Goal: Task Accomplishment & Management: Use online tool/utility

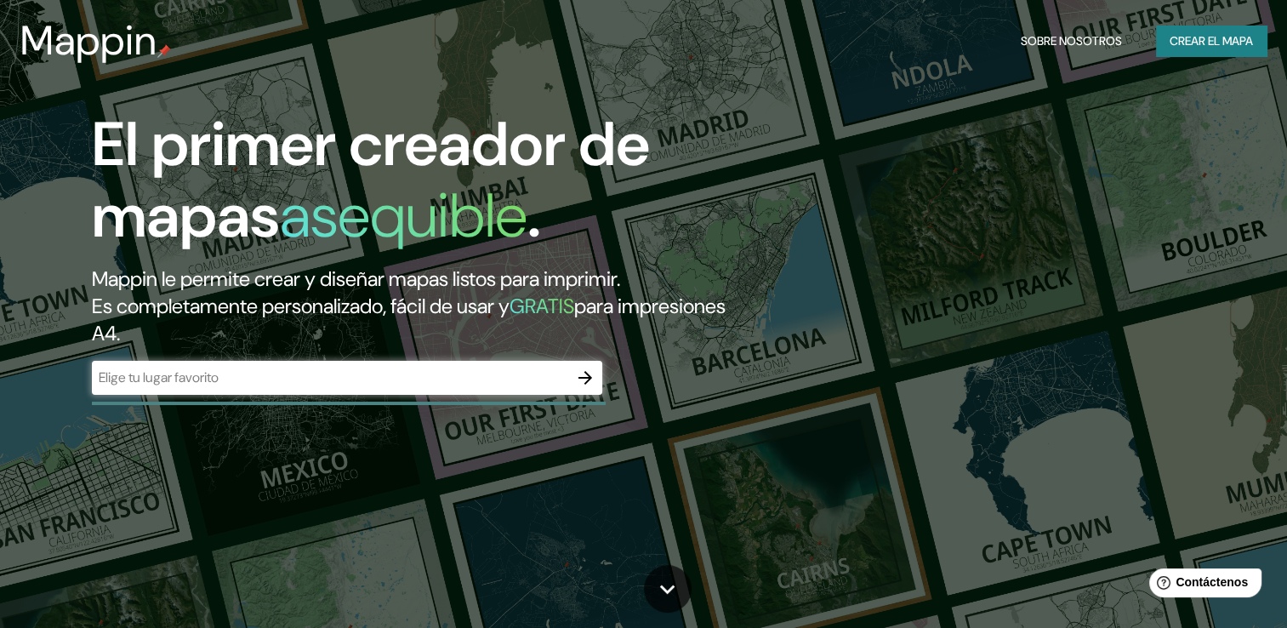
click at [490, 375] on input "text" at bounding box center [330, 377] width 476 height 20
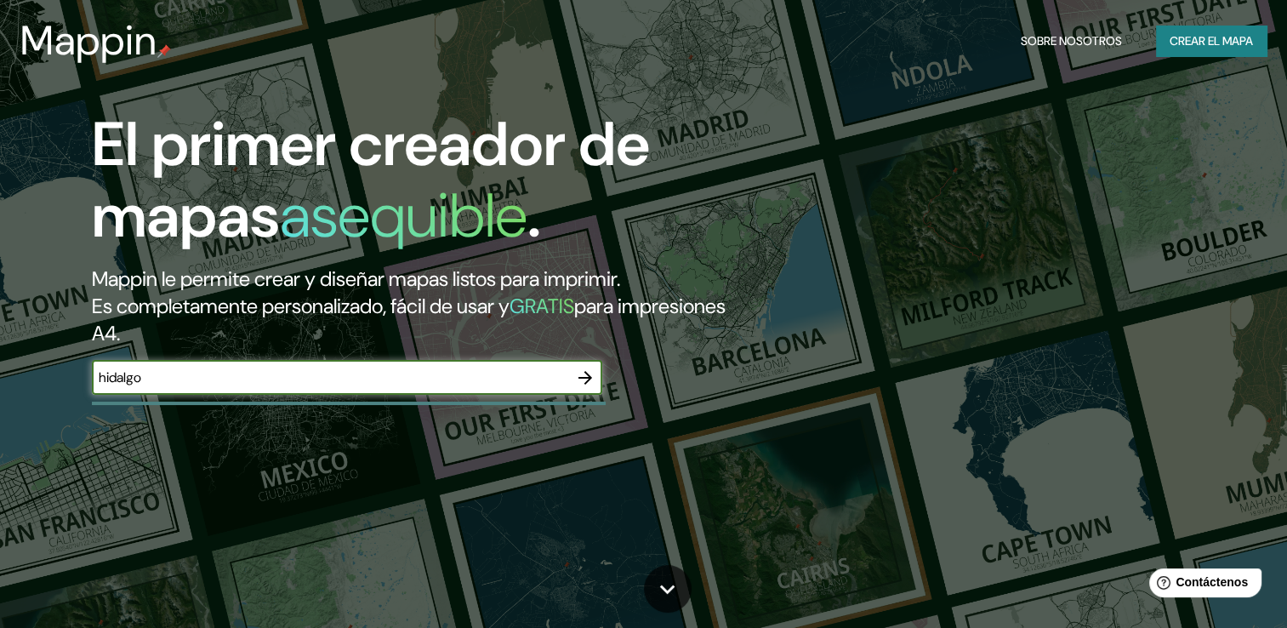
type input "hidalgo"
click at [583, 379] on icon "button" at bounding box center [585, 377] width 20 height 20
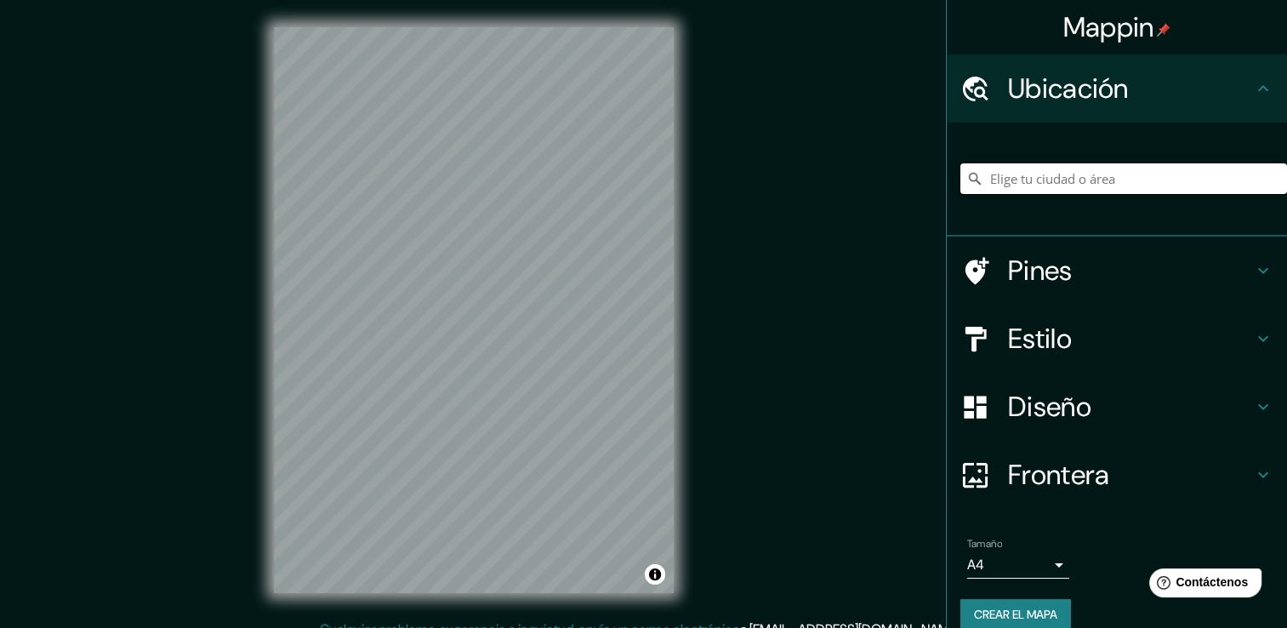
click at [1048, 179] on input "Elige tu ciudad o área" at bounding box center [1123, 178] width 327 height 31
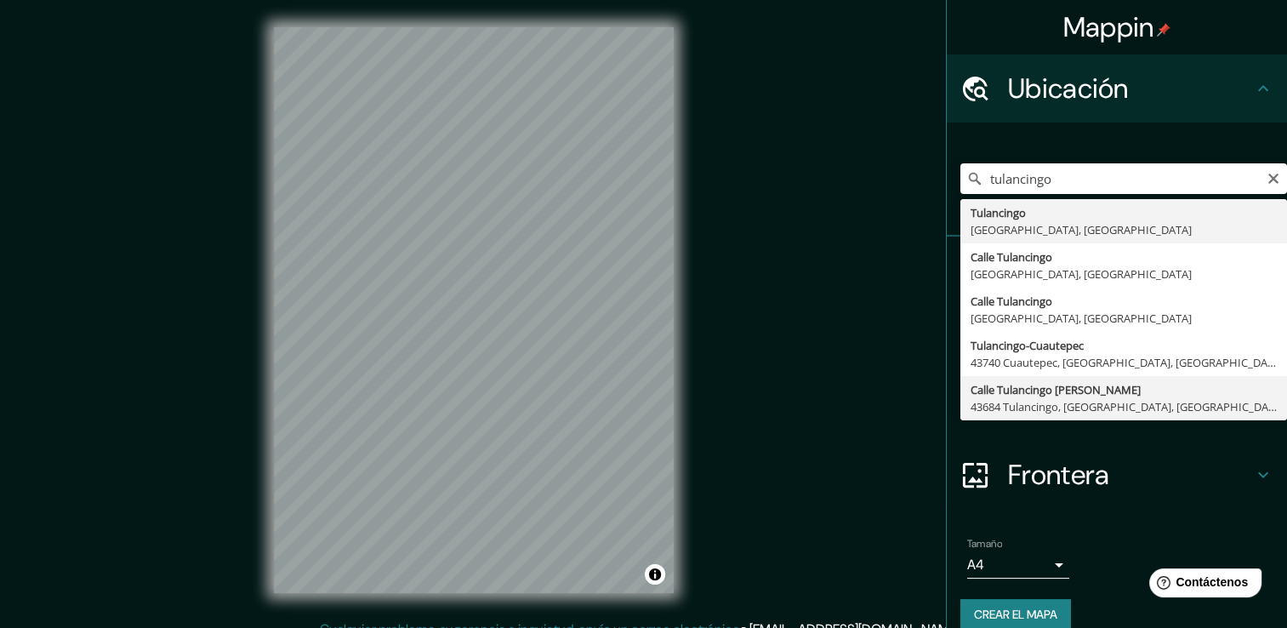
type input "Calle Tulancingo De Bravo, 43684 Tulancingo, Hidalgo, México"
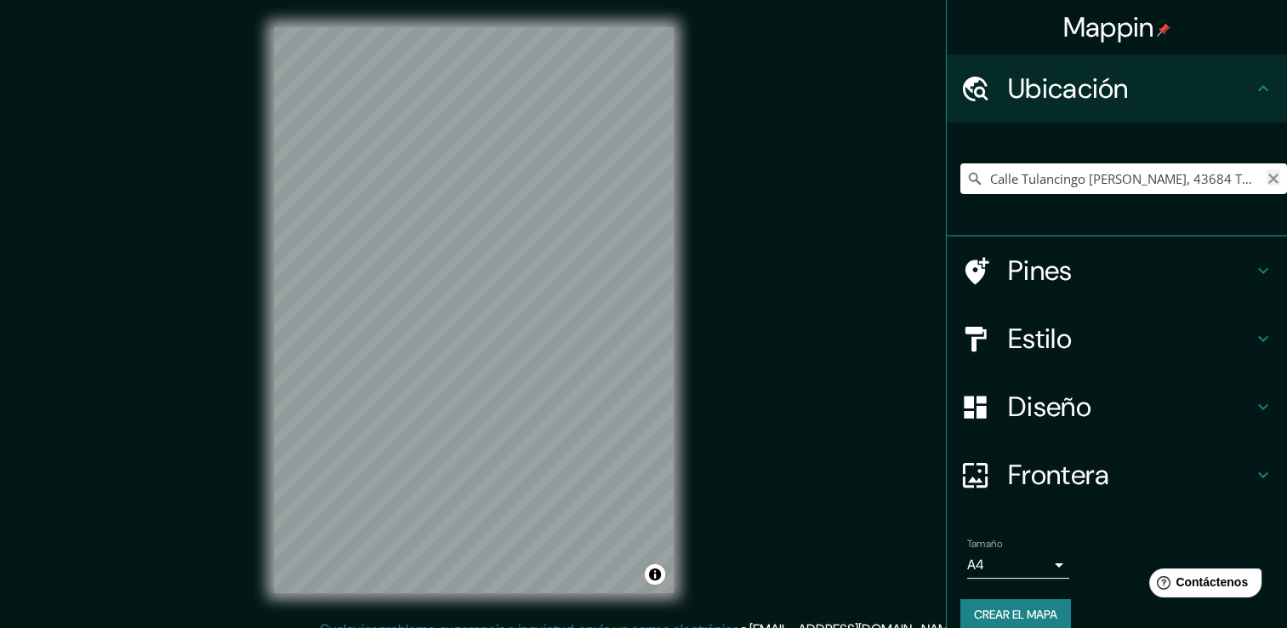
click at [1266, 179] on icon "Claro" at bounding box center [1273, 179] width 14 height 14
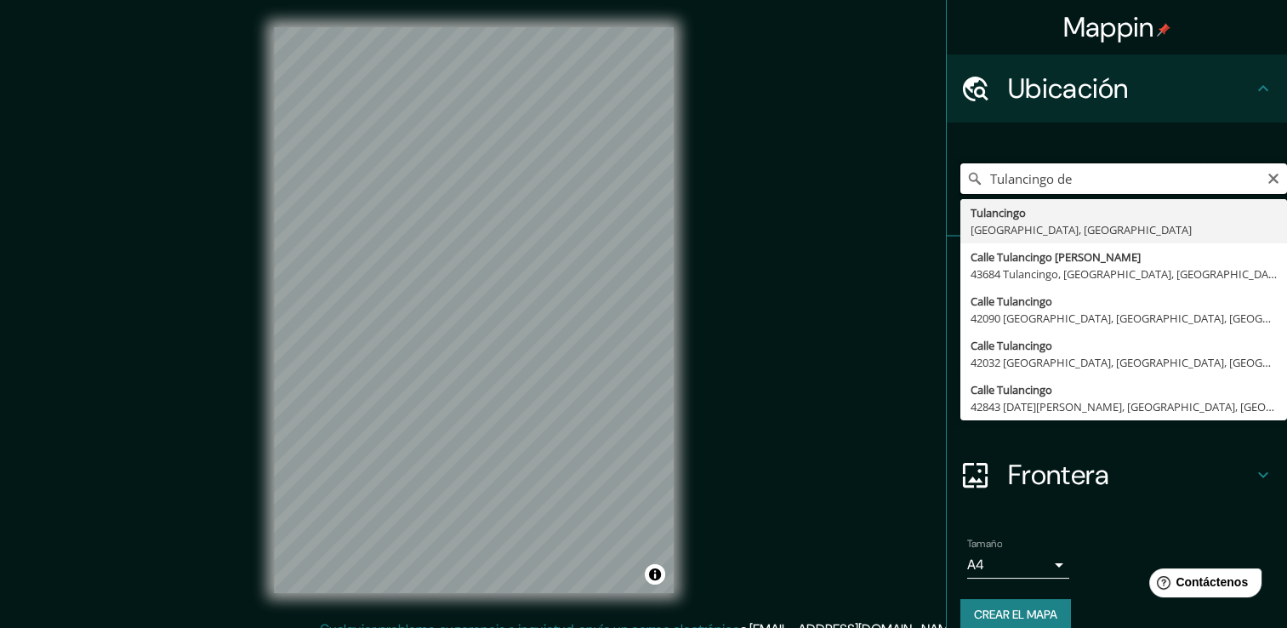
click at [1102, 166] on input "Tulancingo de" at bounding box center [1123, 178] width 327 height 31
click at [1107, 189] on input "Tulancingo de bravo hidalgo" at bounding box center [1123, 178] width 327 height 31
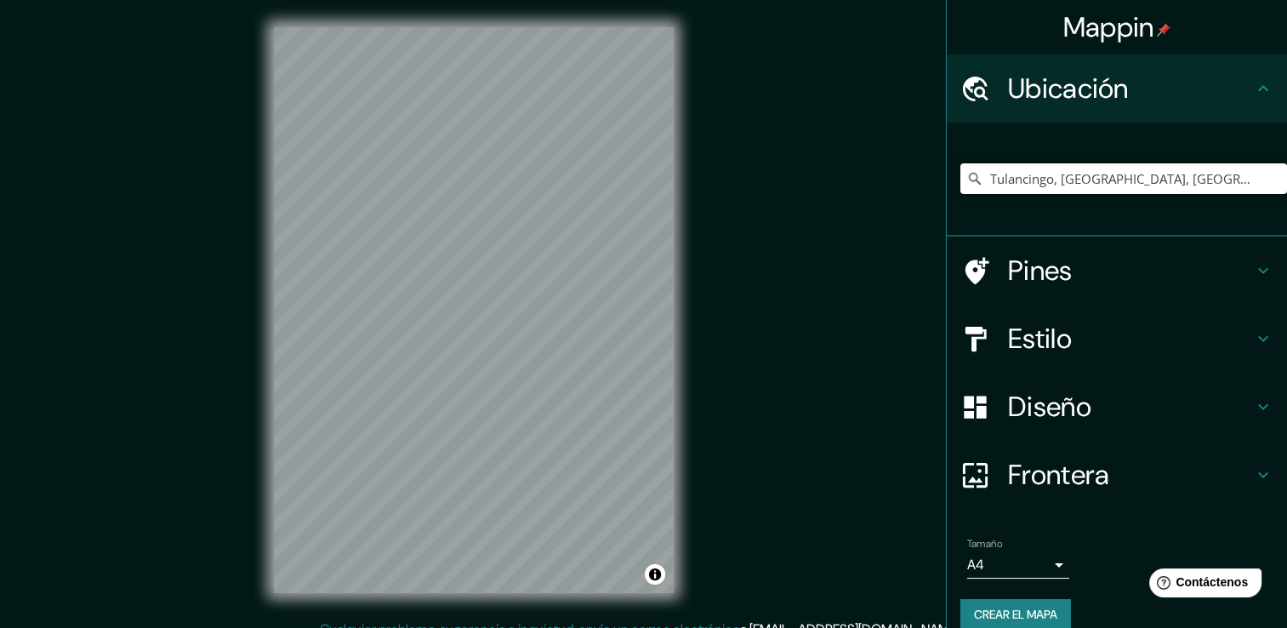
type input "Tulancingo, Hidalgo, México"
click at [1253, 275] on icon at bounding box center [1263, 270] width 20 height 20
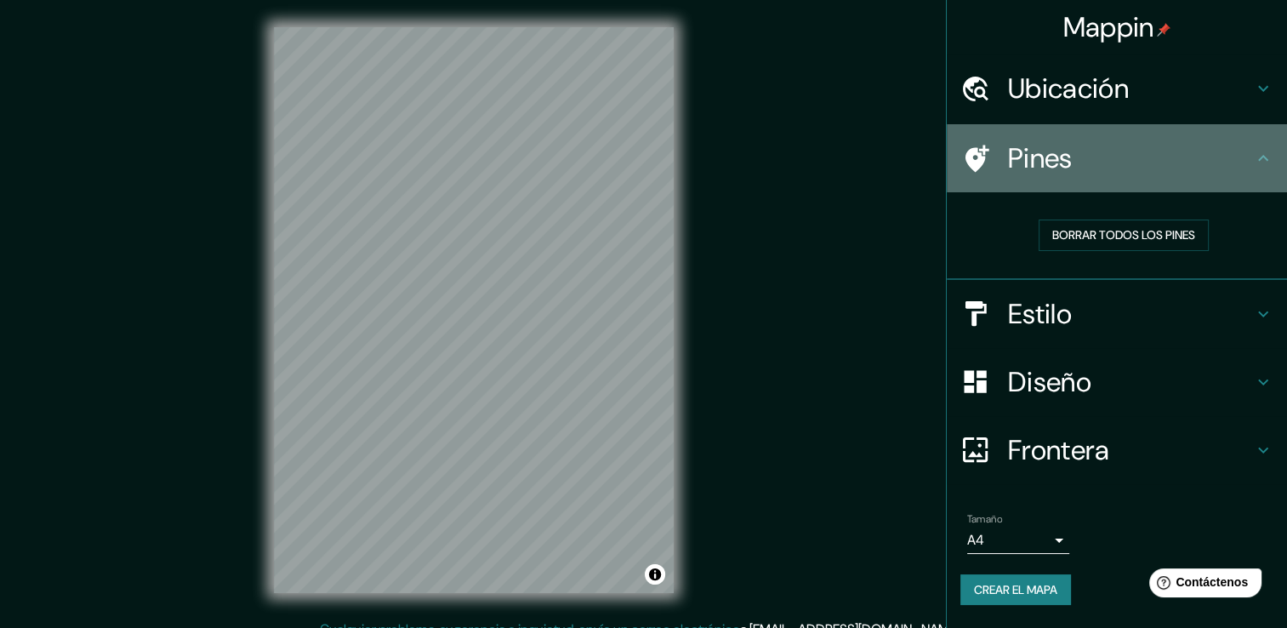
click at [1054, 168] on h4 "Pines" at bounding box center [1130, 158] width 245 height 34
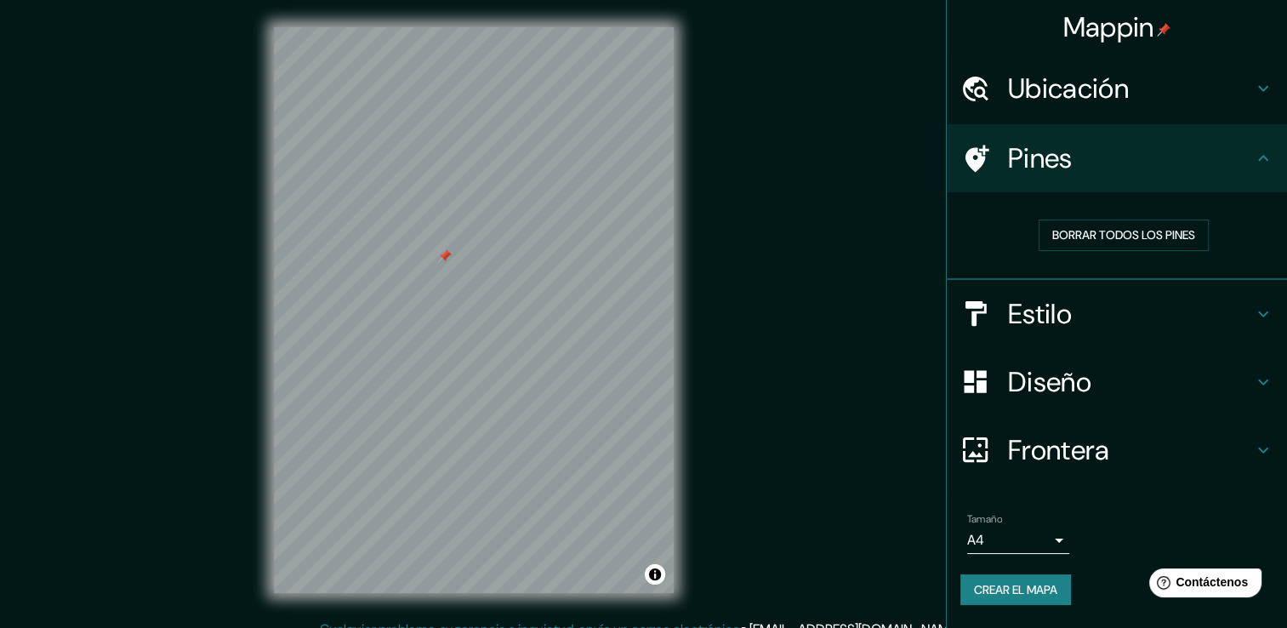
click at [1263, 166] on icon at bounding box center [1263, 158] width 20 height 20
click at [1165, 94] on h4 "Ubicación" at bounding box center [1130, 88] width 245 height 34
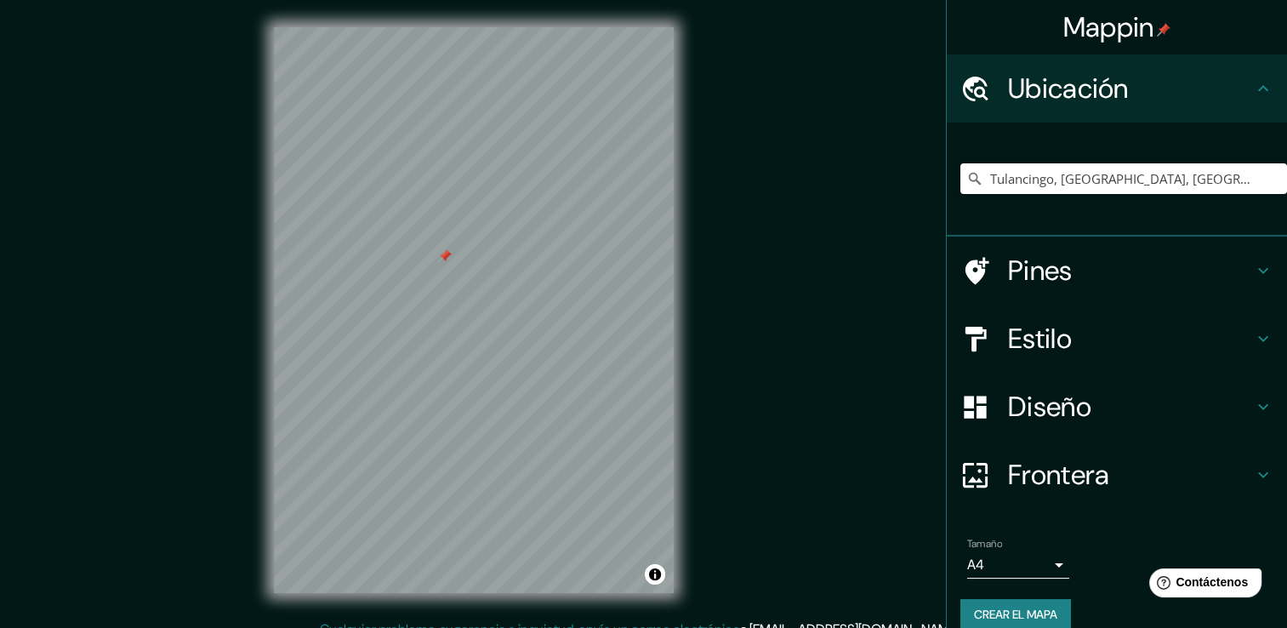
click at [1234, 468] on h4 "Frontera" at bounding box center [1130, 475] width 245 height 34
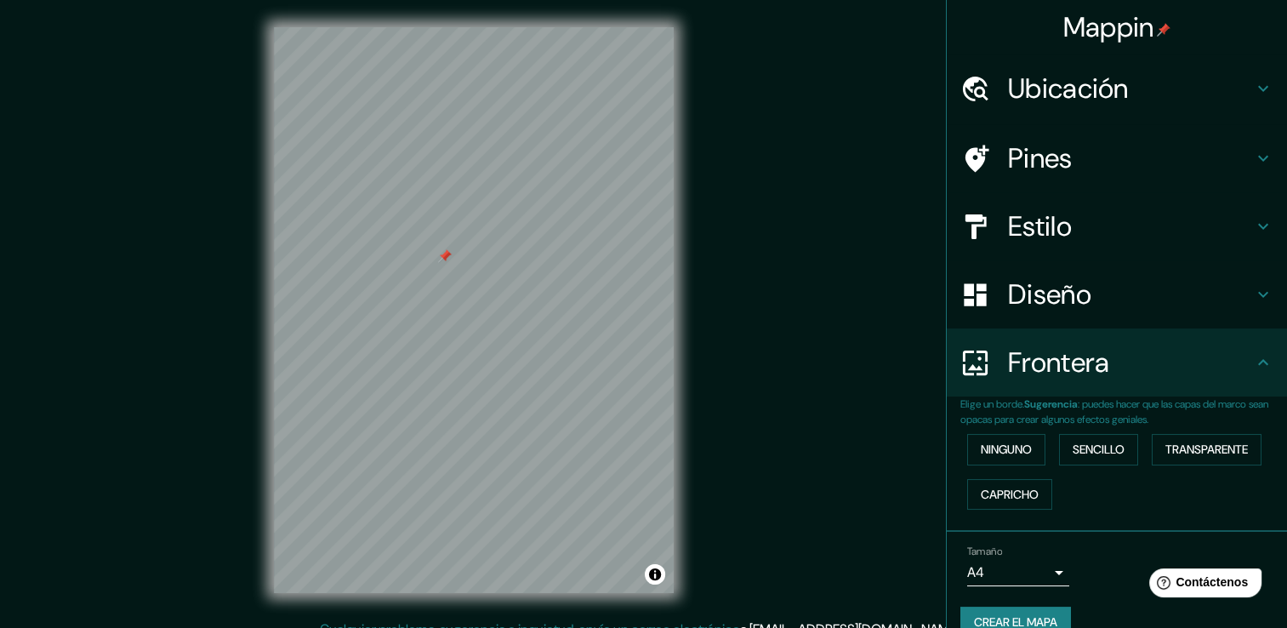
click at [1049, 562] on body "Mappin Ubicación Tulancingo, Hidalgo, México Tulancingo Hidalgo, México Calle T…" at bounding box center [643, 314] width 1287 height 628
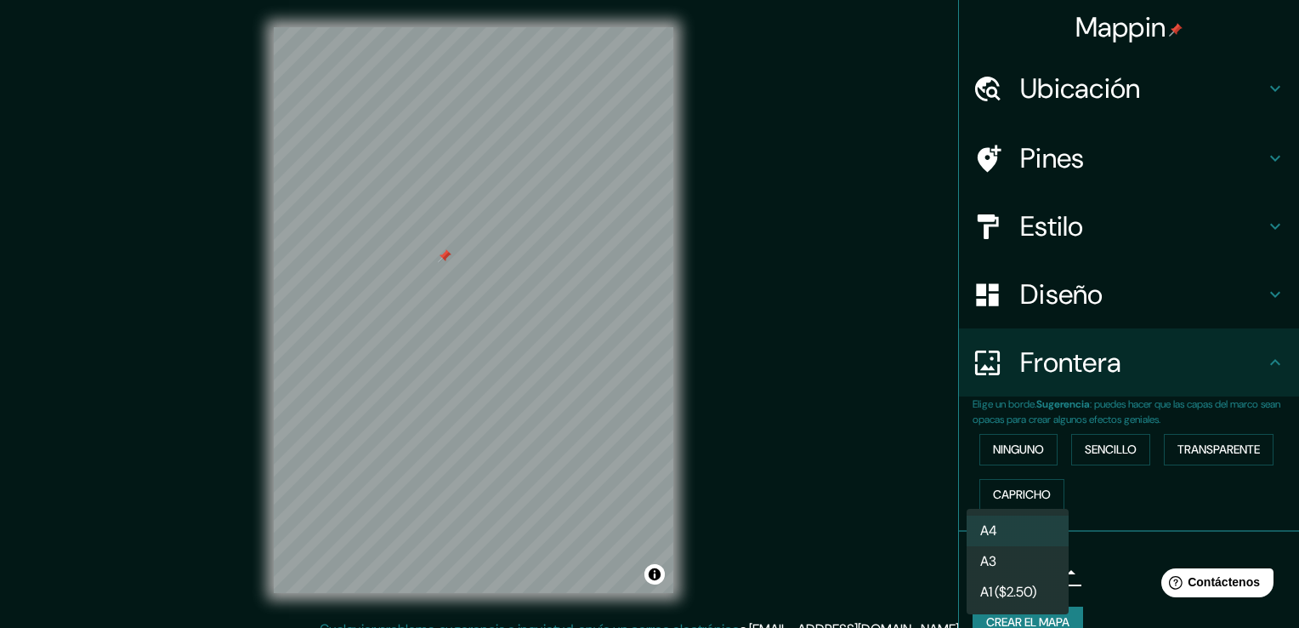
click at [1038, 562] on li "A3" at bounding box center [1018, 561] width 102 height 31
type input "a4"
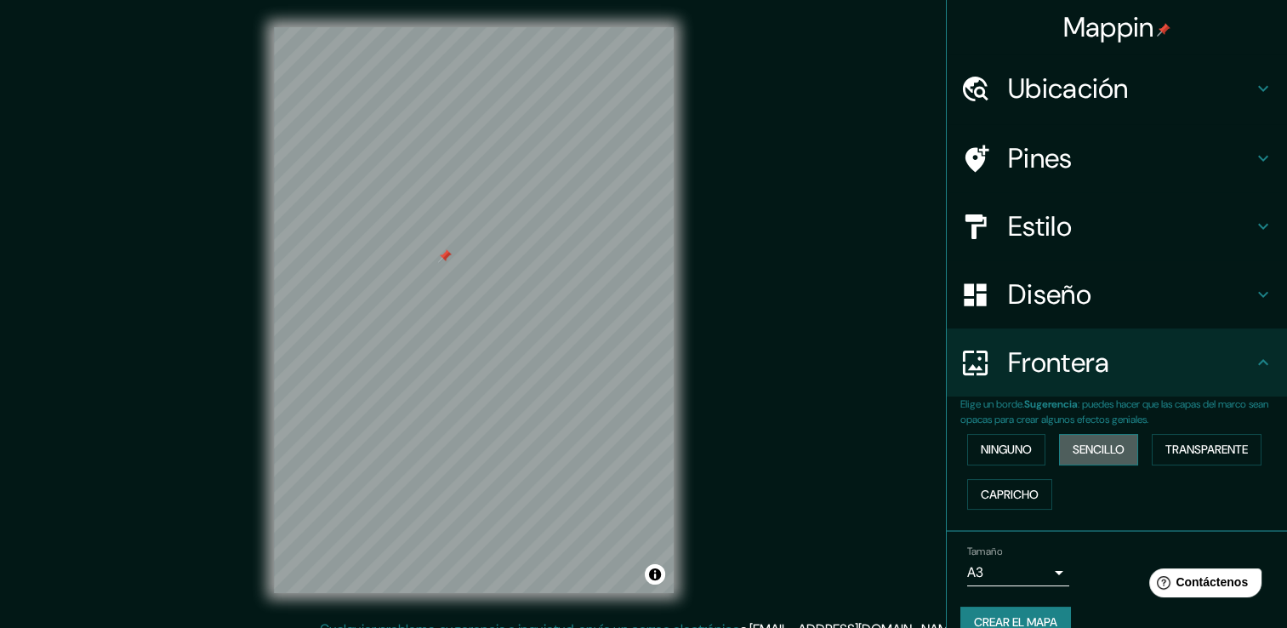
click at [1090, 454] on font "Sencillo" at bounding box center [1098, 449] width 52 height 21
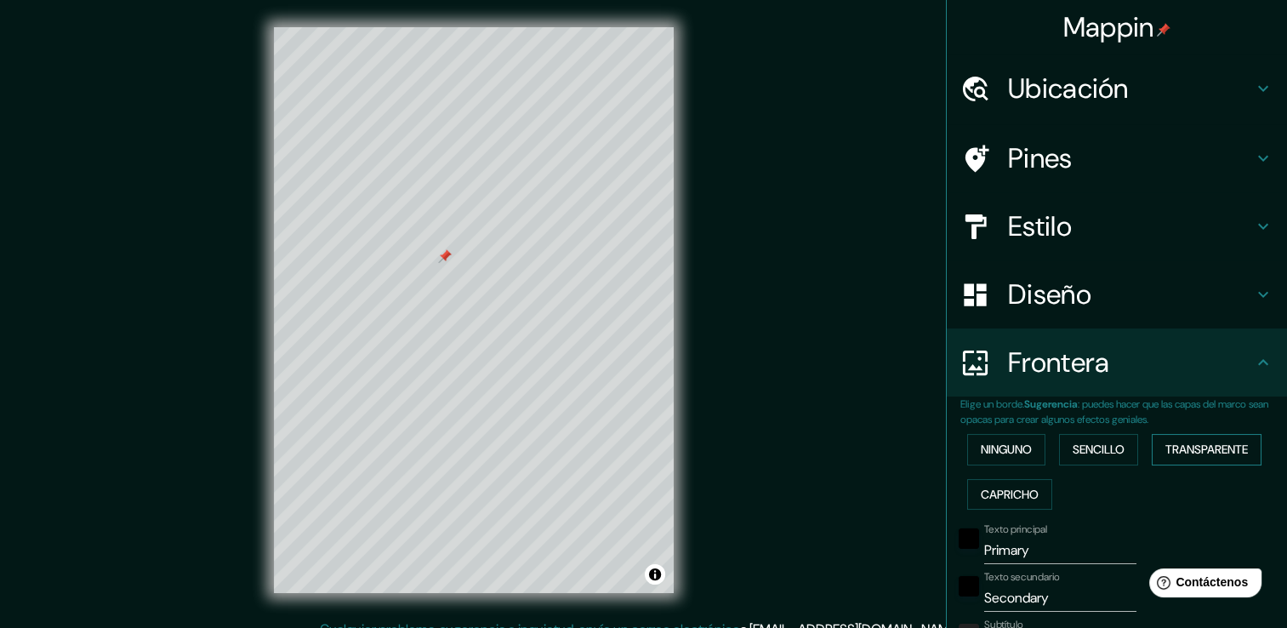
click at [1188, 449] on font "Transparente" at bounding box center [1206, 449] width 82 height 21
click at [1021, 498] on font "Capricho" at bounding box center [1010, 494] width 58 height 21
click at [991, 441] on font "Ninguno" at bounding box center [1006, 449] width 51 height 21
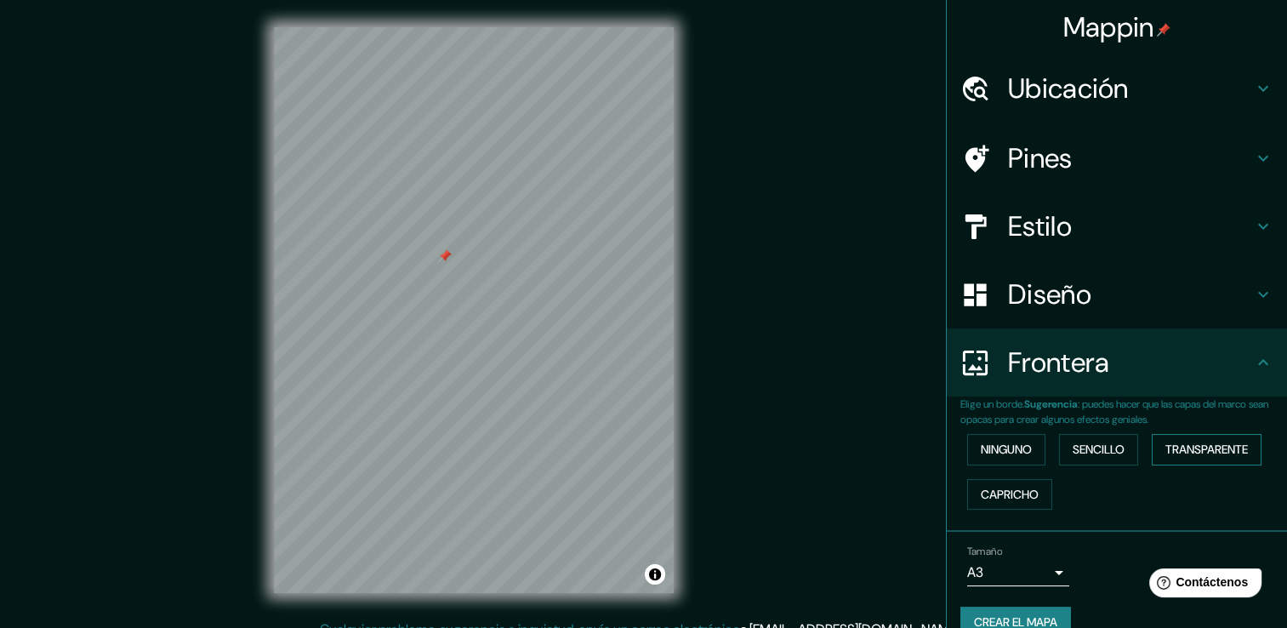
click at [1217, 444] on font "Transparente" at bounding box center [1206, 449] width 82 height 21
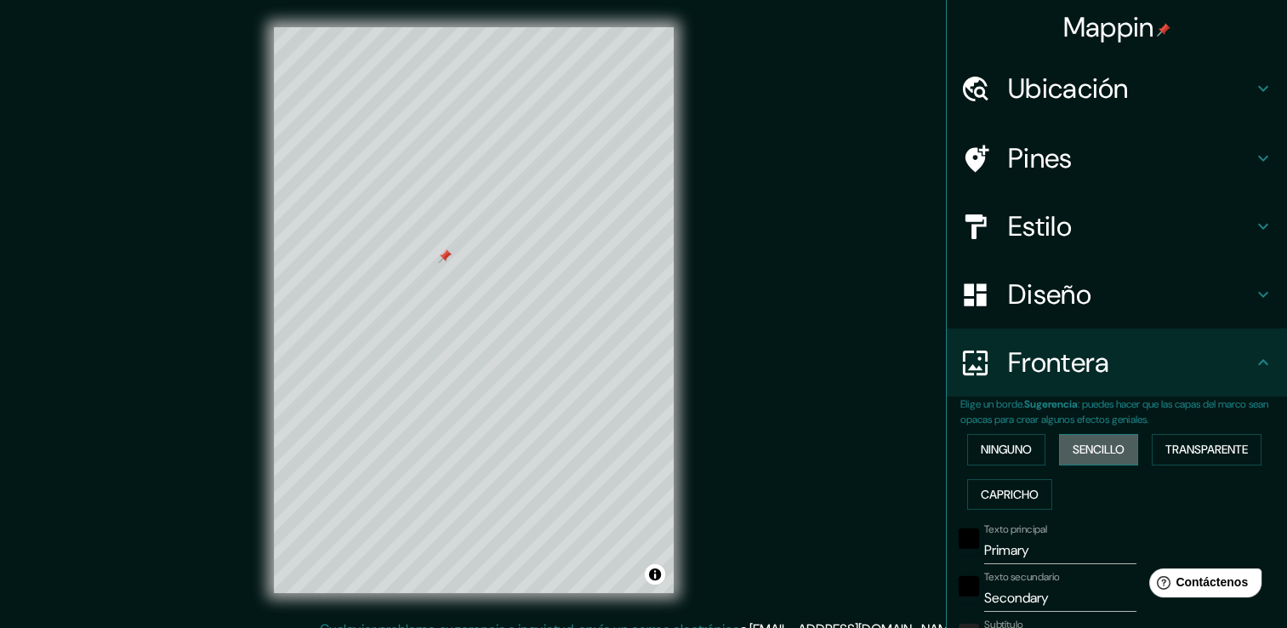
click at [1109, 441] on font "Sencillo" at bounding box center [1098, 449] width 52 height 21
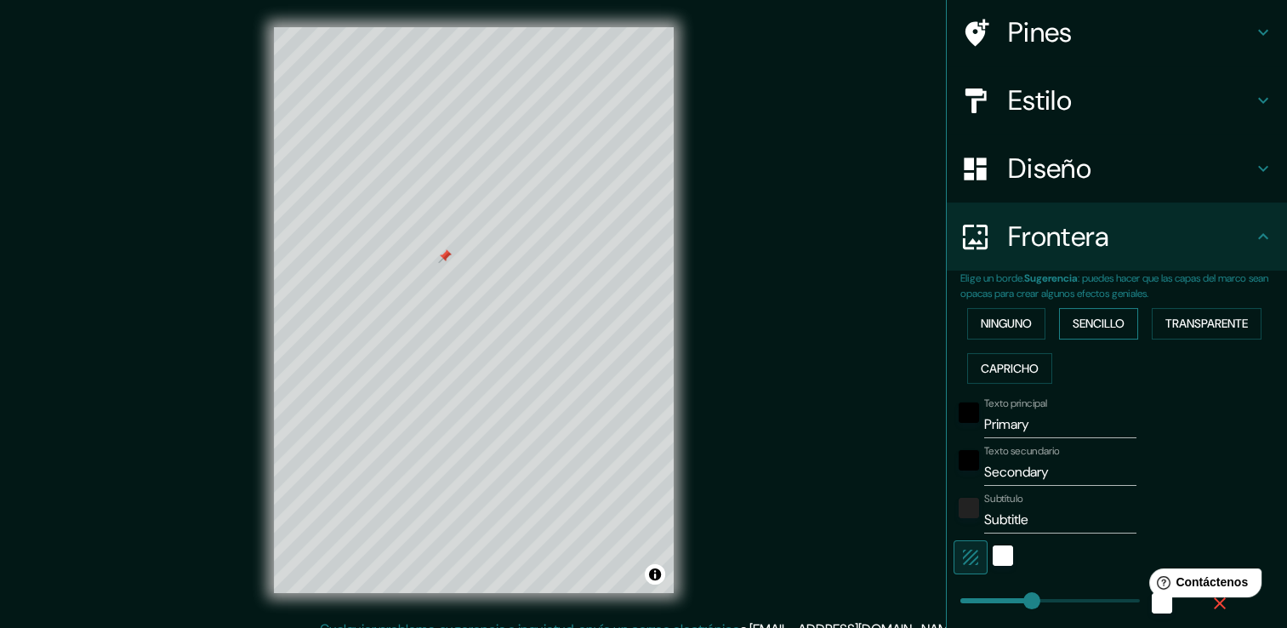
scroll to position [255, 0]
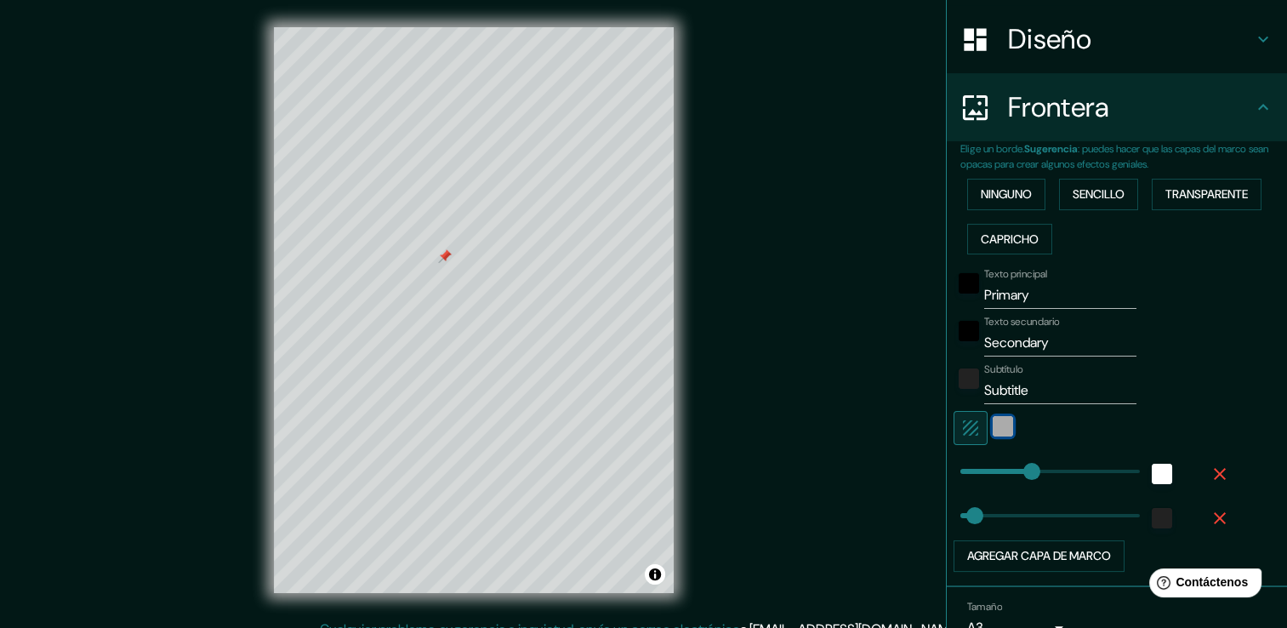
click at [992, 430] on div "Blanco" at bounding box center [1002, 426] width 20 height 20
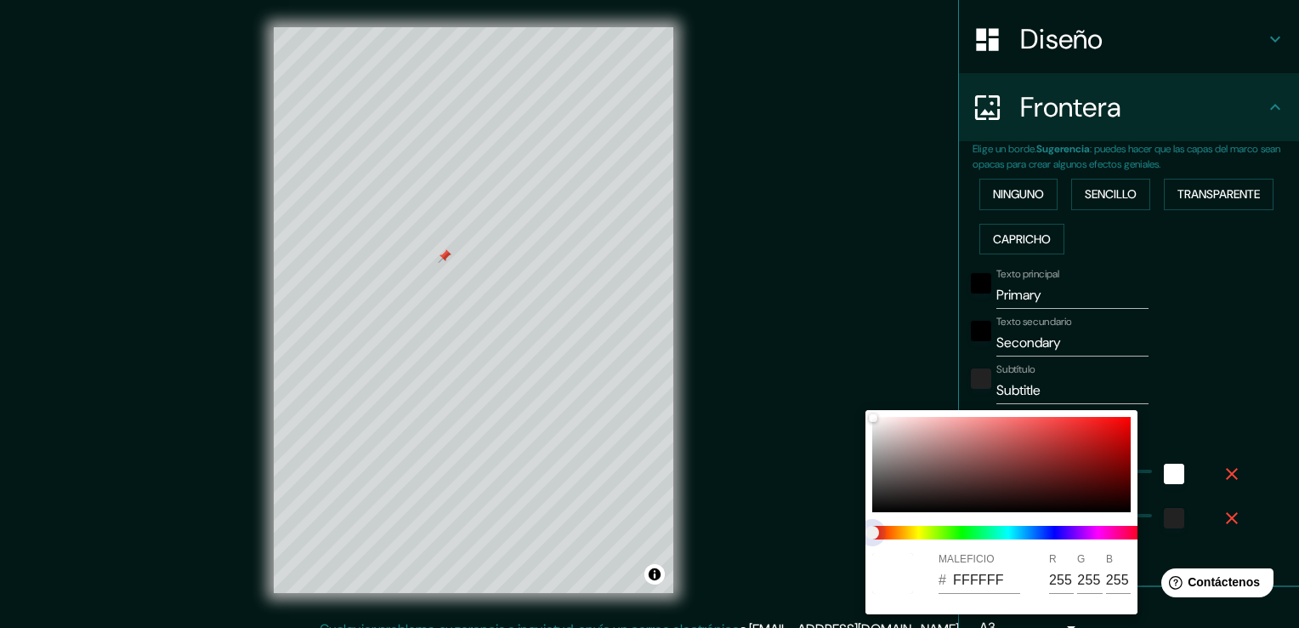
drag, startPoint x: 894, startPoint y: 537, endPoint x: 934, endPoint y: 536, distance: 40.0
click at [934, 536] on span at bounding box center [1009, 533] width 272 height 14
click at [918, 528] on span at bounding box center [1009, 533] width 272 height 14
type input "38"
type input "814B4B"
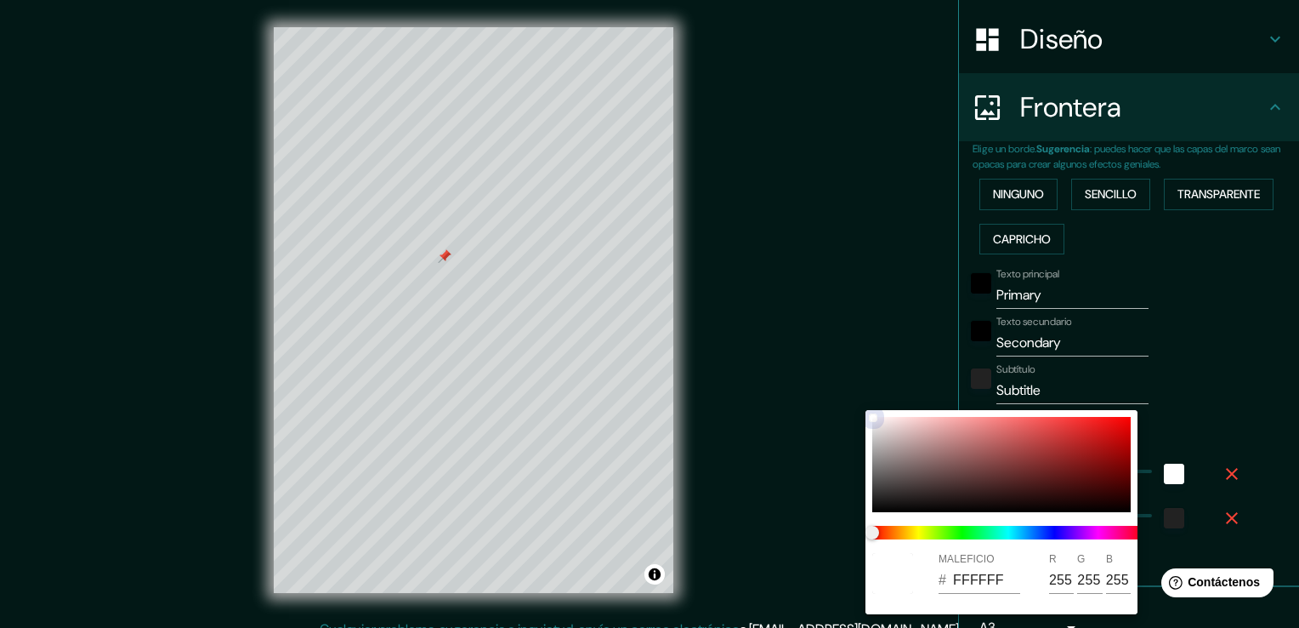
type input "129"
type input "75"
type input "38"
type input "834C4C"
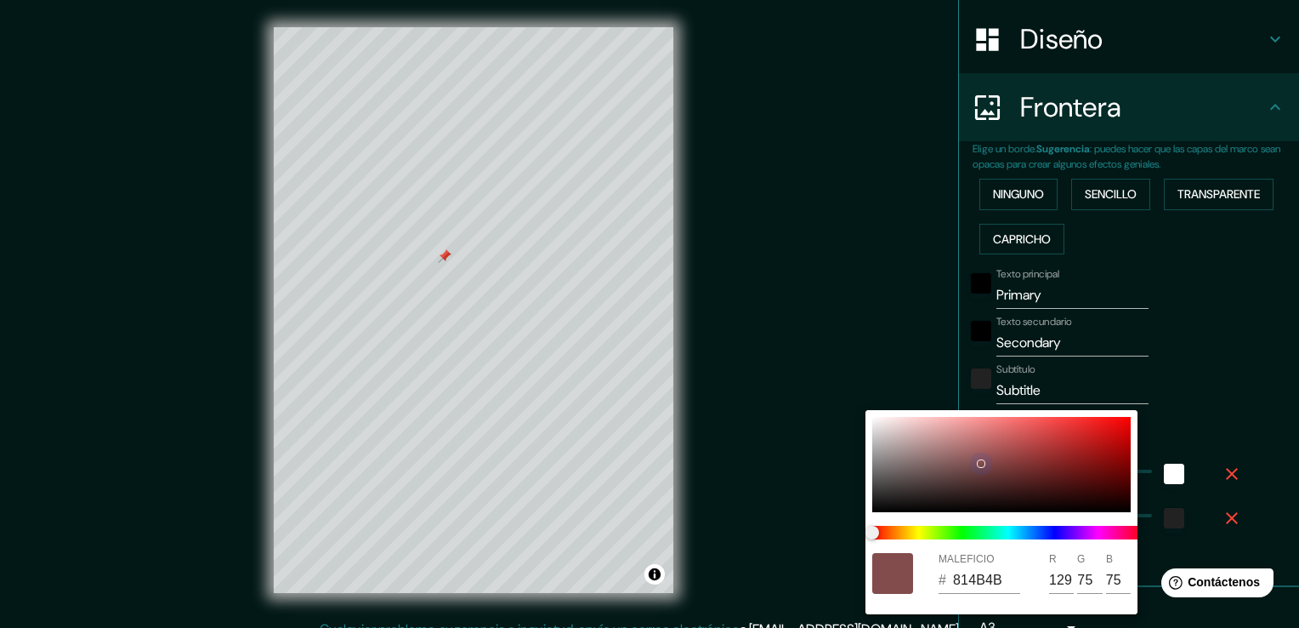
type input "131"
type input "76"
drag, startPoint x: 924, startPoint y: 475, endPoint x: 981, endPoint y: 463, distance: 58.2
click at [981, 463] on div at bounding box center [1002, 464] width 259 height 95
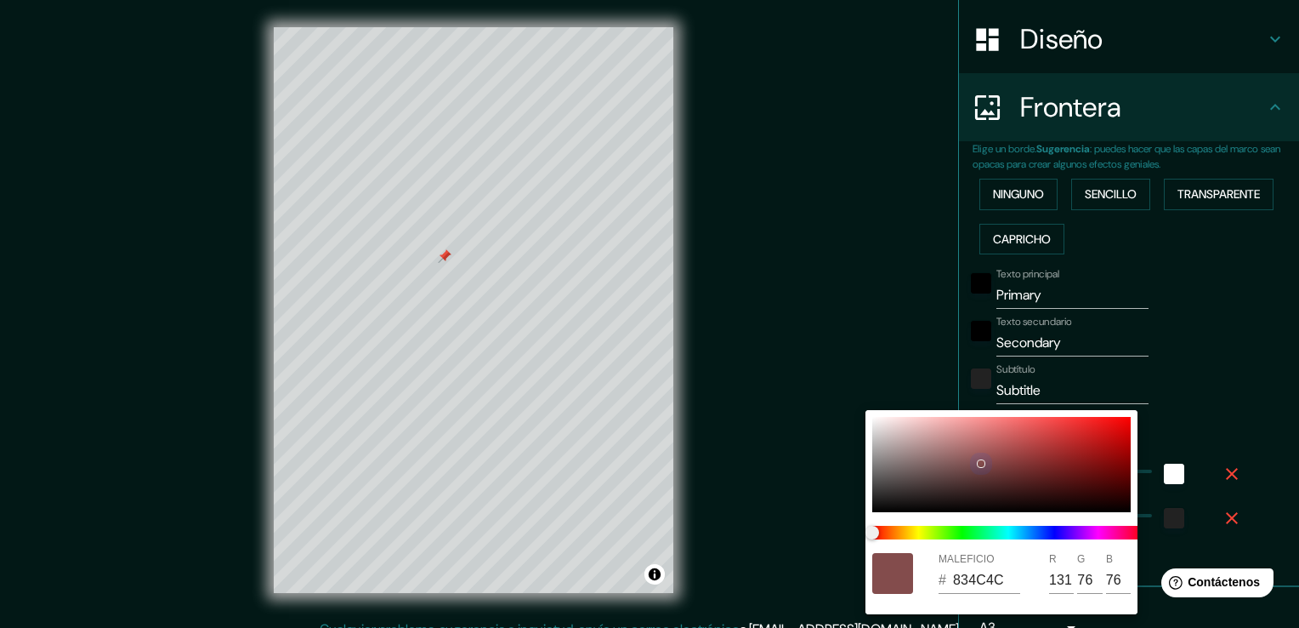
type input "38"
type input "654141"
type input "101"
type input "65"
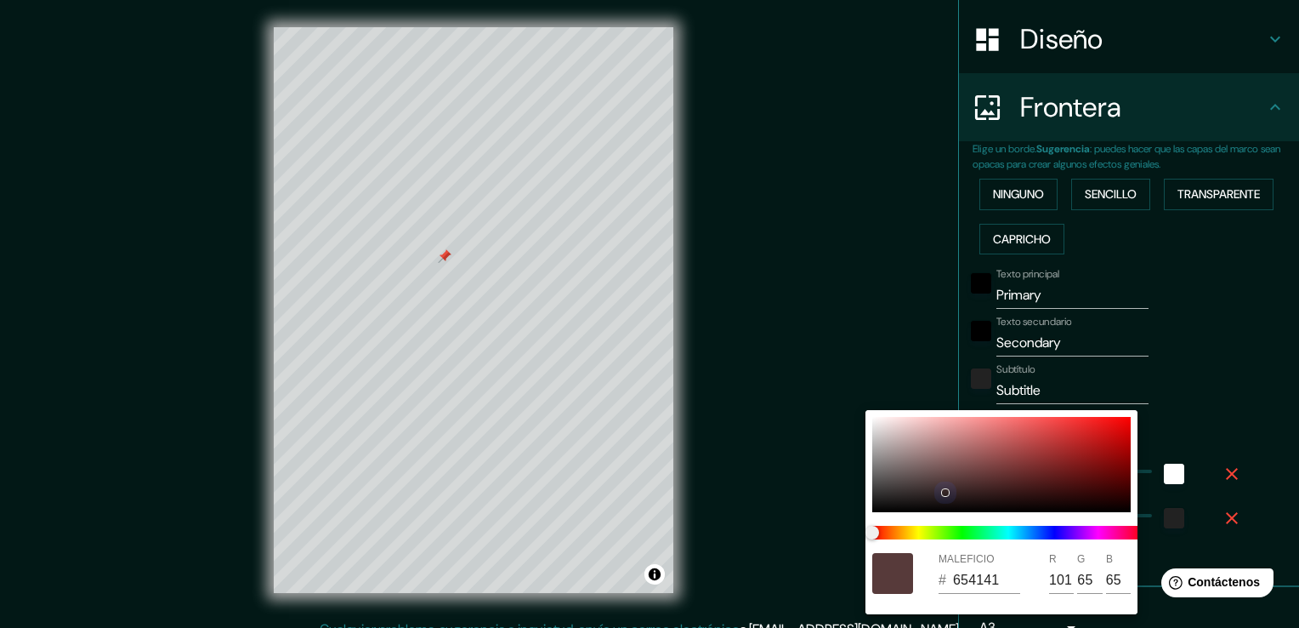
type input "38"
type input "352626"
type input "53"
type input "38"
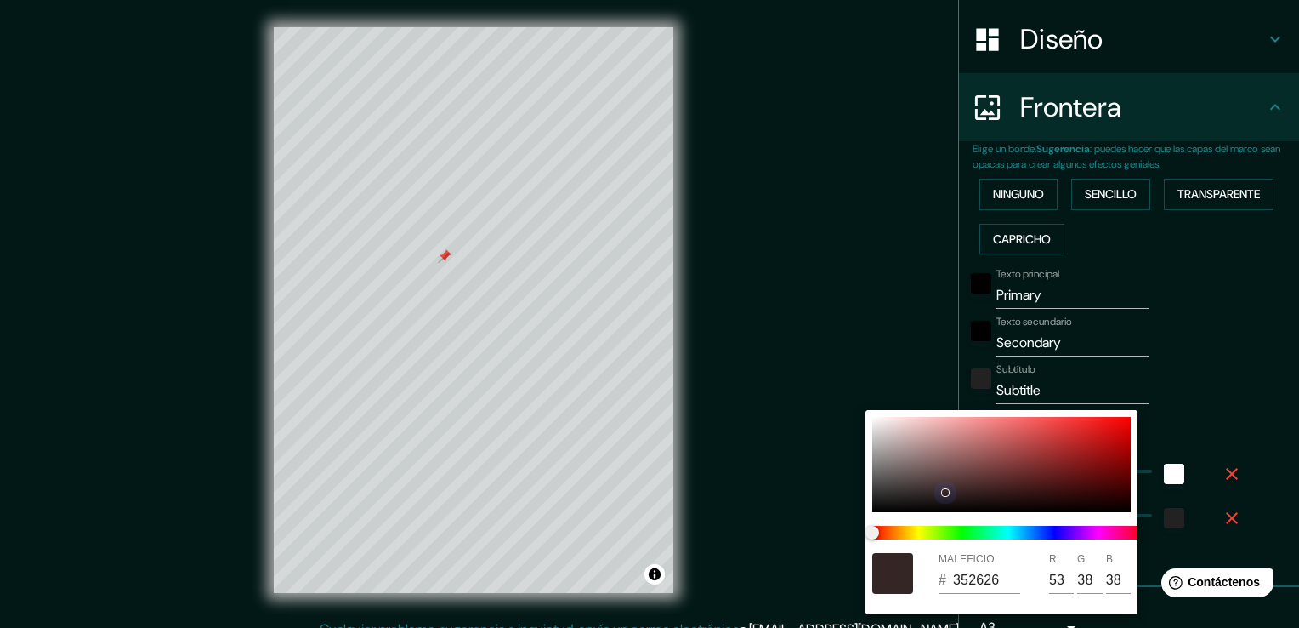
type input "38"
type input "352727"
type input "39"
type input "38"
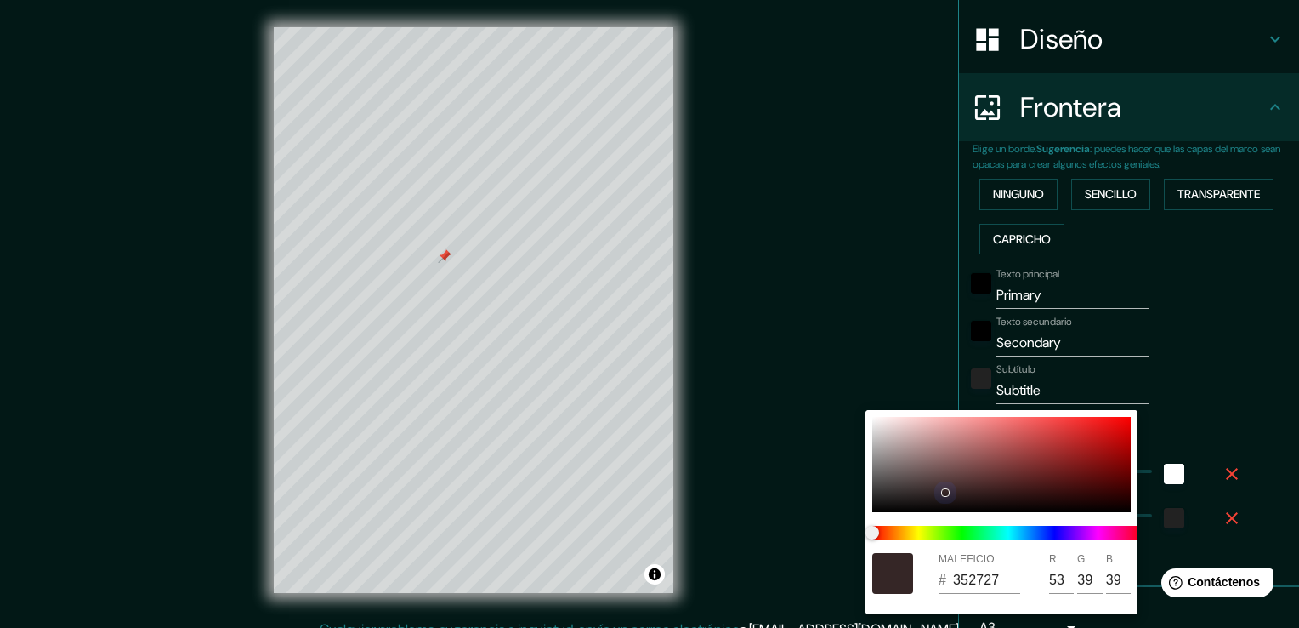
type input "332727"
type input "51"
type input "38"
type input "292323"
type input "41"
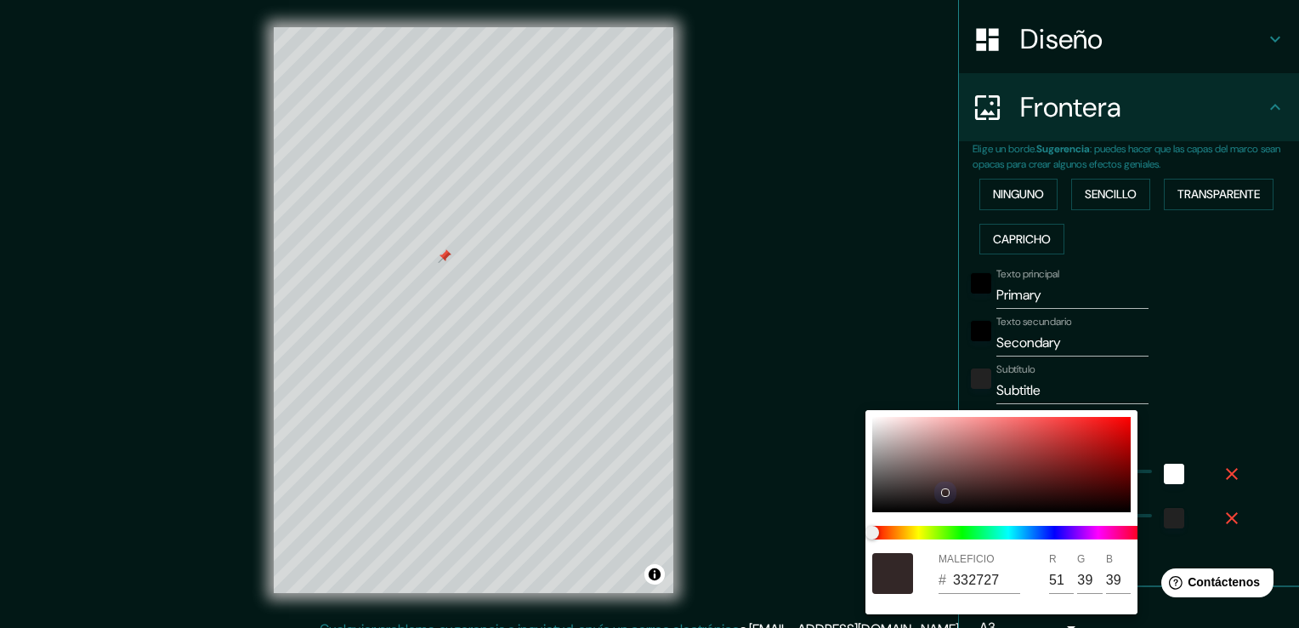
type input "35"
type input "38"
type input "221E1E"
type input "34"
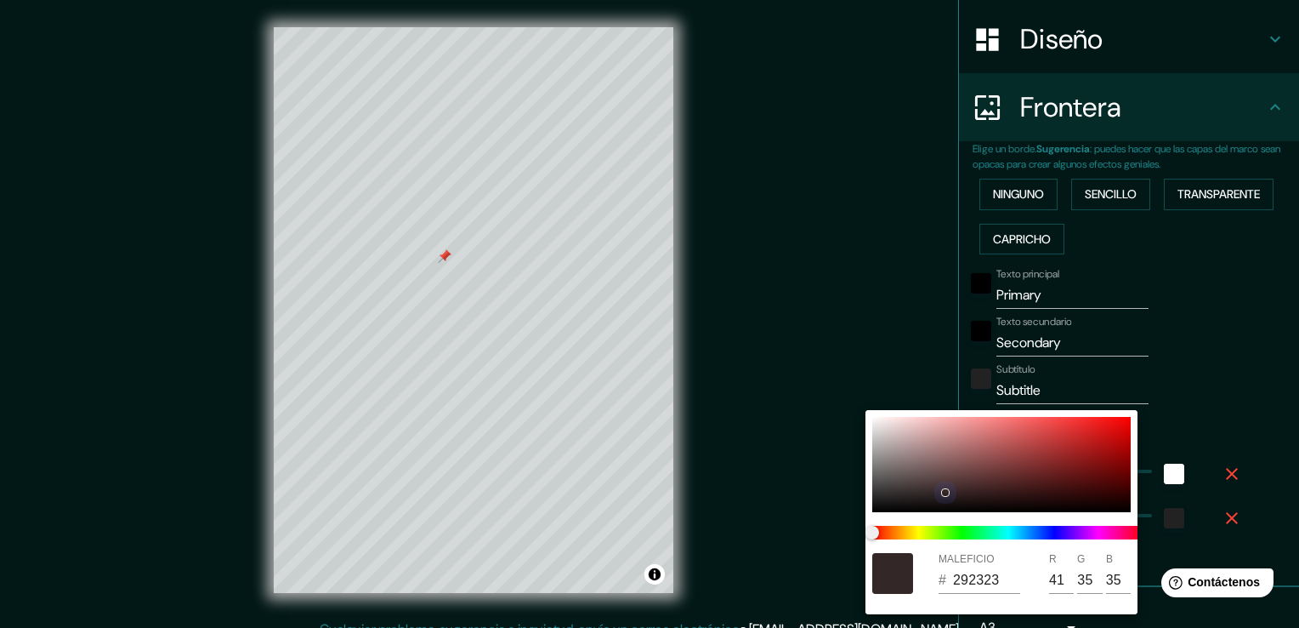
type input "30"
type input "38"
type input "201D1D"
type input "32"
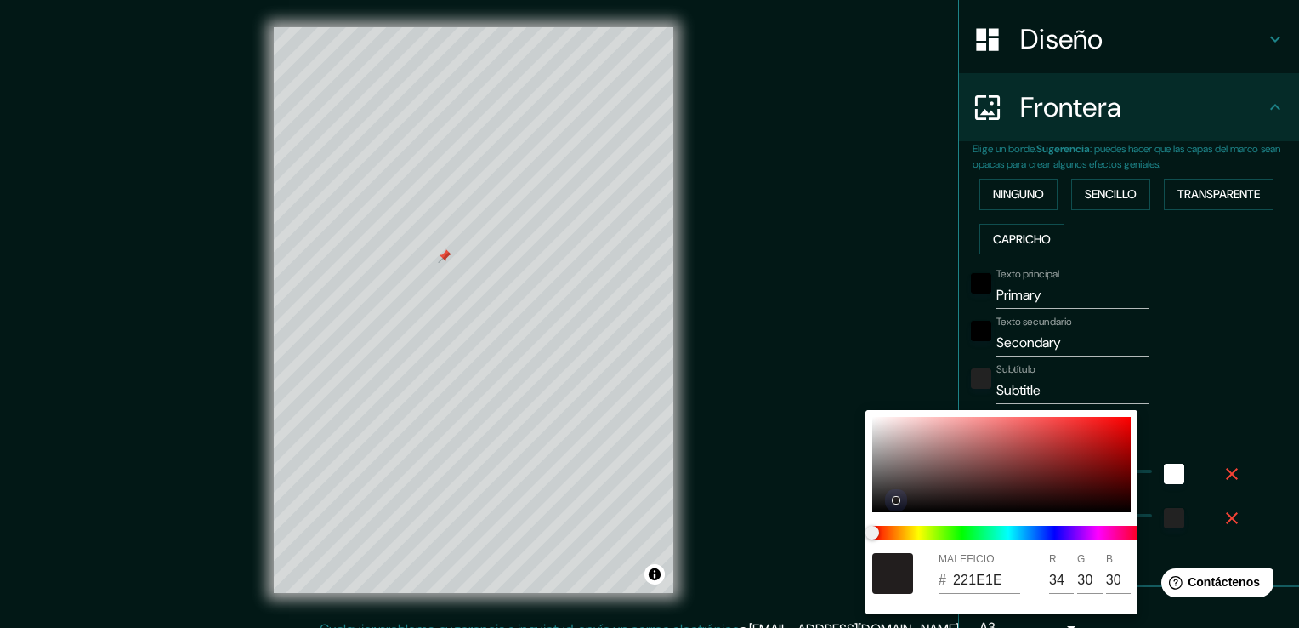
type input "29"
type input "38"
type input "1E1B1B"
type input "30"
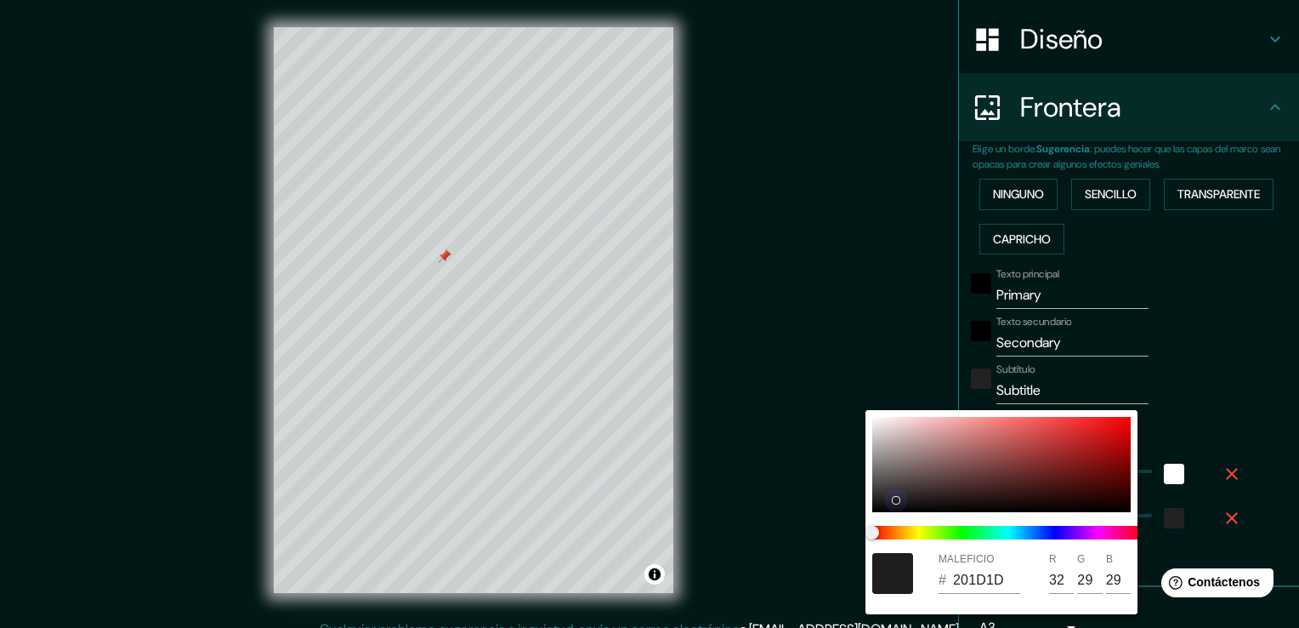
type input "27"
type input "38"
type input "1C1919"
type input "28"
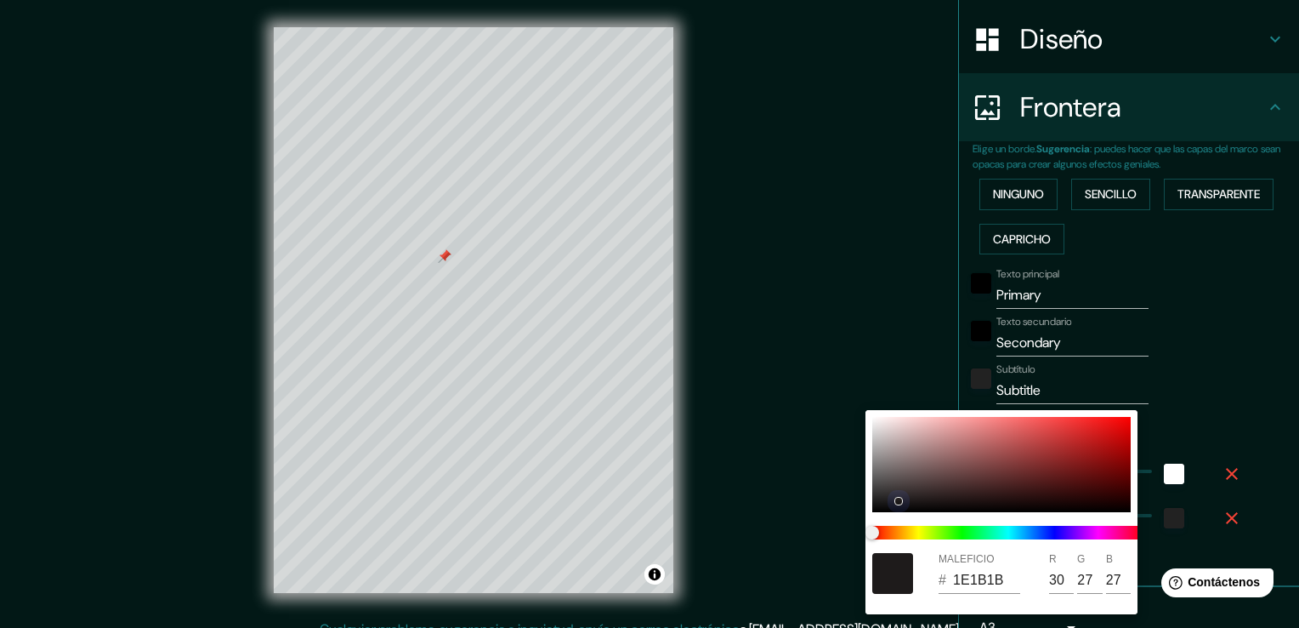
type input "25"
drag, startPoint x: 981, startPoint y: 463, endPoint x: 1006, endPoint y: 453, distance: 27.2
click at [898, 498] on div at bounding box center [901, 501] width 7 height 7
type input "38"
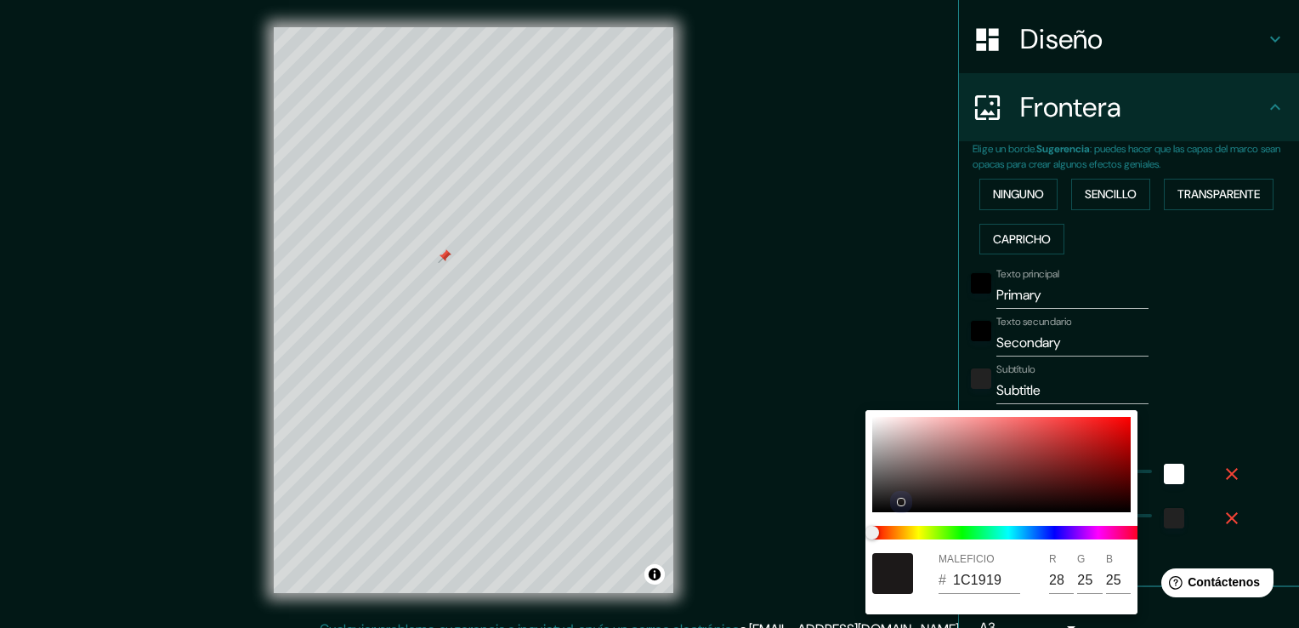
type input "221F1F"
type input "34"
type input "31"
click at [1214, 362] on div at bounding box center [649, 314] width 1299 height 628
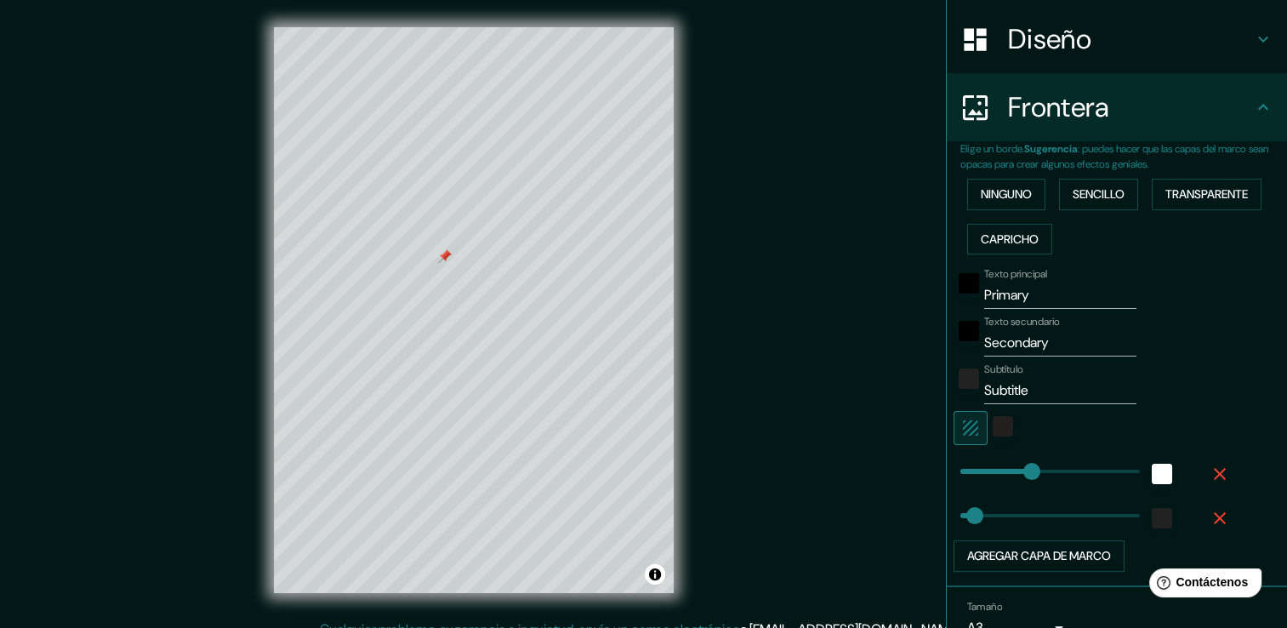
click at [1037, 295] on input "Primary" at bounding box center [1060, 294] width 152 height 27
type input "Primar"
type input "38"
type input "Prima"
type input "38"
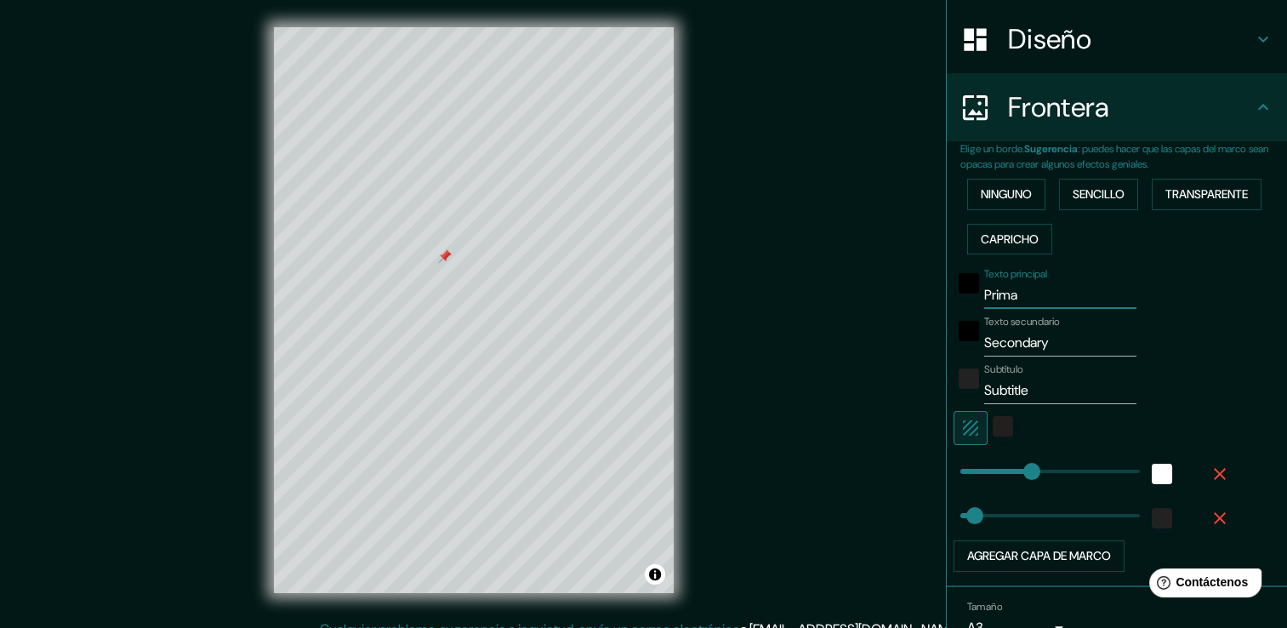
type input "Prim"
type input "38"
type input "Pri"
type input "38"
type input "Pr"
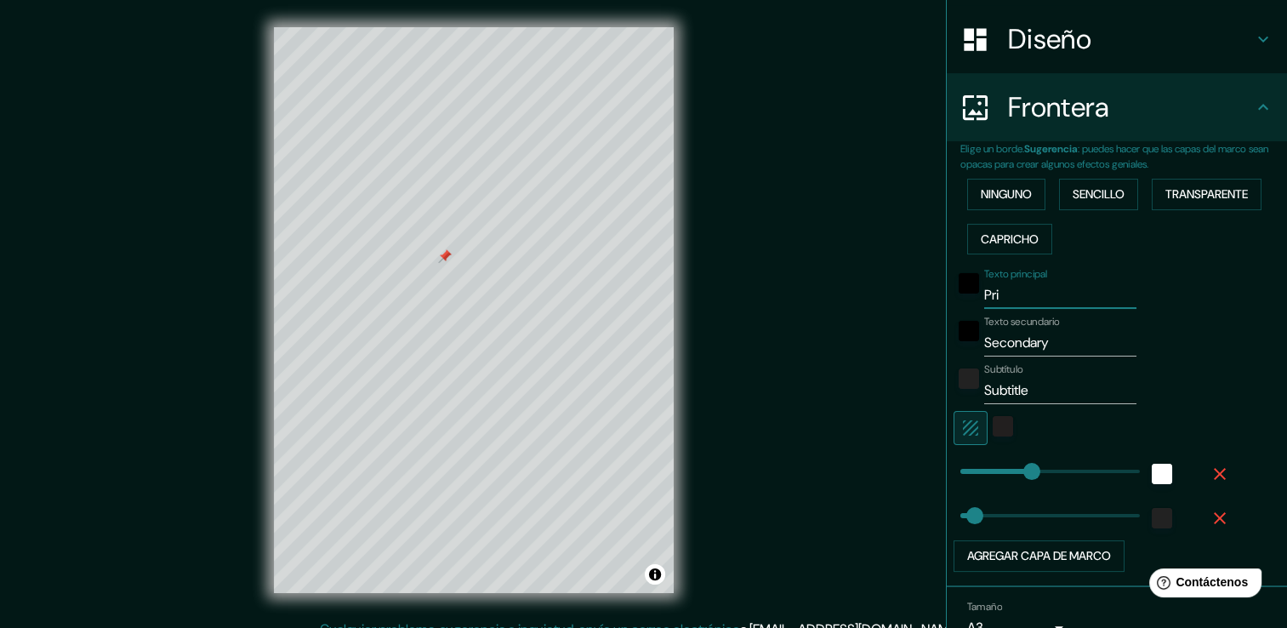
type input "38"
type input "P"
type input "38"
type input "m"
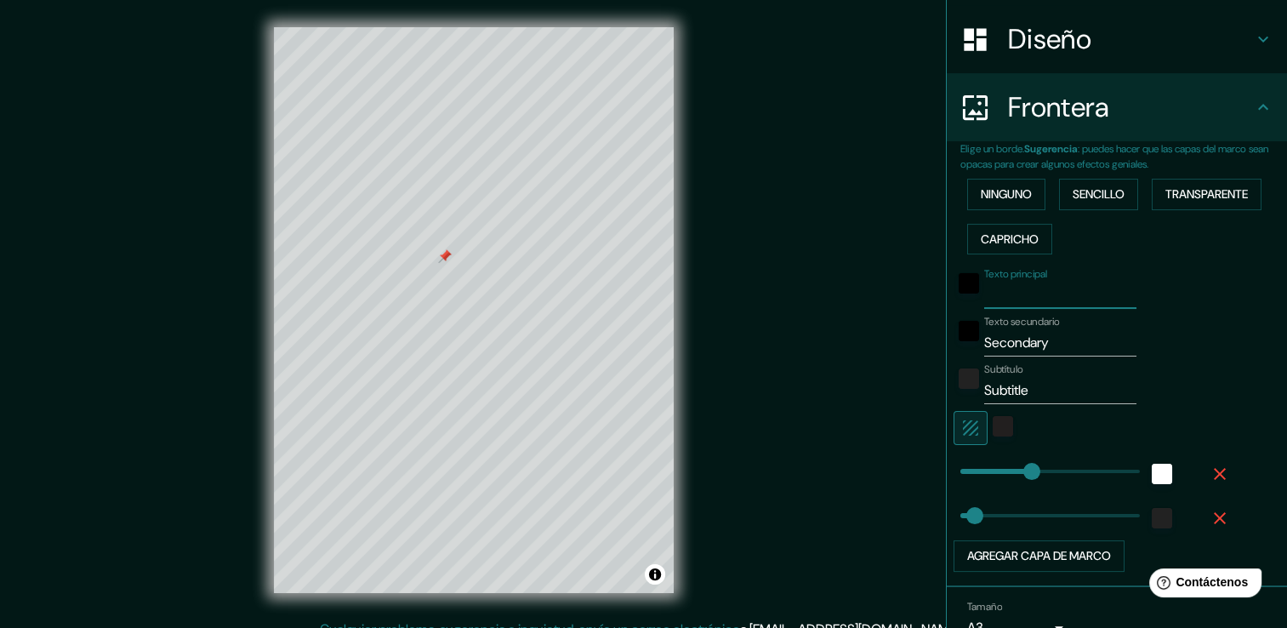
type input "38"
type input "ma"
type input "38"
type input "mat"
type input "38"
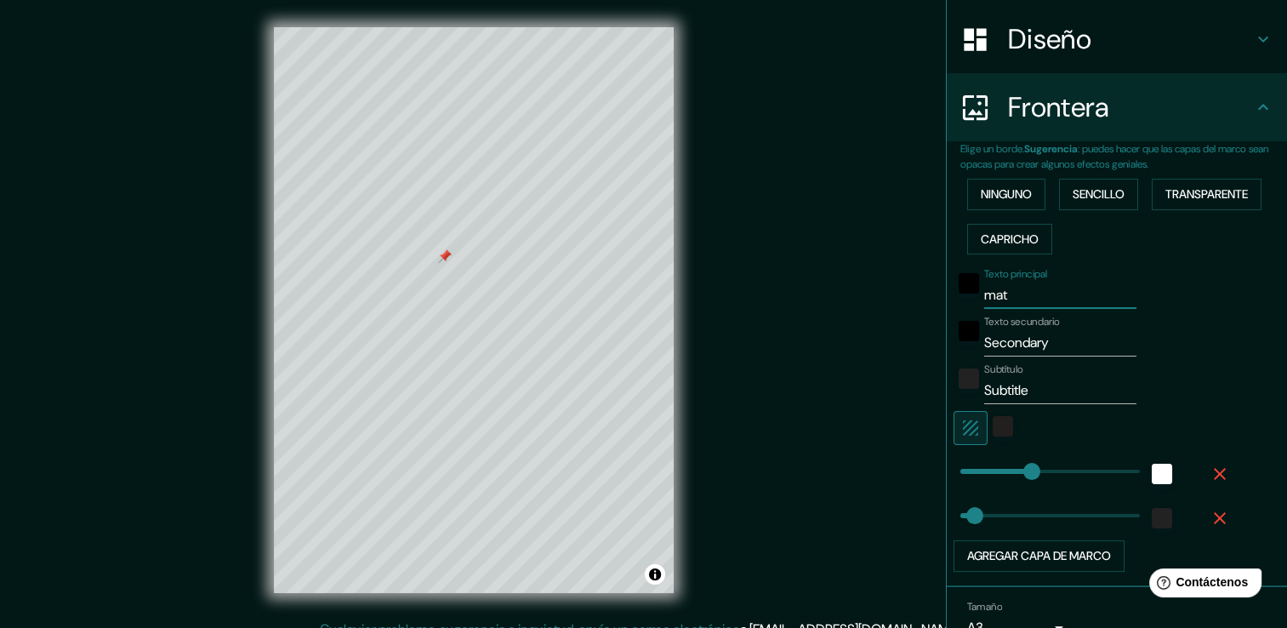
type input "ma"
type input "38"
type input "map"
type input "38"
type input "mapa"
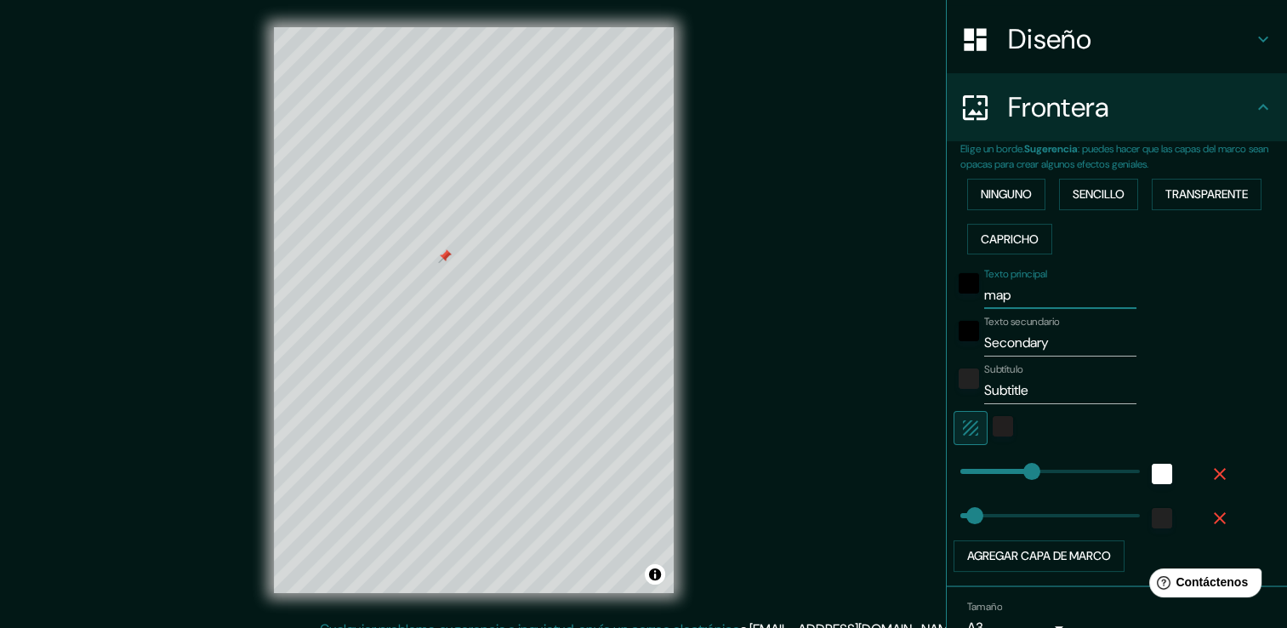
type input "38"
type input "mapa"
type input "38"
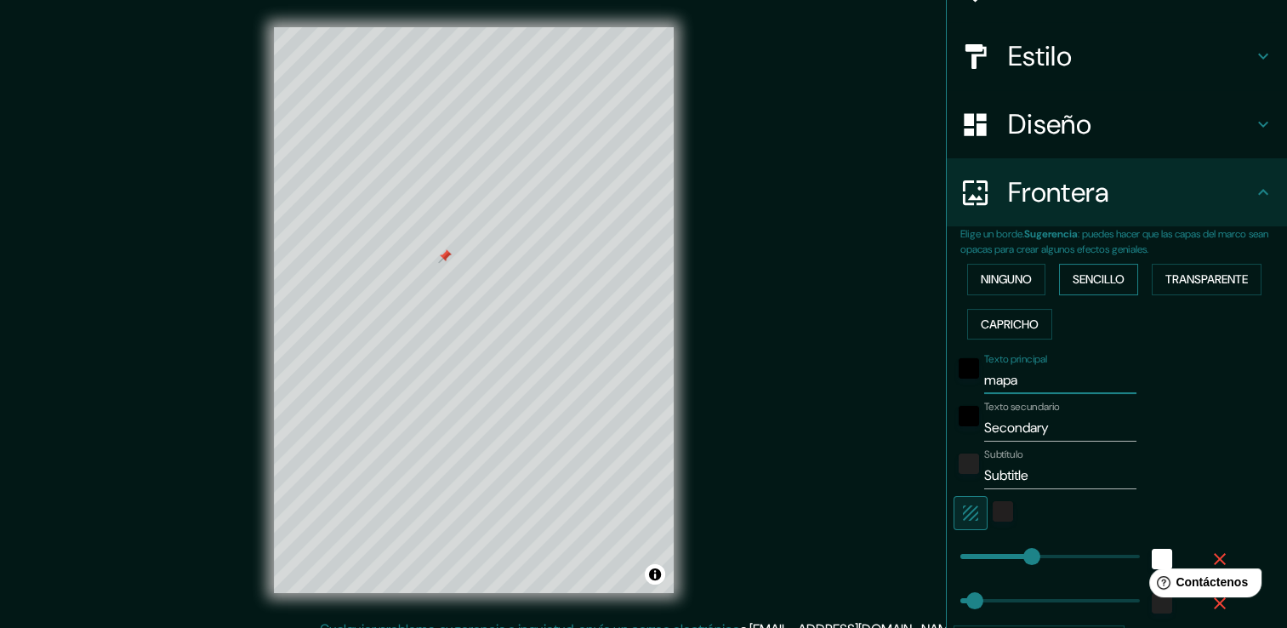
type input "mapa"
click at [1117, 276] on button "Sencillo" at bounding box center [1098, 279] width 79 height 31
type input "38"
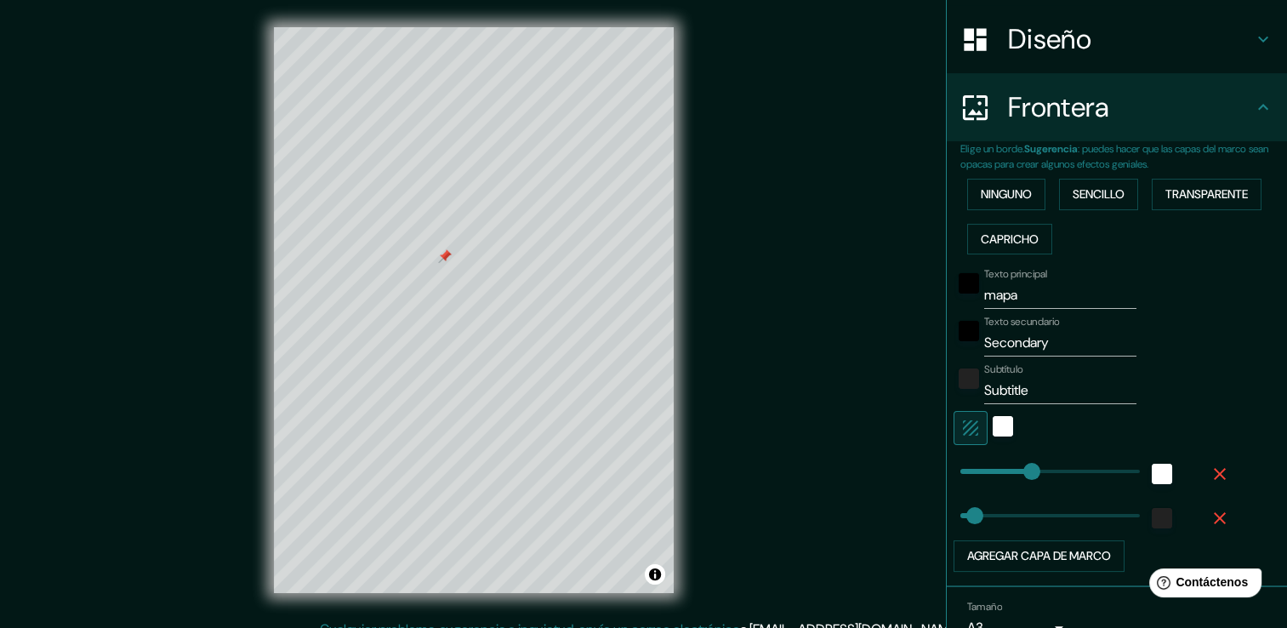
click at [1073, 338] on input "Secondary" at bounding box center [1060, 342] width 152 height 27
click at [1048, 290] on input "mapa" at bounding box center [1060, 294] width 152 height 27
type input "mapa"
type input "38"
type input "map"
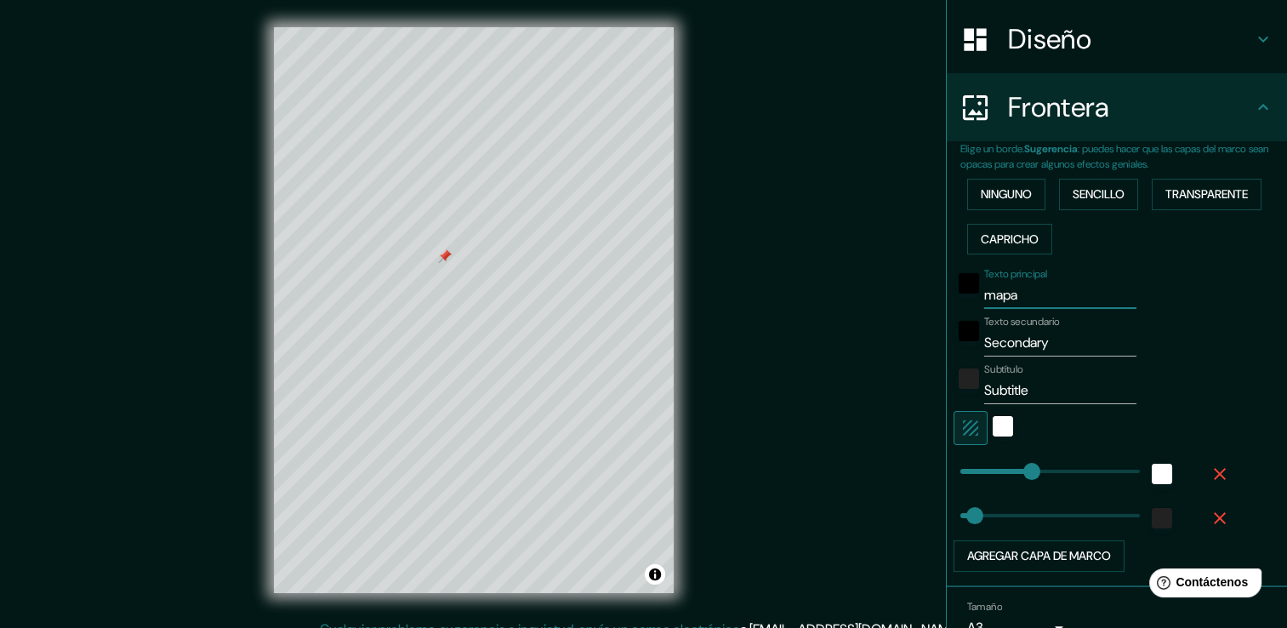
type input "38"
type input "ma"
type input "38"
type input "m"
type input "38"
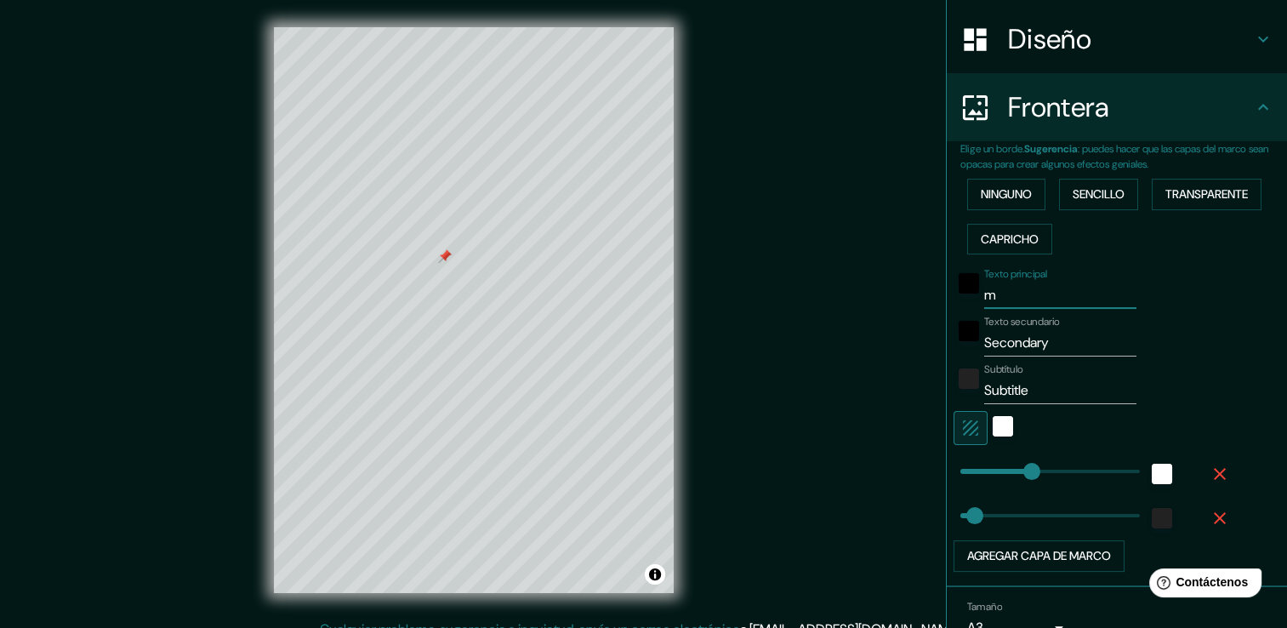
type input "38"
type input "M"
type input "38"
type input "Ma"
type input "38"
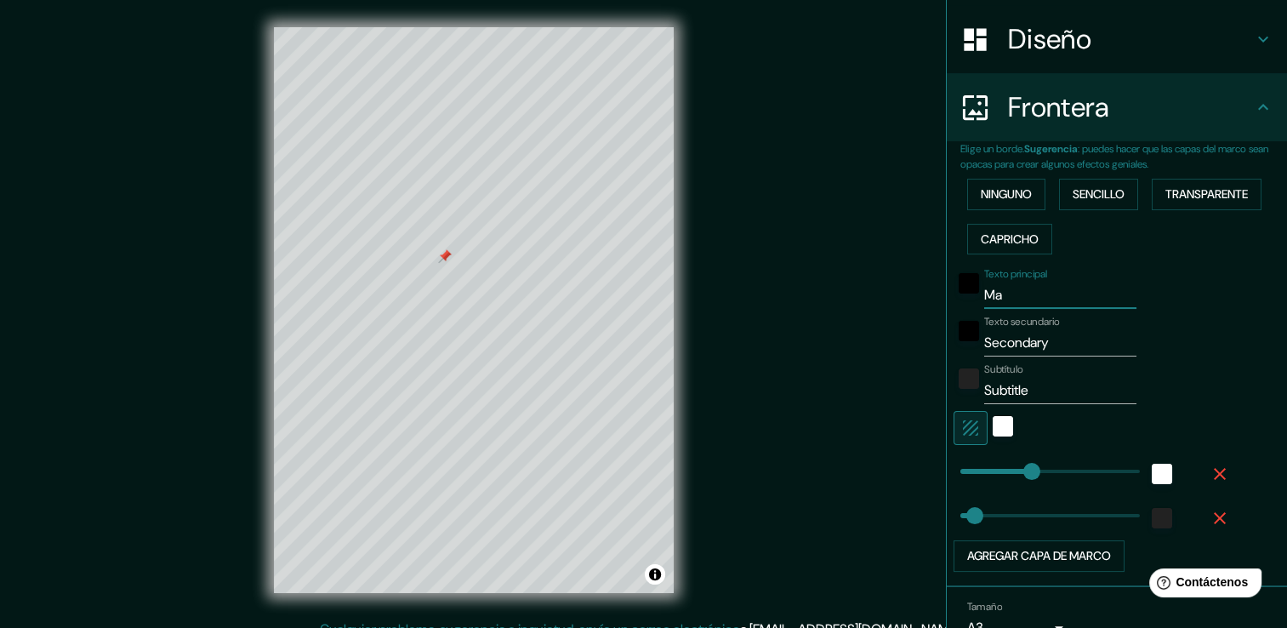
type input "Mao"
type input "38"
type input "Ma"
type input "38"
type input "Map"
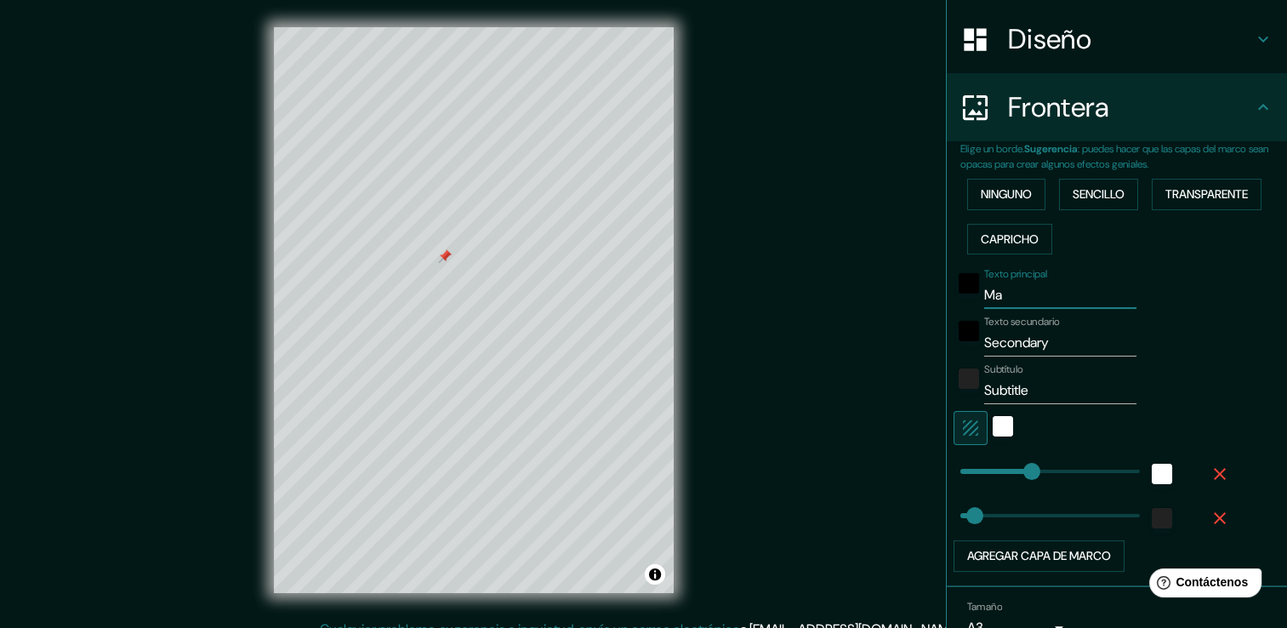
type input "38"
type input "Mapa"
type input "38"
type input "Mapa"
click at [1050, 336] on input "Secondary" at bounding box center [1060, 342] width 152 height 27
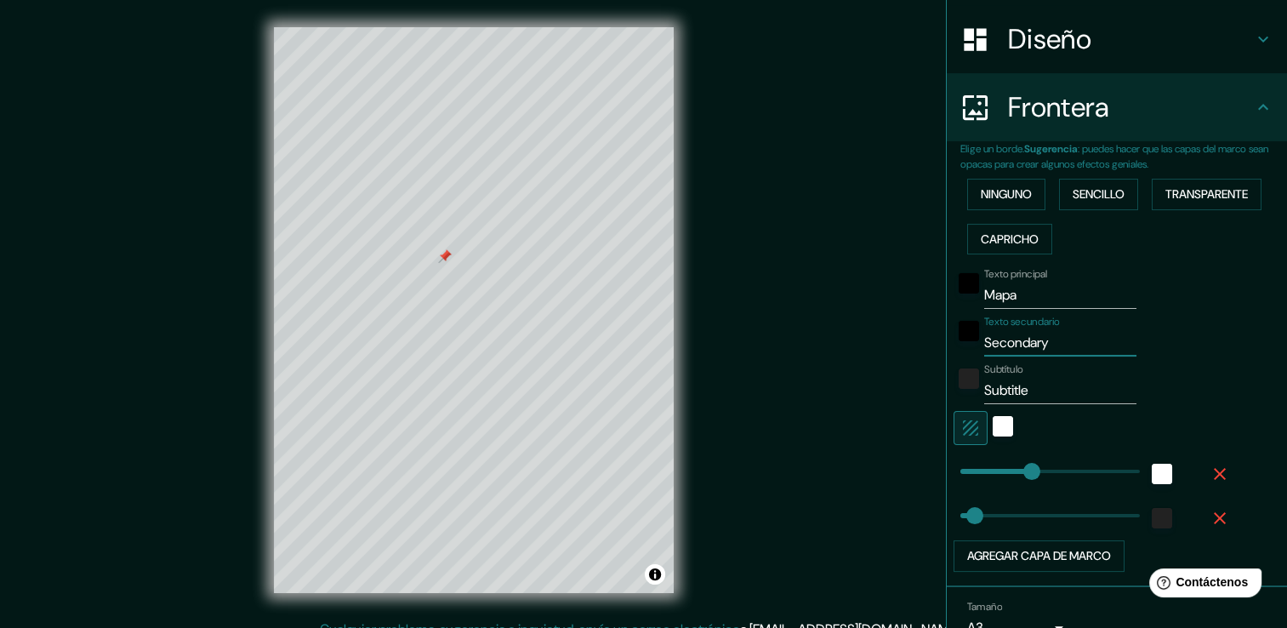
type input "Secondar"
type input "38"
type input "S"
type input "38"
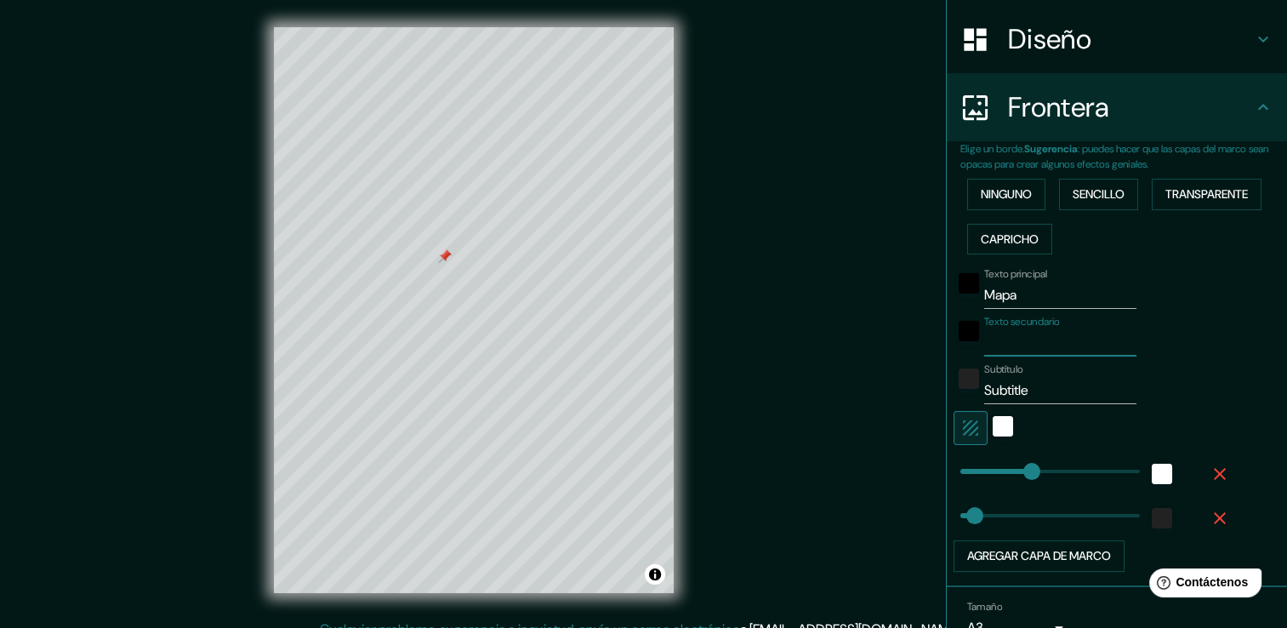
type input "U"
type input "38"
type input "Ur"
type input "38"
type input "Urb"
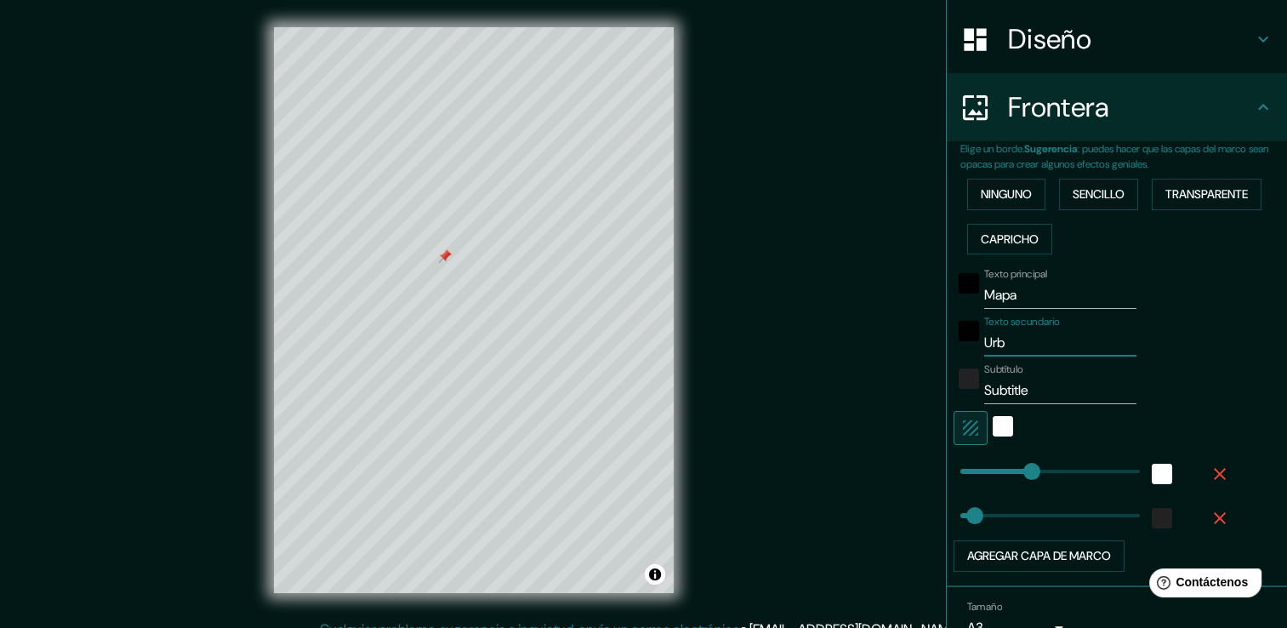
type input "38"
type input "Urba"
type input "38"
type input "Urban"
type input "38"
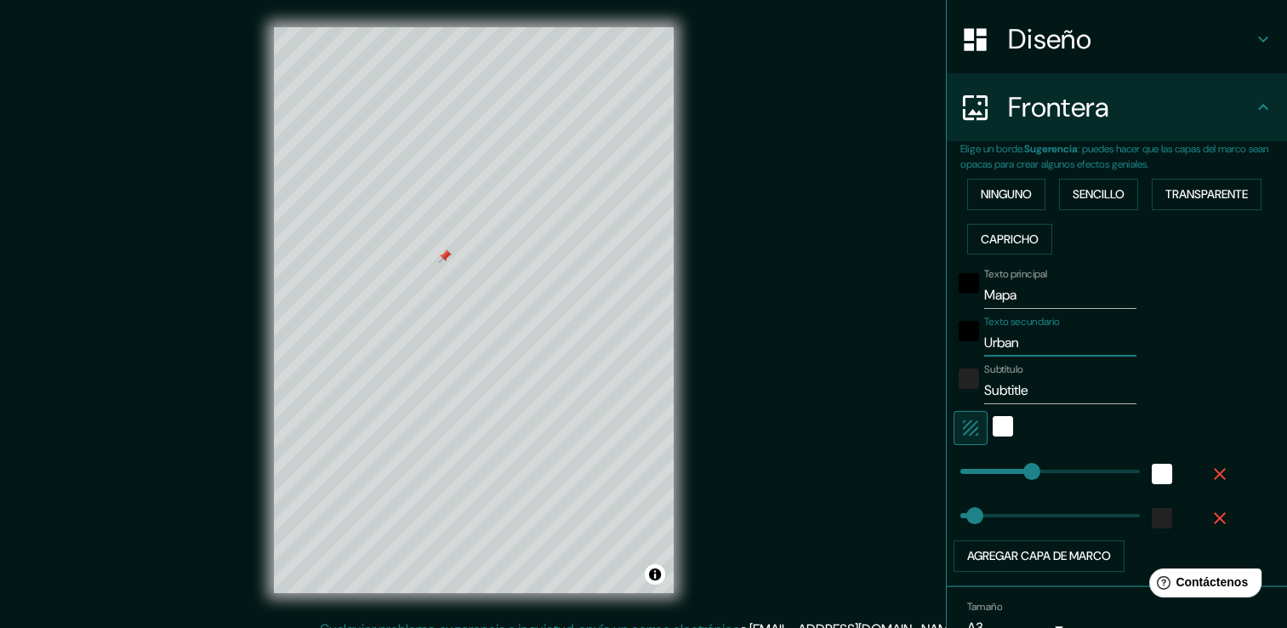
type input "Urbani"
type input "38"
type input "Urbanis"
type input "38"
type input "Urbanism"
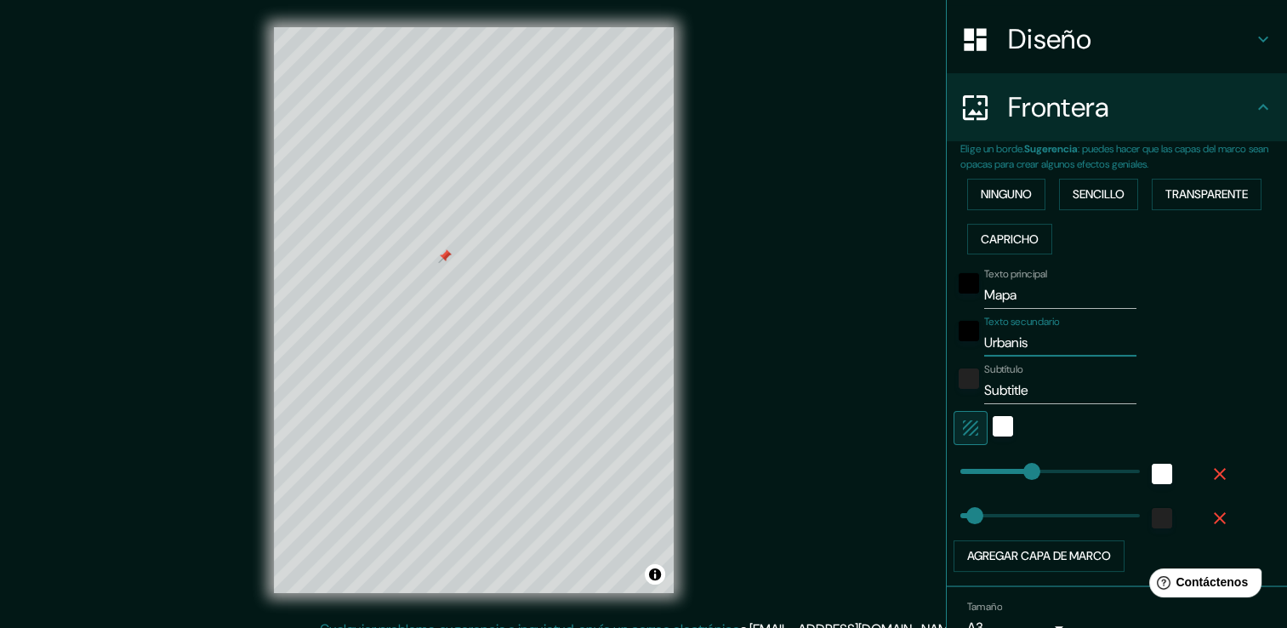
type input "38"
type input "Urbanismo"
type input "38"
type input "Urbanismo"
type input "Subtitl"
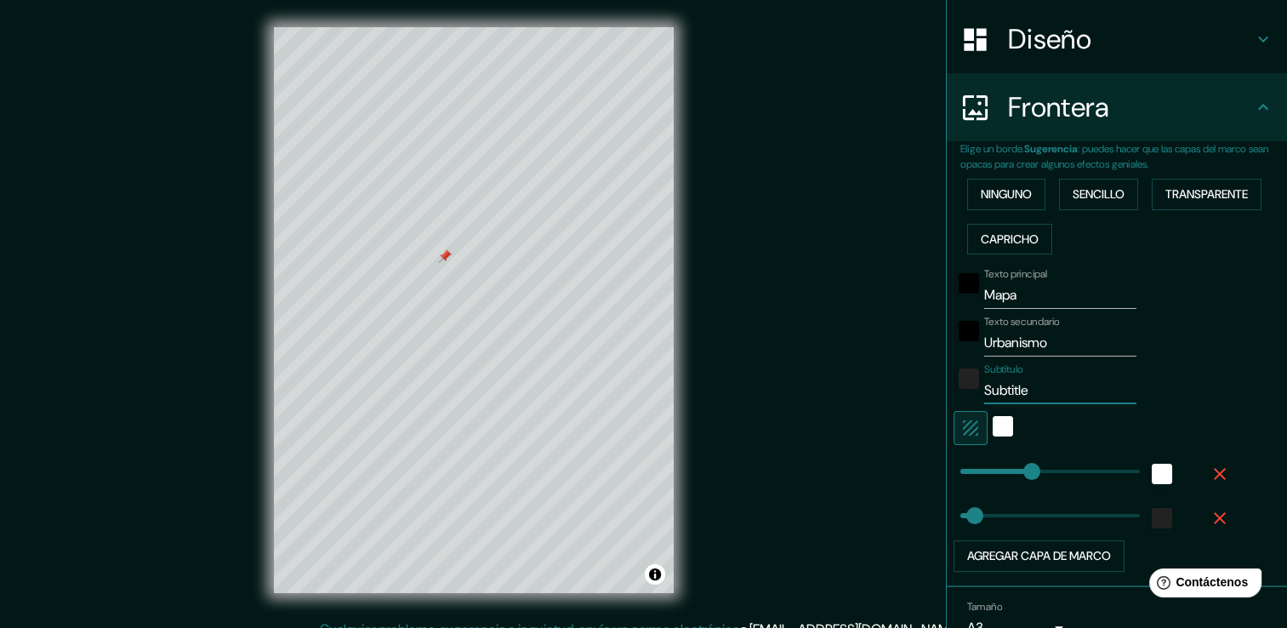
type input "38"
type input "Subtit"
type input "38"
type input "Subti"
type input "38"
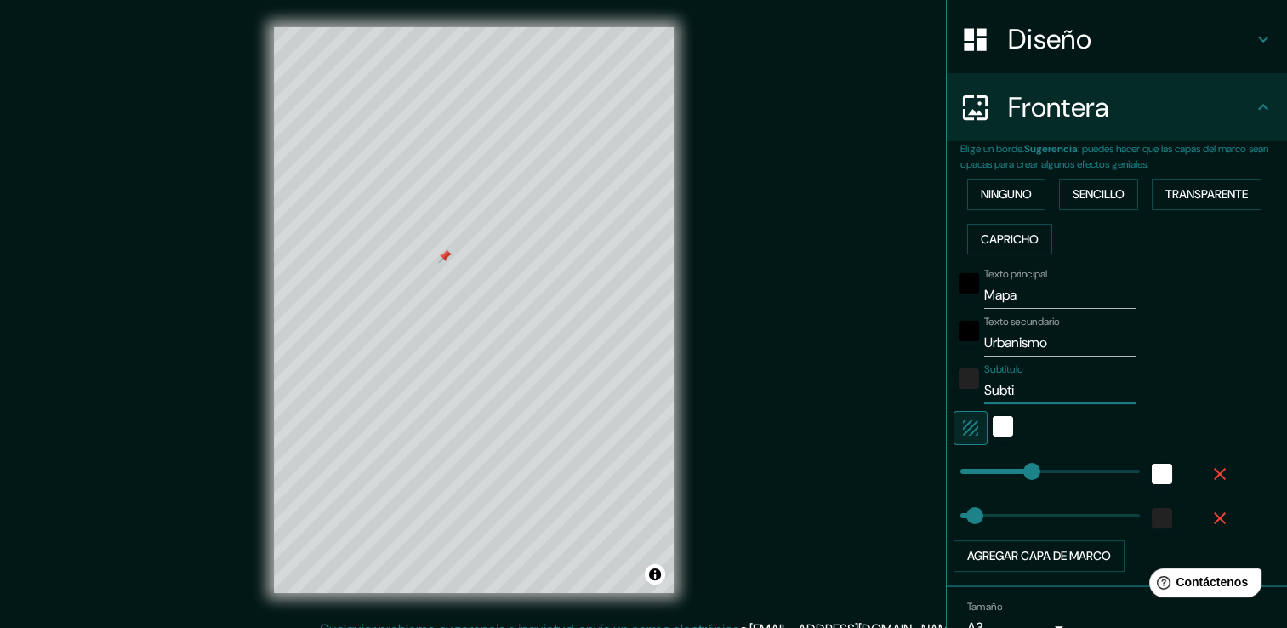
type input "Subt"
type input "38"
type input "Sub"
type input "38"
type input "Su"
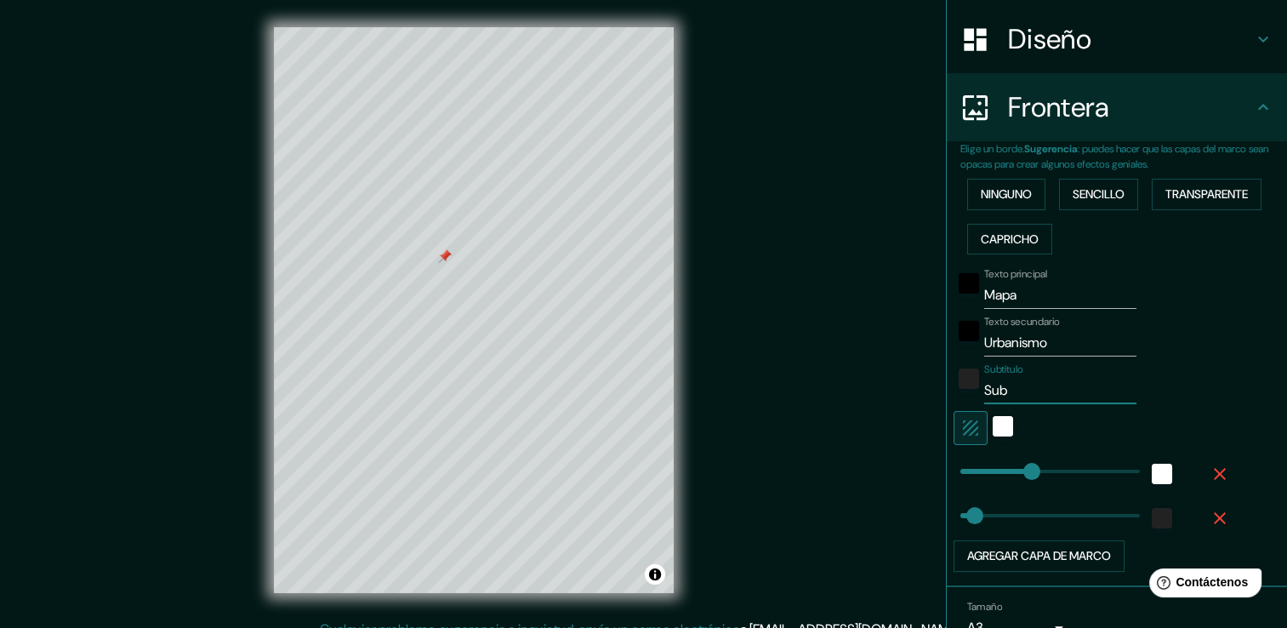
type input "38"
type input "S"
type input "38"
click at [1025, 294] on input "Mapa" at bounding box center [1060, 294] width 152 height 27
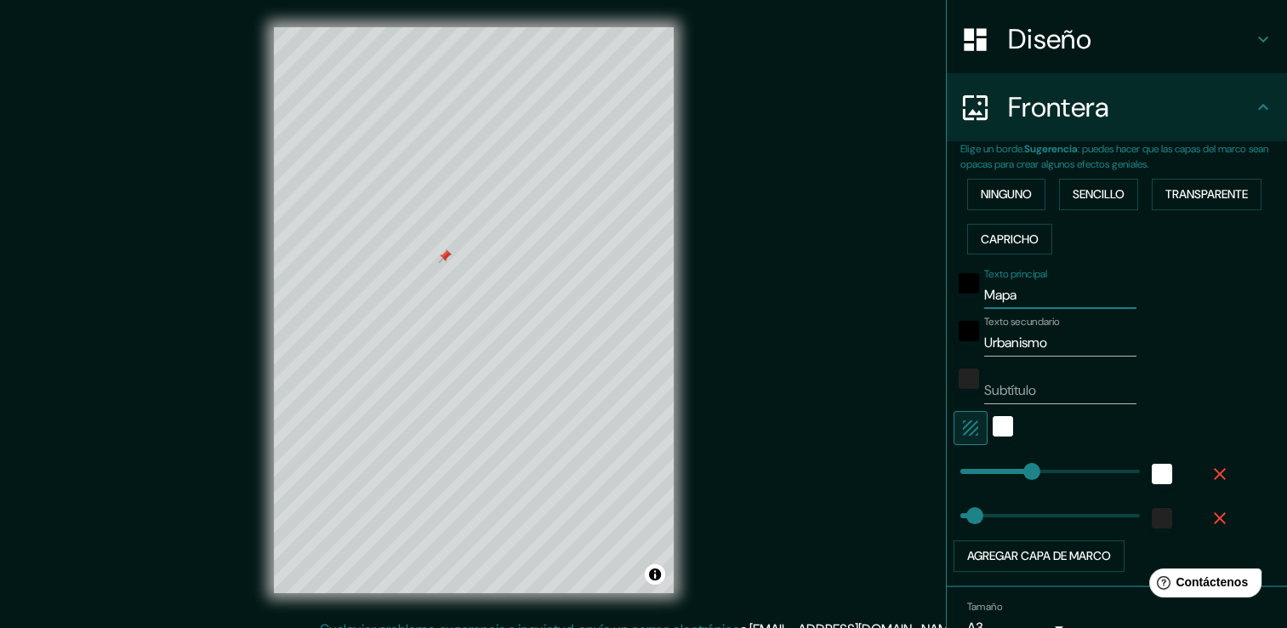
type input "Mapa"
type input "38"
type input "Mapa d"
type input "38"
type input "Mapa de"
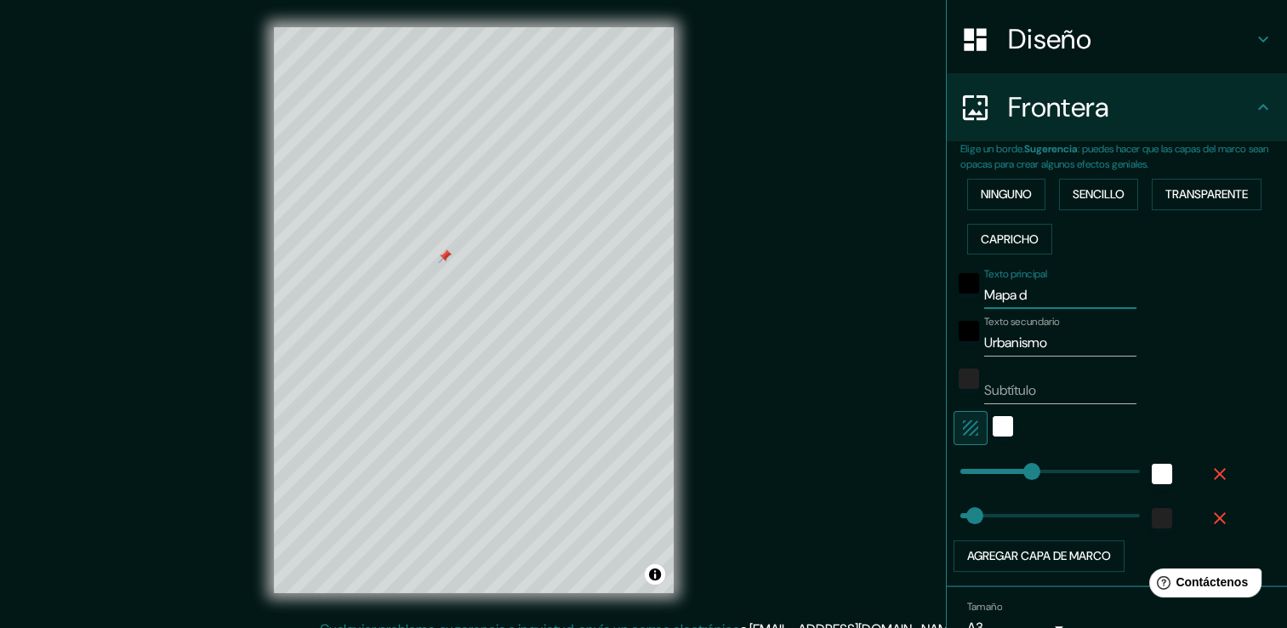
type input "38"
type input "Mapa de"
type input "38"
type input "Mapa de t"
type input "38"
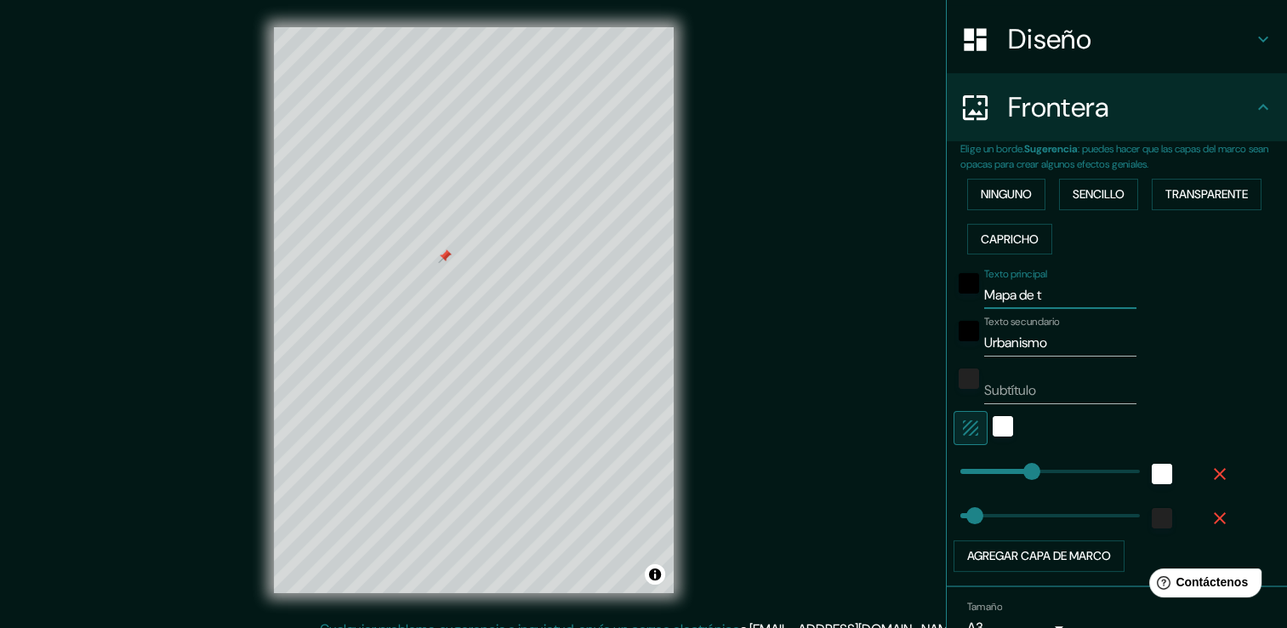
type input "Mapa de tu"
type input "38"
type input "Mapa de tul"
type input "38"
type input "Mapa de tula"
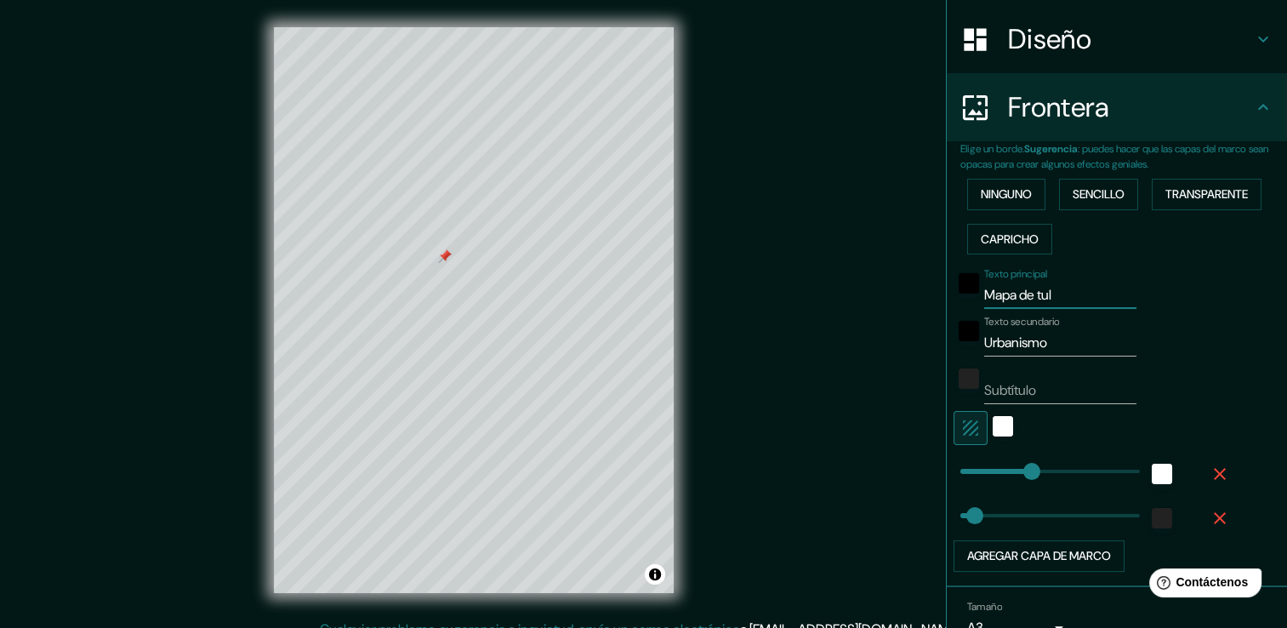
type input "38"
type input "Mapa de tulan"
type input "38"
type input "Mapa de tulan"
click at [1072, 189] on font "Sencillo" at bounding box center [1098, 194] width 52 height 21
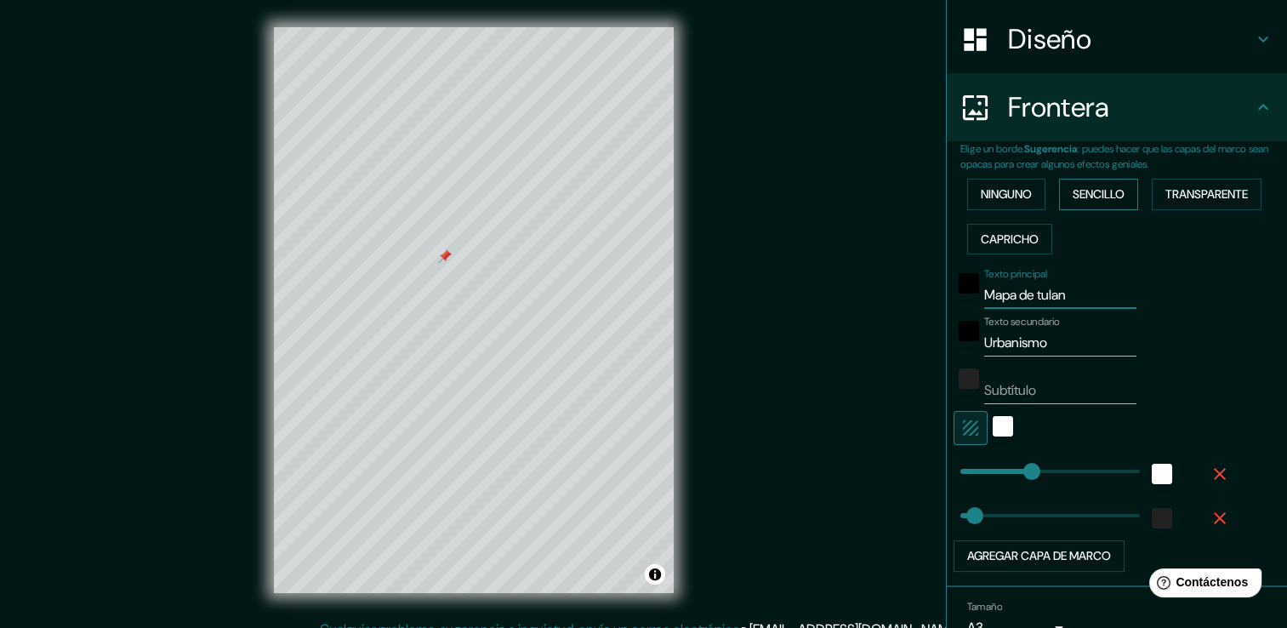
type input "38"
click at [1187, 196] on font "Transparente" at bounding box center [1206, 194] width 82 height 21
click at [1027, 191] on button "Ninguno" at bounding box center [1006, 194] width 78 height 31
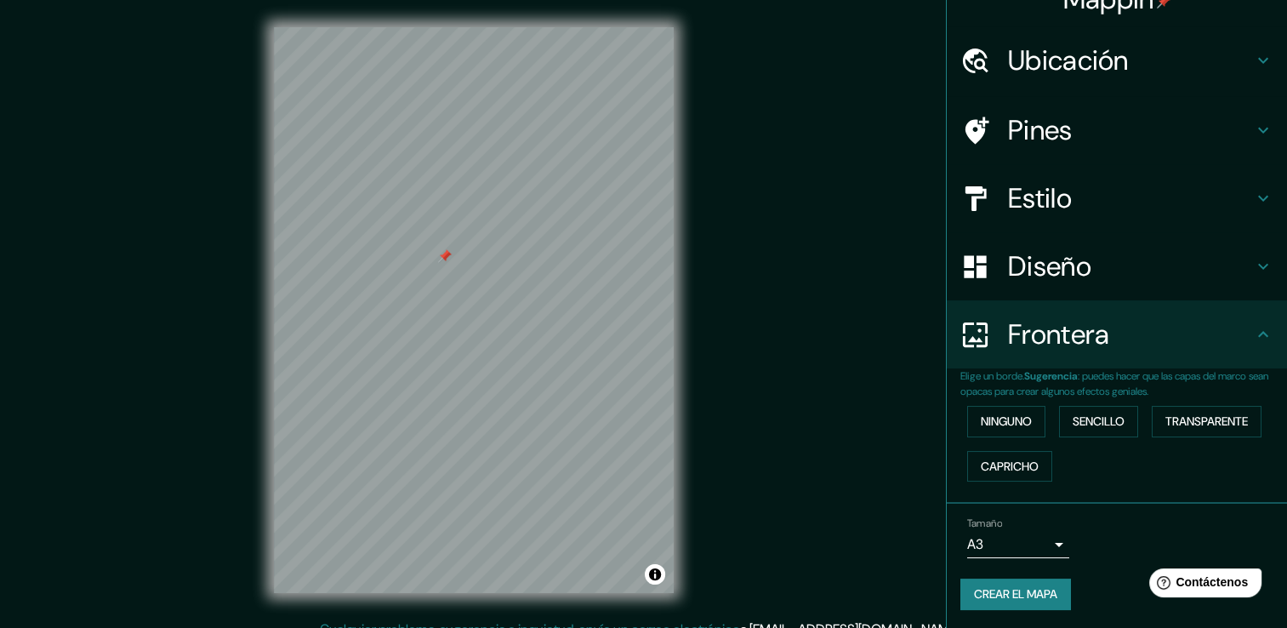
click at [1164, 267] on h4 "Diseño" at bounding box center [1130, 266] width 245 height 34
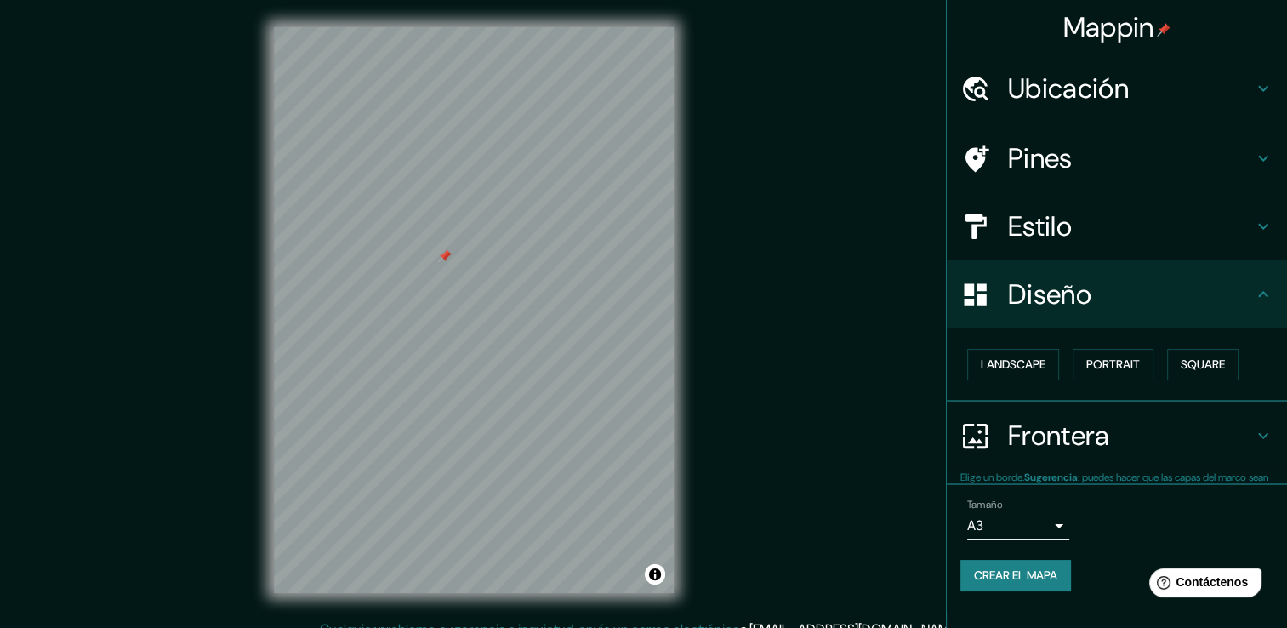
scroll to position [0, 0]
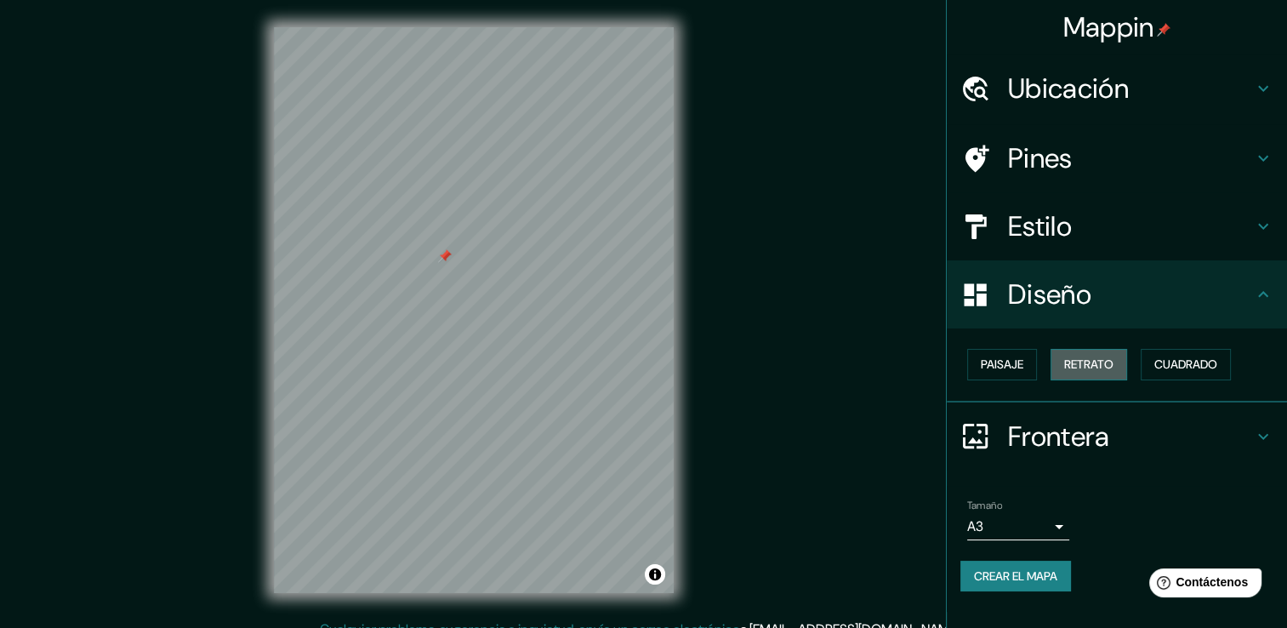
click at [1112, 365] on font "Retrato" at bounding box center [1088, 364] width 49 height 21
click at [1026, 364] on button "Paisaje" at bounding box center [1002, 364] width 70 height 31
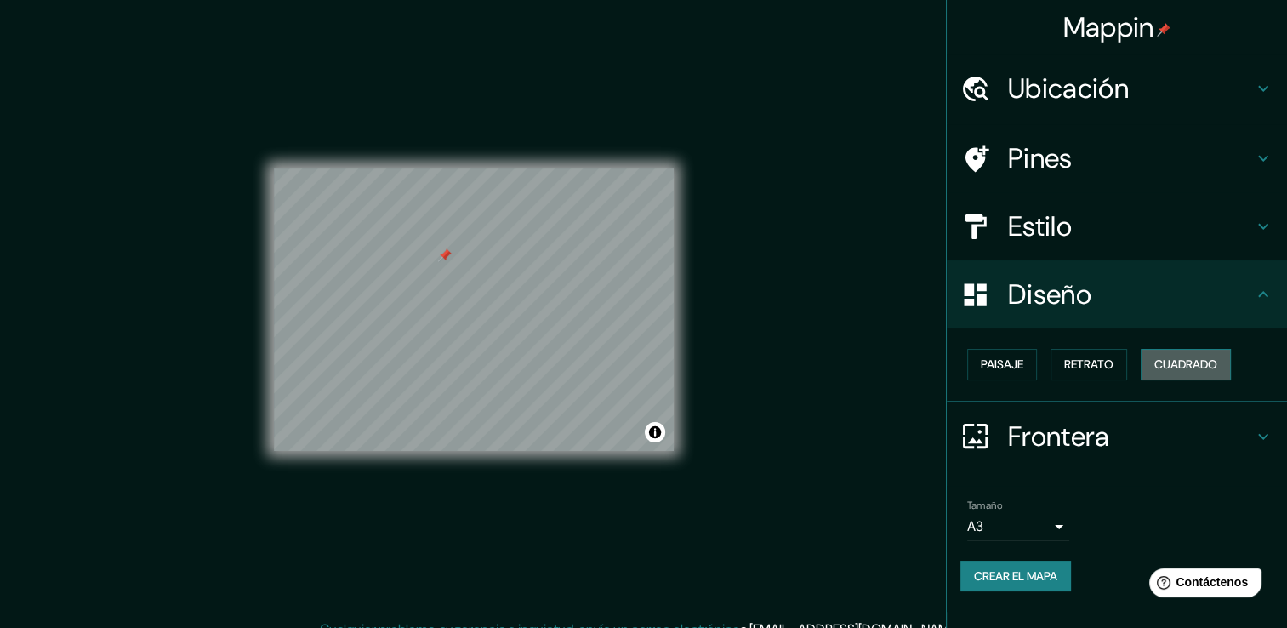
click at [1174, 368] on font "Cuadrado" at bounding box center [1185, 364] width 63 height 21
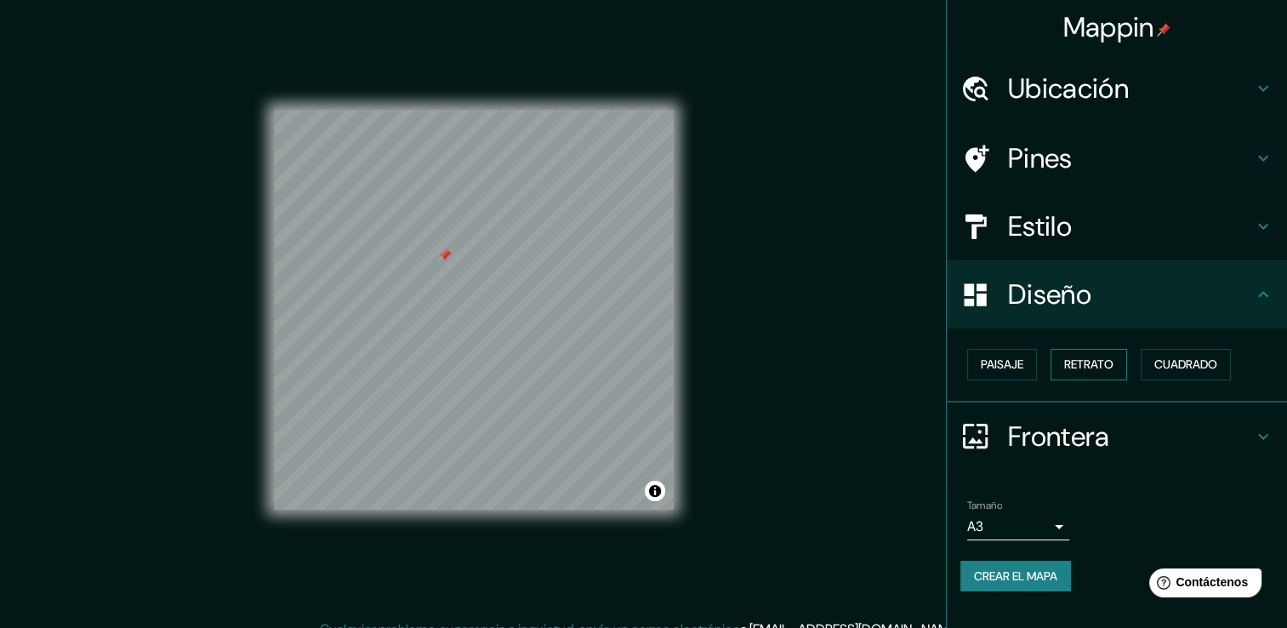
click at [1103, 364] on font "Retrato" at bounding box center [1088, 364] width 49 height 21
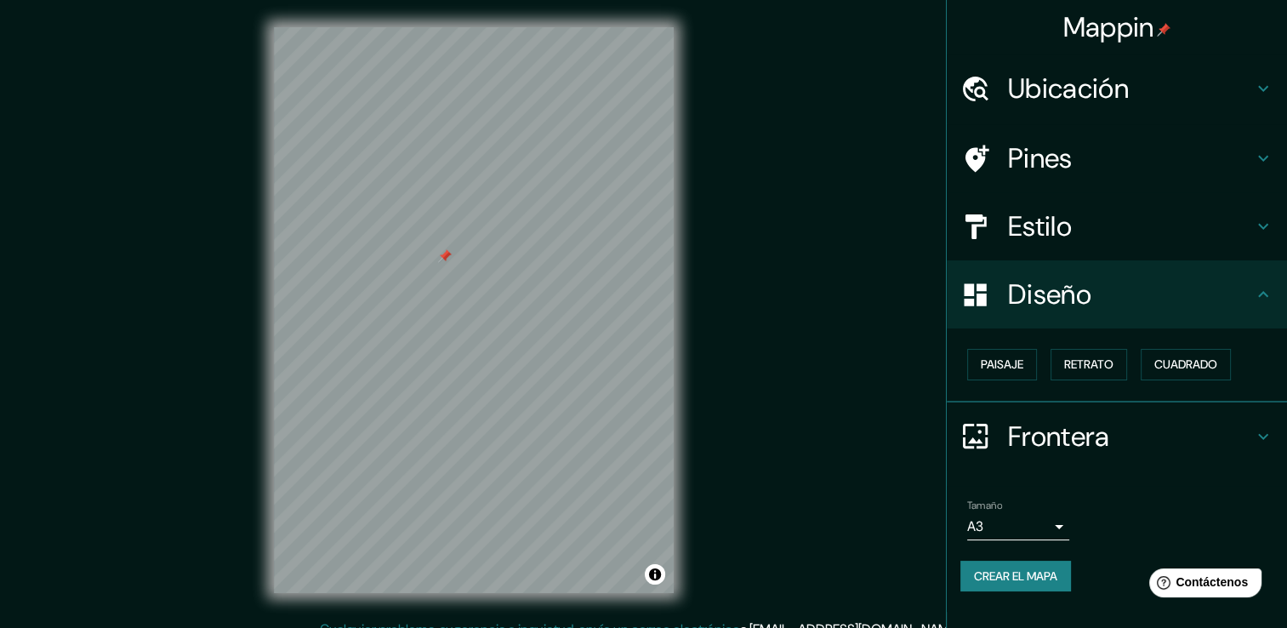
click at [1111, 235] on h4 "Estilo" at bounding box center [1130, 226] width 245 height 34
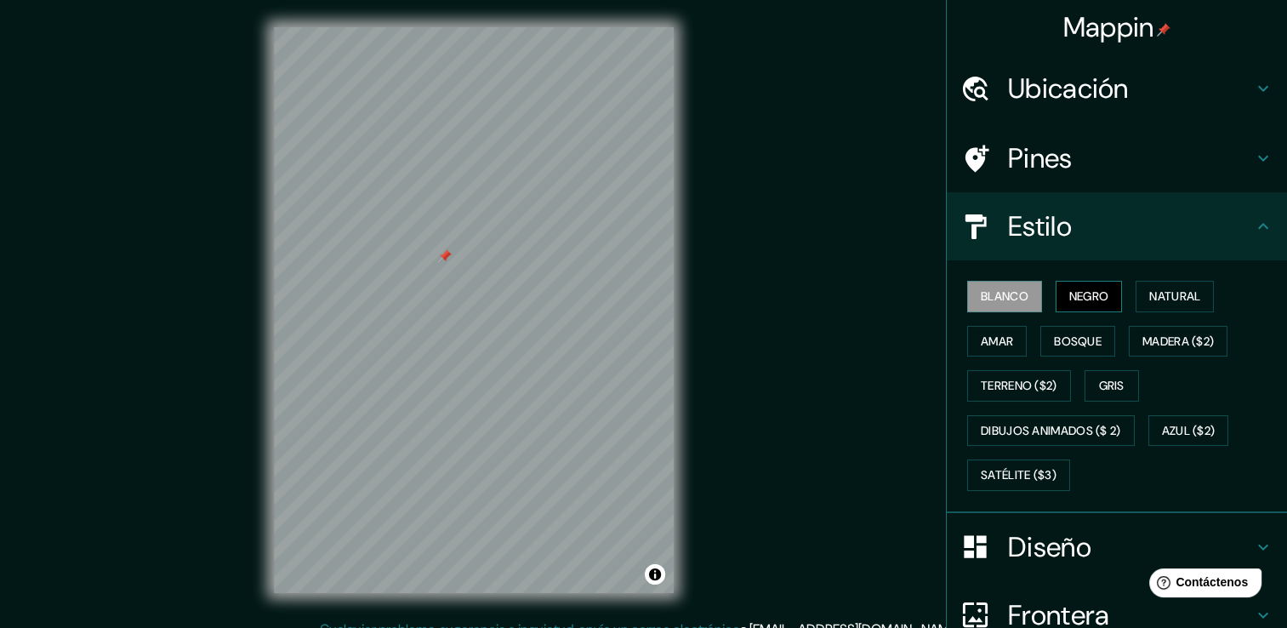
click at [1102, 302] on button "Negro" at bounding box center [1088, 296] width 67 height 31
click at [1150, 295] on font "Natural" at bounding box center [1174, 296] width 51 height 21
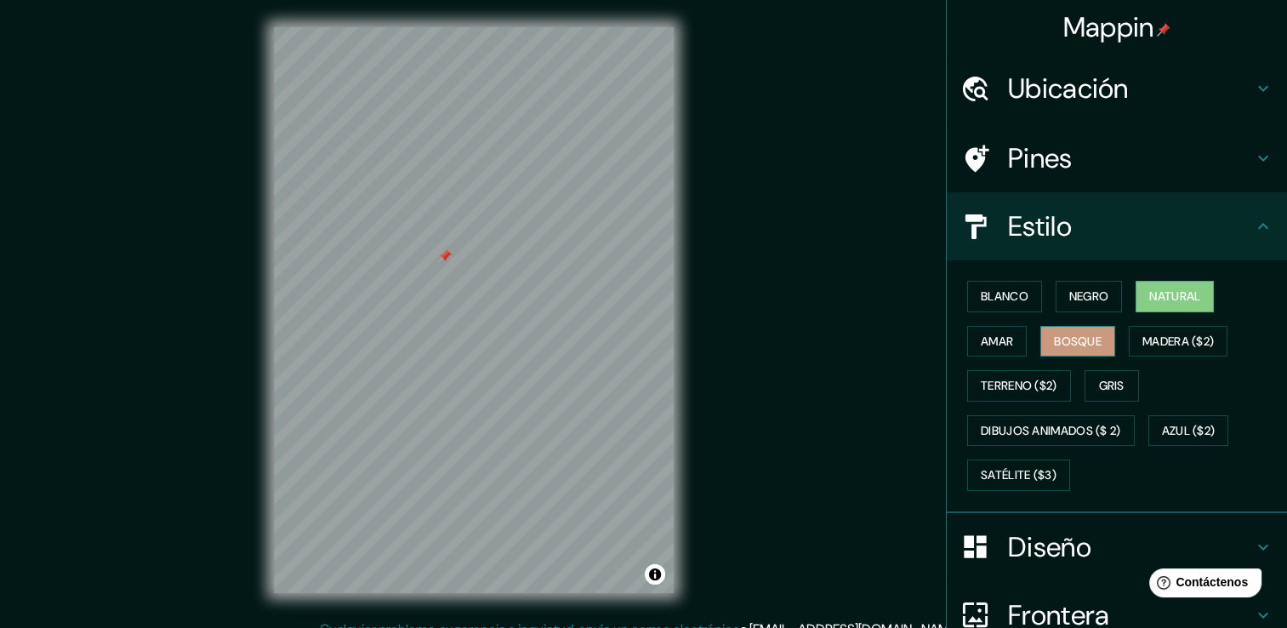
click at [1061, 342] on font "Bosque" at bounding box center [1078, 341] width 48 height 21
click at [1003, 337] on button "Amar" at bounding box center [997, 341] width 60 height 31
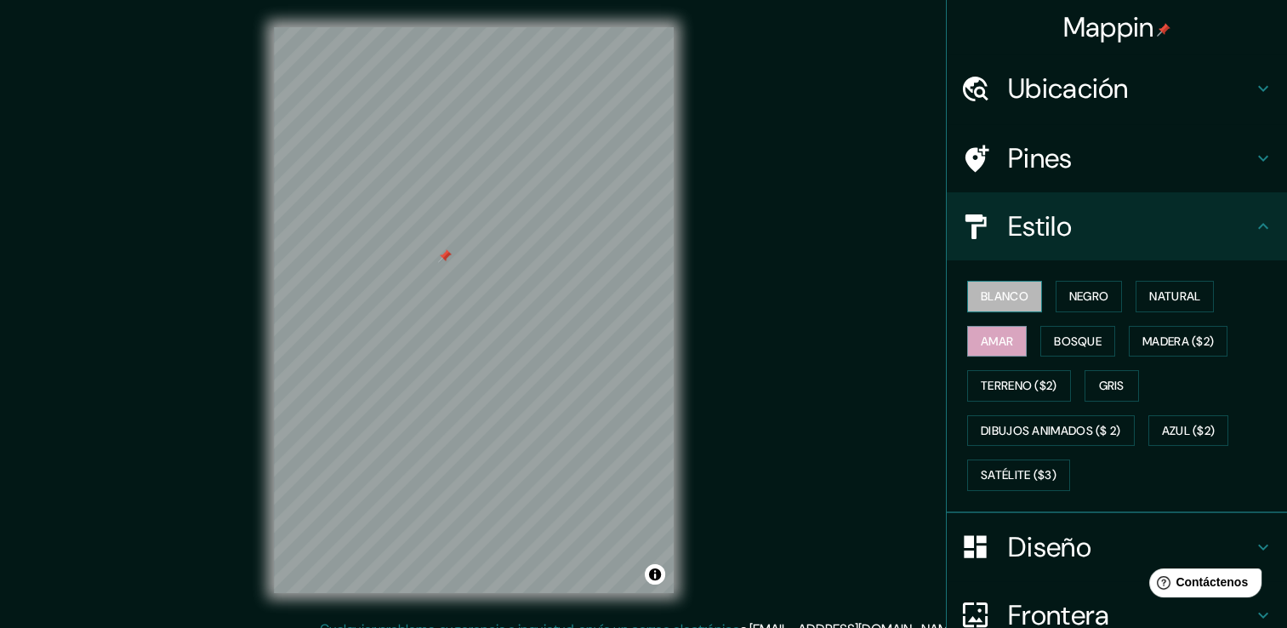
click at [993, 298] on font "Blanco" at bounding box center [1005, 296] width 48 height 21
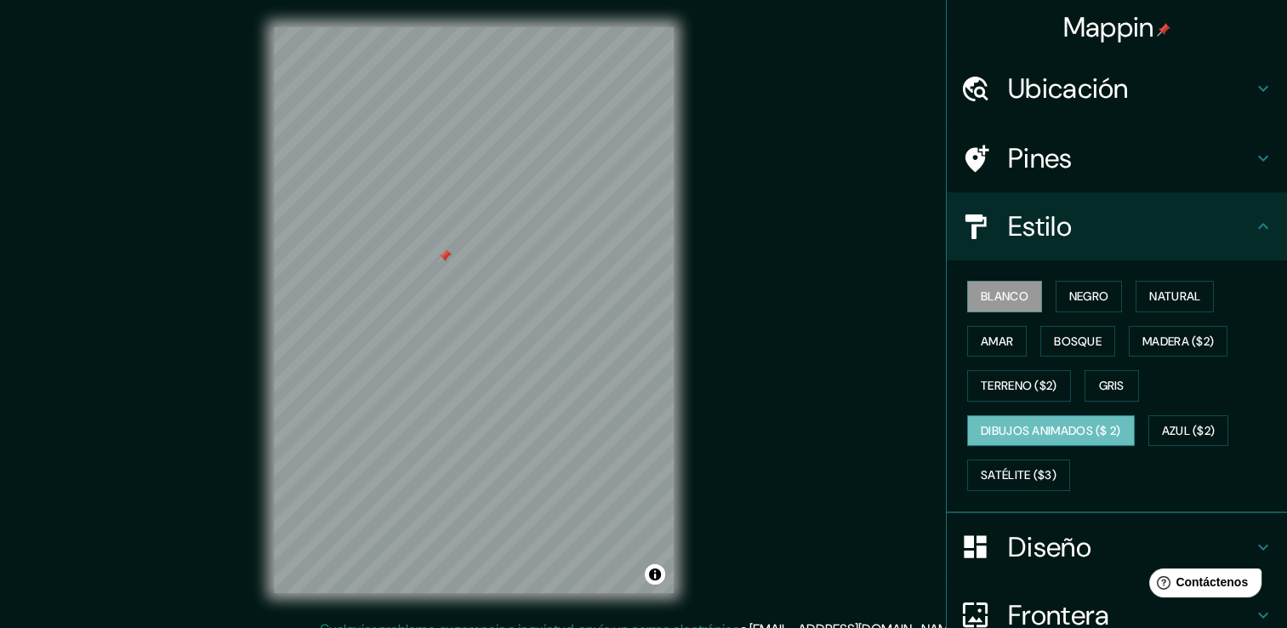
click at [1035, 433] on font "Dibujos animados ($ 2)" at bounding box center [1051, 430] width 140 height 21
click at [1008, 480] on font "Satélite ($3)" at bounding box center [1019, 474] width 76 height 21
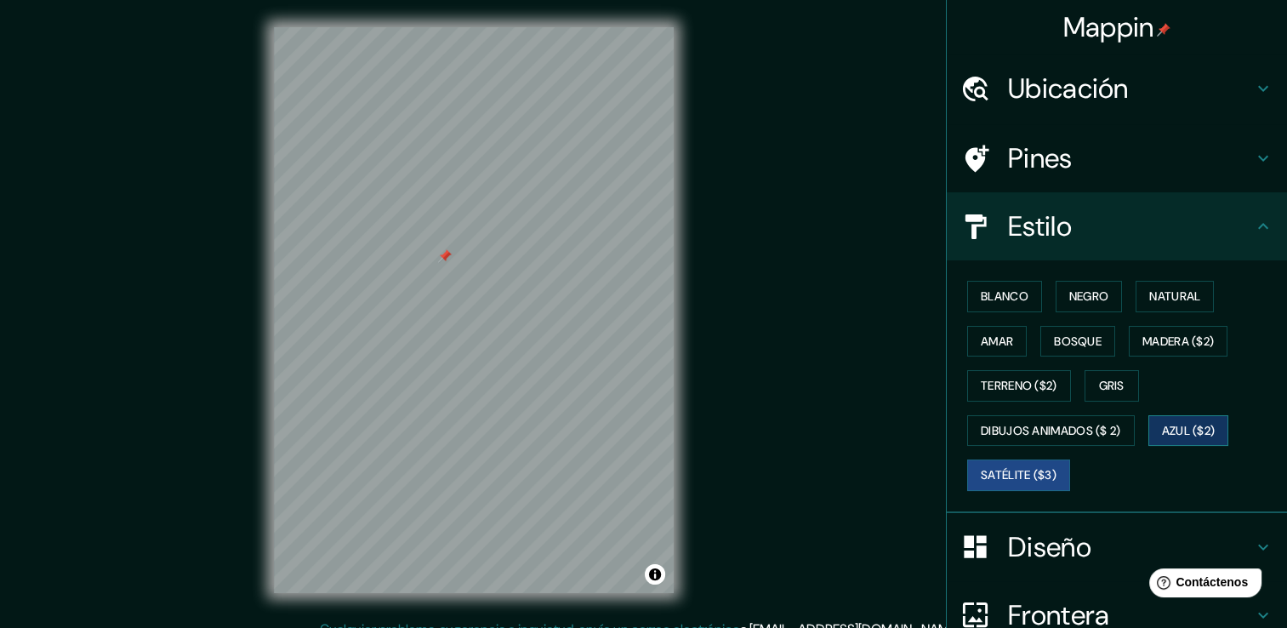
click at [1170, 429] on font "Azul ($2)" at bounding box center [1189, 430] width 54 height 21
click at [993, 298] on font "Blanco" at bounding box center [1005, 296] width 48 height 21
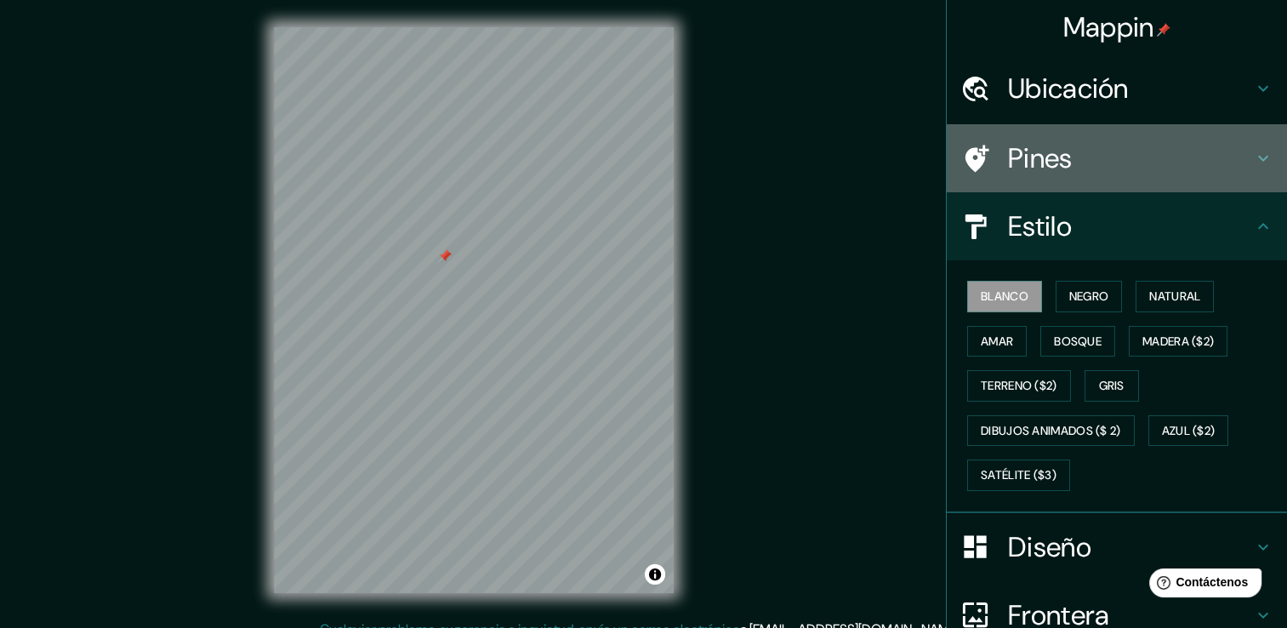
click at [1232, 159] on h4 "Pines" at bounding box center [1130, 158] width 245 height 34
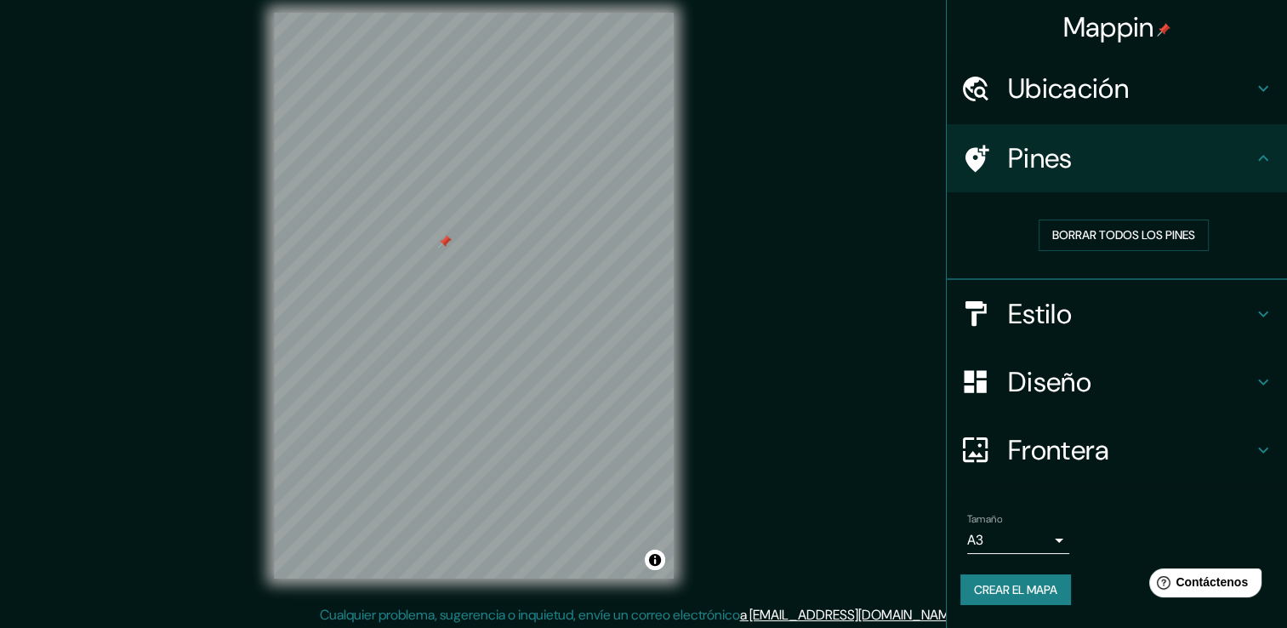
scroll to position [19, 0]
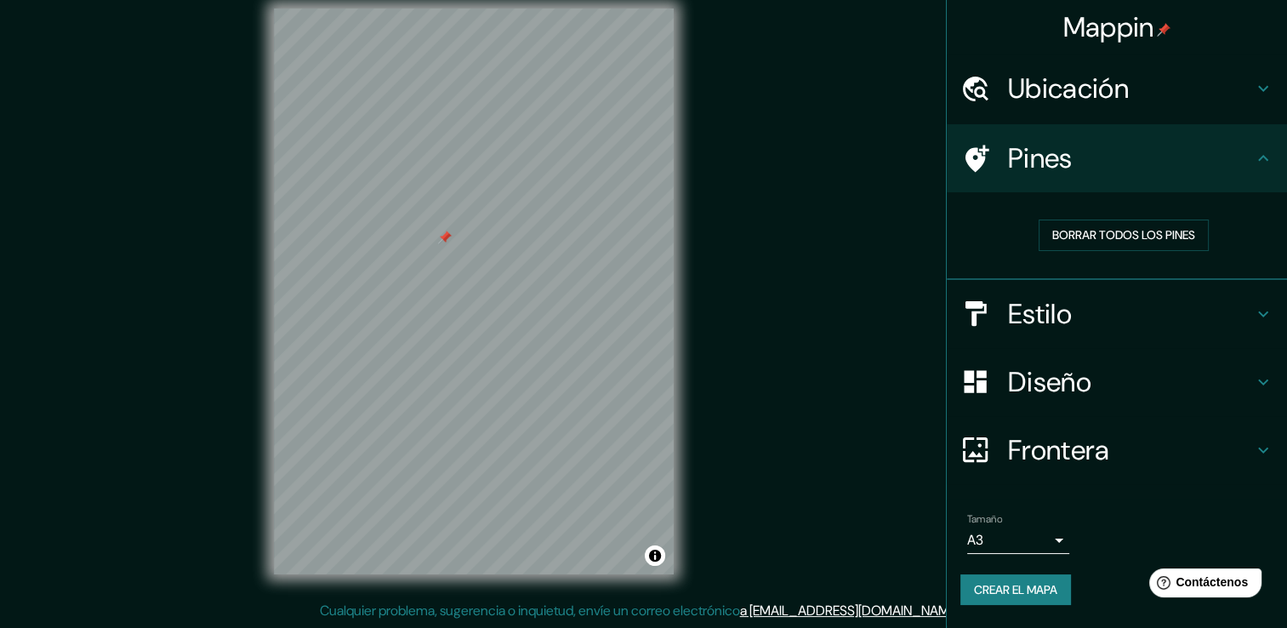
click at [1218, 445] on h4 "Frontera" at bounding box center [1130, 450] width 245 height 34
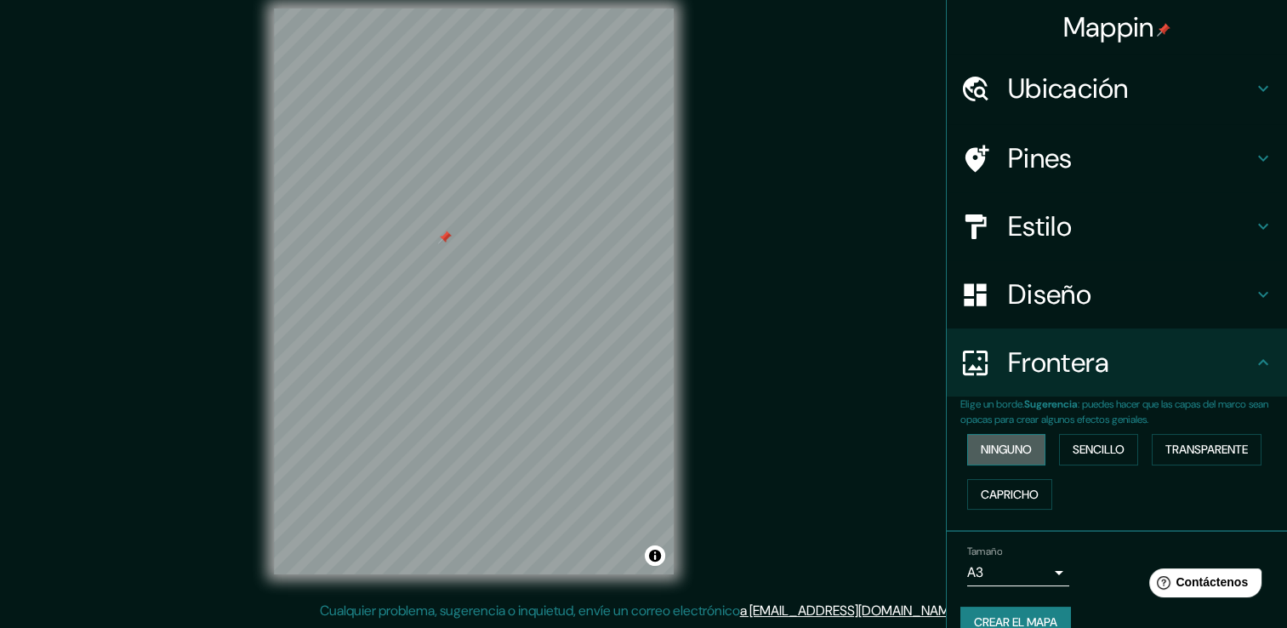
click at [1017, 451] on font "Ninguno" at bounding box center [1006, 449] width 51 height 21
click at [1096, 449] on font "Sencillo" at bounding box center [1098, 449] width 52 height 21
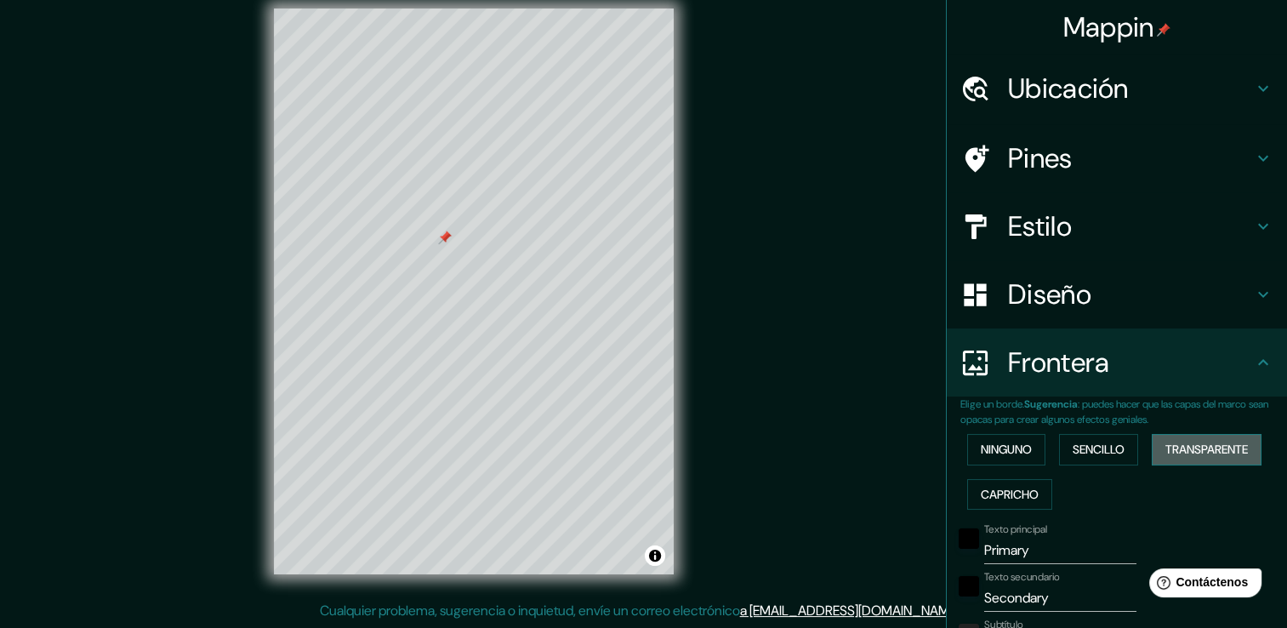
click at [1201, 446] on font "Transparente" at bounding box center [1206, 449] width 82 height 21
click at [1003, 500] on font "Capricho" at bounding box center [1010, 494] width 58 height 21
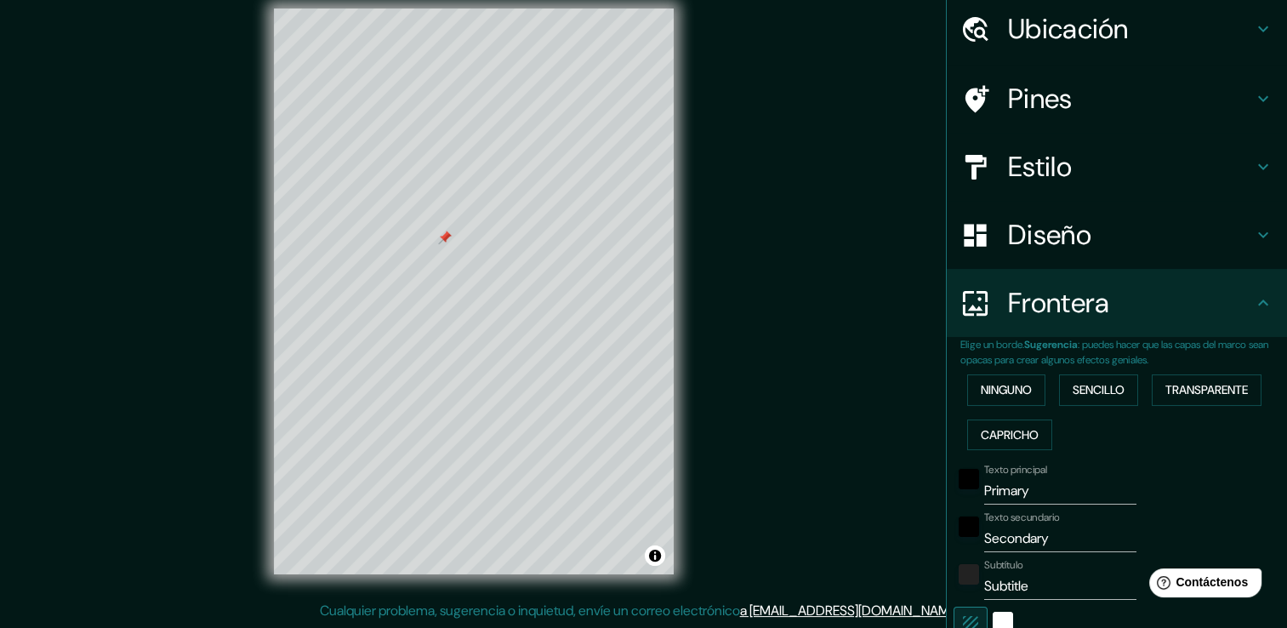
scroll to position [85, 0]
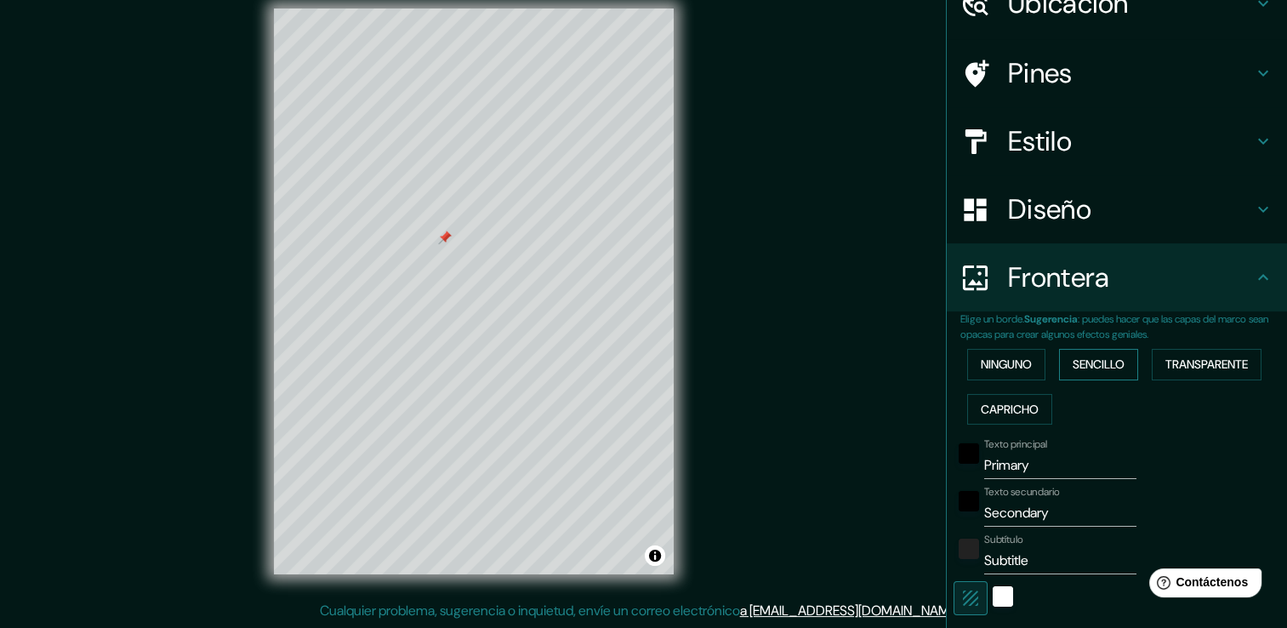
click at [1104, 365] on font "Sencillo" at bounding box center [1098, 364] width 52 height 21
click at [1007, 404] on font "Capricho" at bounding box center [1010, 409] width 58 height 21
click at [1113, 360] on font "Sencillo" at bounding box center [1098, 364] width 52 height 21
click at [1024, 401] on font "Capricho" at bounding box center [1010, 409] width 58 height 21
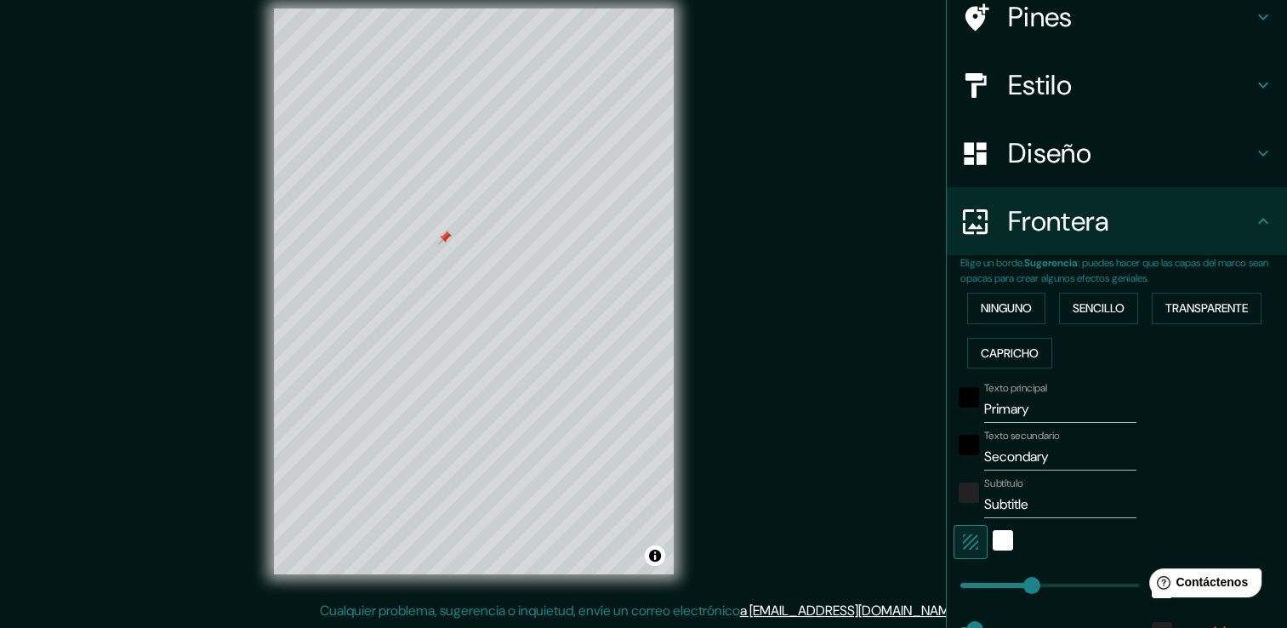
scroll to position [425, 0]
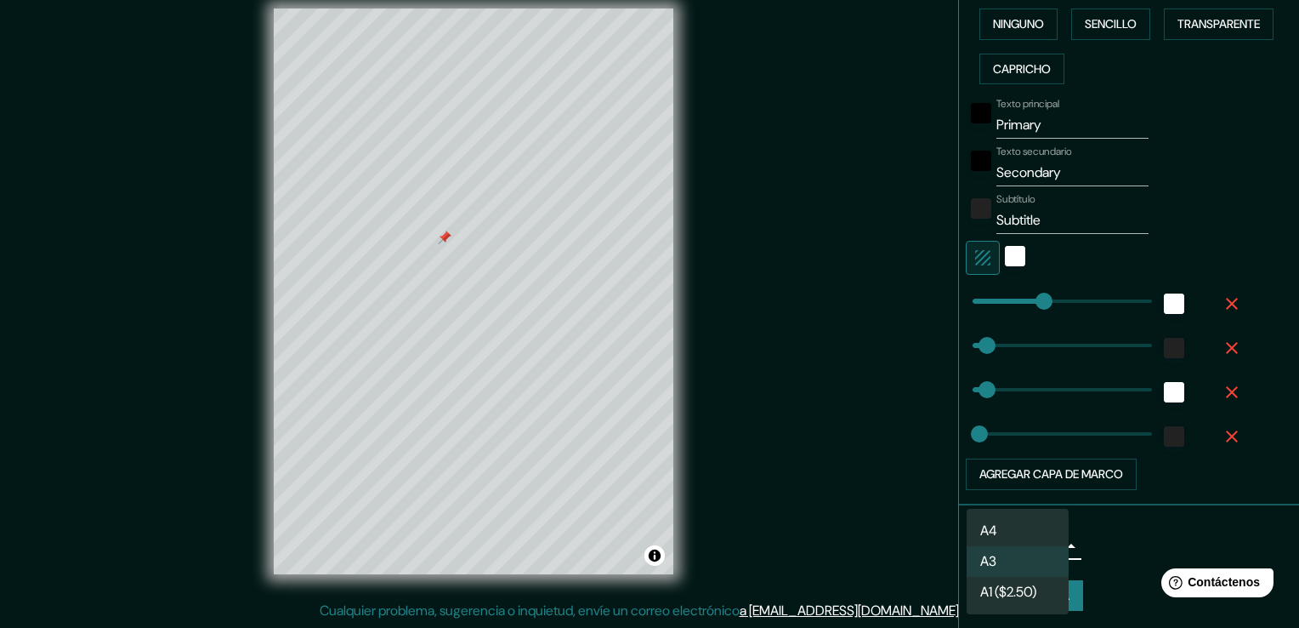
click at [1033, 543] on body "Mappin Ubicación Tulancingo, Hidalgo, México Tulancingo Hidalgo, México Calle T…" at bounding box center [649, 295] width 1299 height 628
click at [1012, 522] on li "A4" at bounding box center [1018, 530] width 102 height 31
type input "single"
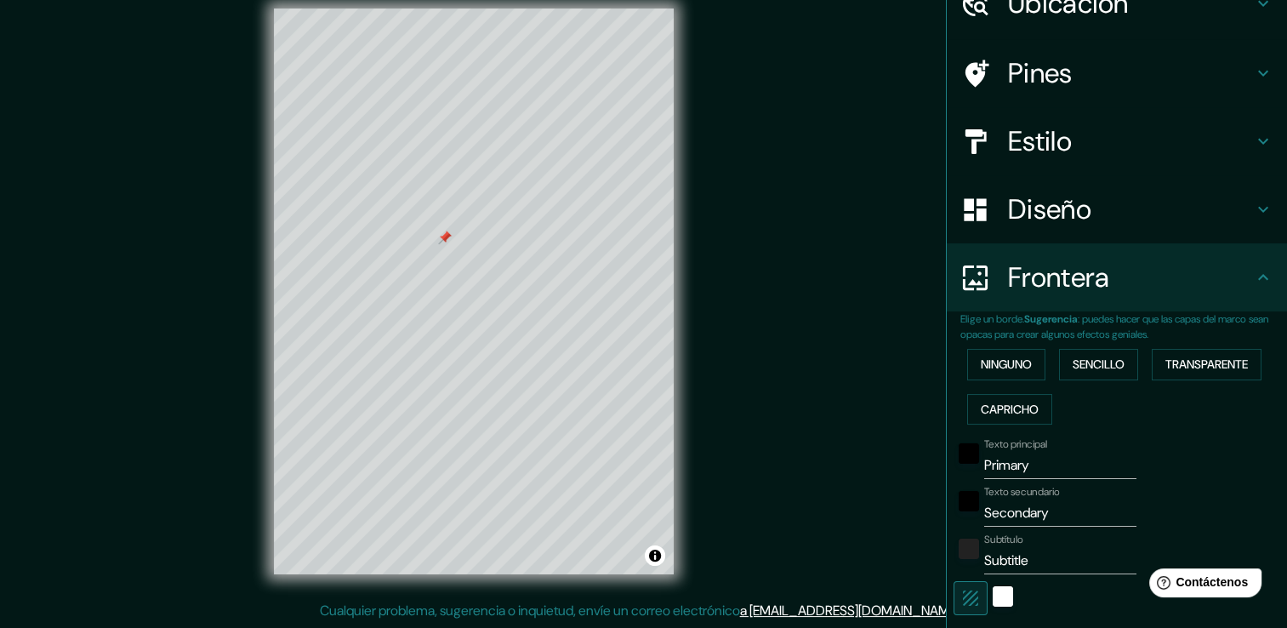
scroll to position [170, 0]
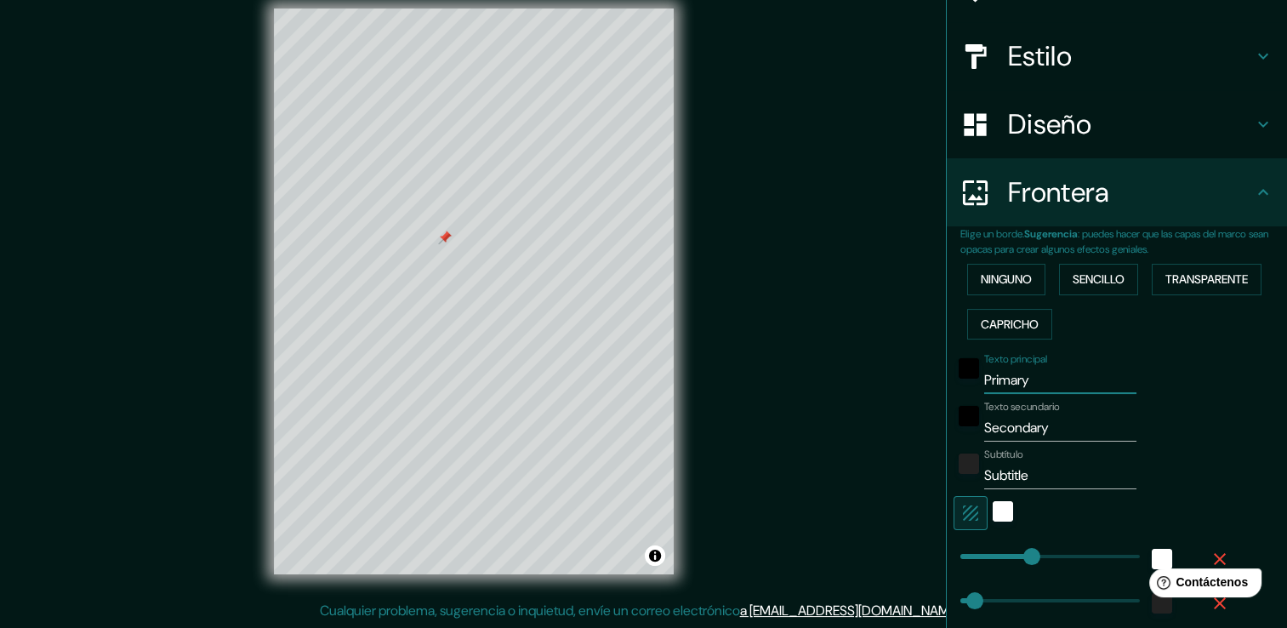
click at [1060, 380] on input "Primary" at bounding box center [1060, 380] width 152 height 27
type input "Primar"
type input "38"
type input "19"
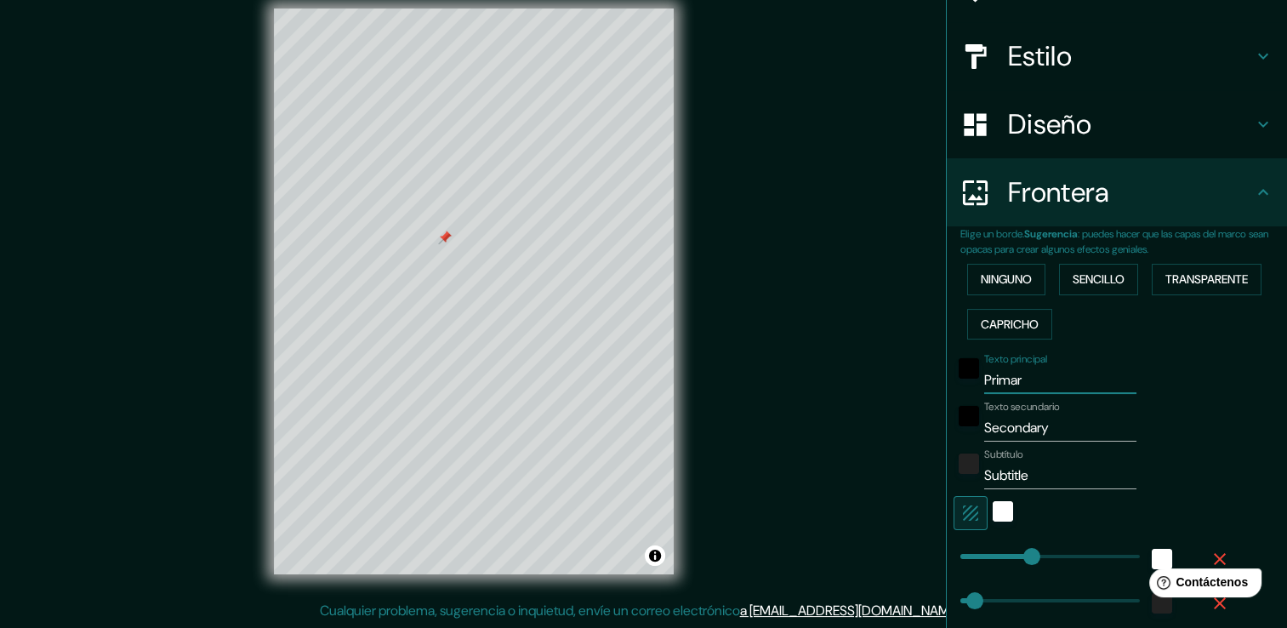
type input "Prima"
type input "38"
type input "19"
type input "Prim"
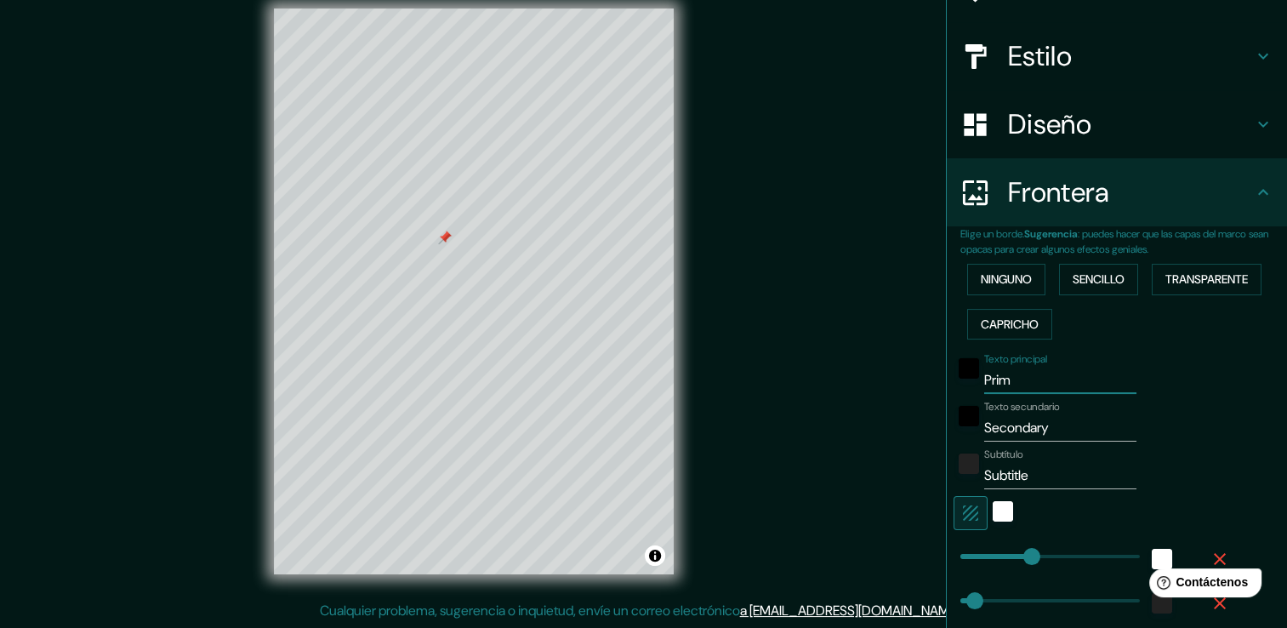
type input "38"
type input "19"
type input "Pri"
type input "38"
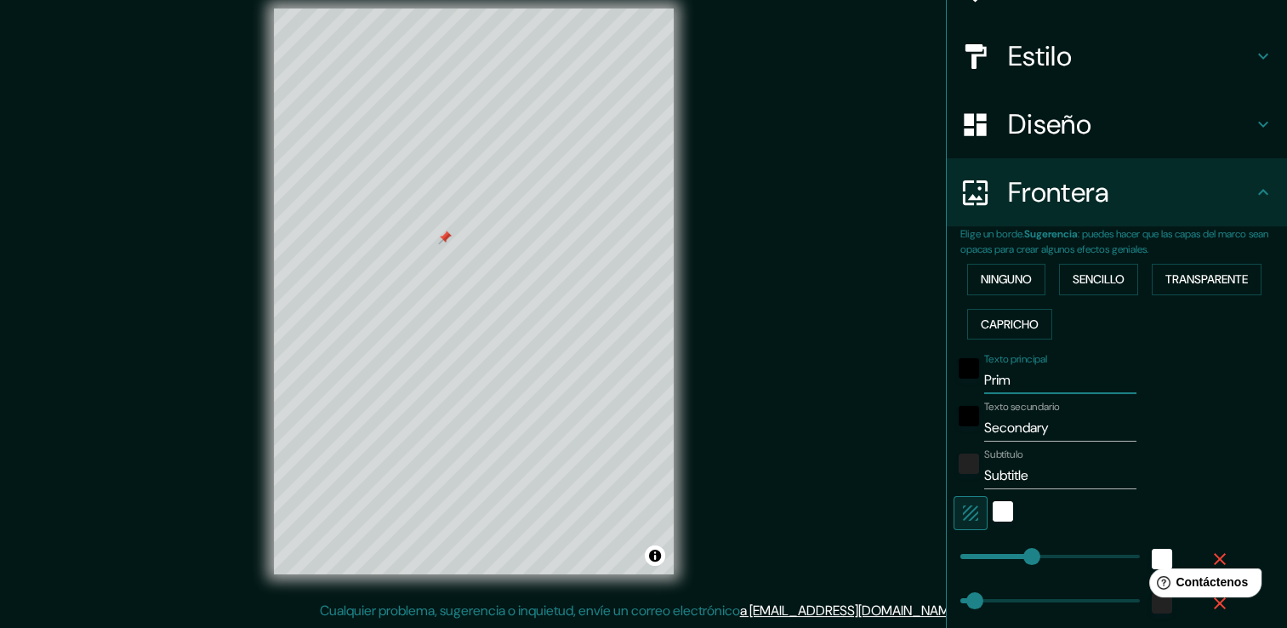
type input "38"
type input "19"
type input "Pr"
type input "38"
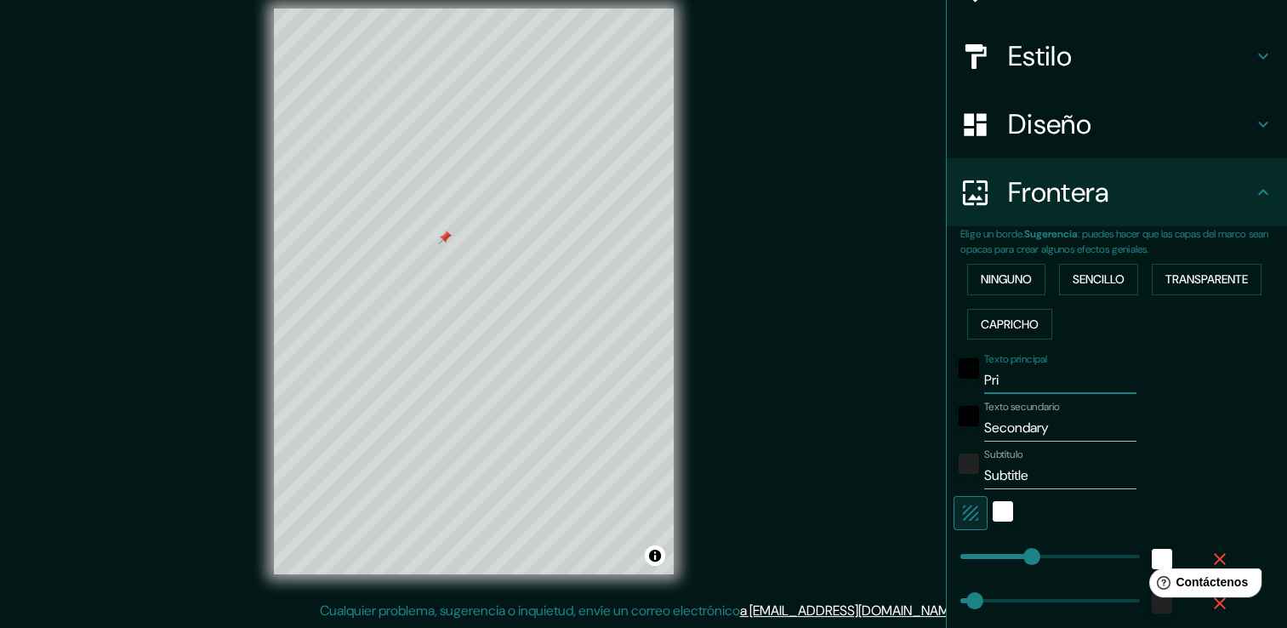
type input "19"
type input "P"
type input "38"
click at [1085, 435] on input "Secondary" at bounding box center [1060, 427] width 152 height 27
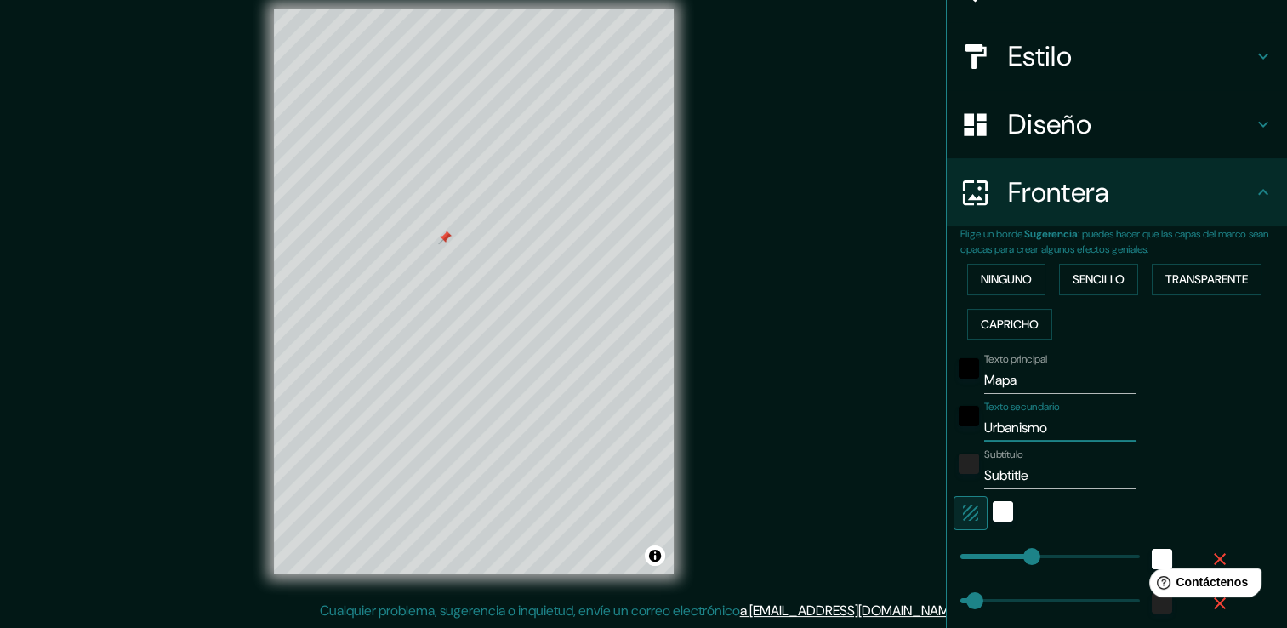
click at [1041, 475] on input "Subtitle" at bounding box center [1060, 475] width 152 height 27
click at [1051, 428] on input "Urbanismo" at bounding box center [1060, 427] width 152 height 27
click at [1214, 463] on div "Subtítulo" at bounding box center [1092, 468] width 279 height 41
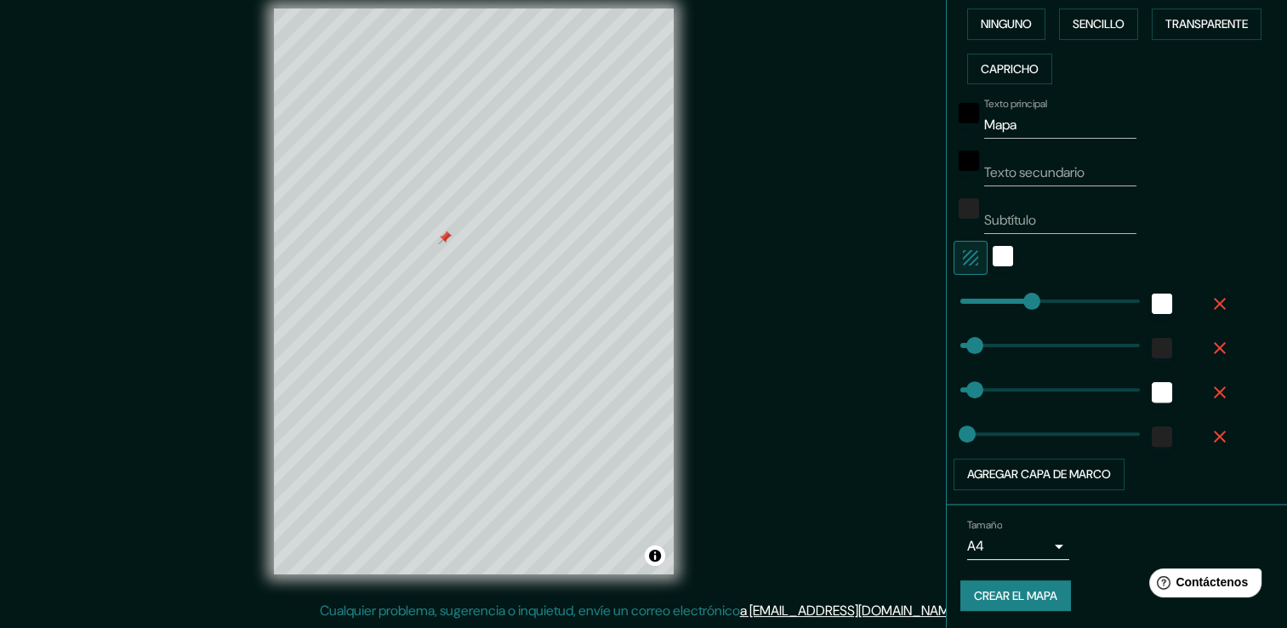
scroll to position [425, 0]
click at [1013, 590] on font "Crear el mapa" at bounding box center [1015, 595] width 83 height 21
drag, startPoint x: 1126, startPoint y: 114, endPoint x: 853, endPoint y: 161, distance: 277.0
click at [853, 161] on div "Mappin Ubicación Tulancingo, Hidalgo, México Tulancingo Hidalgo, México Calle T…" at bounding box center [643, 304] width 1287 height 646
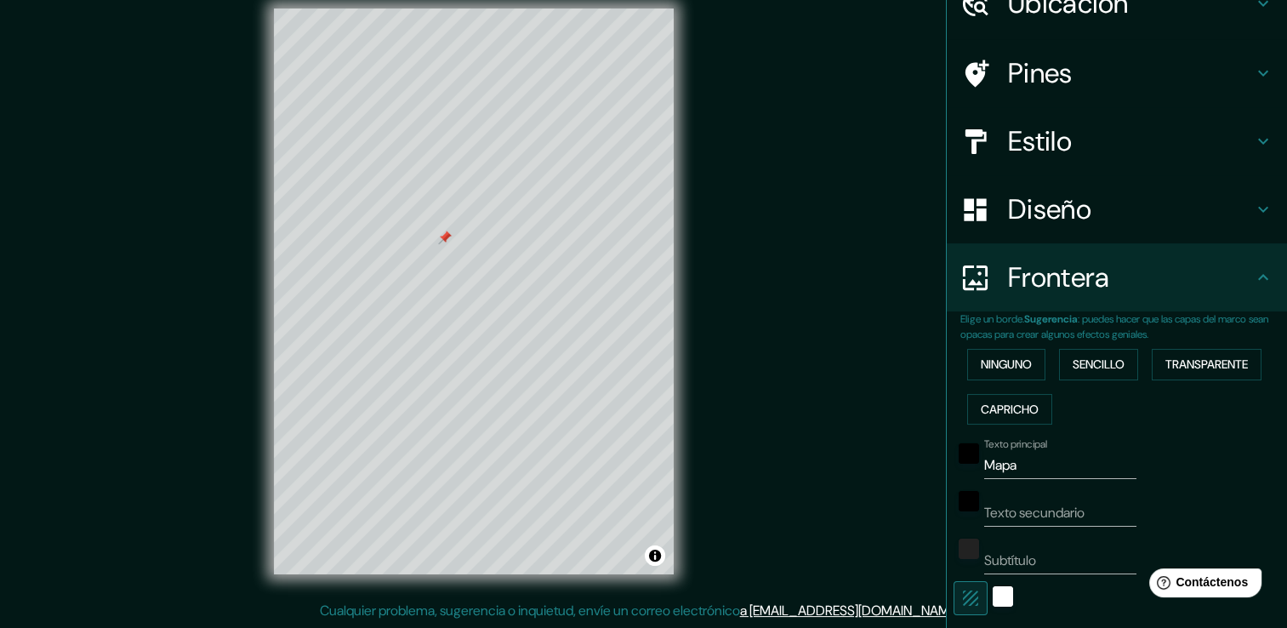
scroll to position [0, 0]
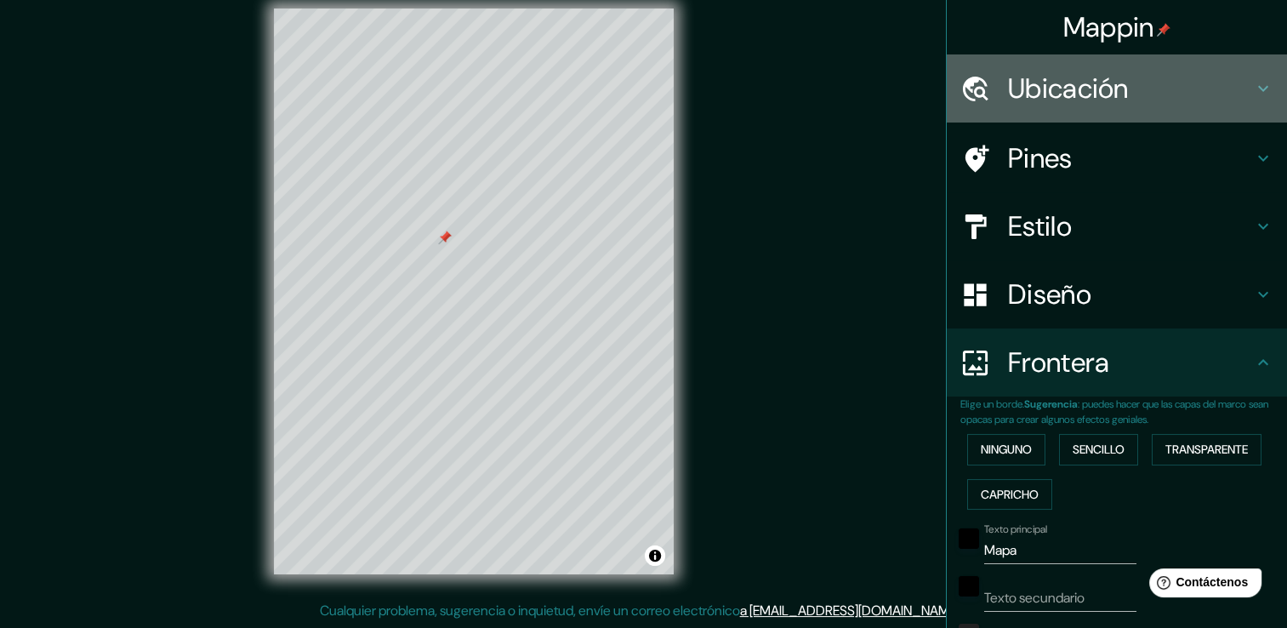
click at [1154, 97] on h4 "Ubicación" at bounding box center [1130, 88] width 245 height 34
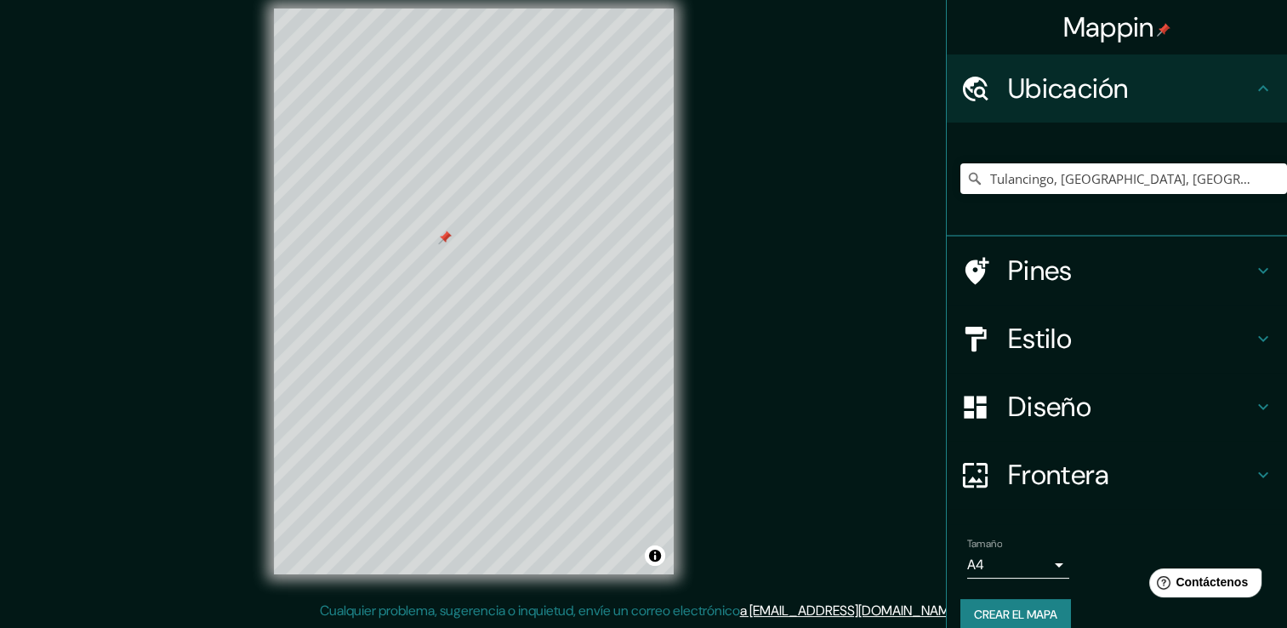
scroll to position [21, 0]
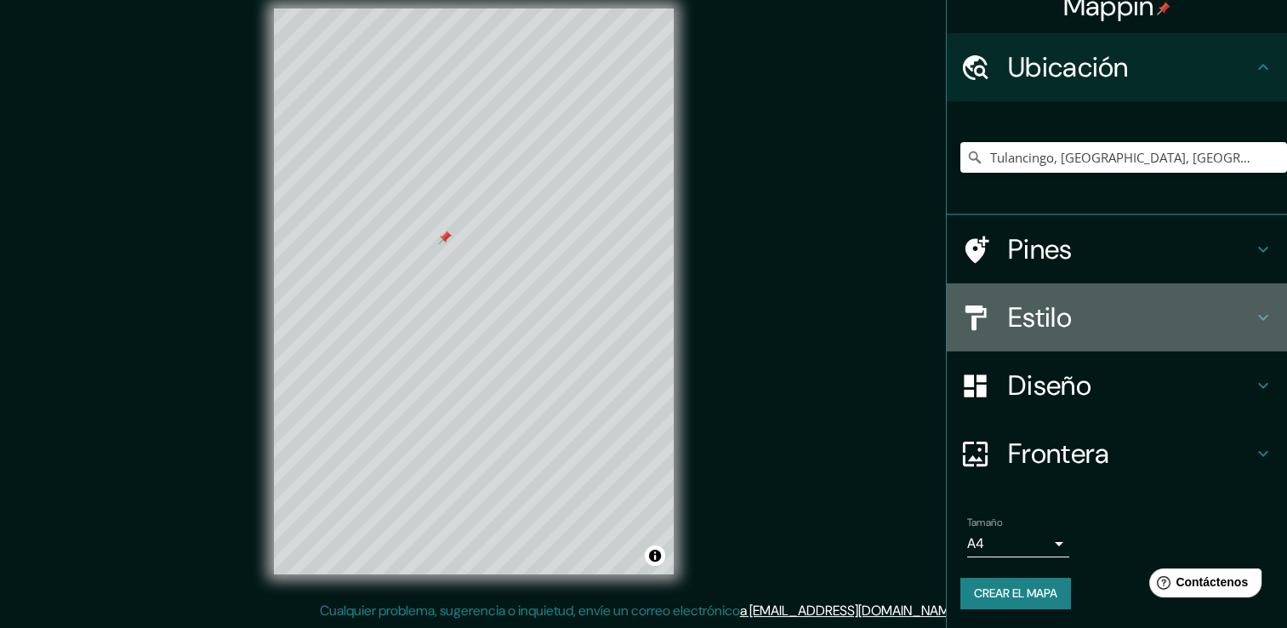
click at [1252, 327] on div "Estilo" at bounding box center [1116, 317] width 340 height 68
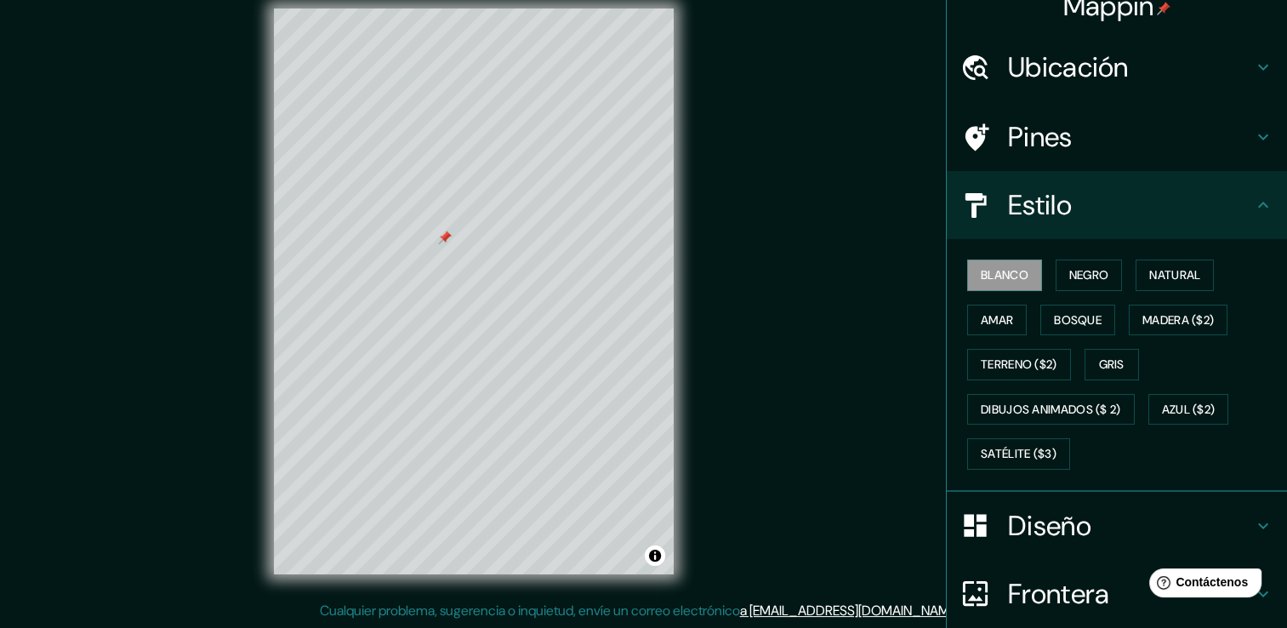
click at [1253, 202] on icon at bounding box center [1263, 205] width 20 height 20
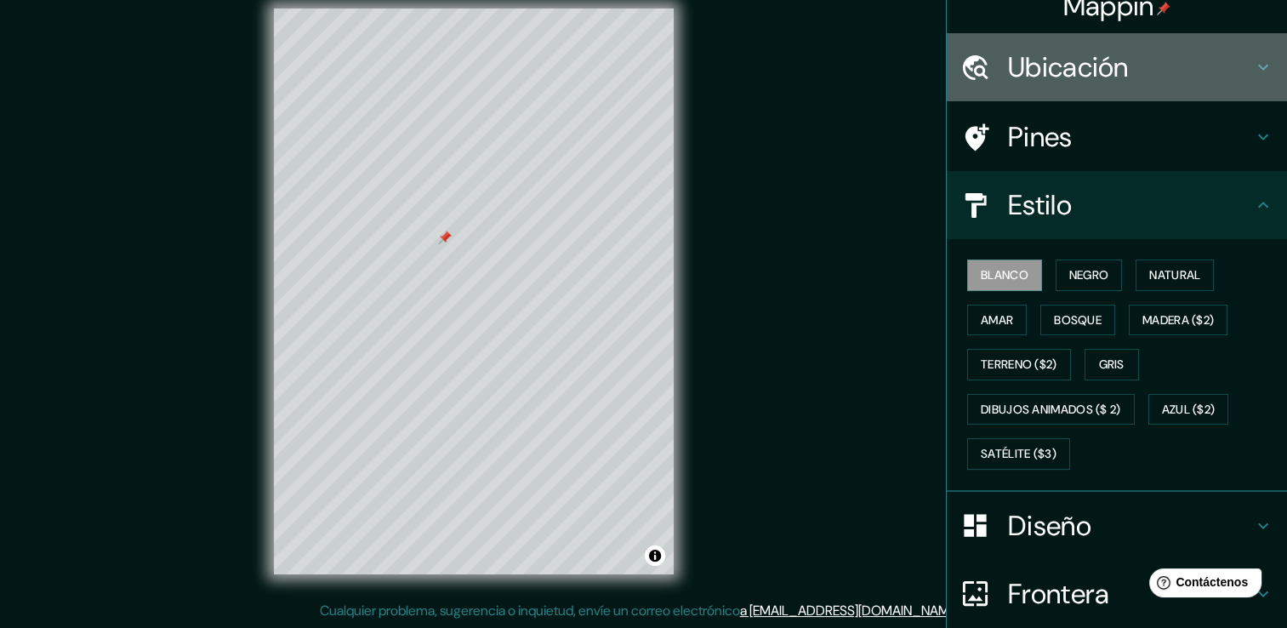
click at [1253, 60] on icon at bounding box center [1263, 67] width 20 height 20
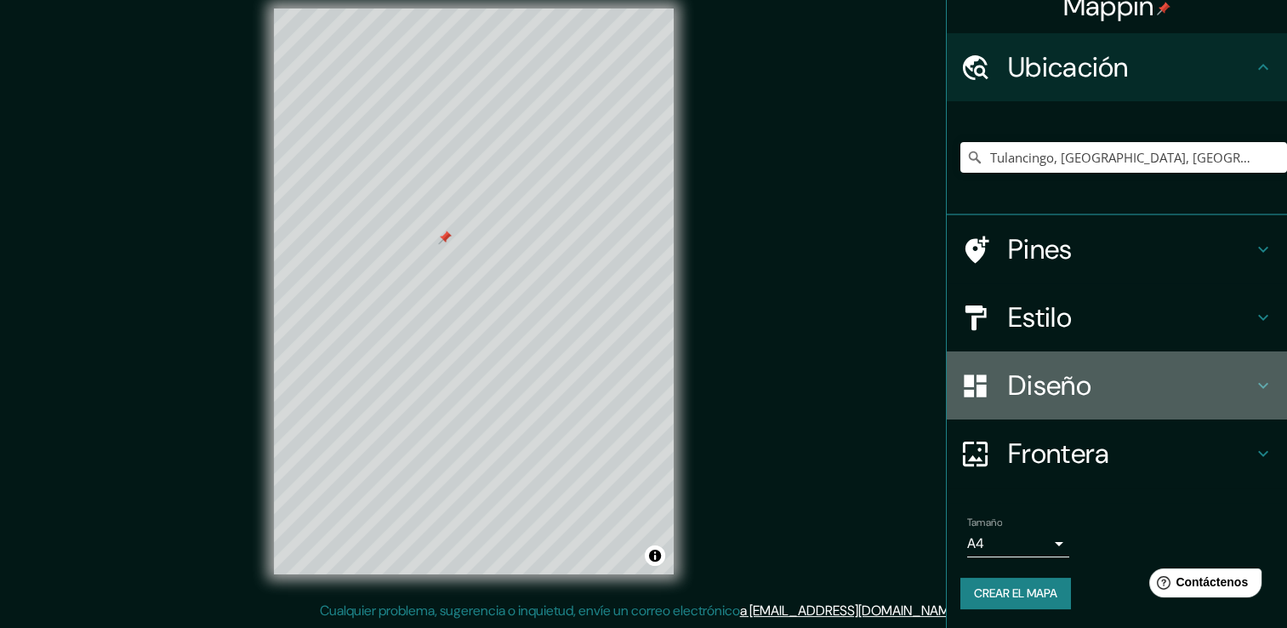
click at [1253, 394] on icon at bounding box center [1263, 385] width 20 height 20
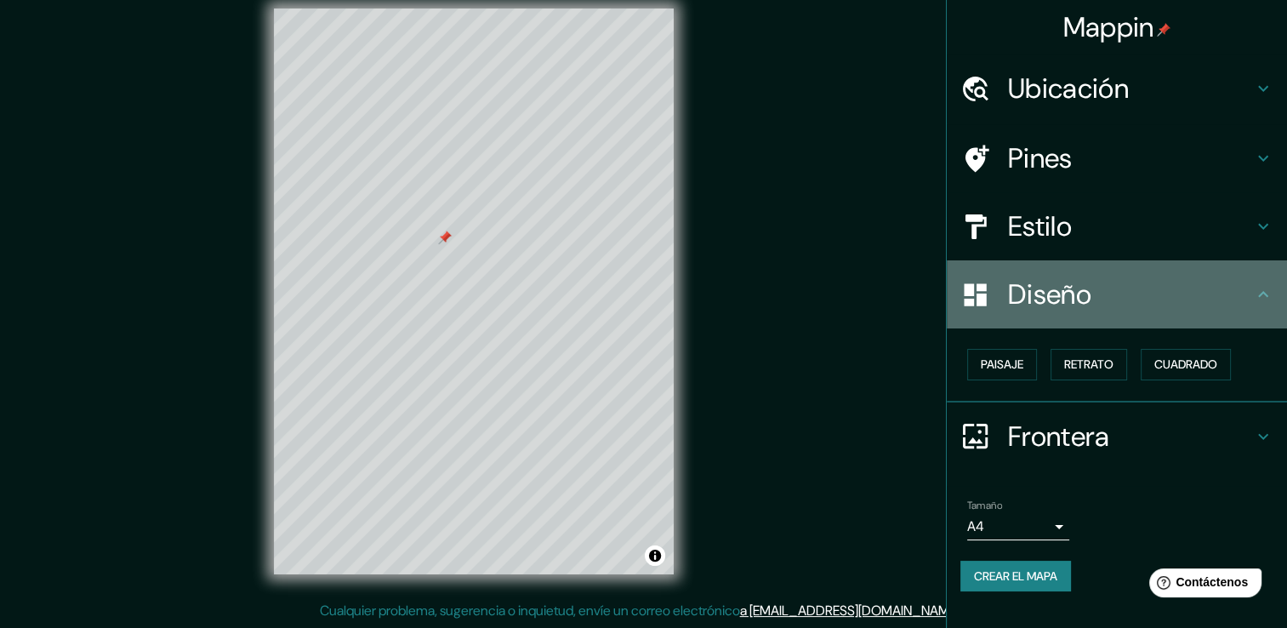
click at [1262, 301] on icon at bounding box center [1263, 294] width 20 height 20
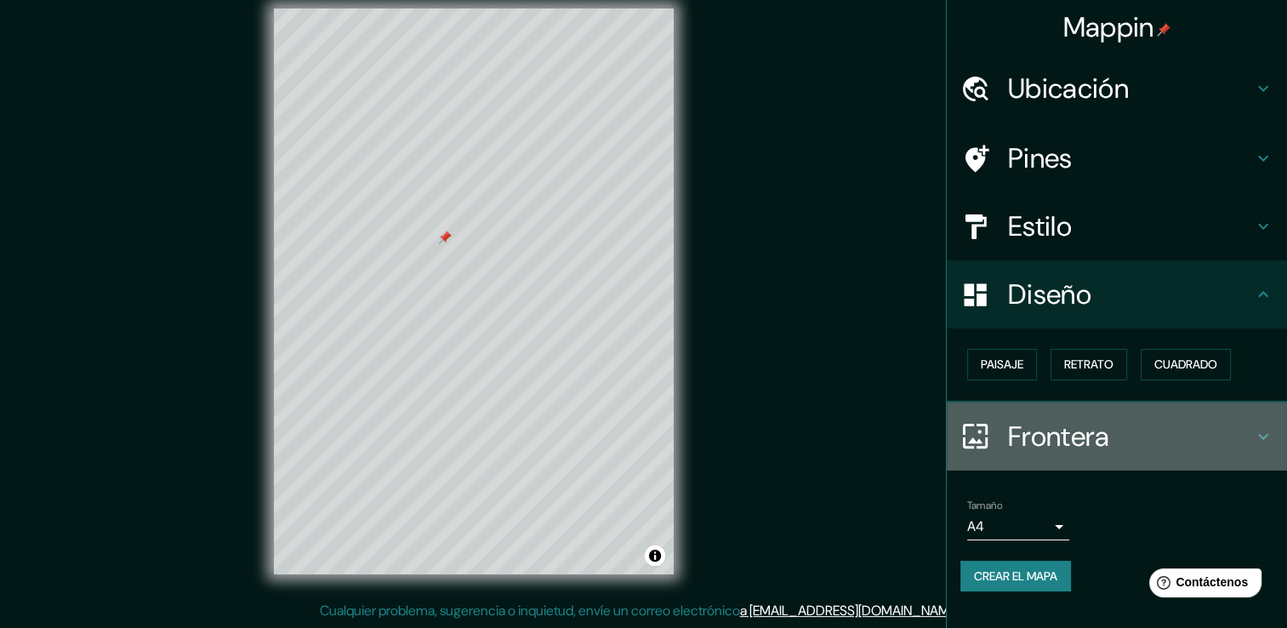
click at [1265, 429] on icon at bounding box center [1263, 436] width 20 height 20
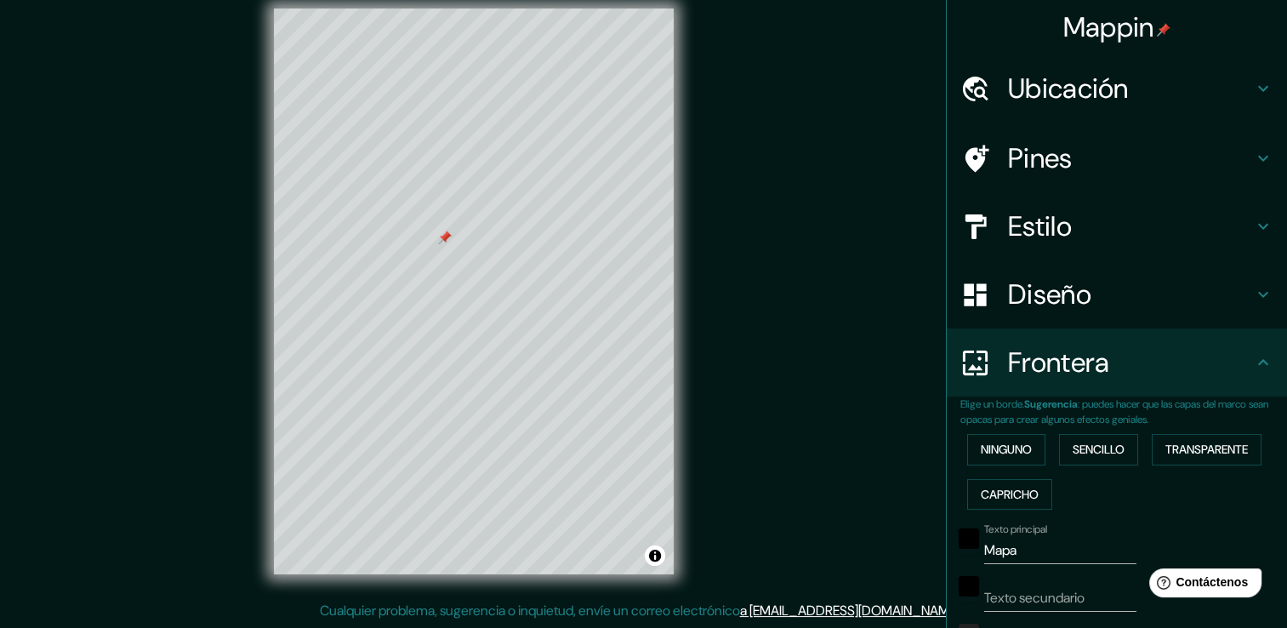
click at [1235, 298] on h4 "Diseño" at bounding box center [1130, 294] width 245 height 34
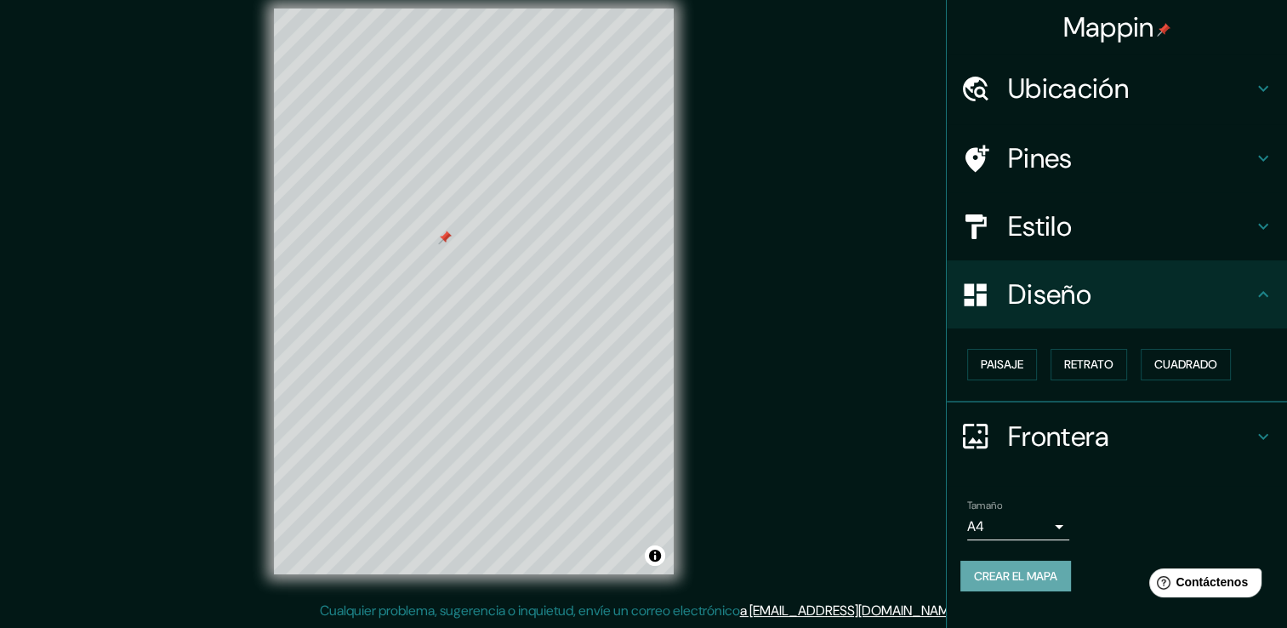
click at [1057, 580] on font "Crear el mapa" at bounding box center [1015, 576] width 83 height 21
drag, startPoint x: 789, startPoint y: 415, endPoint x: 802, endPoint y: 438, distance: 26.3
click at [788, 415] on div "Mappin Ubicación Tulancingo, Hidalgo, México Tulancingo Hidalgo, México Calle T…" at bounding box center [643, 304] width 1287 height 646
click at [661, 553] on button "Alternar atribución" at bounding box center [655, 555] width 20 height 20
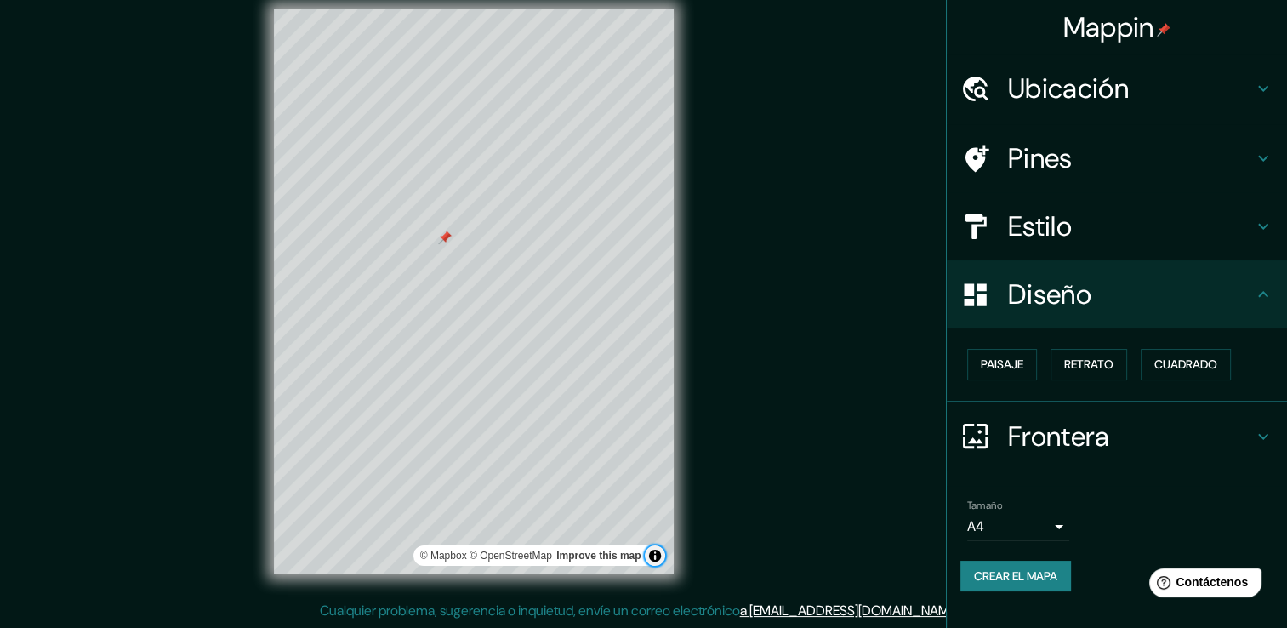
click at [662, 553] on button "Alternar atribución" at bounding box center [655, 555] width 20 height 20
click at [753, 547] on div "Mappin Ubicación Tulancingo, Hidalgo, México Tulancingo Hidalgo, México Calle T…" at bounding box center [643, 304] width 1287 height 646
drag, startPoint x: 714, startPoint y: 459, endPoint x: 703, endPoint y: 512, distance: 53.9
click at [728, 533] on div "Mappin Ubicación Tulancingo, Hidalgo, México Tulancingo Hidalgo, México Calle T…" at bounding box center [643, 304] width 1287 height 646
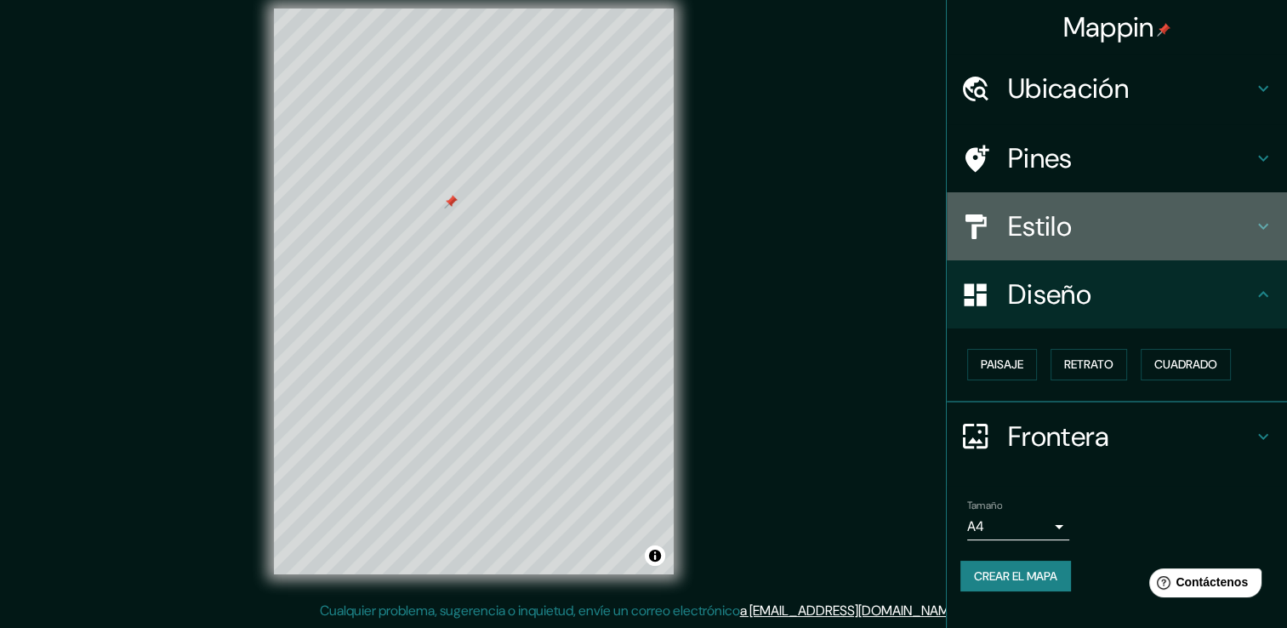
click at [1133, 206] on div "Estilo" at bounding box center [1116, 226] width 340 height 68
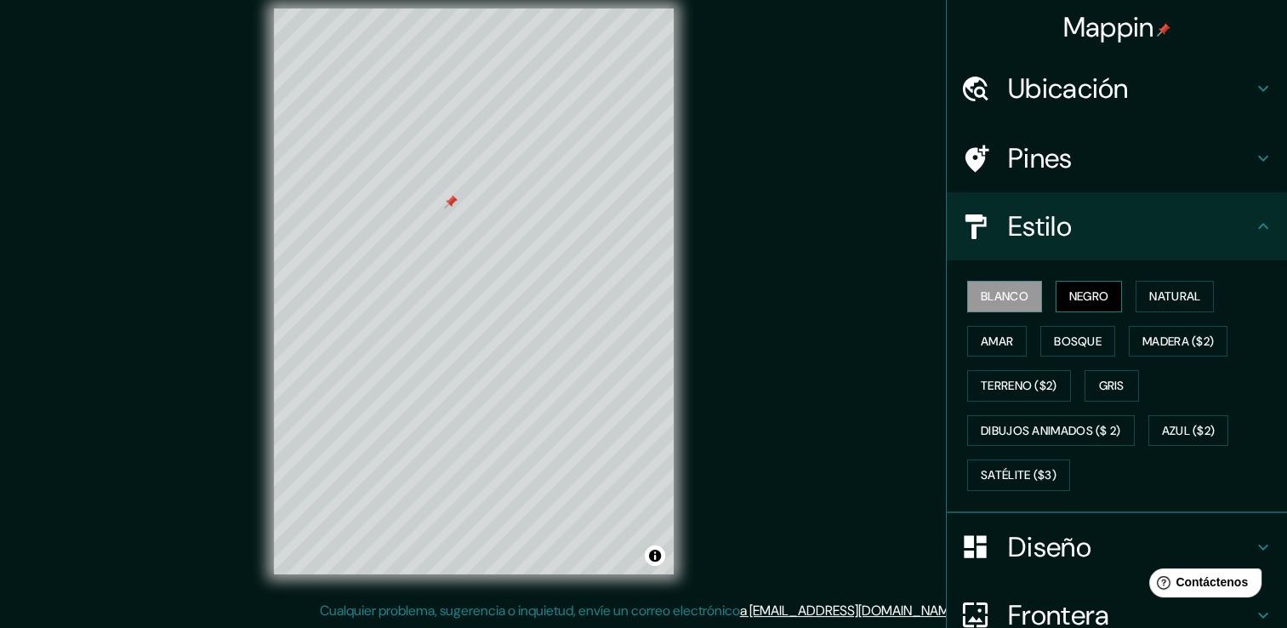
click at [1077, 289] on font "Negro" at bounding box center [1089, 296] width 40 height 21
click at [981, 352] on button "Amar" at bounding box center [997, 341] width 60 height 31
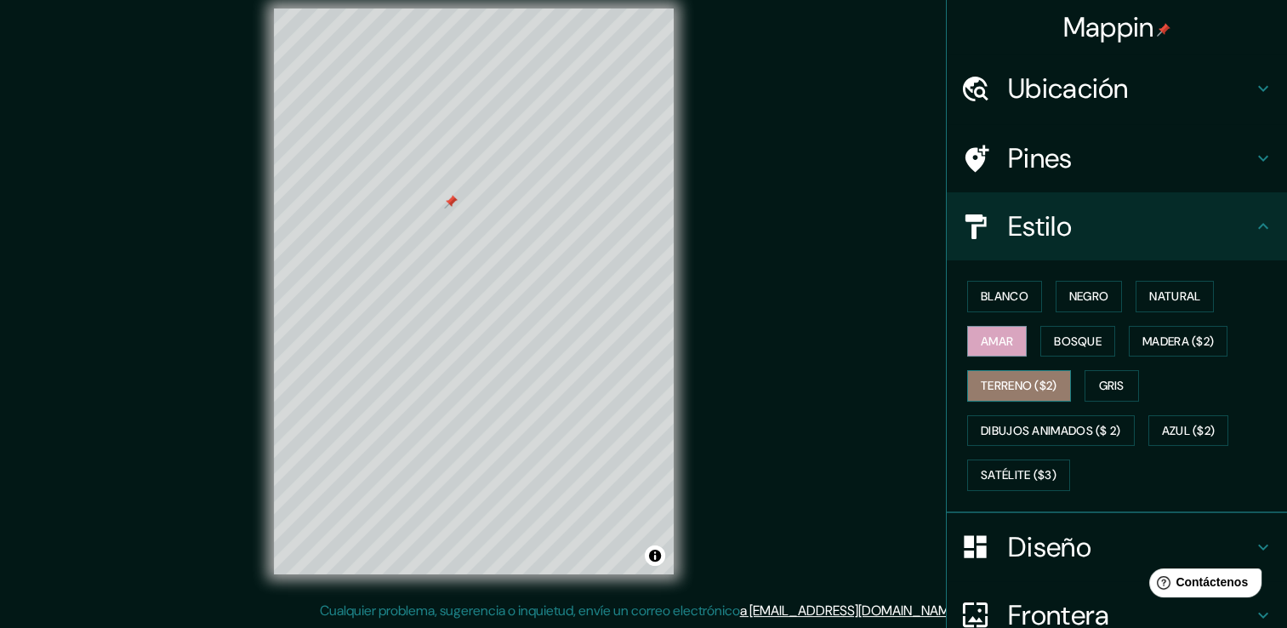
click at [989, 381] on font "Terreno ($2)" at bounding box center [1019, 385] width 77 height 21
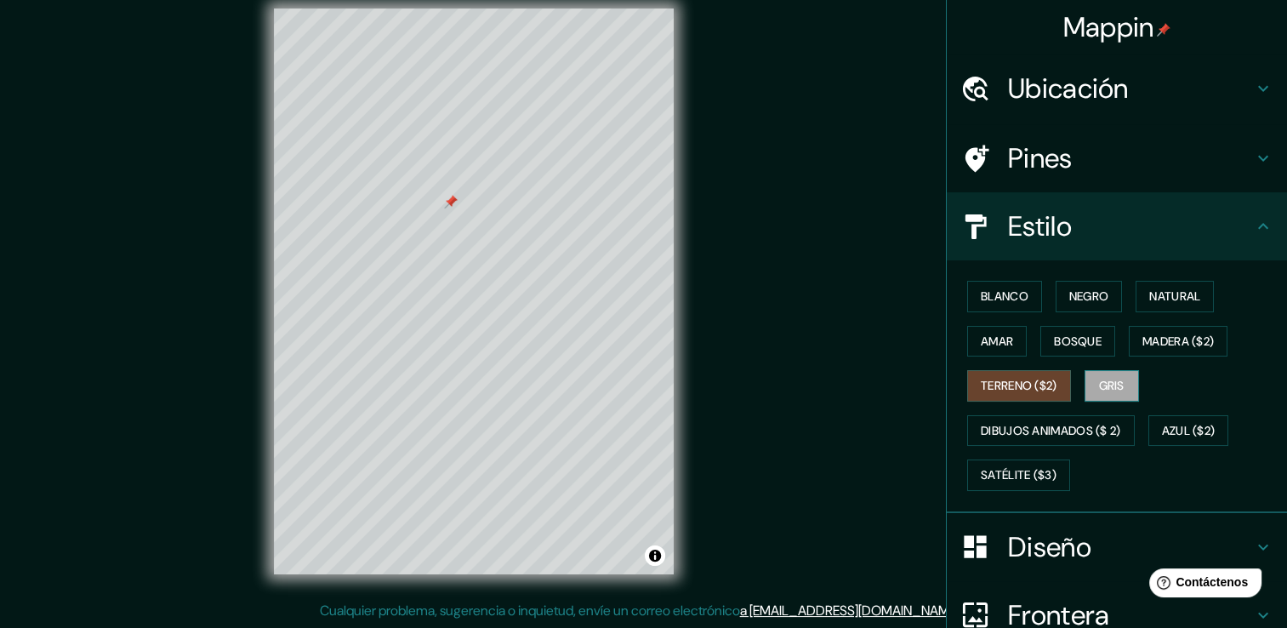
click at [1105, 385] on font "Gris" at bounding box center [1112, 385] width 26 height 21
click at [1084, 345] on font "Bosque" at bounding box center [1078, 341] width 48 height 21
click at [1092, 372] on button "Gris" at bounding box center [1111, 385] width 54 height 31
click at [1060, 340] on font "Bosque" at bounding box center [1078, 341] width 48 height 21
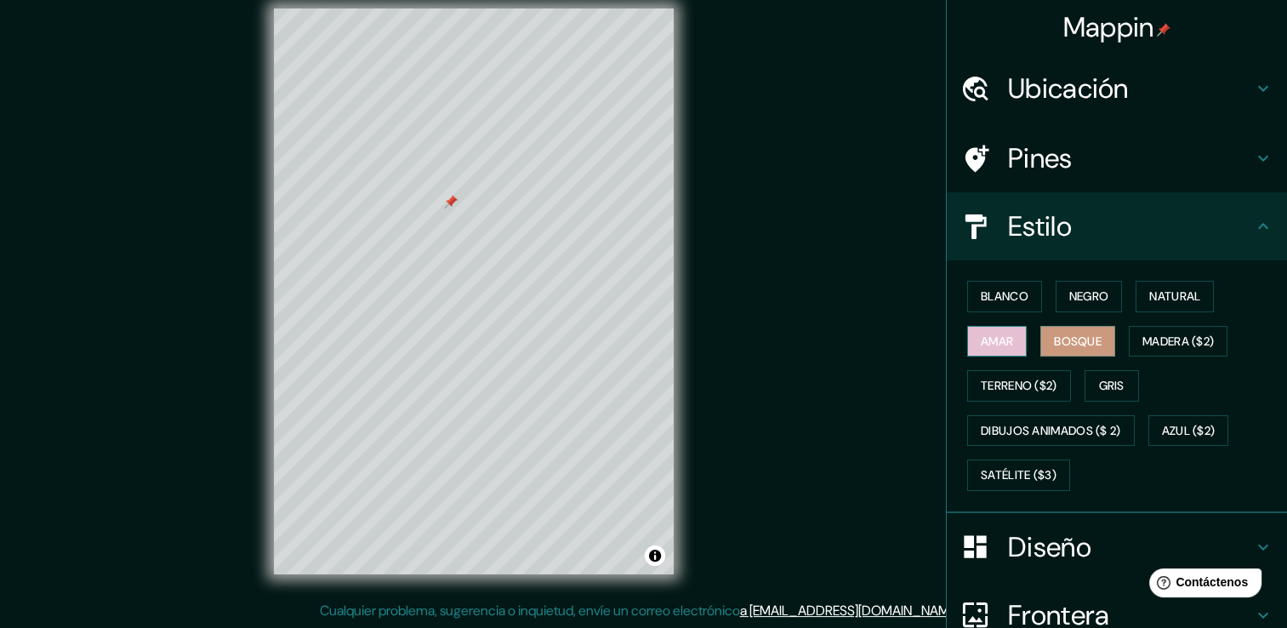
click at [993, 331] on font "Amar" at bounding box center [997, 341] width 32 height 21
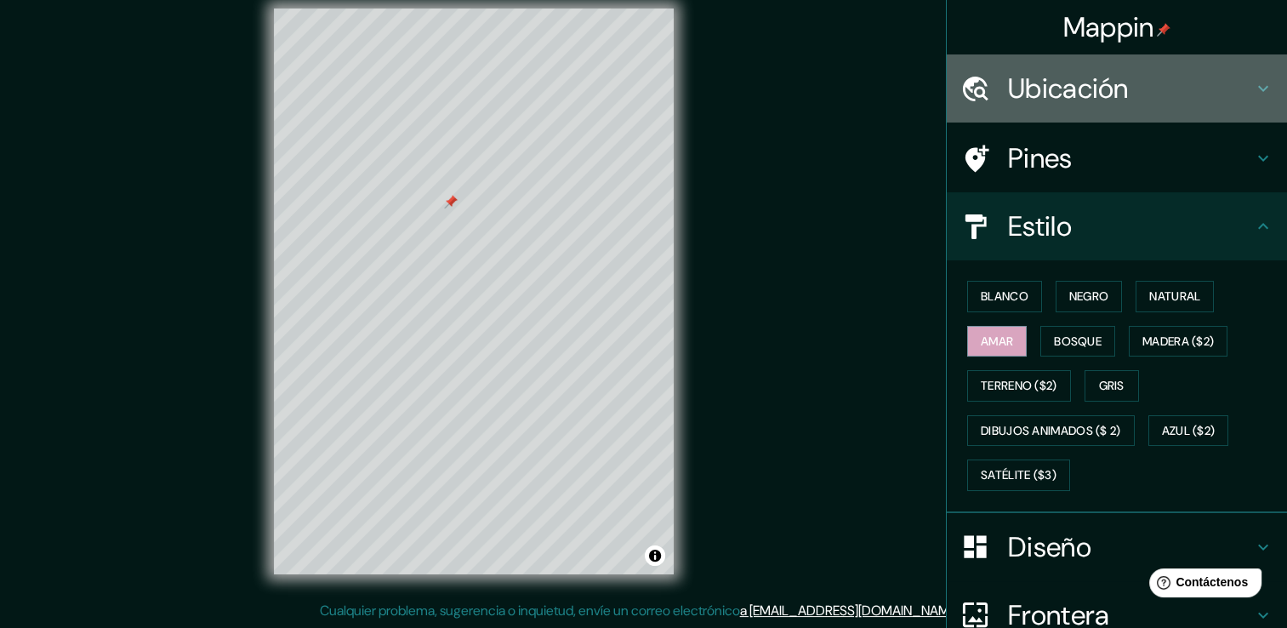
click at [1161, 94] on h4 "Ubicación" at bounding box center [1130, 88] width 245 height 34
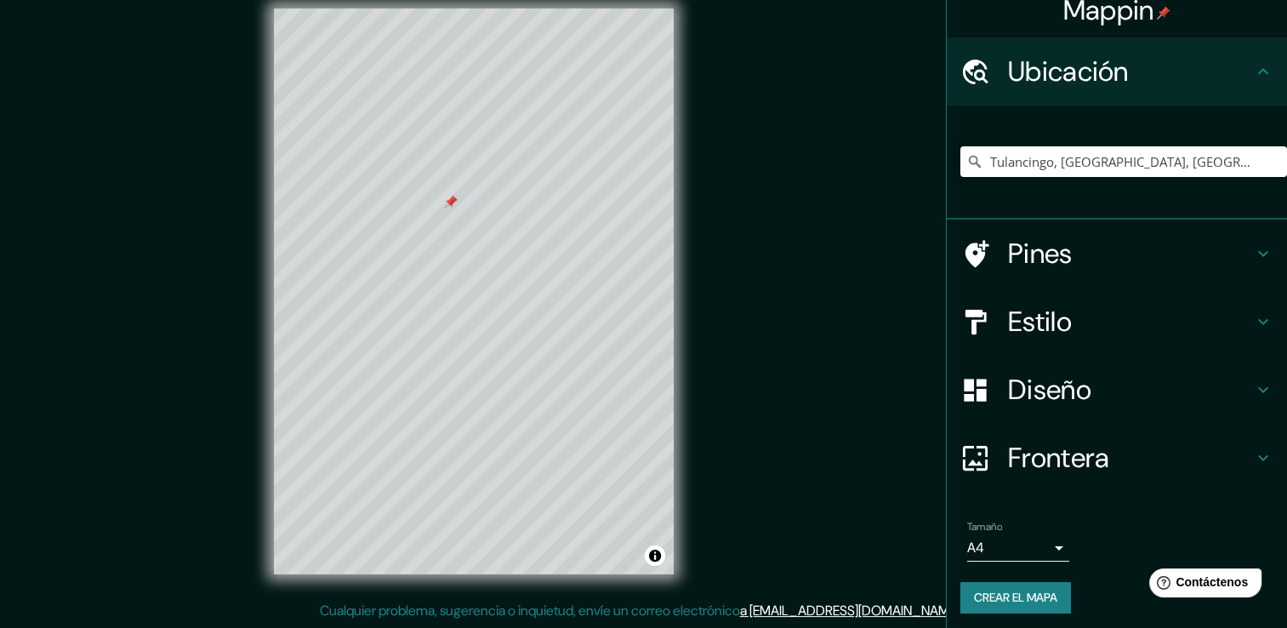
scroll to position [21, 0]
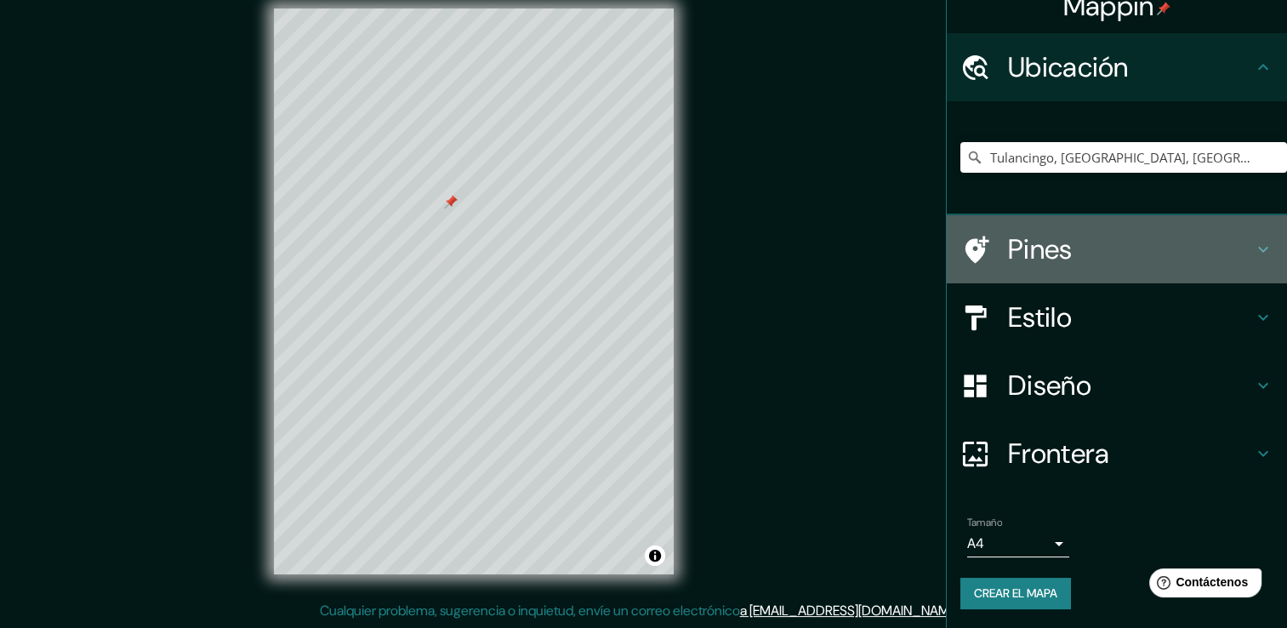
click at [1010, 250] on h4 "Pines" at bounding box center [1130, 249] width 245 height 34
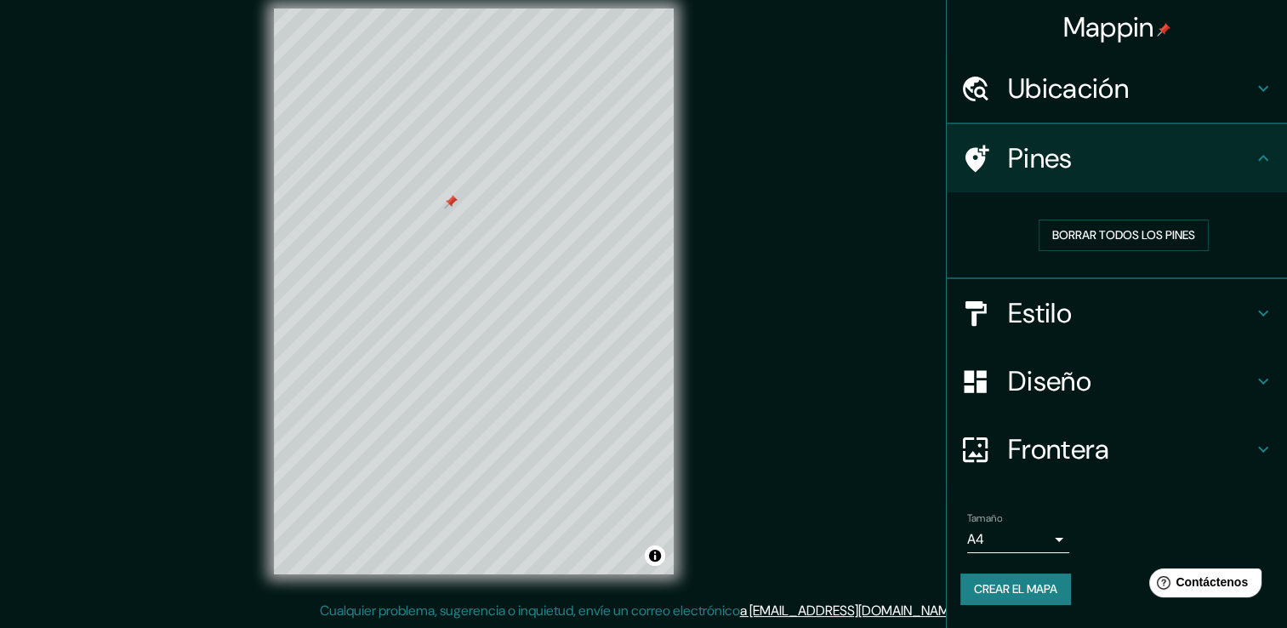
scroll to position [0, 0]
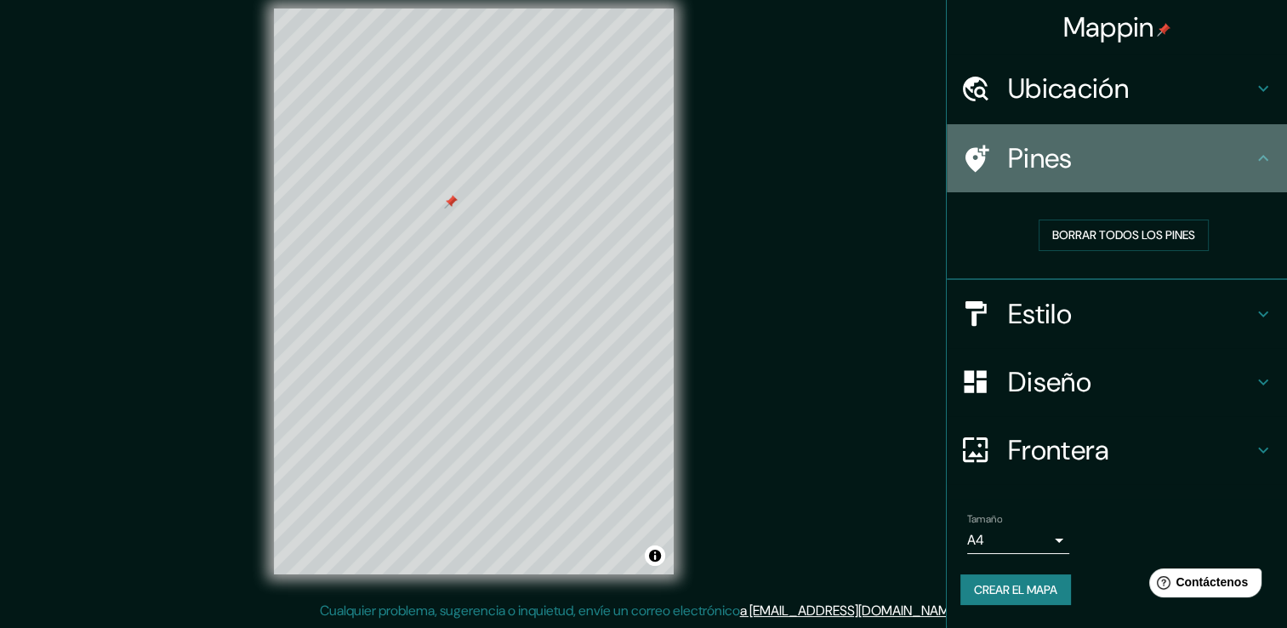
click at [1003, 173] on div "Pines" at bounding box center [1116, 158] width 340 height 68
click at [975, 173] on div "Pines" at bounding box center [1116, 158] width 340 height 68
click at [1265, 155] on icon at bounding box center [1263, 158] width 20 height 20
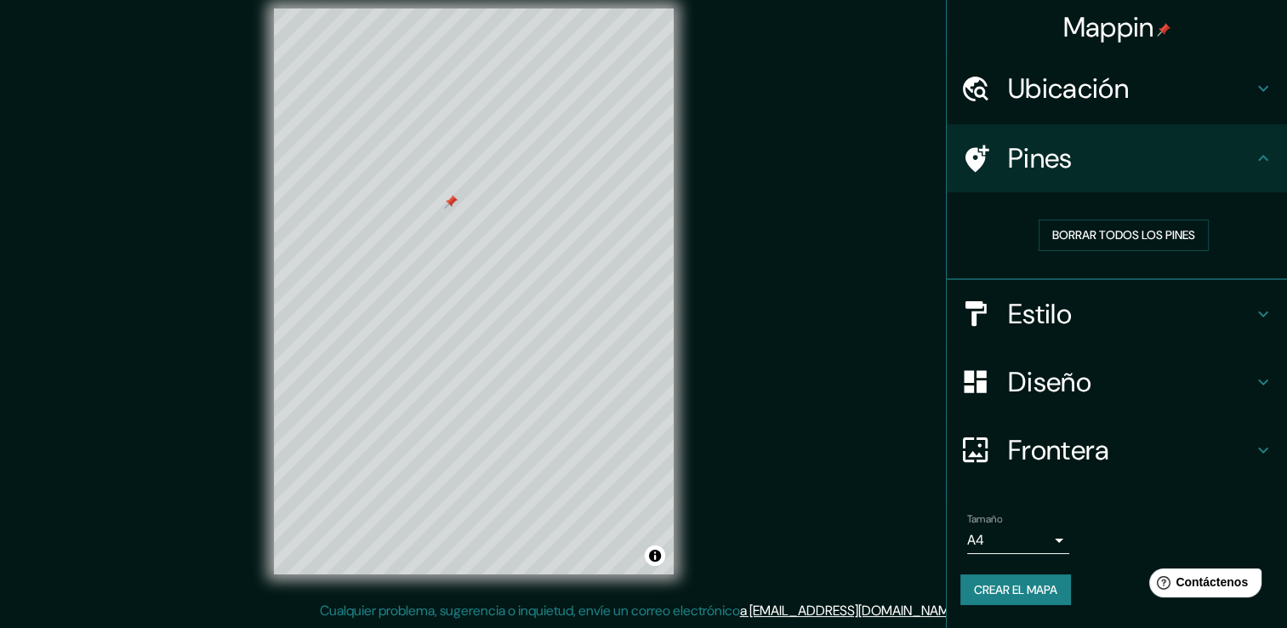
click at [1202, 111] on div "Ubicación" at bounding box center [1116, 88] width 340 height 68
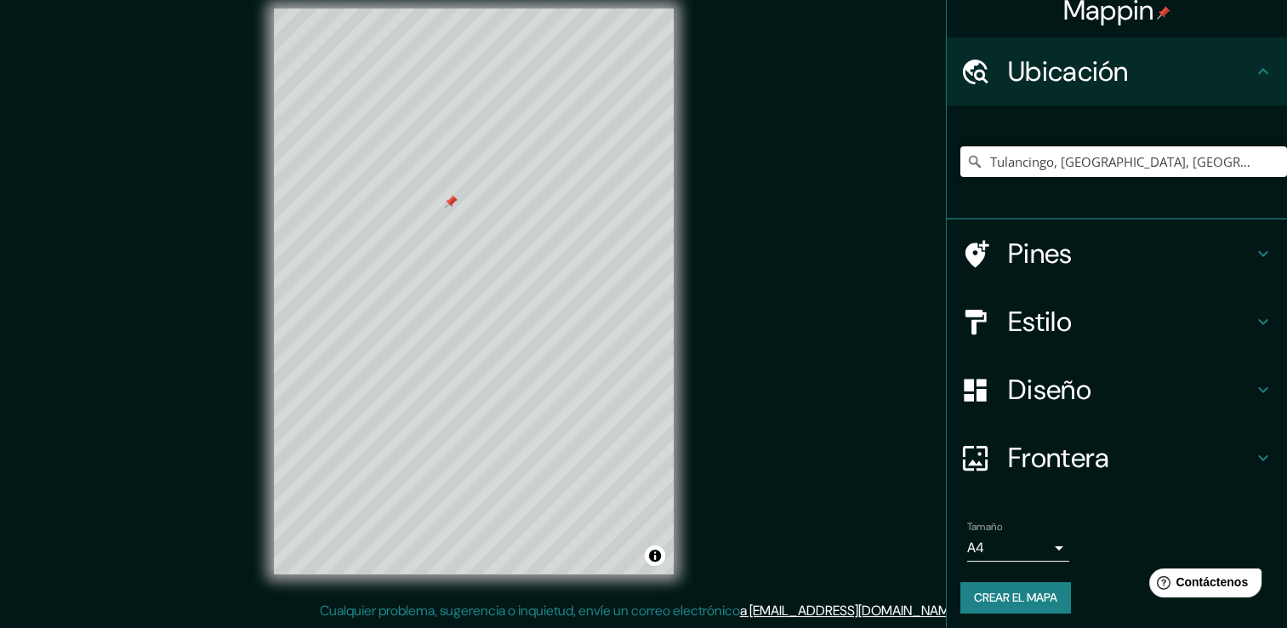
scroll to position [21, 0]
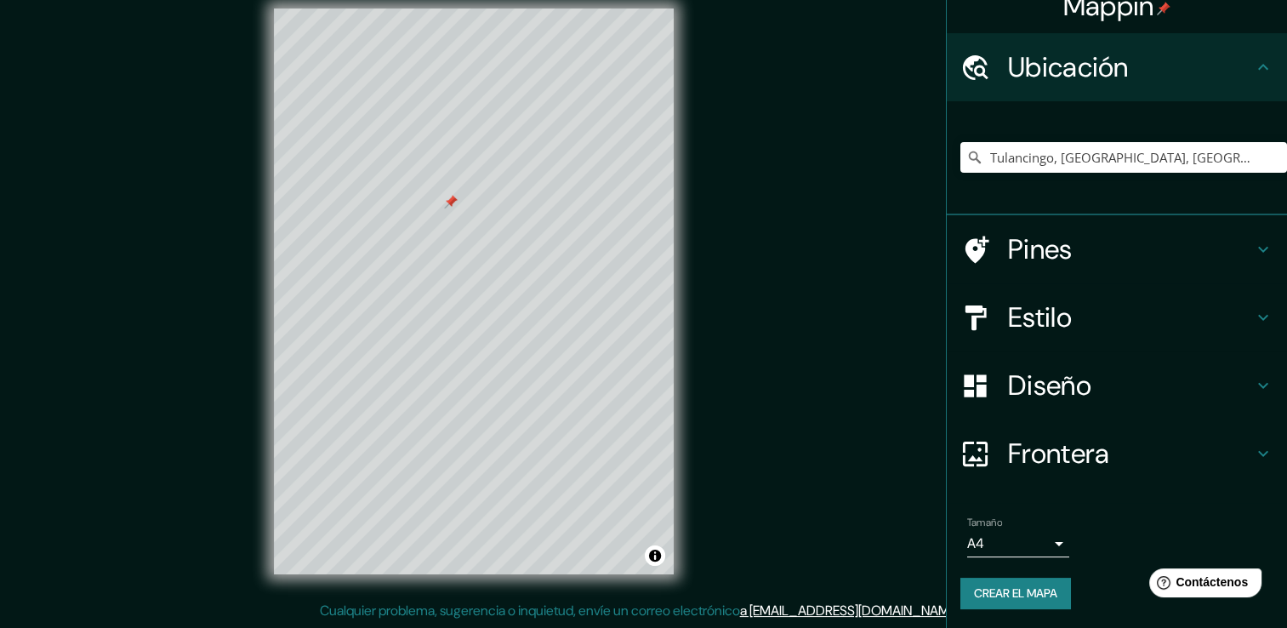
drag, startPoint x: 1177, startPoint y: 0, endPoint x: 867, endPoint y: 136, distance: 338.1
click at [867, 136] on div "Mappin Ubicación Tulancingo, Hidalgo, México Tulancingo Hidalgo, México Calle T…" at bounding box center [643, 304] width 1287 height 646
drag, startPoint x: 826, startPoint y: 414, endPoint x: 843, endPoint y: 475, distance: 63.5
click at [829, 467] on div "Mappin Ubicación Tulancingo, Hidalgo, México Tulancingo Hidalgo, México Calle T…" at bounding box center [643, 304] width 1287 height 646
drag, startPoint x: 1023, startPoint y: 594, endPoint x: 736, endPoint y: 456, distance: 318.7
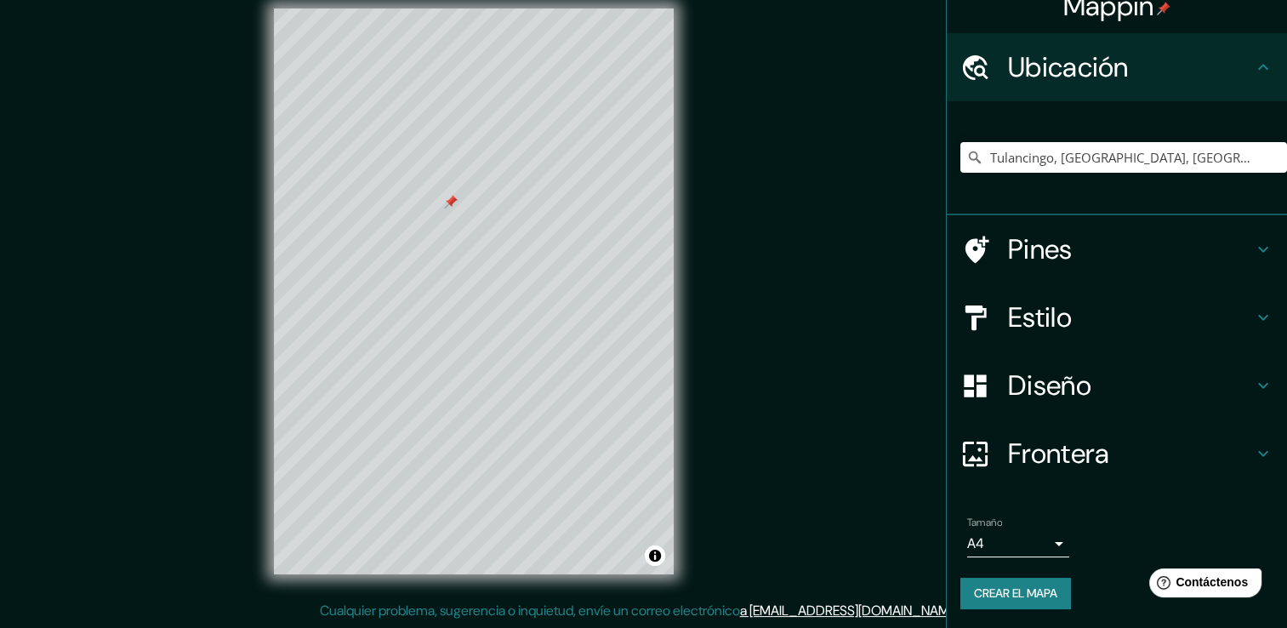
click at [736, 456] on div "Mappin Ubicación Tulancingo, Hidalgo, México Tulancingo Hidalgo, México Calle T…" at bounding box center [643, 304] width 1287 height 646
click at [1007, 588] on font "Crear el mapa" at bounding box center [1015, 593] width 83 height 21
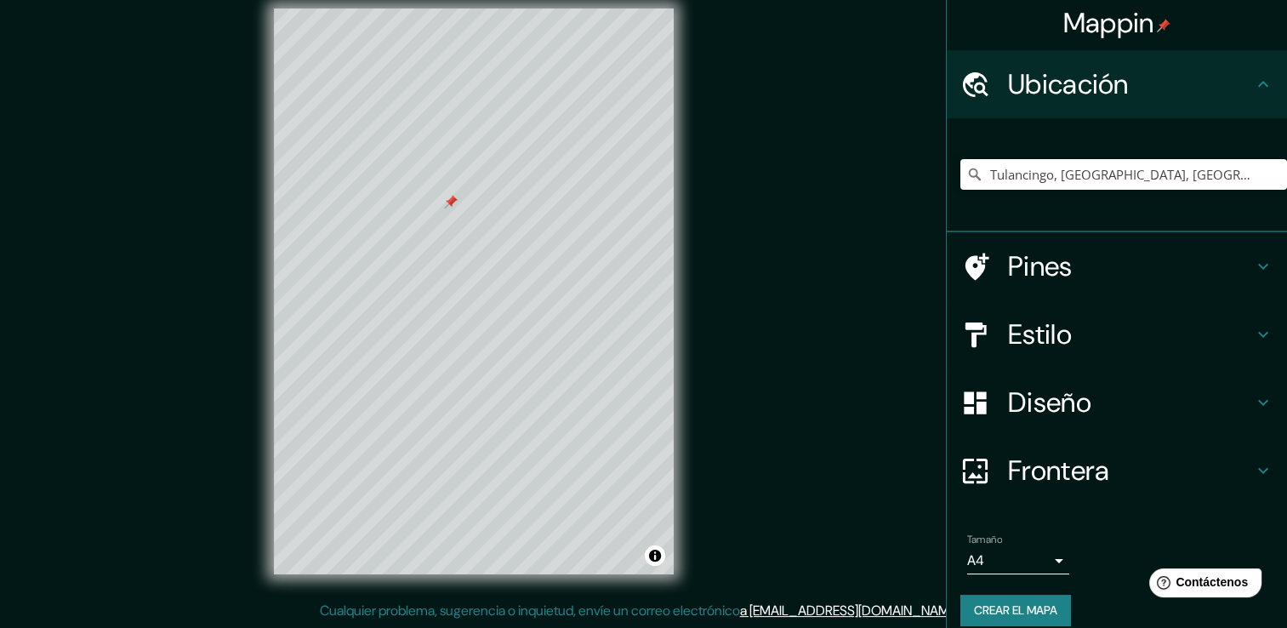
scroll to position [0, 0]
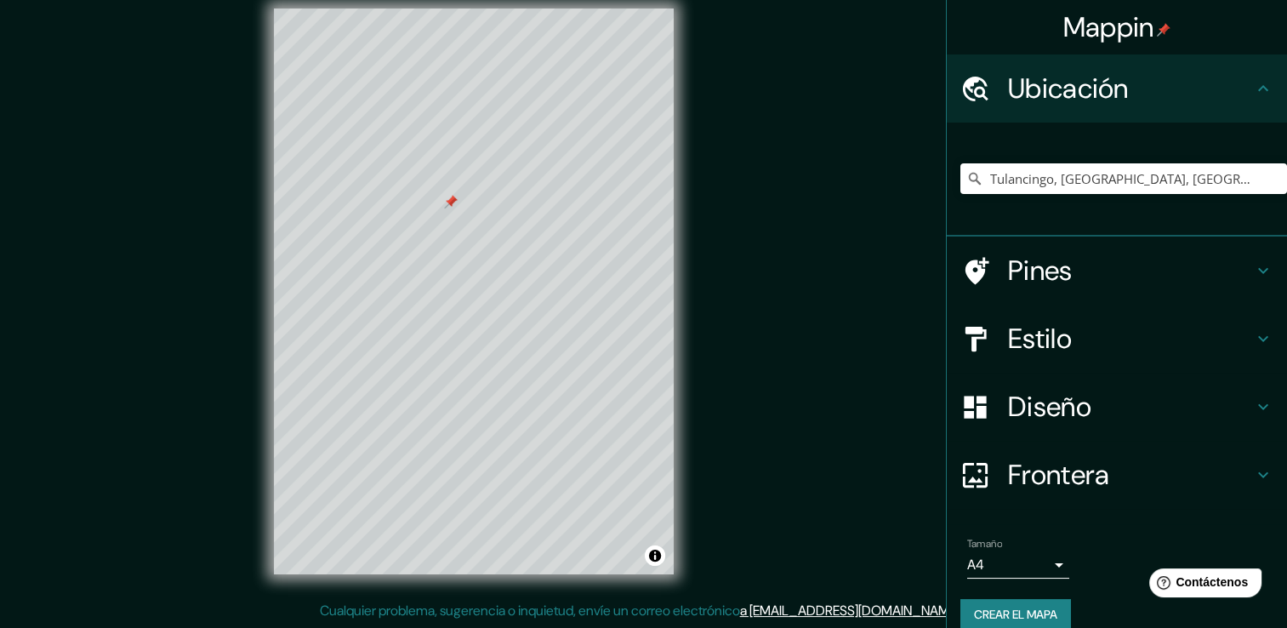
click at [847, 185] on div "Mappin Ubicación Tulancingo, Hidalgo, México Tulancingo Hidalgo, México Calle T…" at bounding box center [643, 304] width 1287 height 646
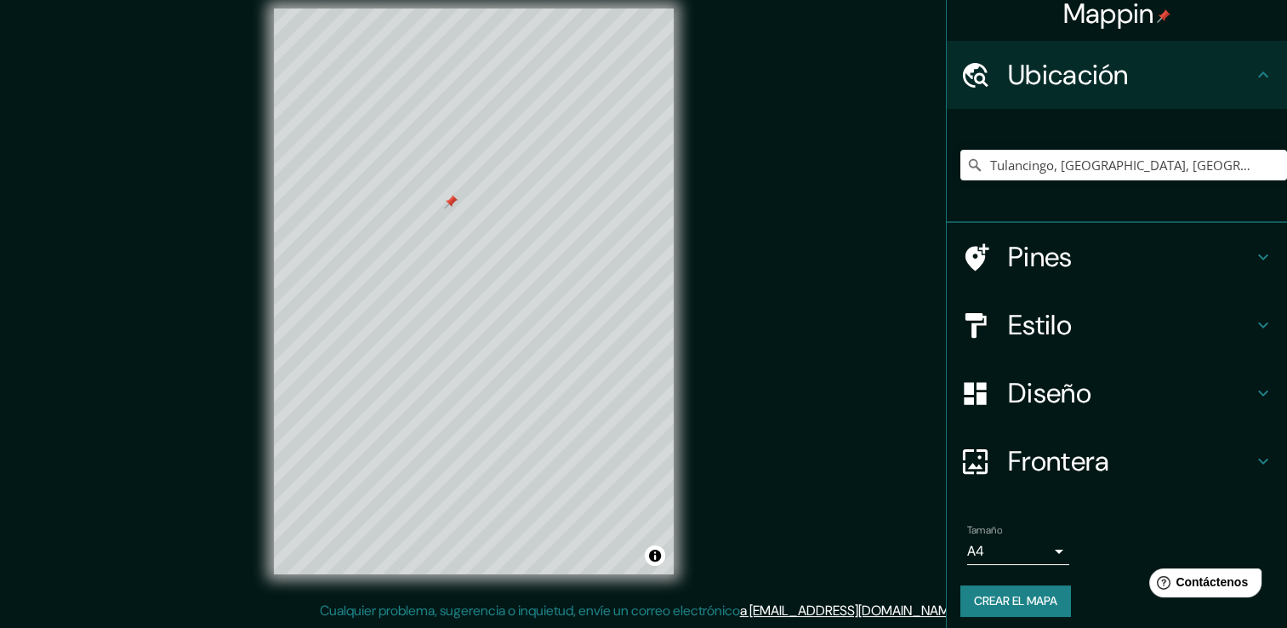
scroll to position [21, 0]
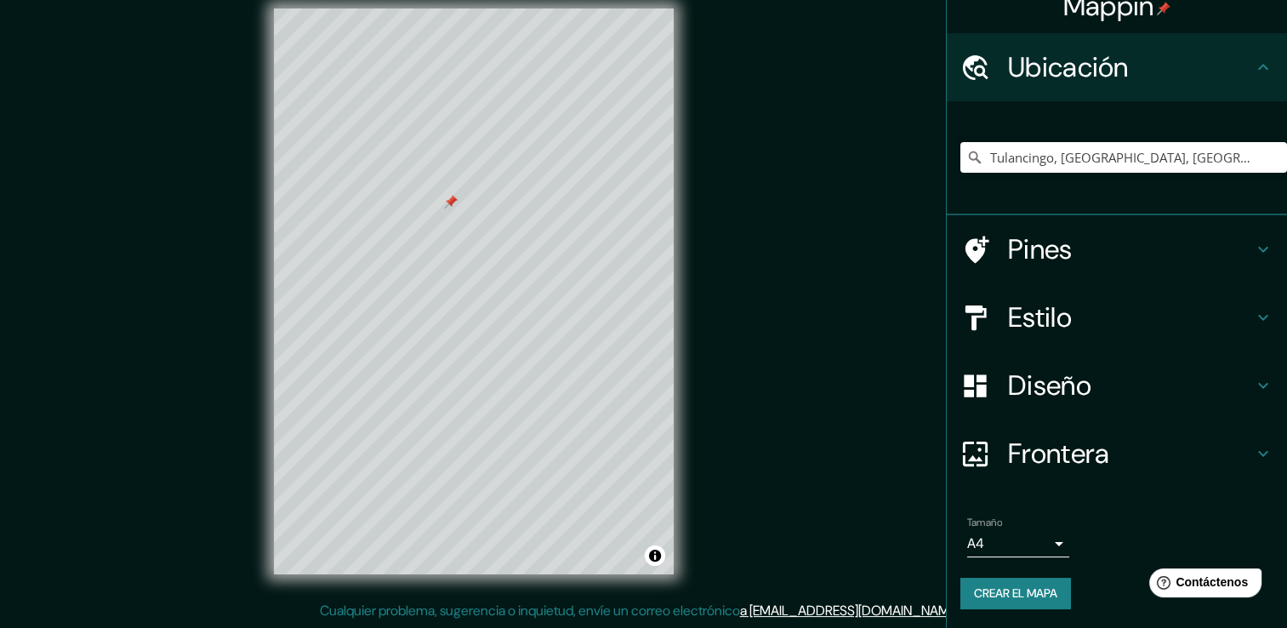
click at [1054, 597] on button "Crear el mapa" at bounding box center [1015, 592] width 111 height 31
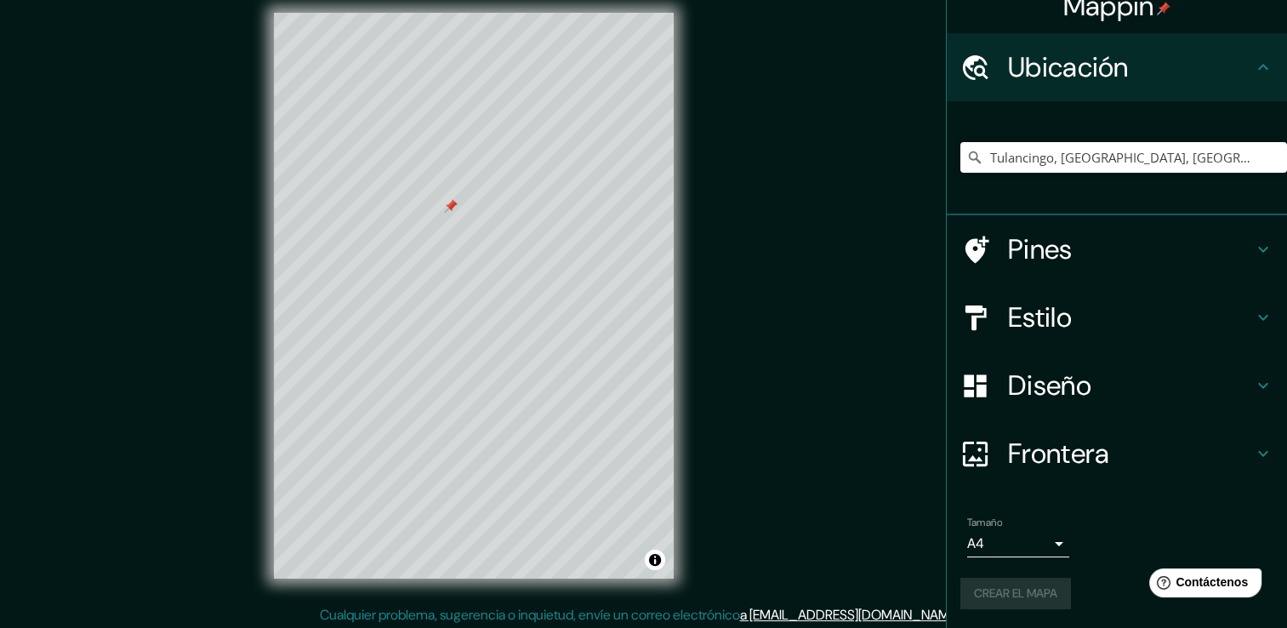
scroll to position [19, 0]
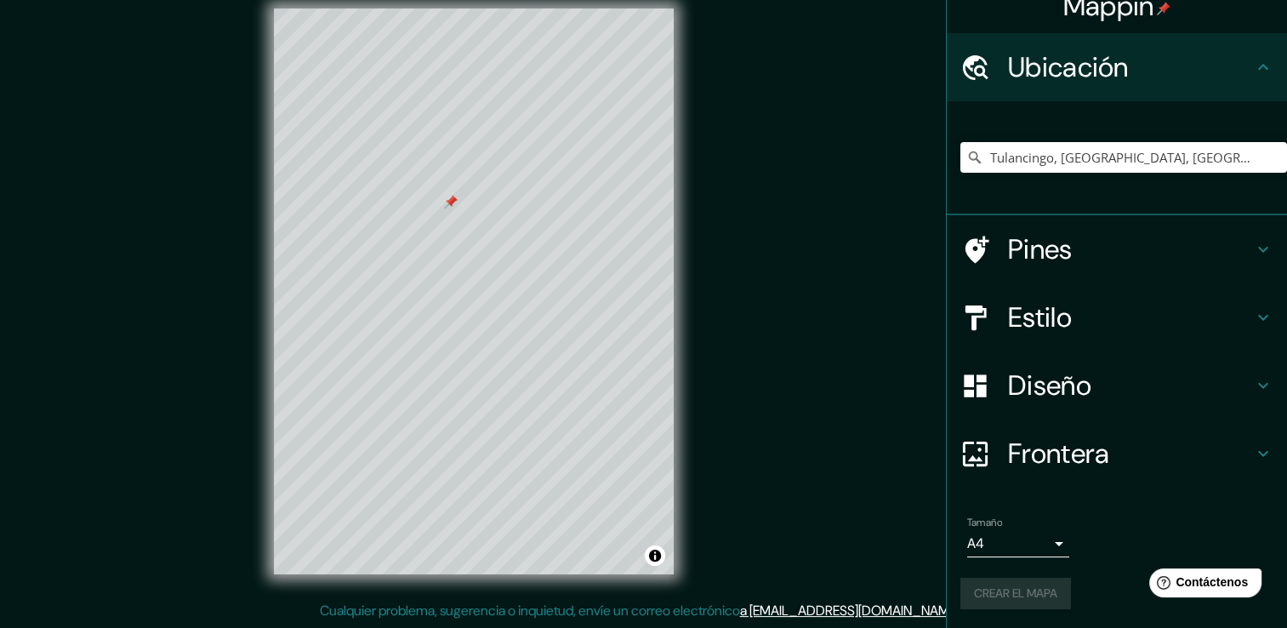
click at [1092, 589] on div "Crear el mapa" at bounding box center [1116, 592] width 313 height 31
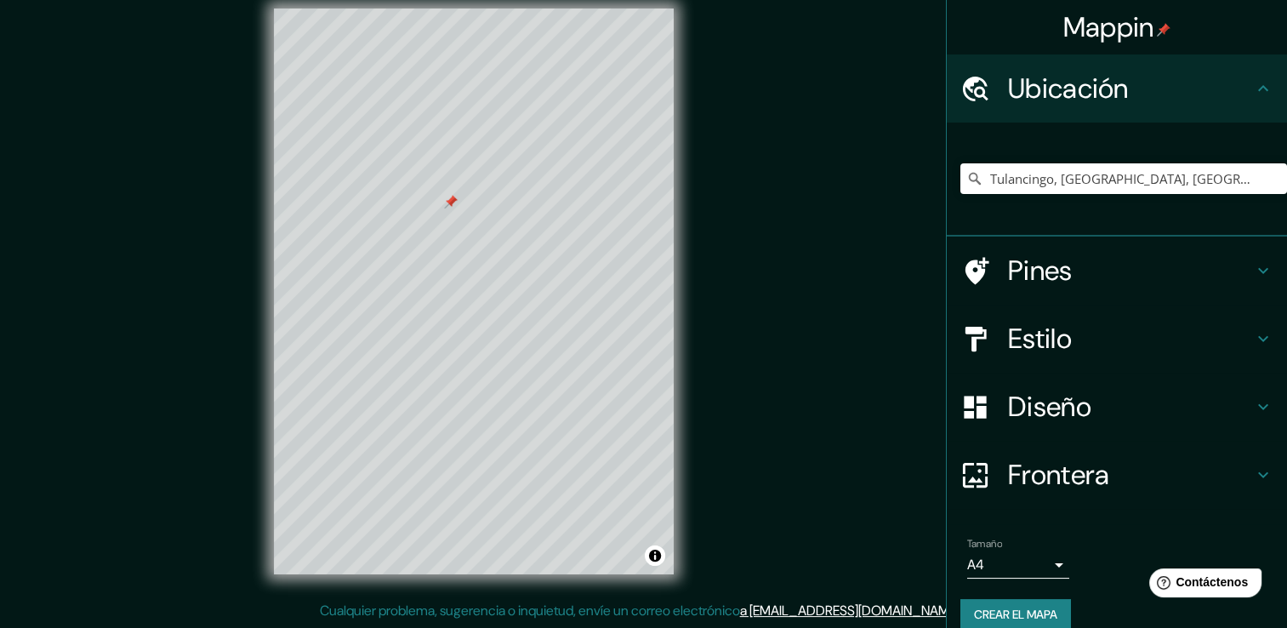
scroll to position [21, 0]
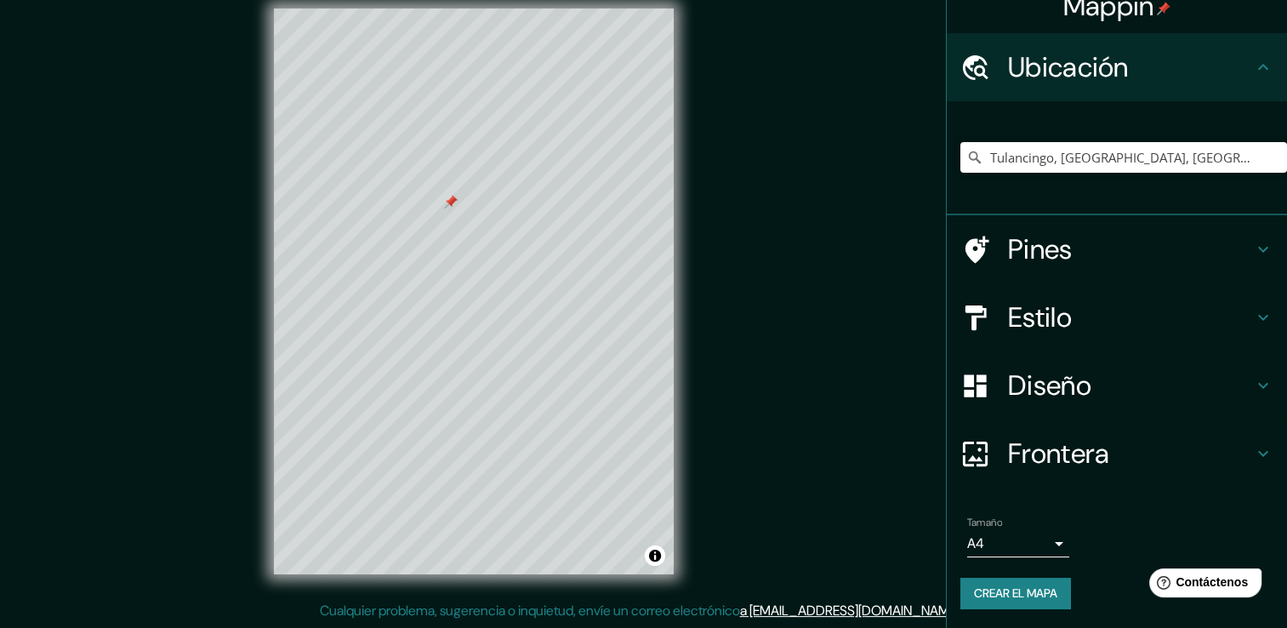
click at [1044, 538] on body "Mappin Ubicación Tulancingo, Hidalgo, México Tulancingo Hidalgo, México Calle T…" at bounding box center [643, 295] width 1287 height 628
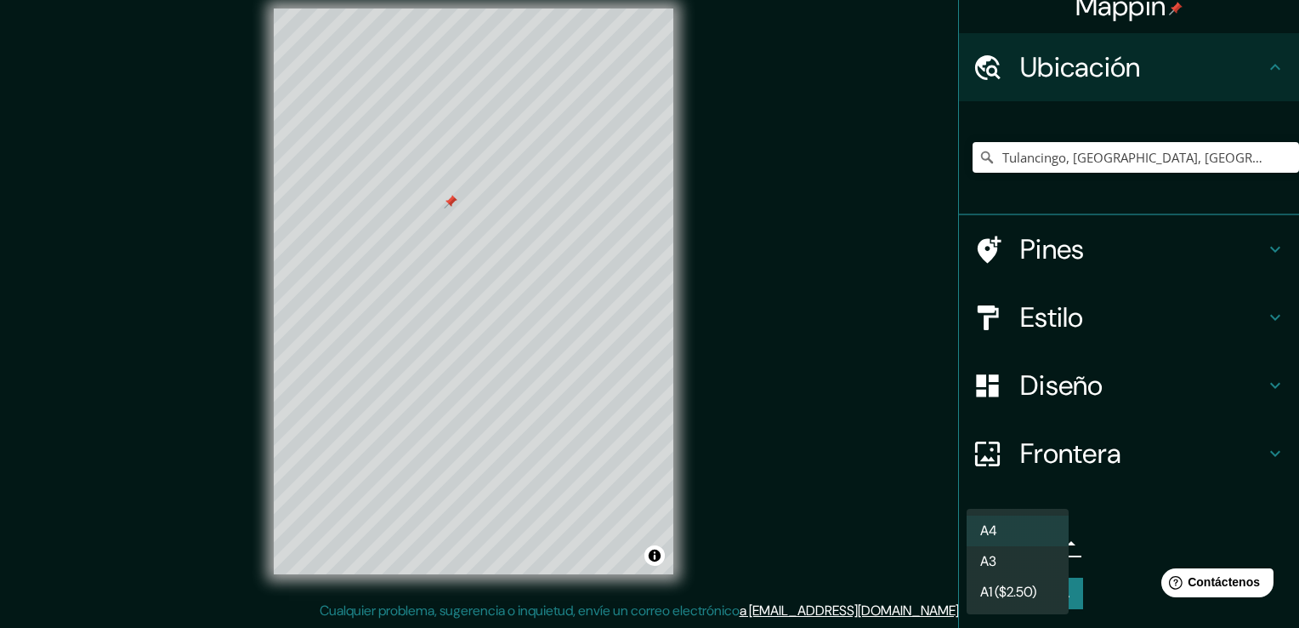
click at [1041, 560] on li "A3" at bounding box center [1018, 561] width 102 height 31
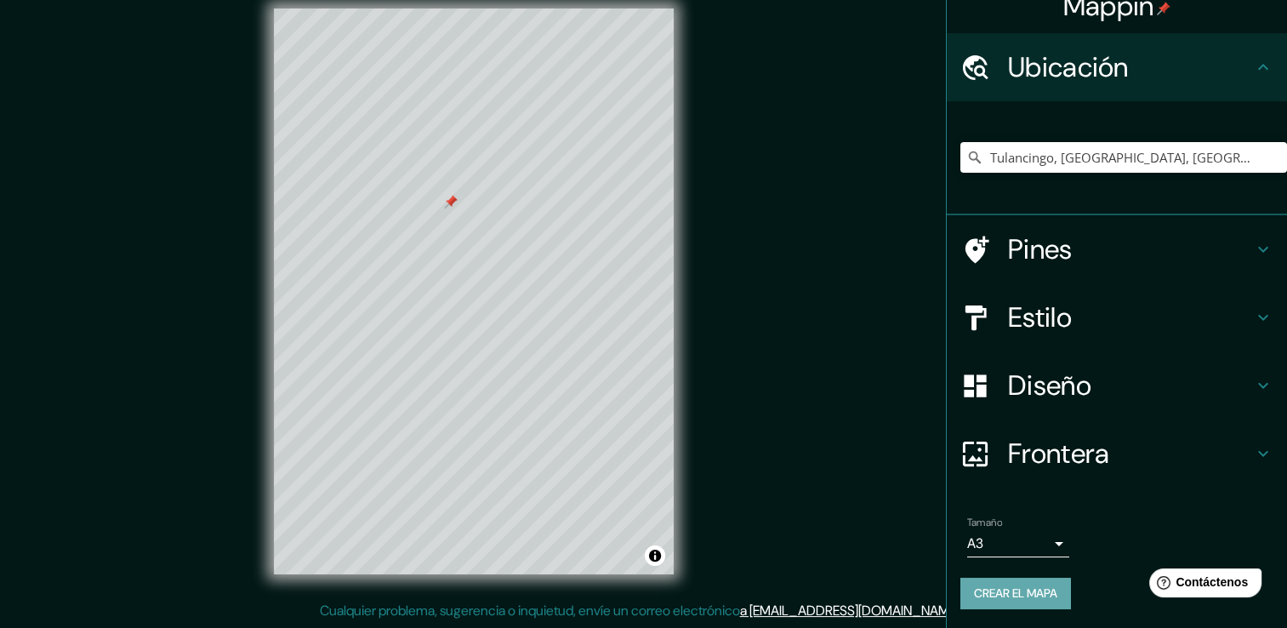
click at [1044, 592] on font "Crear el mapa" at bounding box center [1015, 593] width 83 height 21
click at [1208, 412] on div "Diseño" at bounding box center [1116, 385] width 340 height 68
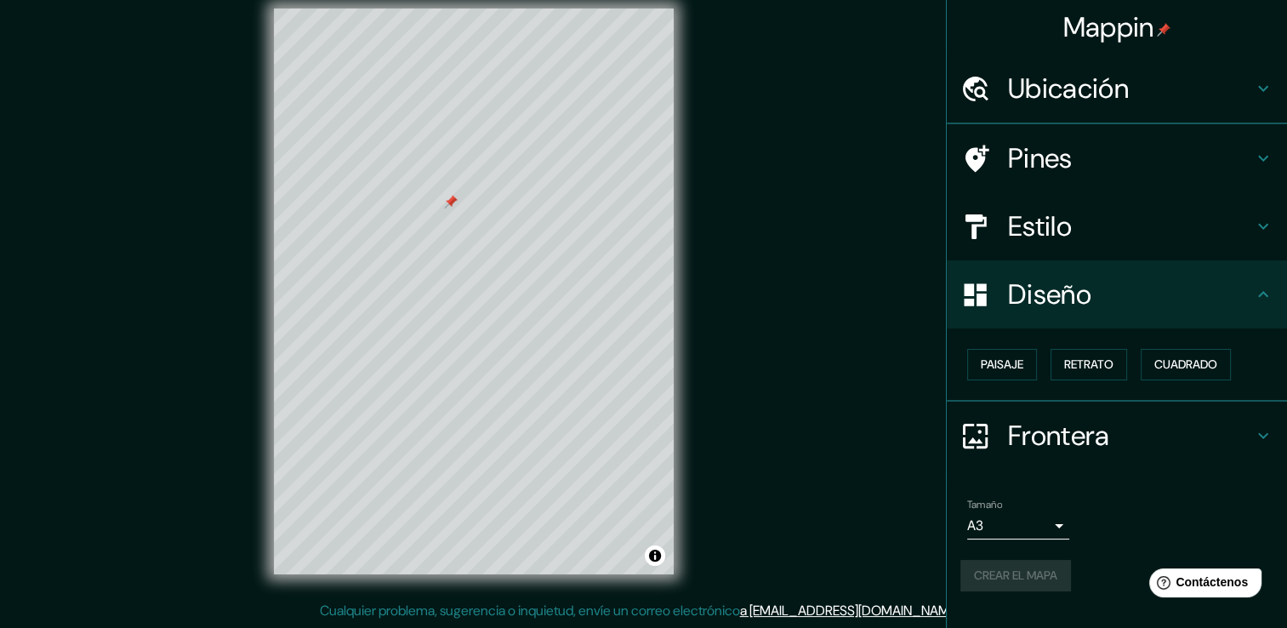
scroll to position [0, 0]
click at [1236, 284] on h4 "Diseño" at bounding box center [1130, 294] width 245 height 34
click at [1001, 354] on font "Paisaje" at bounding box center [1002, 364] width 43 height 21
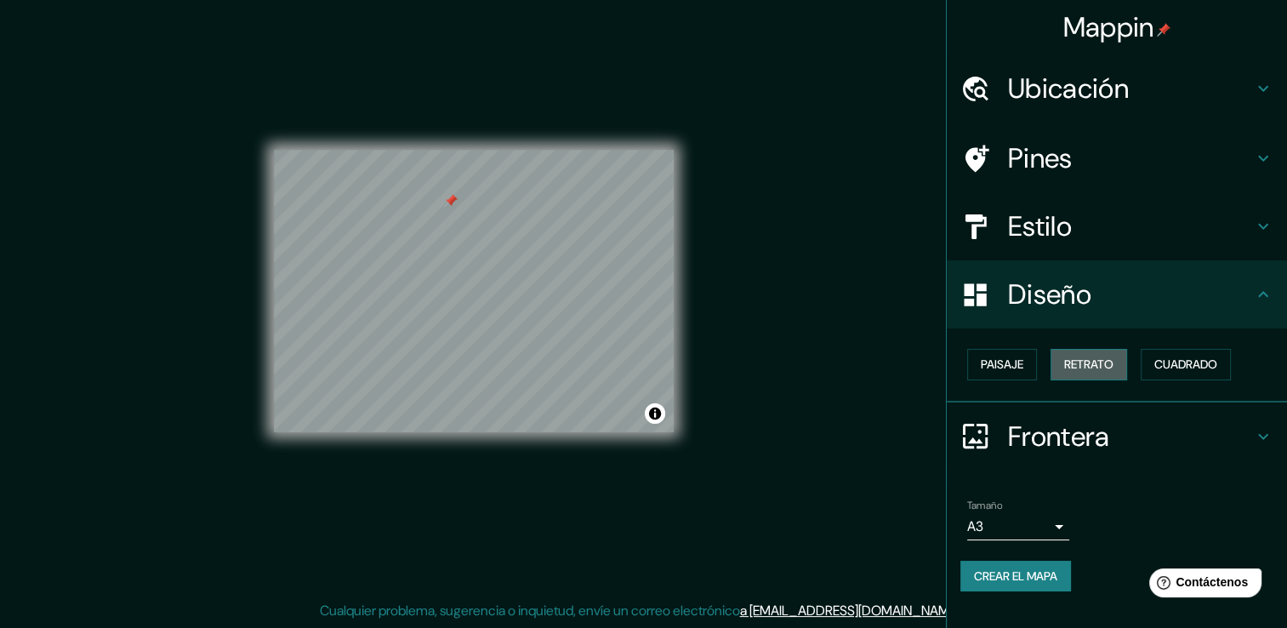
click at [1072, 362] on font "Retrato" at bounding box center [1088, 364] width 49 height 21
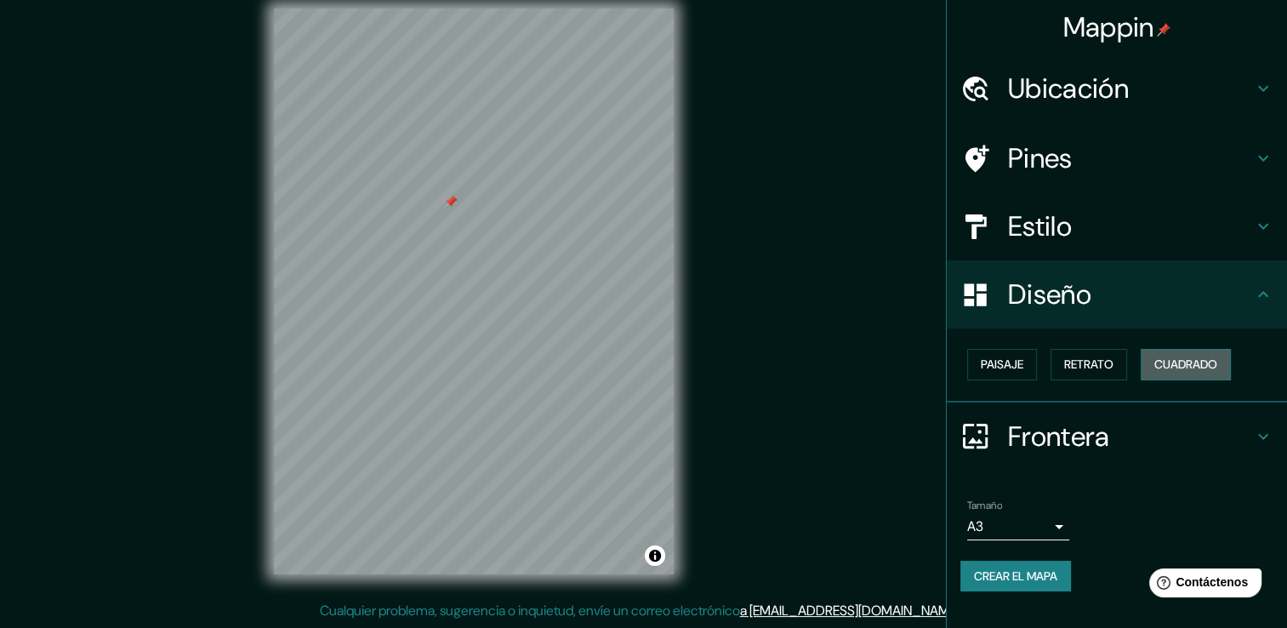
click at [1146, 363] on button "Cuadrado" at bounding box center [1185, 364] width 90 height 31
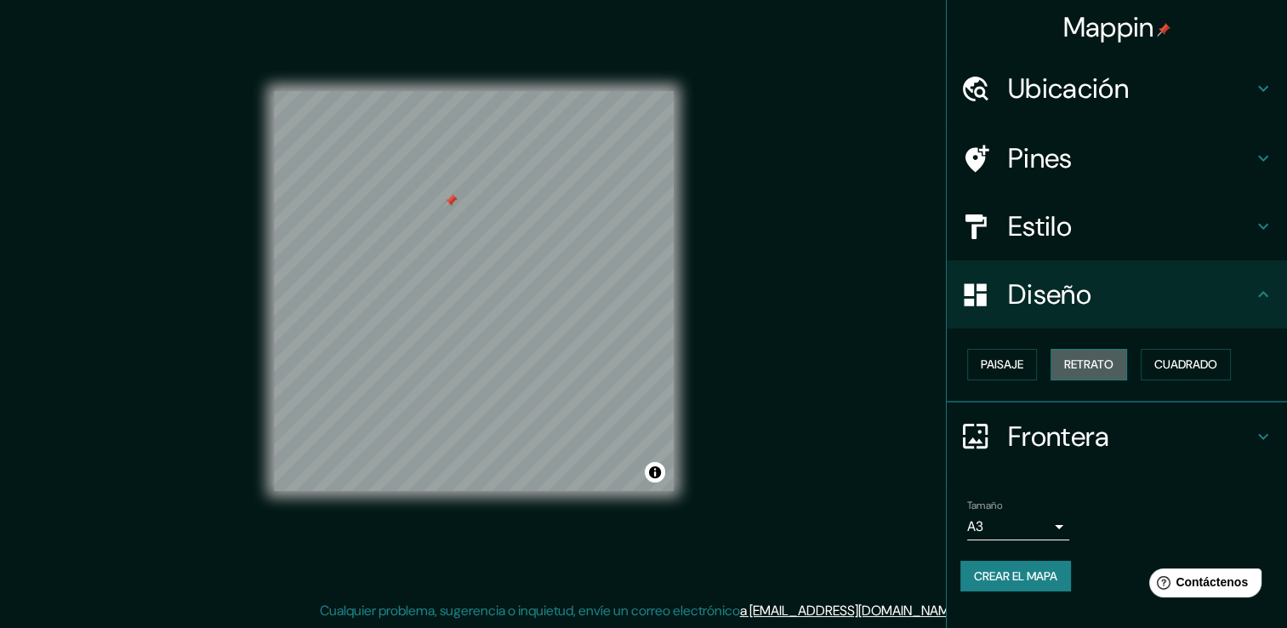
click at [1096, 363] on font "Retrato" at bounding box center [1088, 364] width 49 height 21
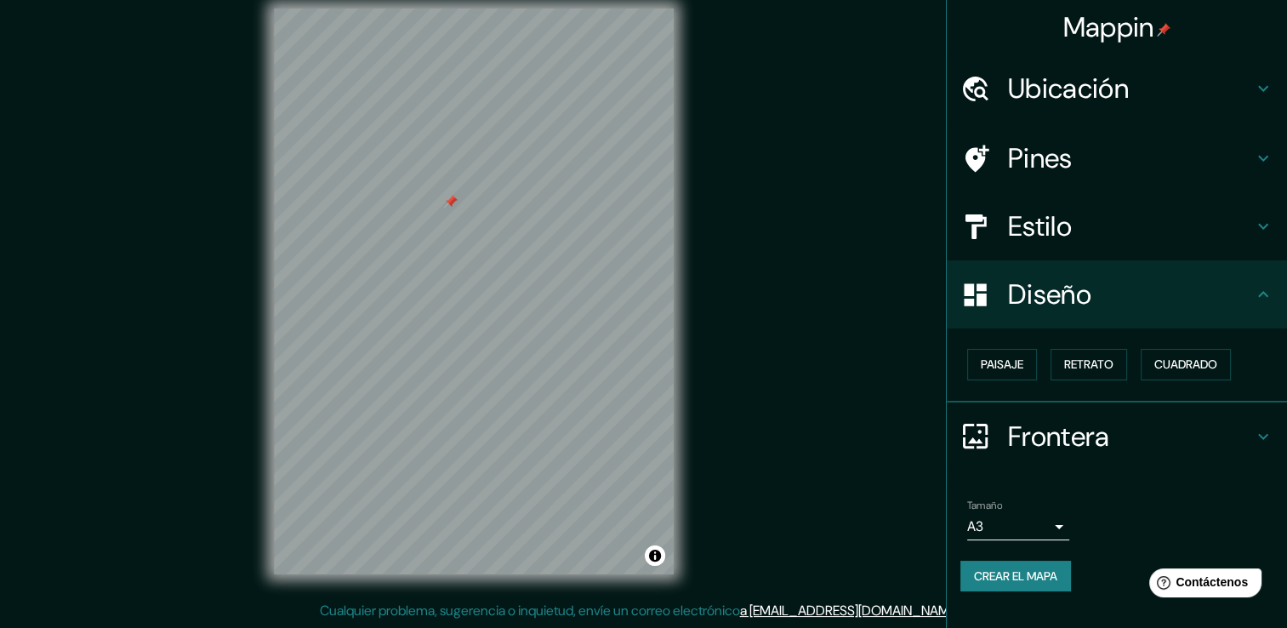
click at [1259, 218] on icon at bounding box center [1263, 226] width 20 height 20
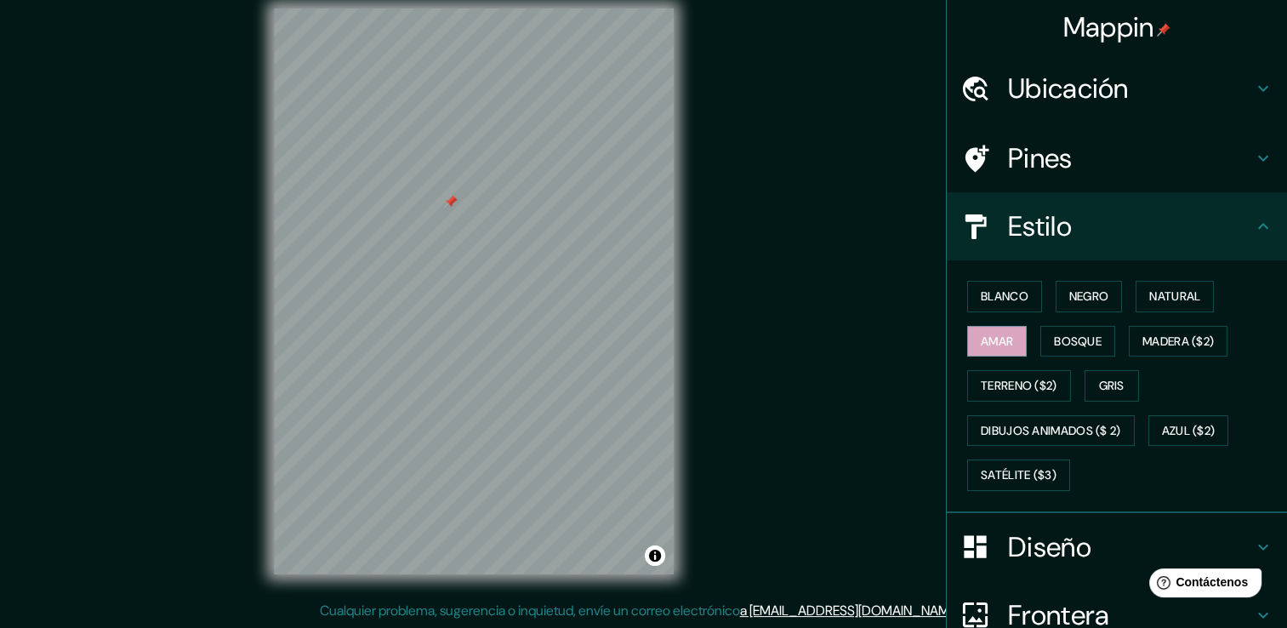
click at [1228, 217] on h4 "Estilo" at bounding box center [1130, 226] width 245 height 34
click at [1237, 88] on h4 "Ubicación" at bounding box center [1130, 88] width 245 height 34
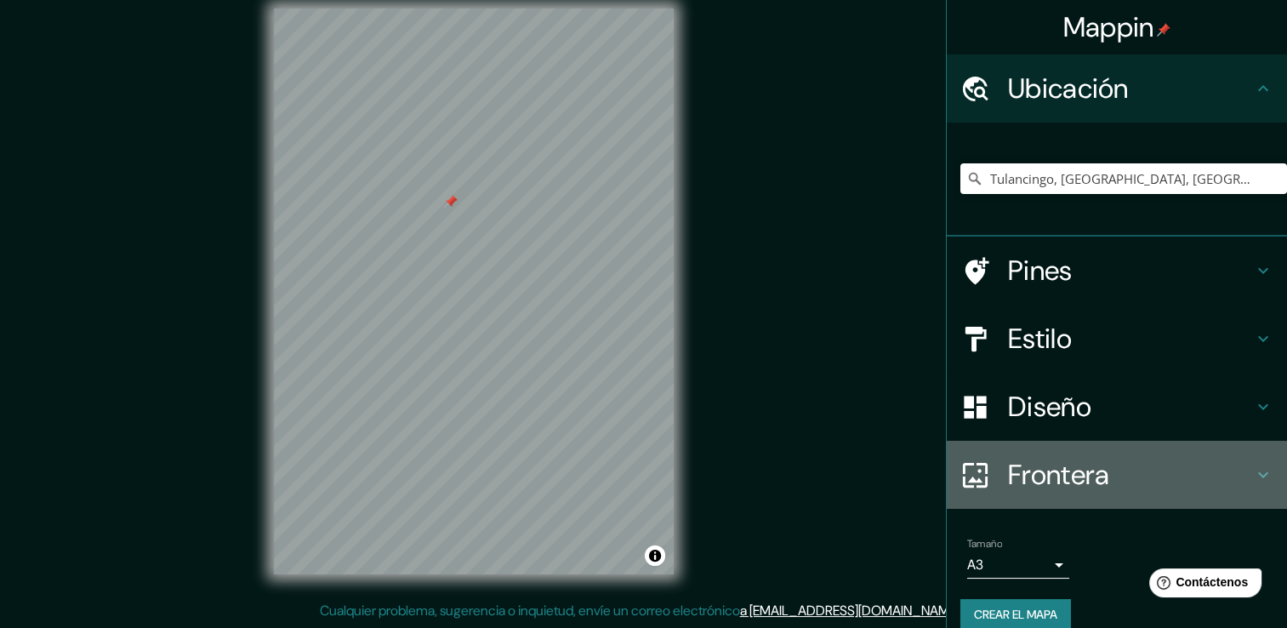
click at [1236, 475] on h4 "Frontera" at bounding box center [1130, 475] width 245 height 34
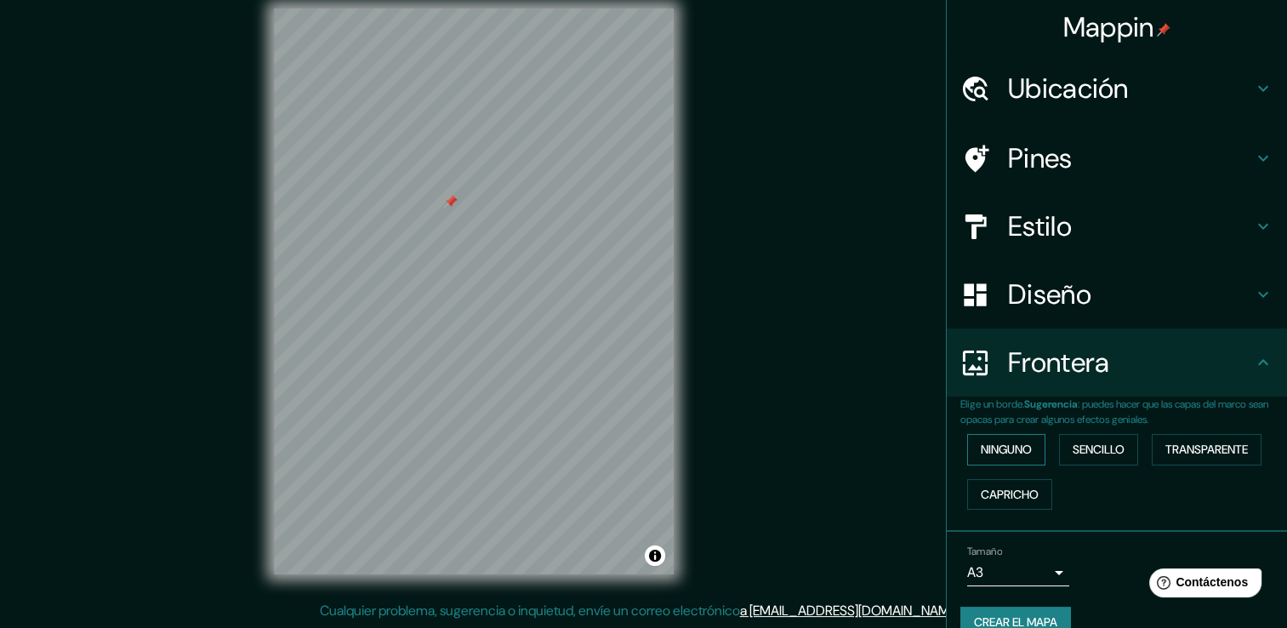
click at [1000, 448] on font "Ninguno" at bounding box center [1006, 449] width 51 height 21
click at [1102, 443] on font "Sencillo" at bounding box center [1098, 449] width 52 height 21
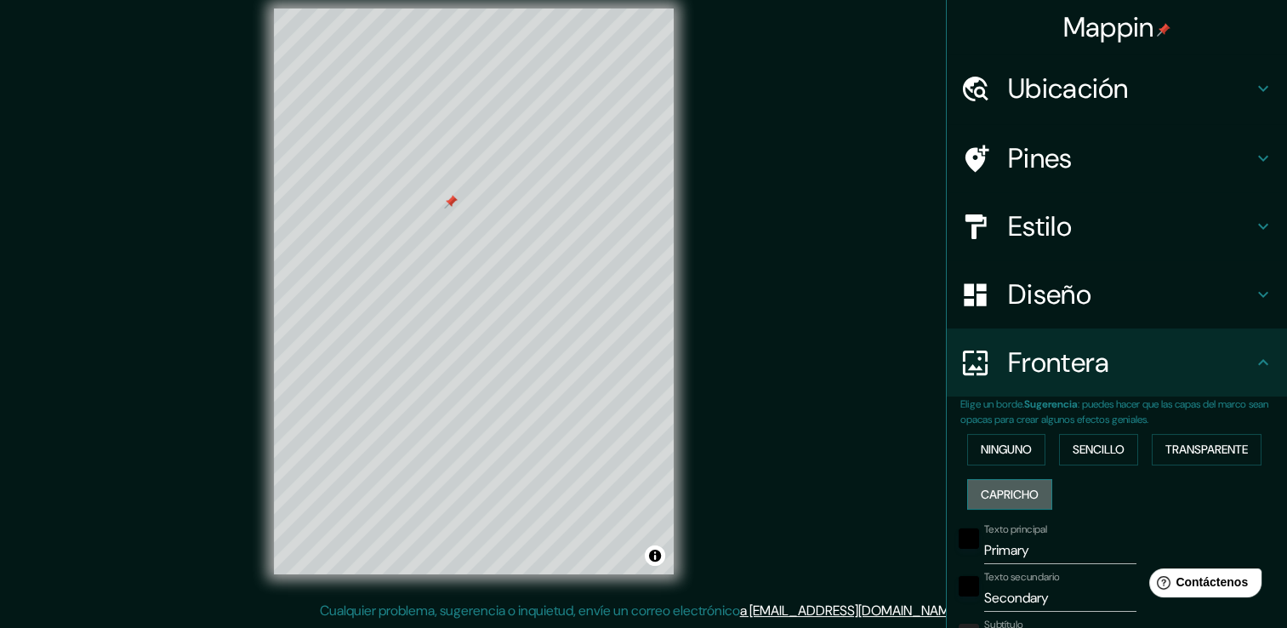
click at [1001, 484] on font "Capricho" at bounding box center [1010, 494] width 58 height 21
click at [1170, 443] on font "Transparente" at bounding box center [1206, 449] width 82 height 21
click at [1009, 445] on font "Ninguno" at bounding box center [1006, 449] width 51 height 21
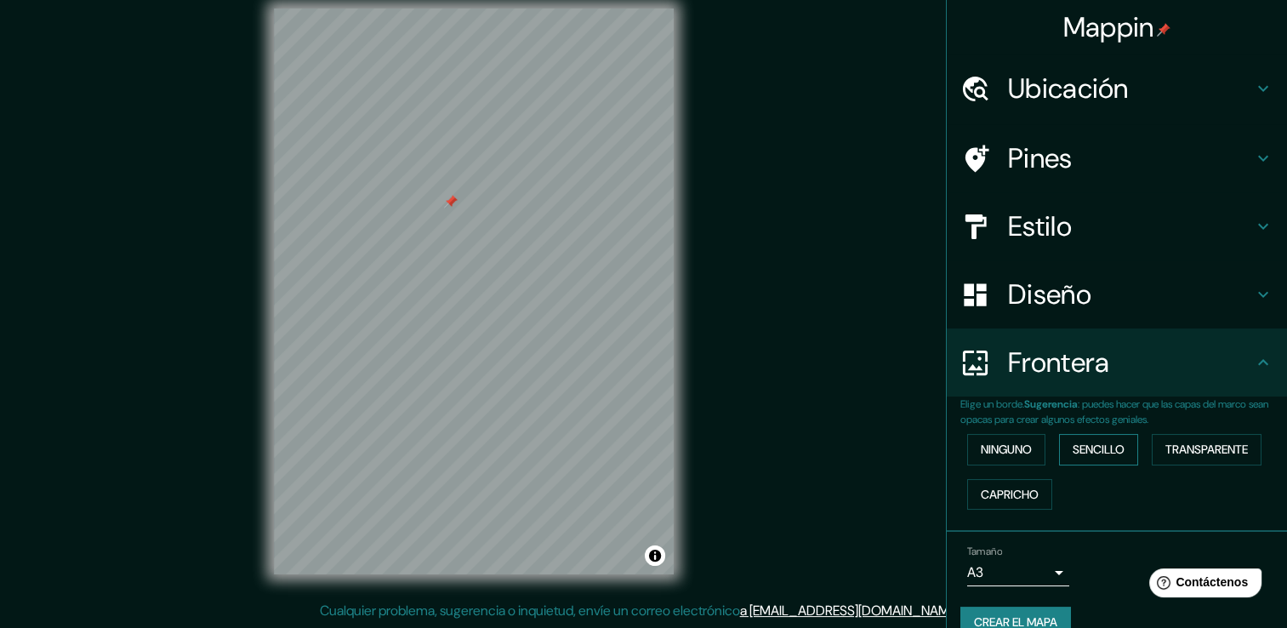
click at [1081, 454] on font "Sencillo" at bounding box center [1098, 449] width 52 height 21
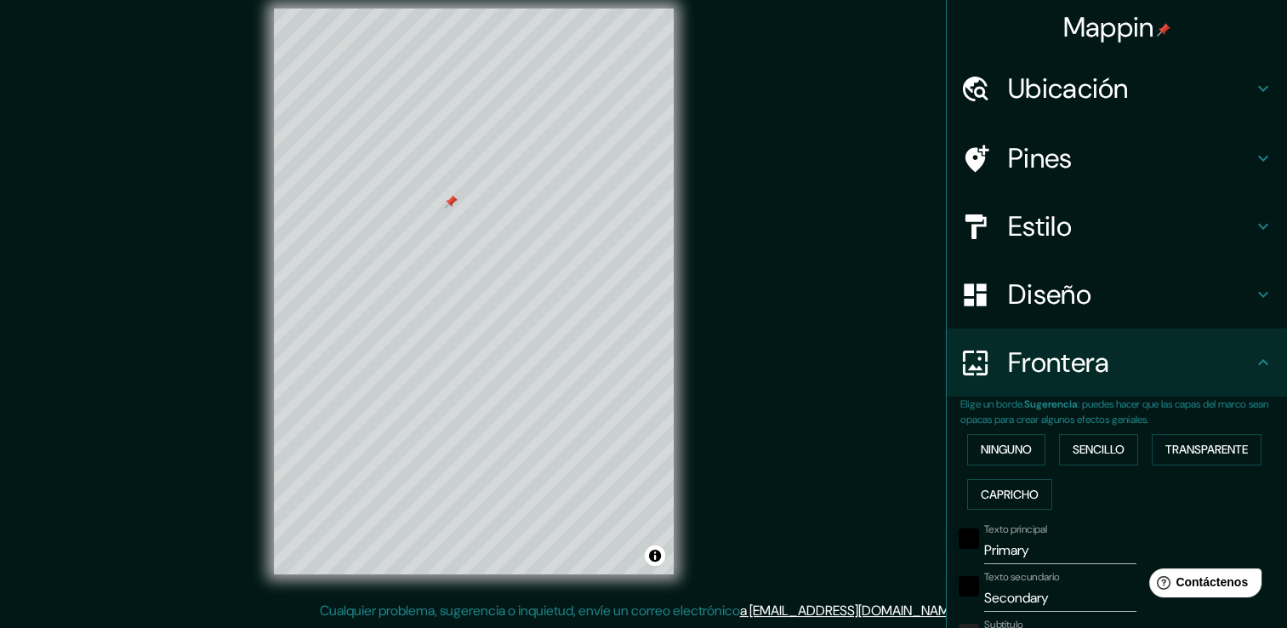
scroll to position [170, 0]
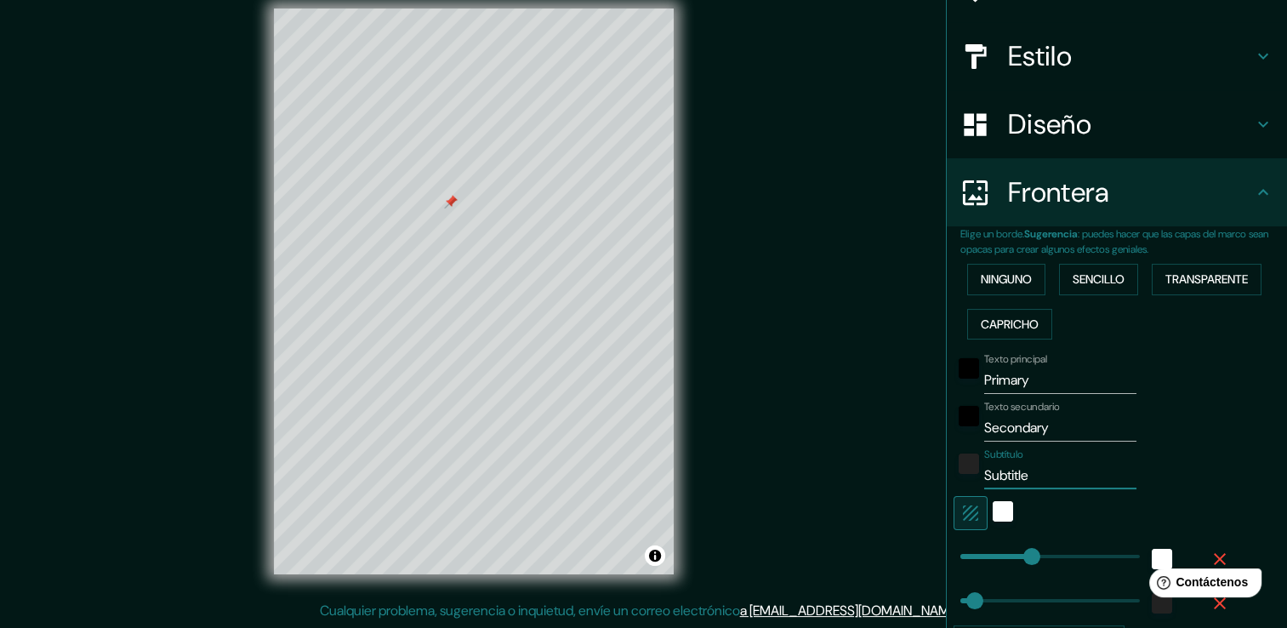
click at [1034, 478] on input "Subtitle" at bounding box center [1060, 475] width 152 height 27
click at [1053, 430] on input "Secondary" at bounding box center [1060, 427] width 152 height 27
click at [1041, 384] on input "Primary" at bounding box center [1060, 380] width 152 height 27
click at [1246, 482] on div "Texto principal Texto secundario Subtítulo Agregar capa de marco" at bounding box center [1123, 501] width 327 height 310
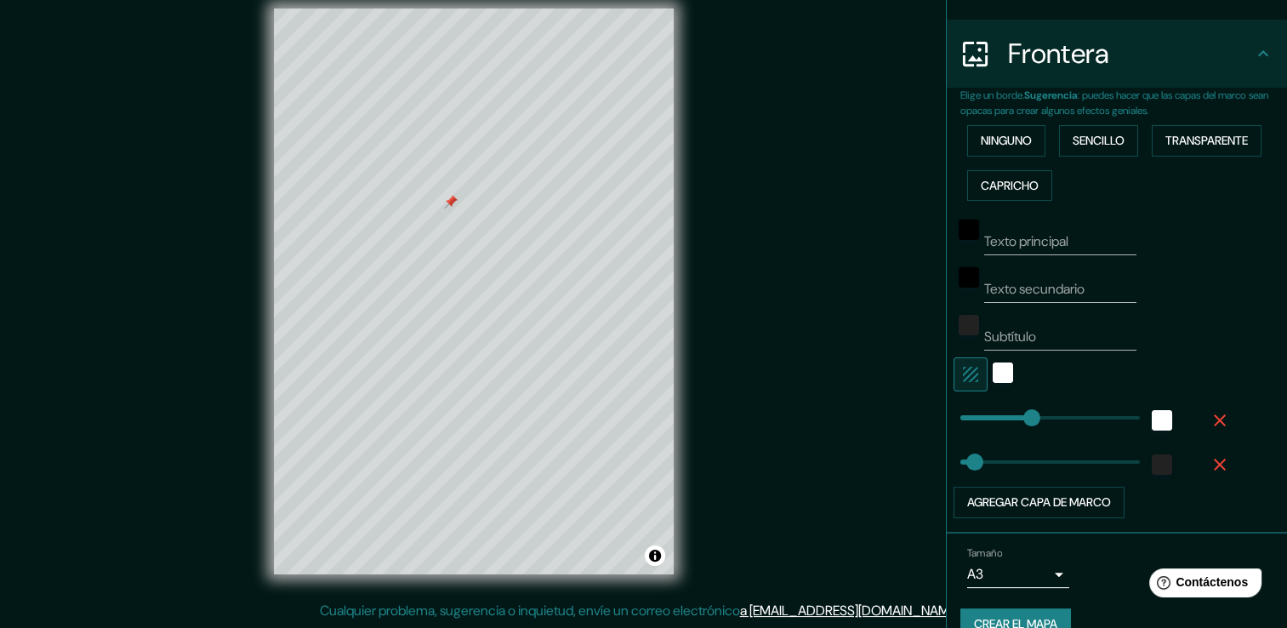
scroll to position [337, 0]
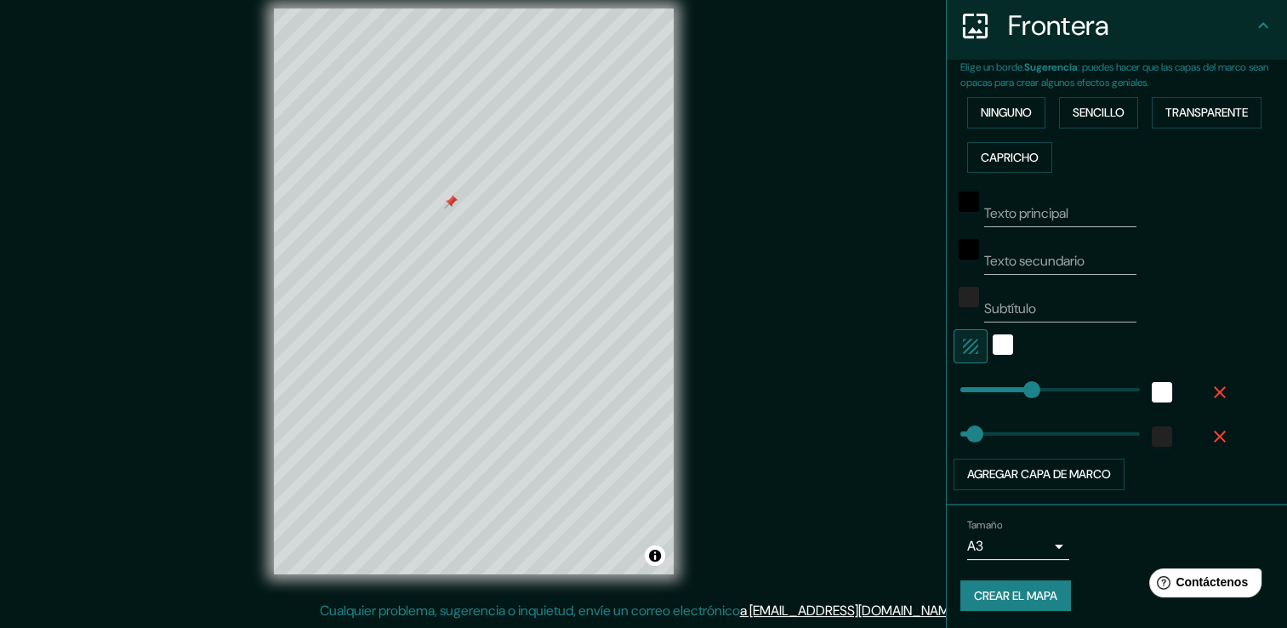
click at [1214, 434] on icon "button" at bounding box center [1220, 436] width 12 height 12
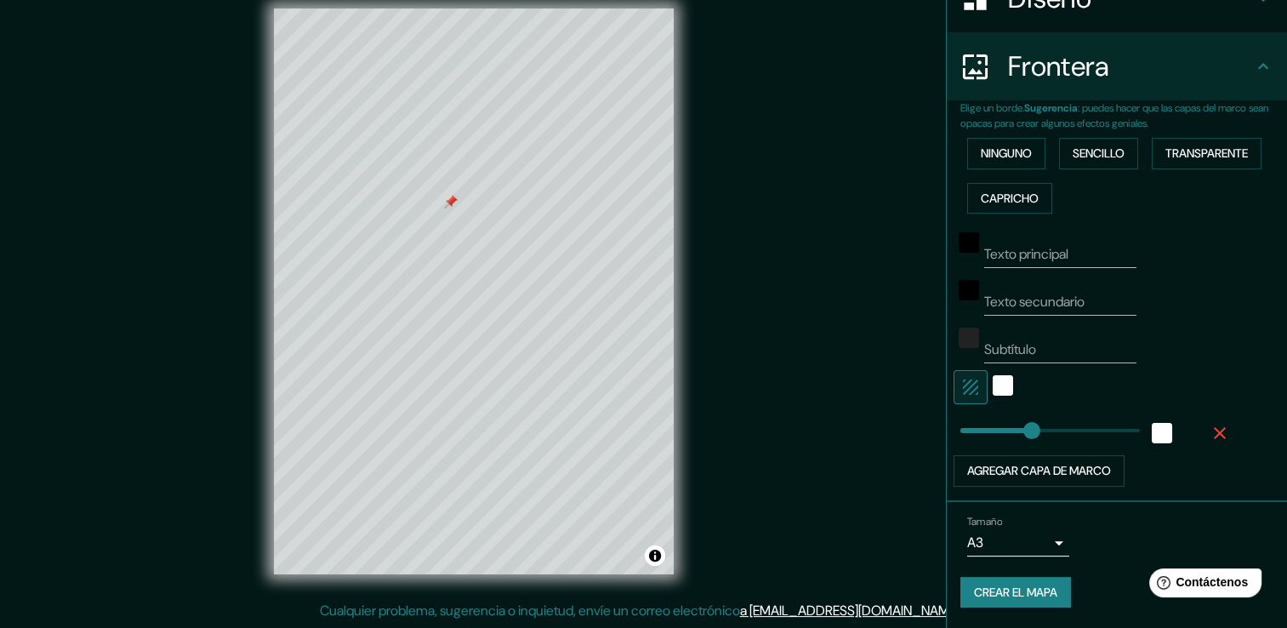
scroll to position [293, 0]
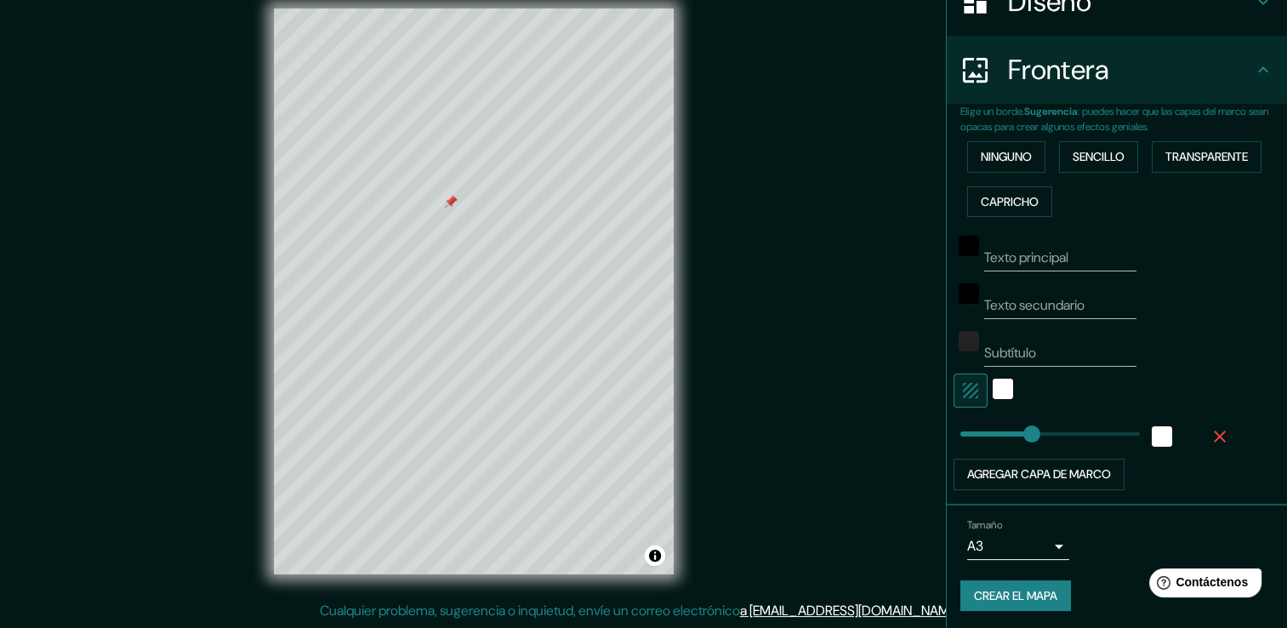
click at [1209, 434] on icon "button" at bounding box center [1219, 436] width 20 height 20
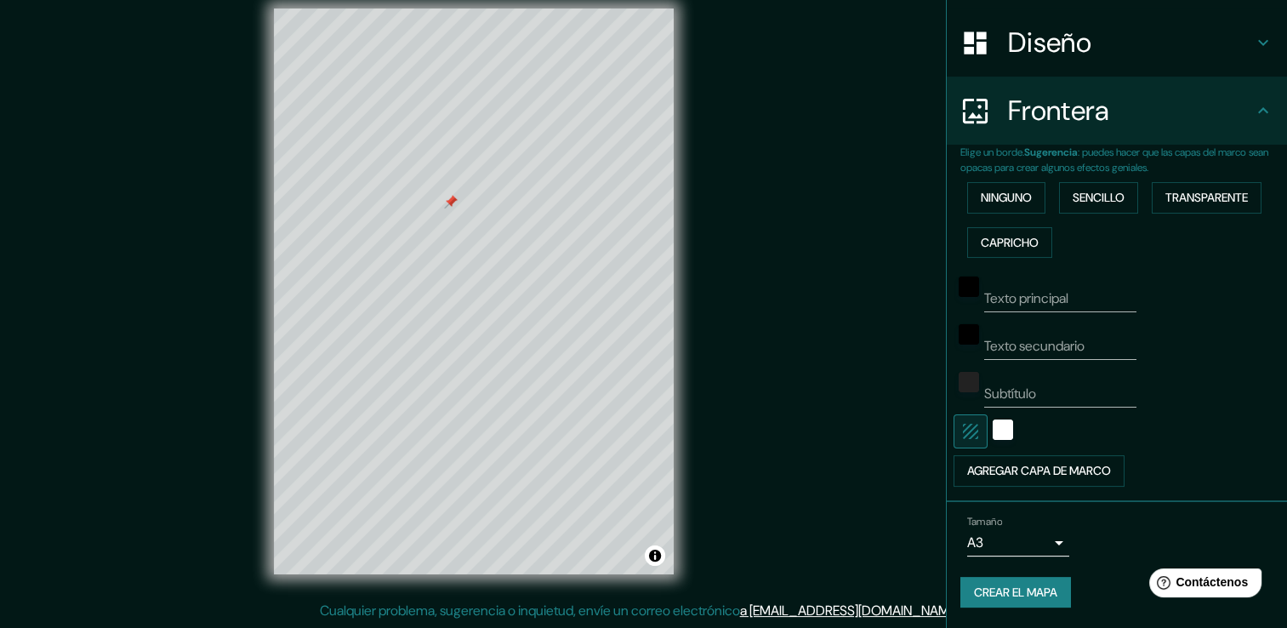
scroll to position [248, 0]
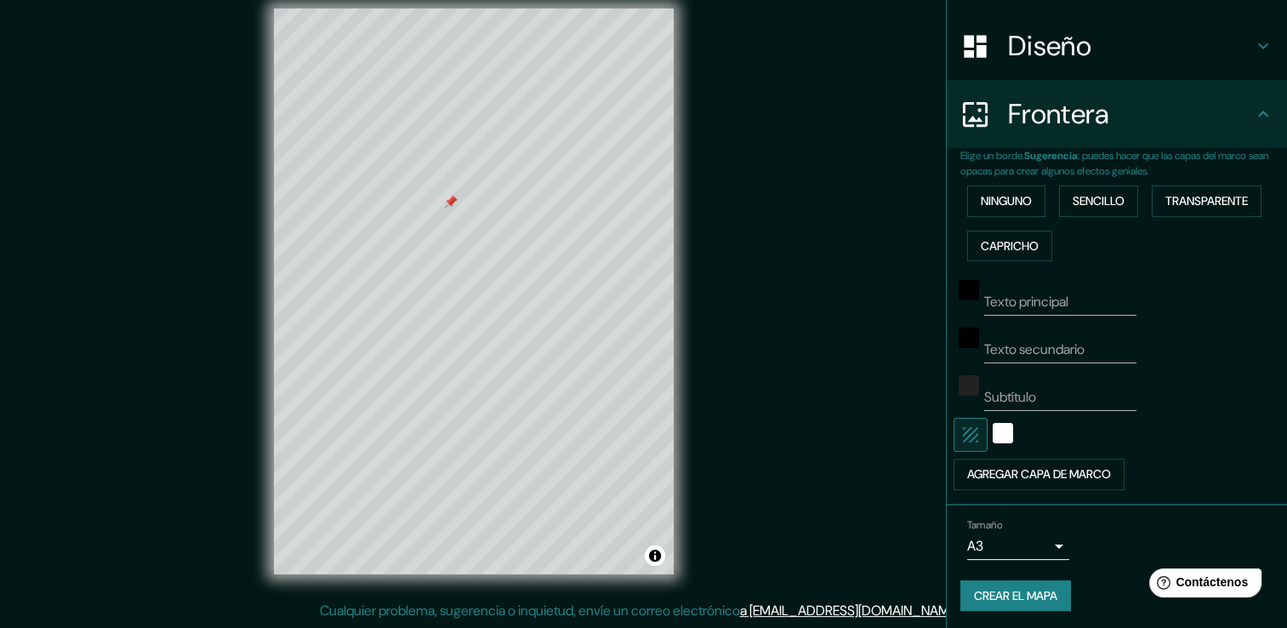
click at [999, 433] on div at bounding box center [1002, 435] width 31 height 34
click at [992, 434] on div "Blanco" at bounding box center [1002, 433] width 20 height 20
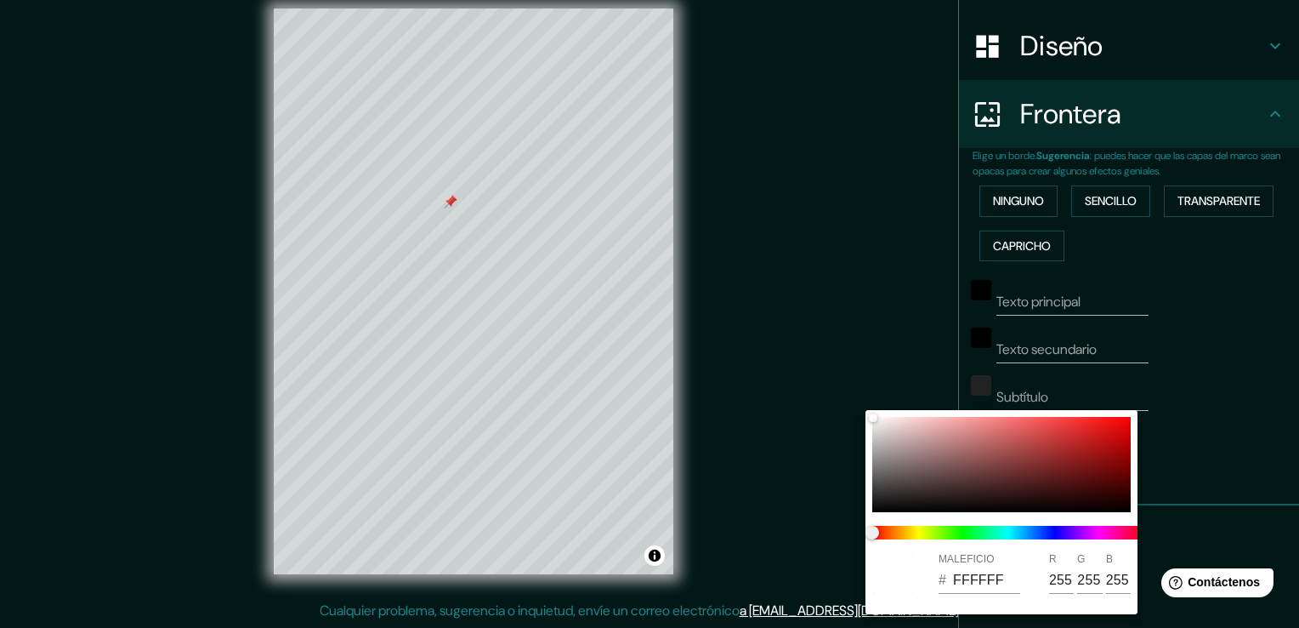
click at [1196, 457] on div at bounding box center [649, 314] width 1299 height 628
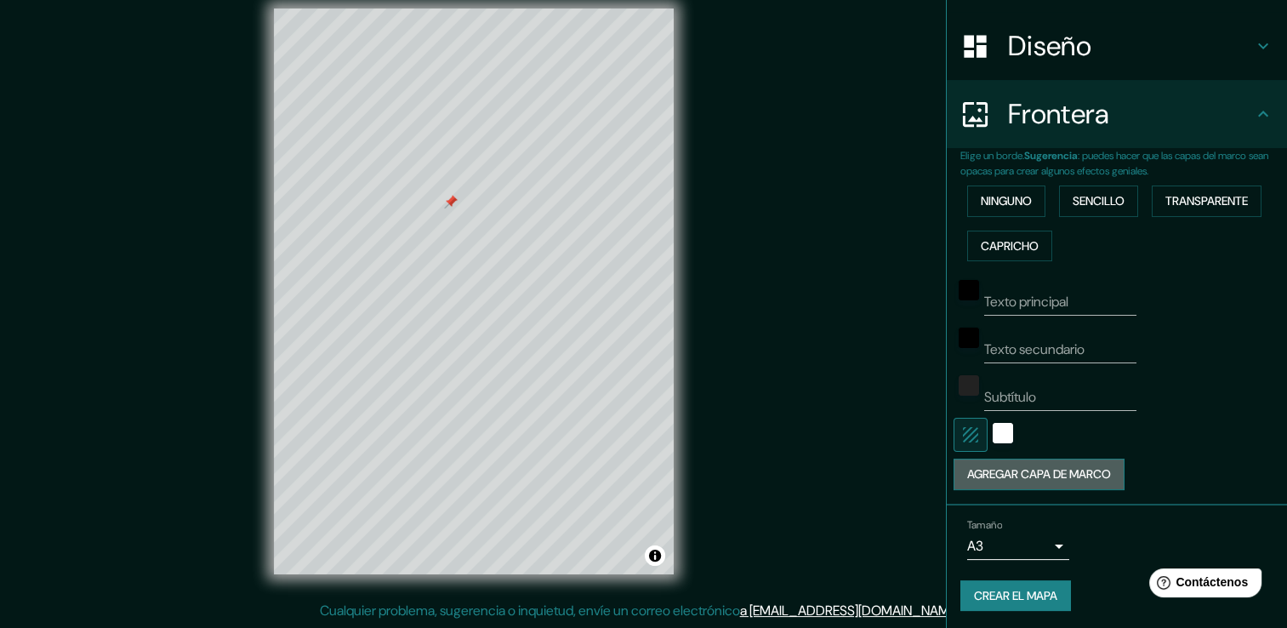
click at [1068, 475] on button "Agregar capa de marco" at bounding box center [1038, 473] width 171 height 31
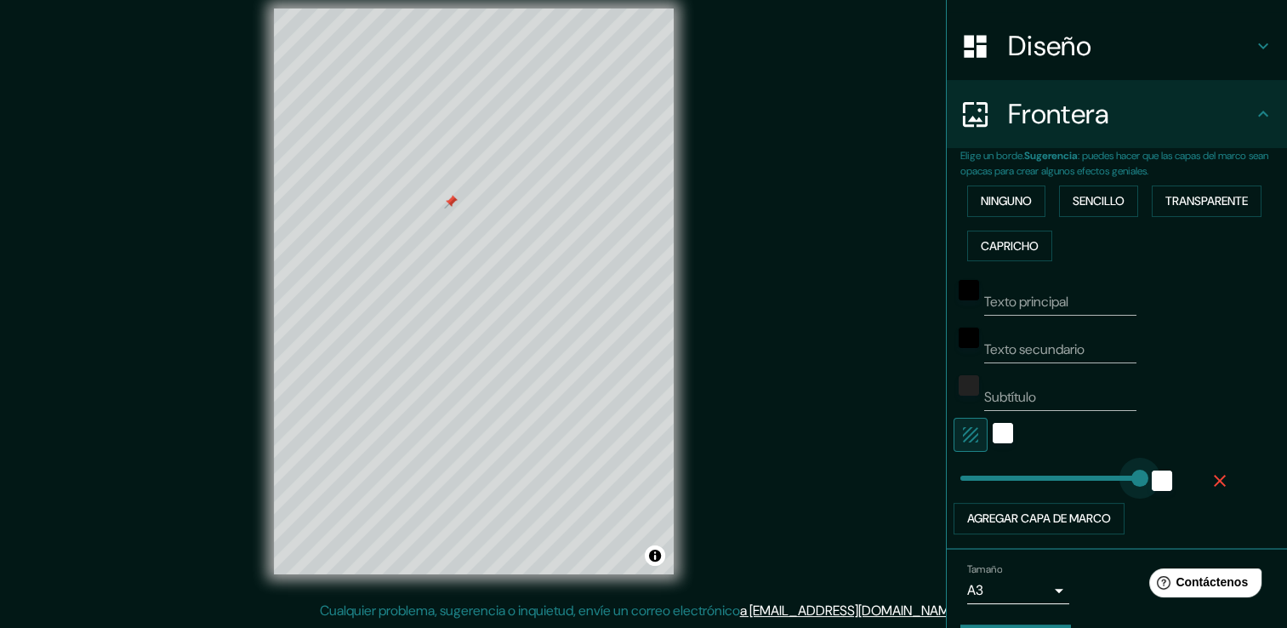
drag, startPoint x: 1024, startPoint y: 470, endPoint x: 1132, endPoint y: 486, distance: 109.1
drag, startPoint x: 1133, startPoint y: 478, endPoint x: 871, endPoint y: 463, distance: 262.3
click at [1211, 478] on icon "button" at bounding box center [1219, 480] width 20 height 20
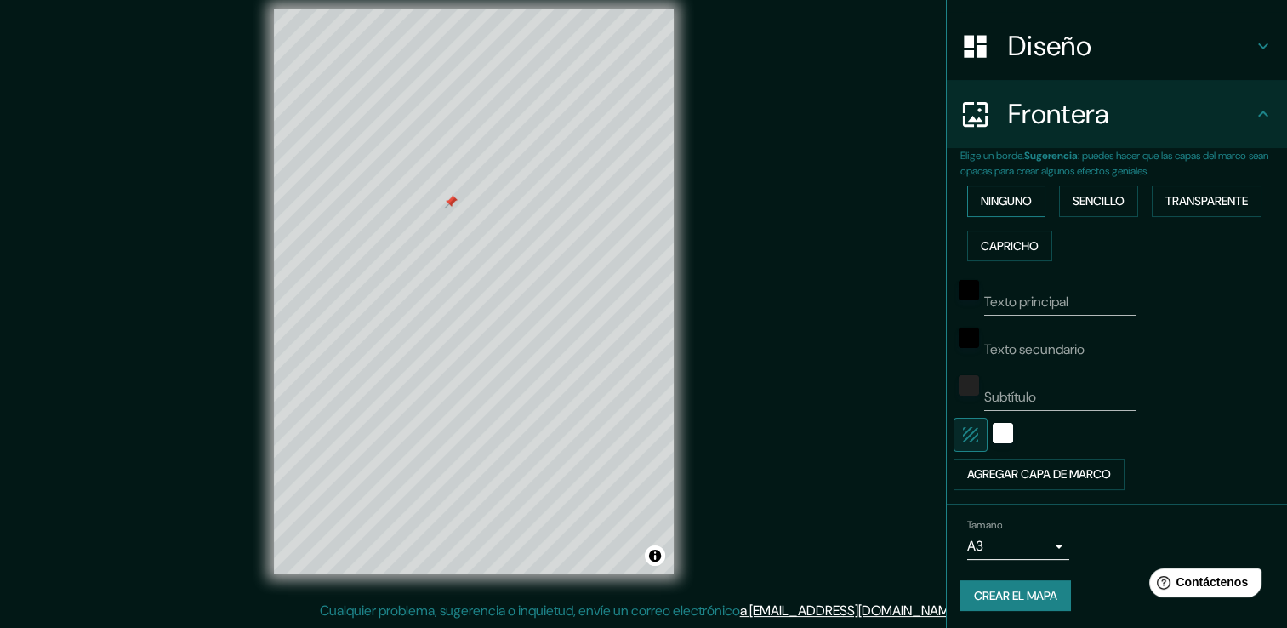
click at [1017, 200] on font "Ninguno" at bounding box center [1006, 200] width 51 height 21
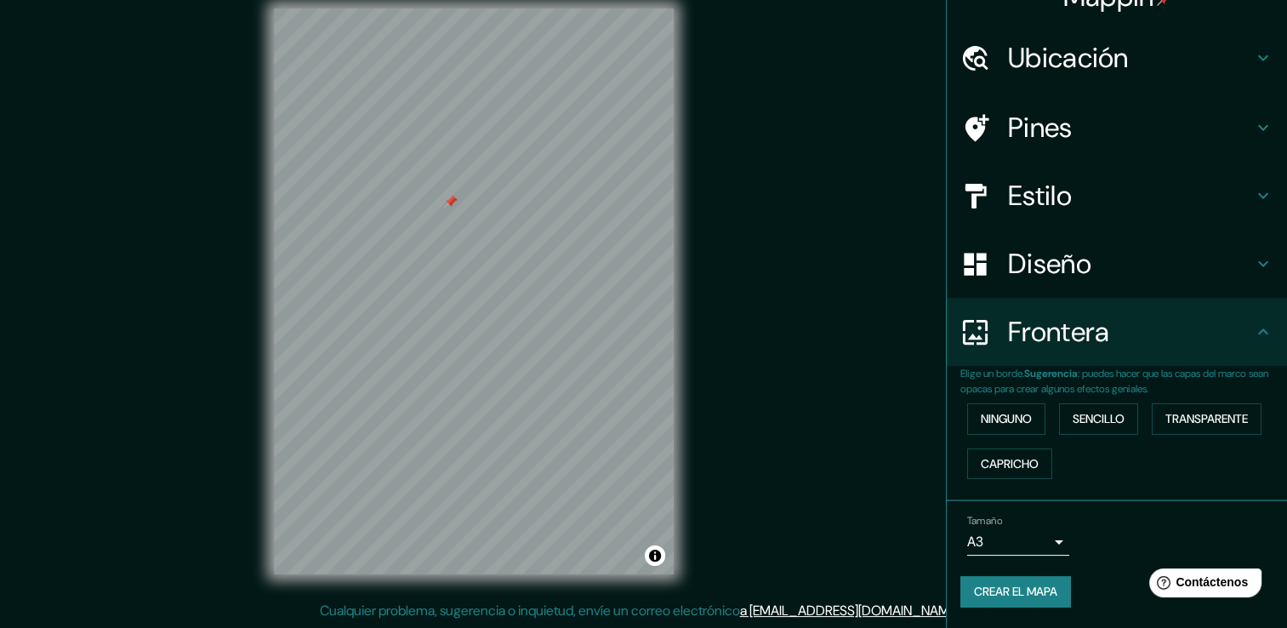
scroll to position [28, 0]
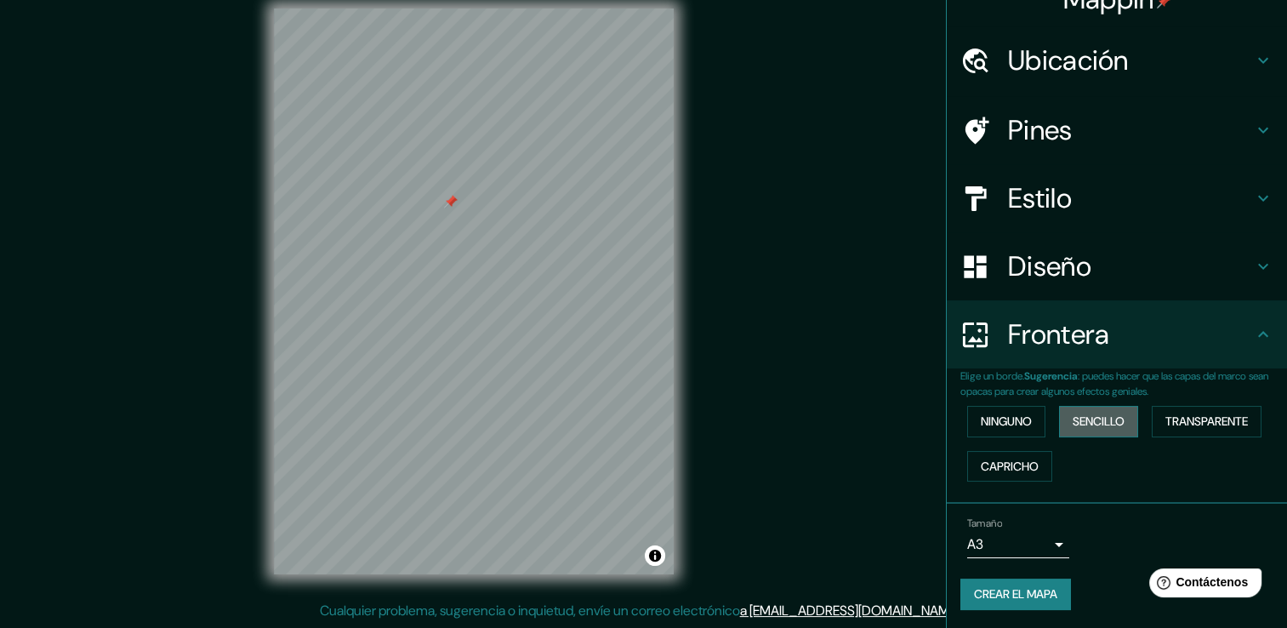
click at [1096, 419] on font "Sencillo" at bounding box center [1098, 421] width 52 height 21
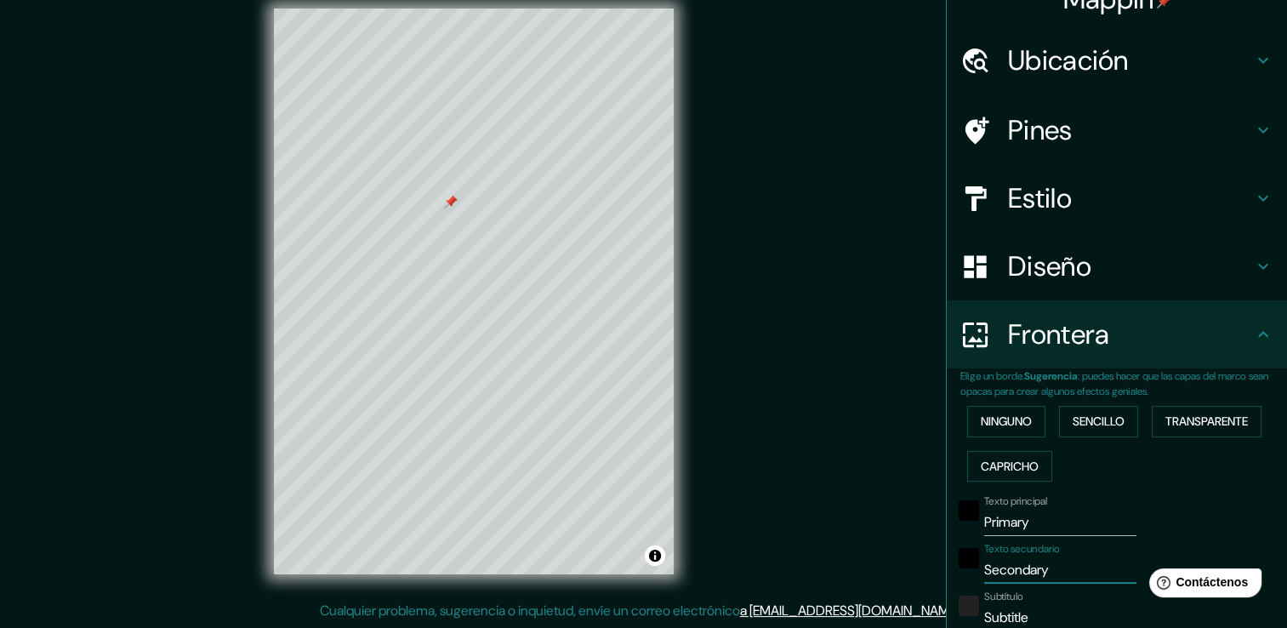
click at [1046, 566] on input "Secondary" at bounding box center [1060, 569] width 152 height 27
click at [1045, 519] on input "Primary" at bounding box center [1060, 522] width 152 height 27
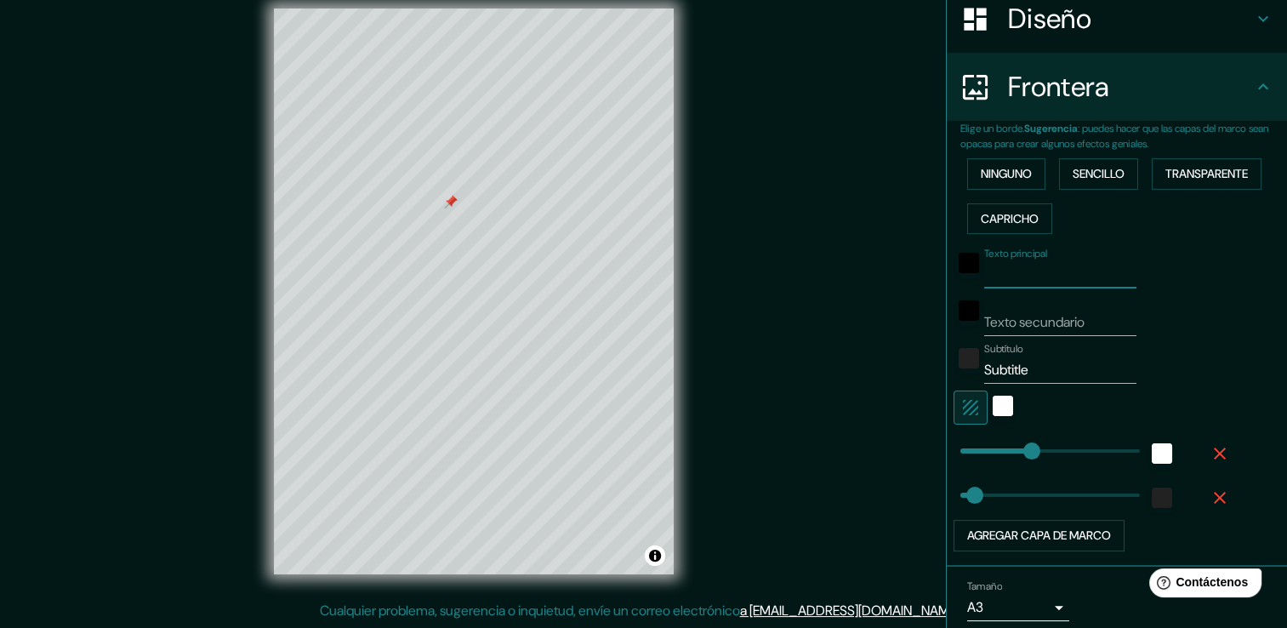
scroll to position [283, 0]
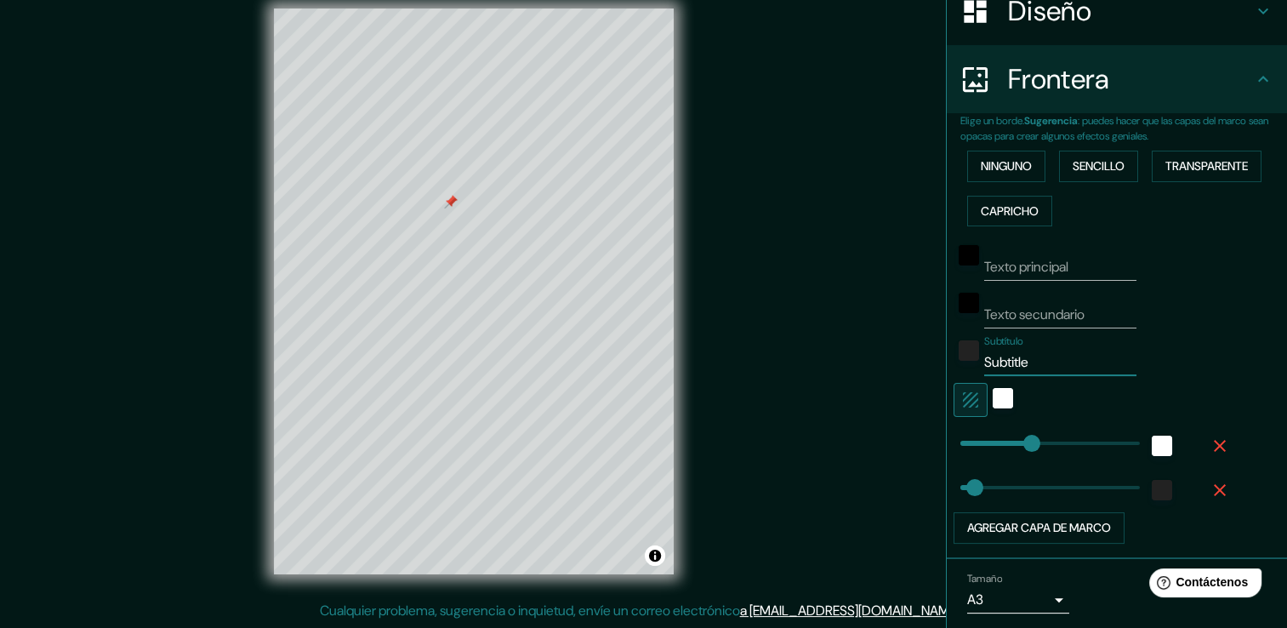
click at [1053, 367] on input "Subtitle" at bounding box center [1060, 362] width 152 height 27
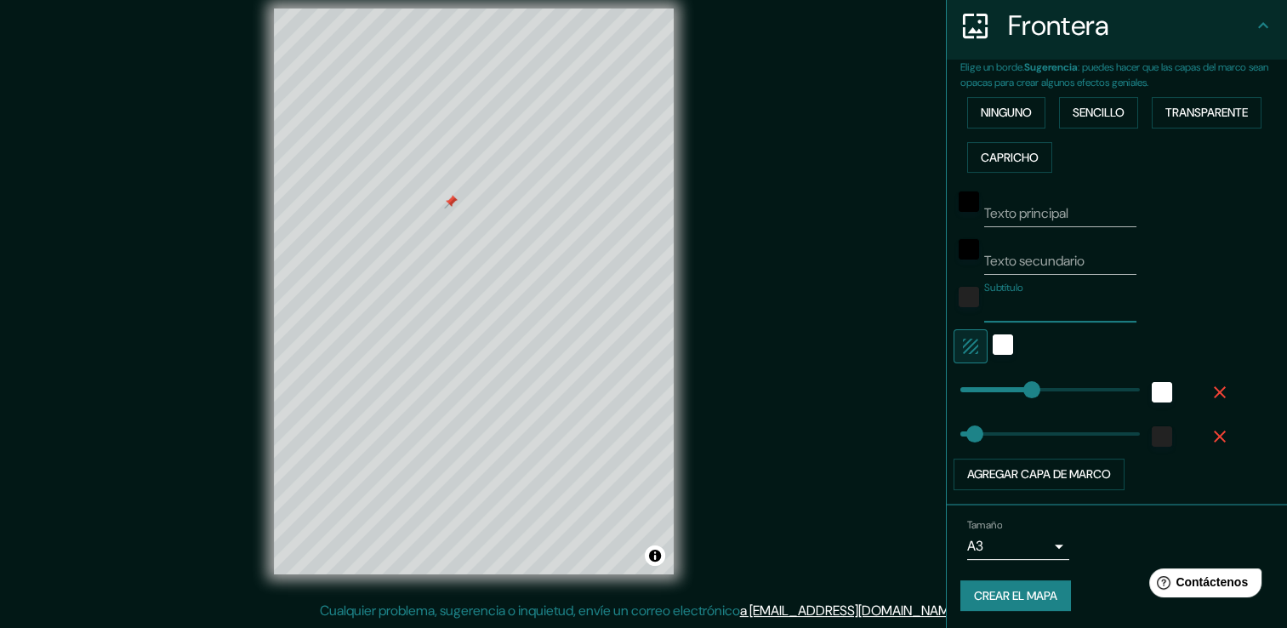
click at [1177, 513] on div "Tamaño A3 a4" at bounding box center [1116, 539] width 313 height 54
click at [1037, 600] on font "Crear el mapa" at bounding box center [1015, 595] width 83 height 21
click at [1043, 600] on font "Crear el mapa" at bounding box center [1015, 595] width 83 height 21
click at [1038, 594] on font "Crear el mapa" at bounding box center [1015, 595] width 83 height 21
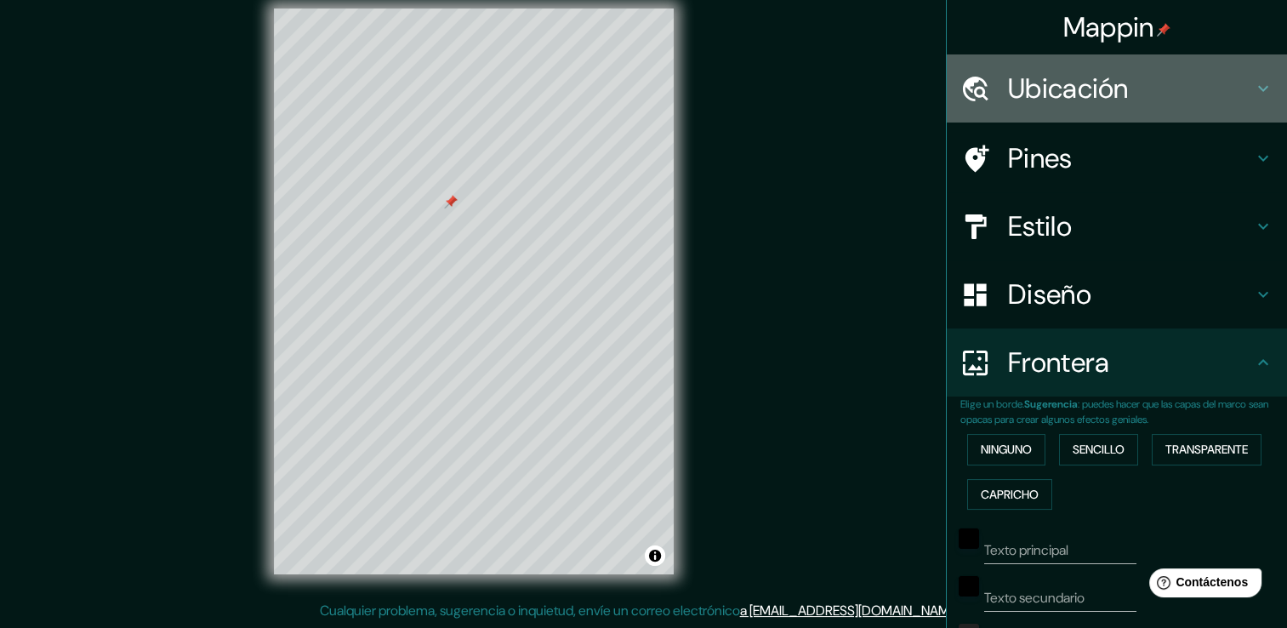
click at [1208, 73] on h4 "Ubicación" at bounding box center [1130, 88] width 245 height 34
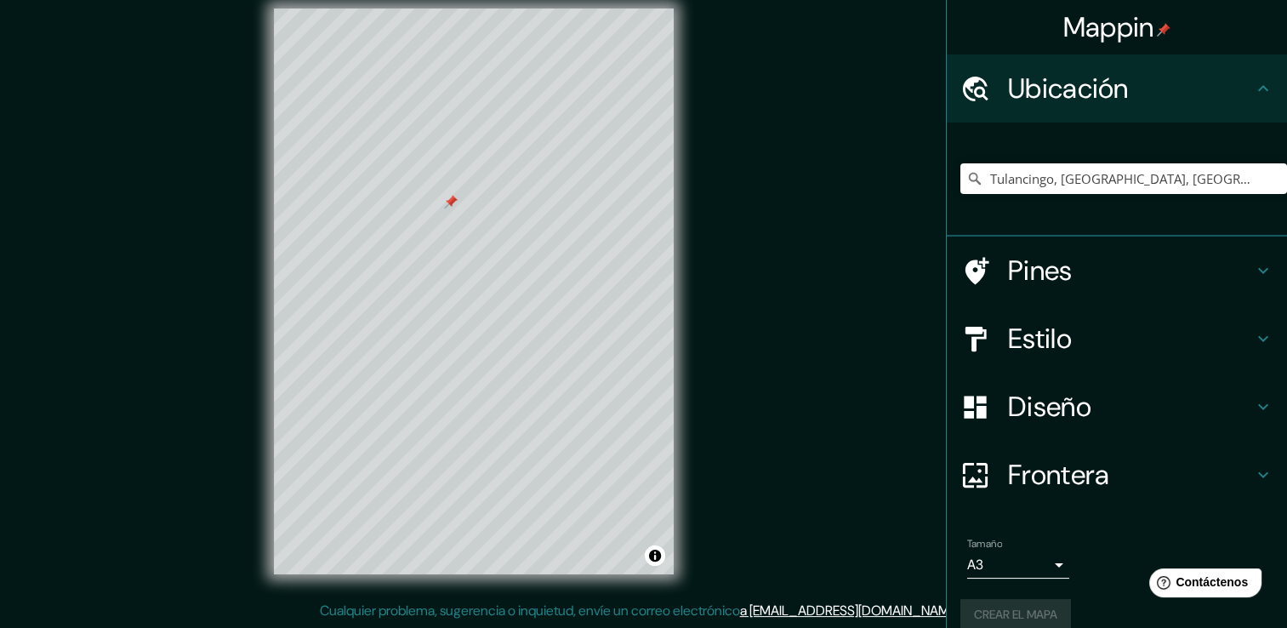
click at [1092, 22] on font "Mappin" at bounding box center [1108, 27] width 91 height 36
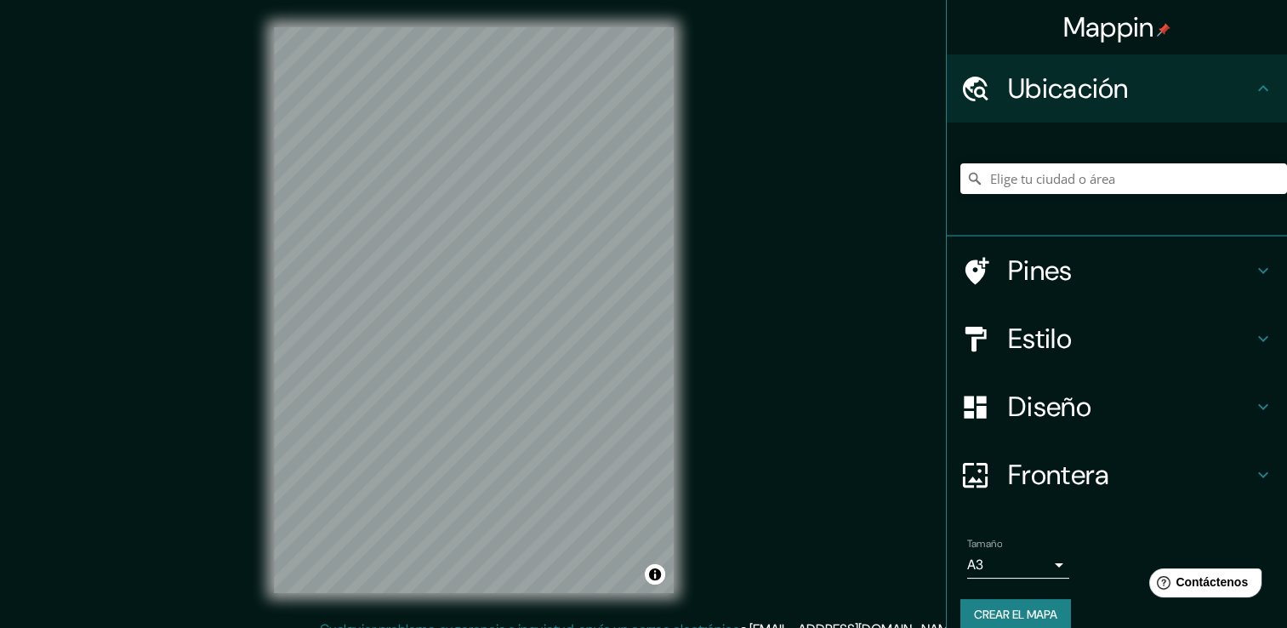
scroll to position [19, 0]
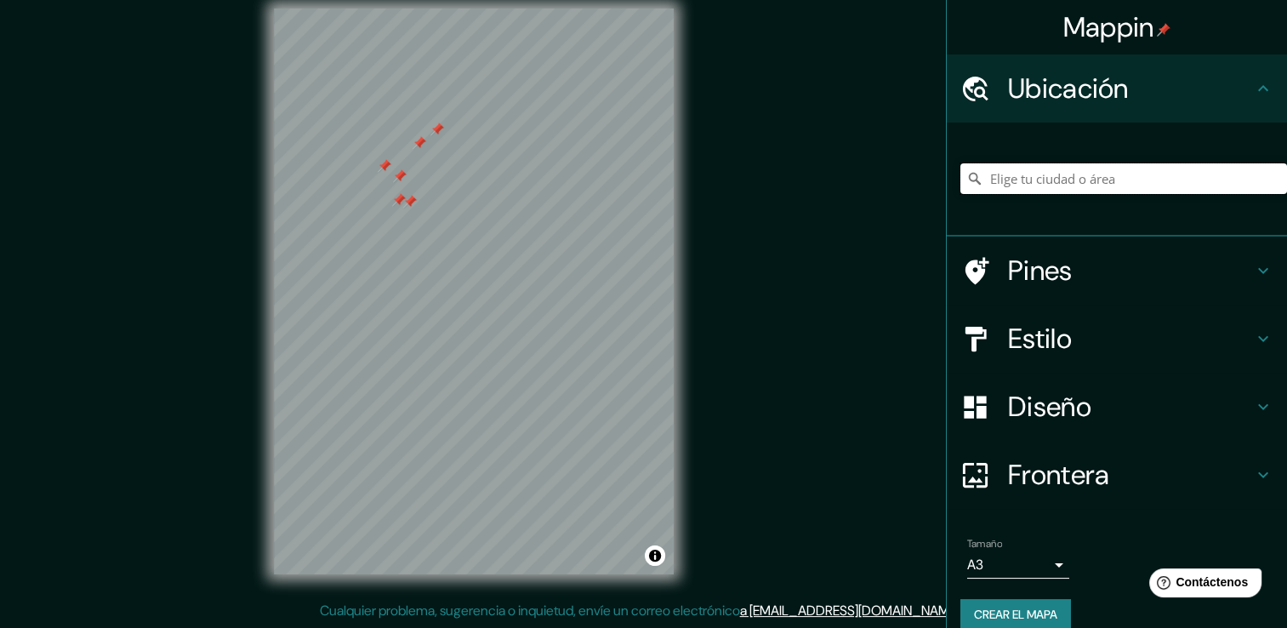
click at [1000, 179] on input "Elige tu ciudad o área" at bounding box center [1123, 178] width 327 height 31
click at [1254, 262] on icon at bounding box center [1263, 270] width 20 height 20
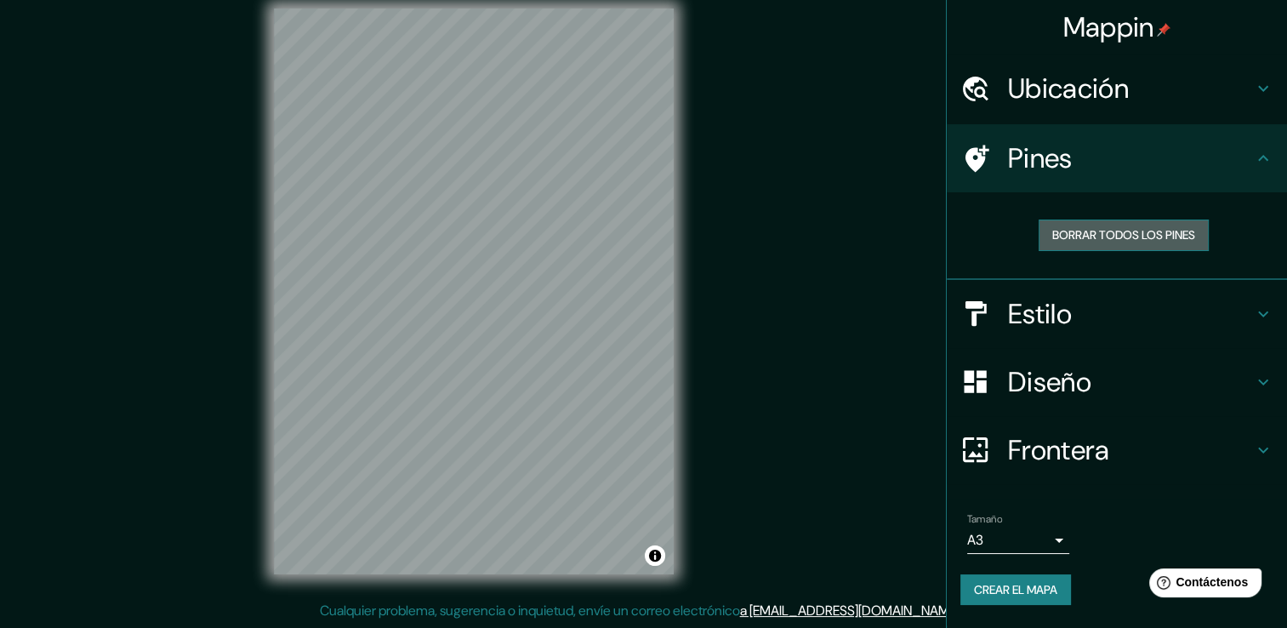
click at [1110, 237] on font "Borrar todos los pines" at bounding box center [1123, 235] width 143 height 21
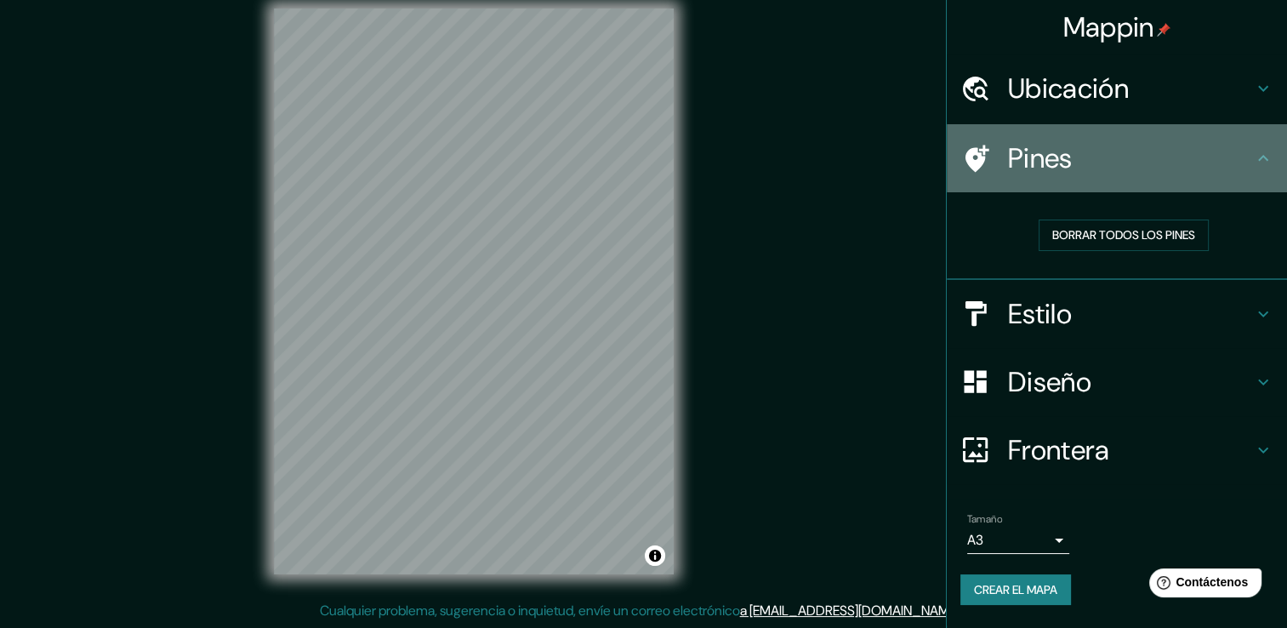
click at [1247, 170] on h4 "Pines" at bounding box center [1130, 158] width 245 height 34
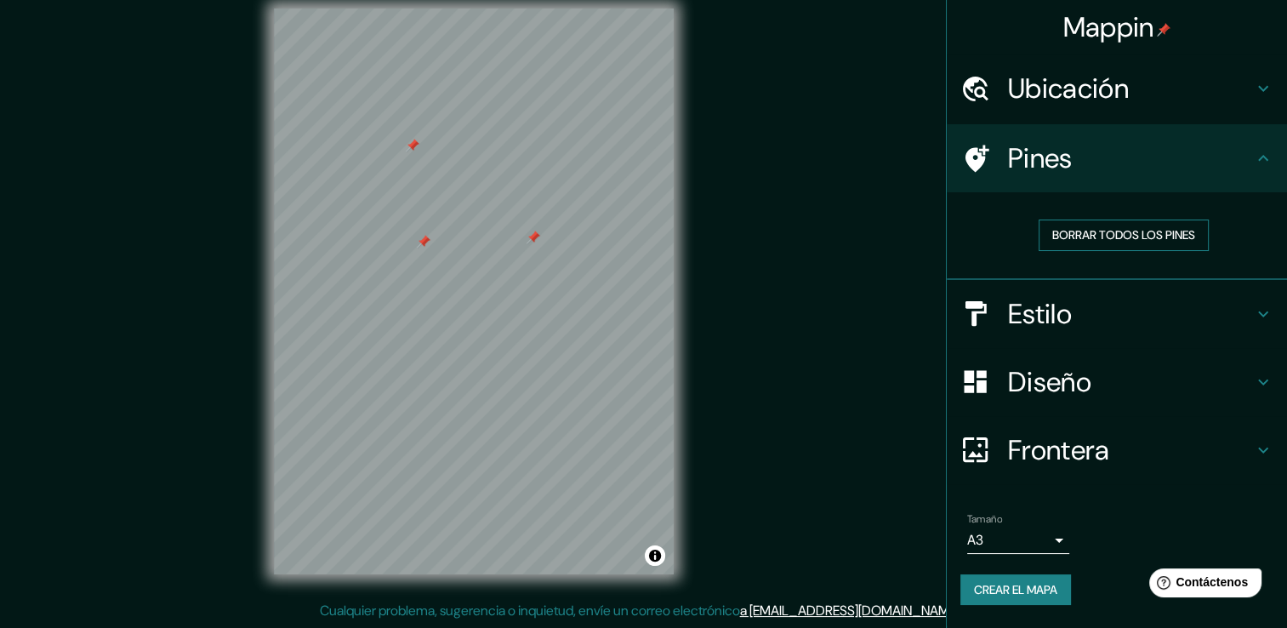
click at [1078, 227] on font "Borrar todos los pines" at bounding box center [1123, 235] width 143 height 21
click at [1136, 455] on h4 "Frontera" at bounding box center [1130, 450] width 245 height 34
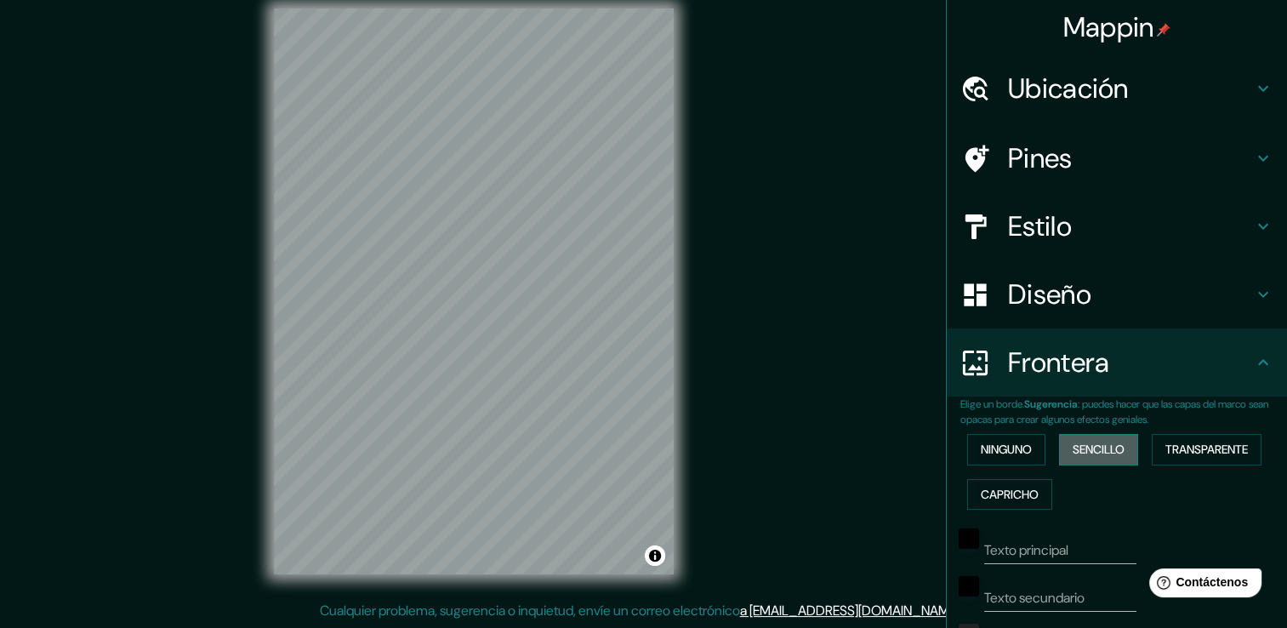
click at [1082, 455] on font "Sencillo" at bounding box center [1098, 449] width 52 height 21
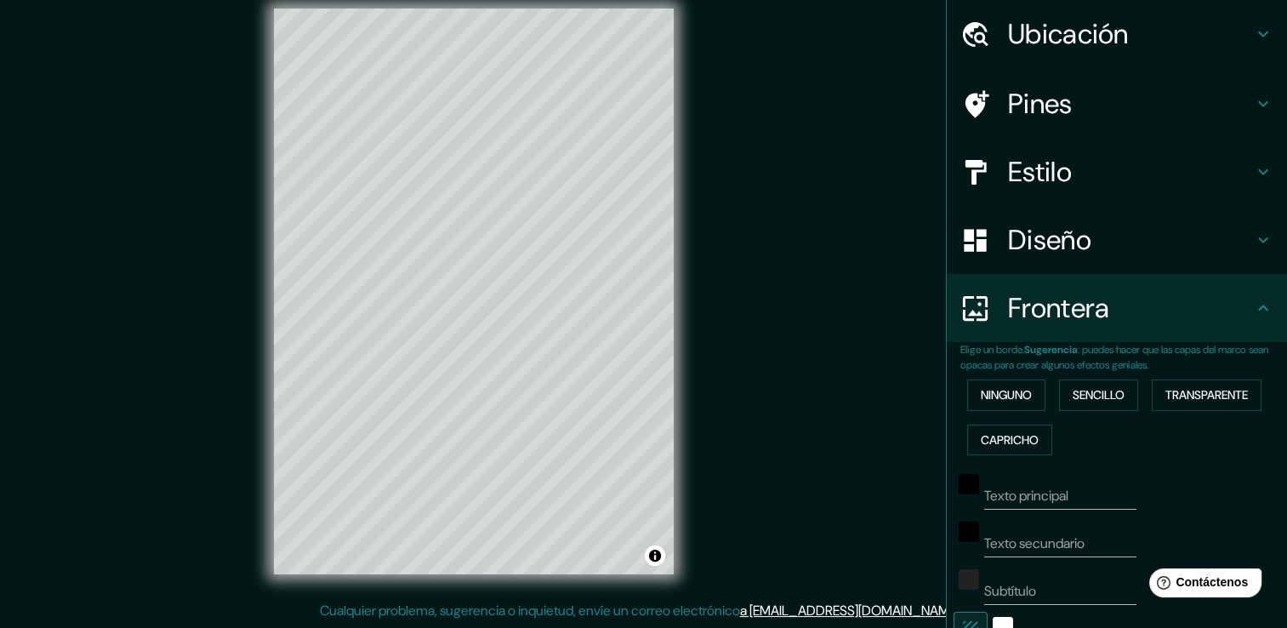
scroll to position [85, 0]
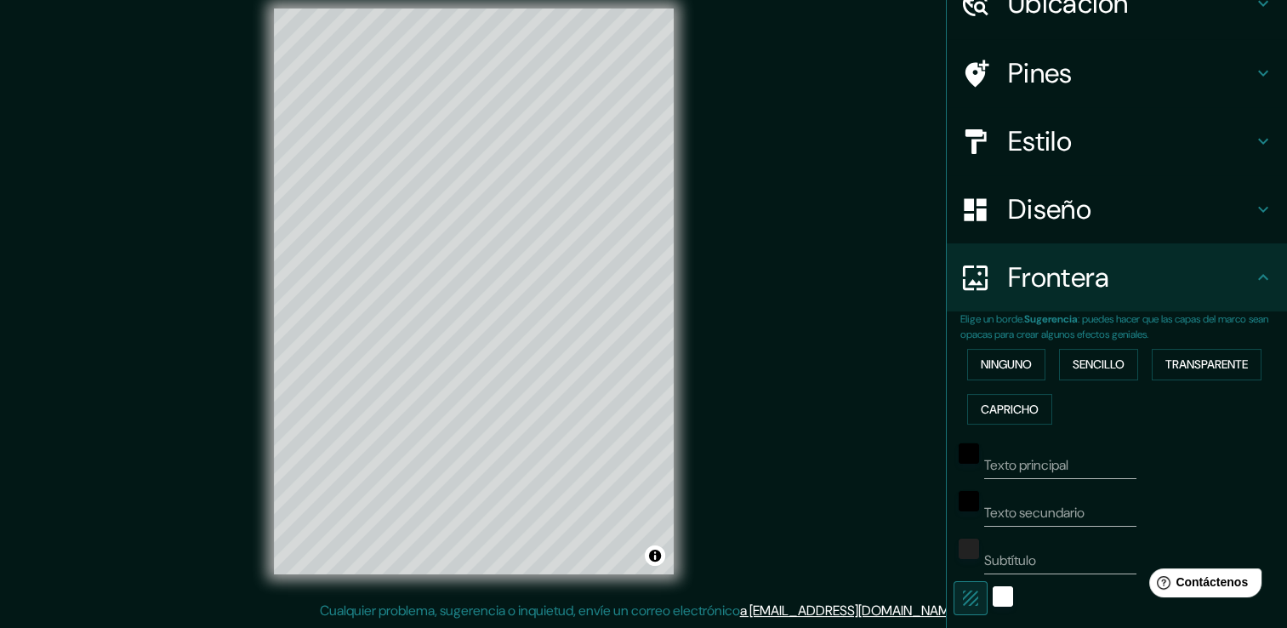
click at [1092, 462] on input "Texto principal" at bounding box center [1060, 465] width 152 height 27
click at [1100, 510] on input "Texto secundario" at bounding box center [1060, 512] width 152 height 27
click at [1253, 489] on div "Texto principal Texto secundario Subtítulo Agregar capa de marco" at bounding box center [1123, 586] width 327 height 310
click at [1088, 456] on input "Texto principal" at bounding box center [1060, 465] width 152 height 27
click at [1148, 539] on div "Subtítulo" at bounding box center [1092, 553] width 279 height 41
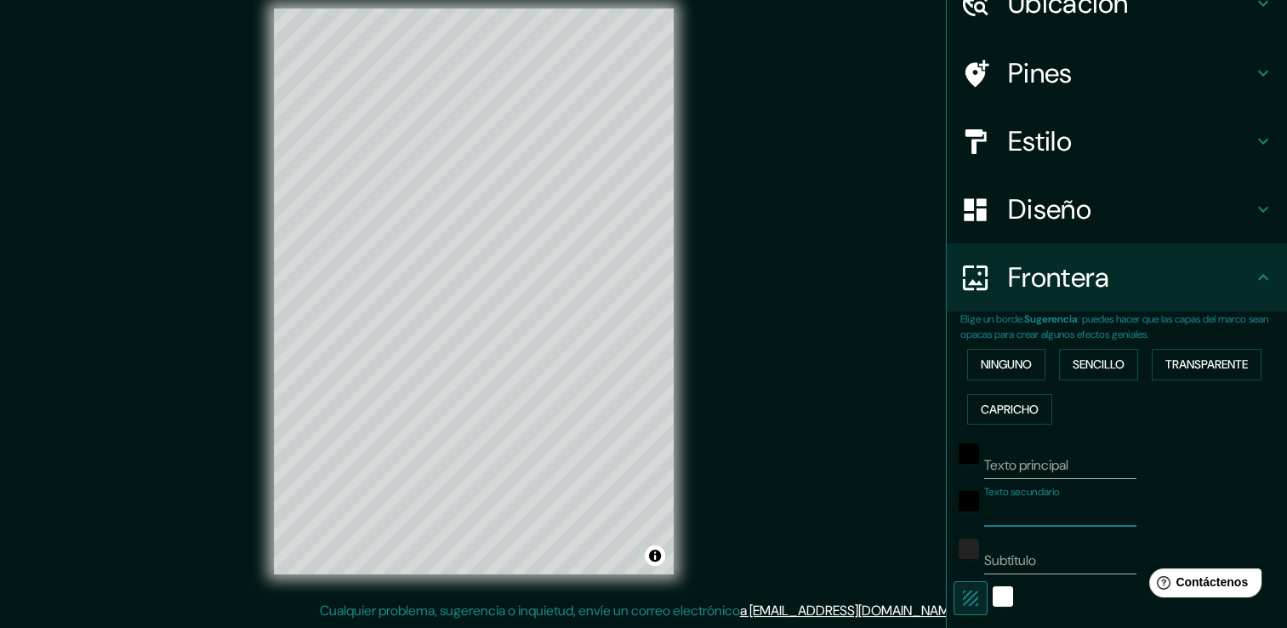
click at [1092, 512] on input "Texto secundario" at bounding box center [1060, 512] width 152 height 27
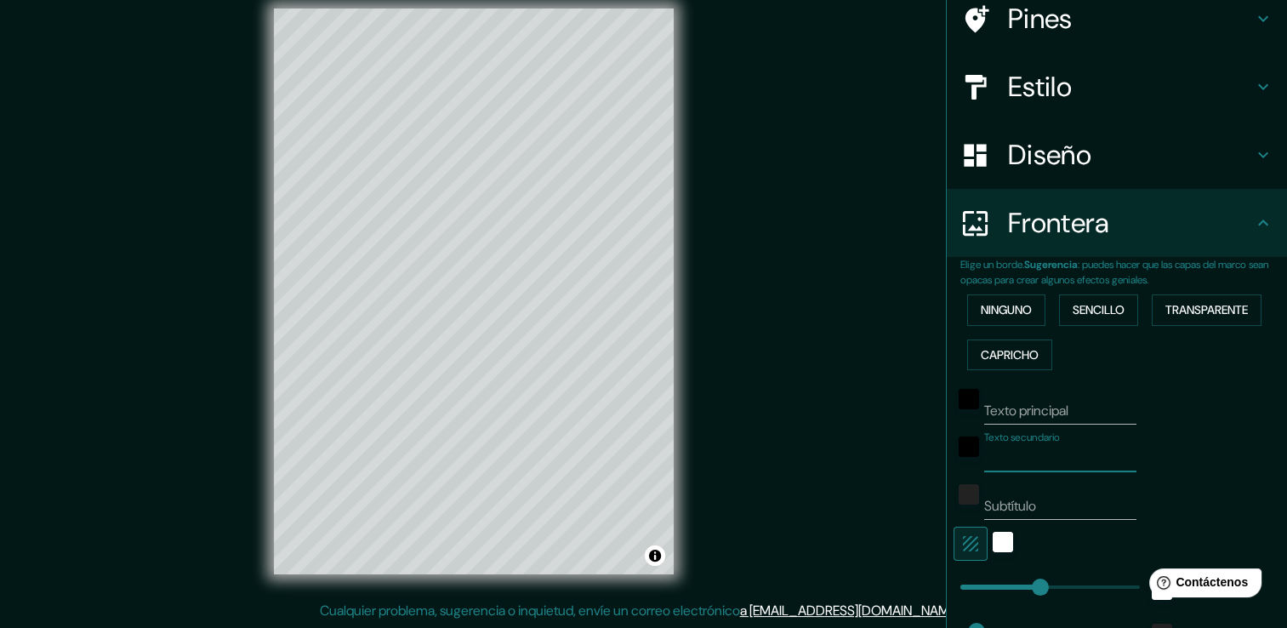
scroll to position [255, 0]
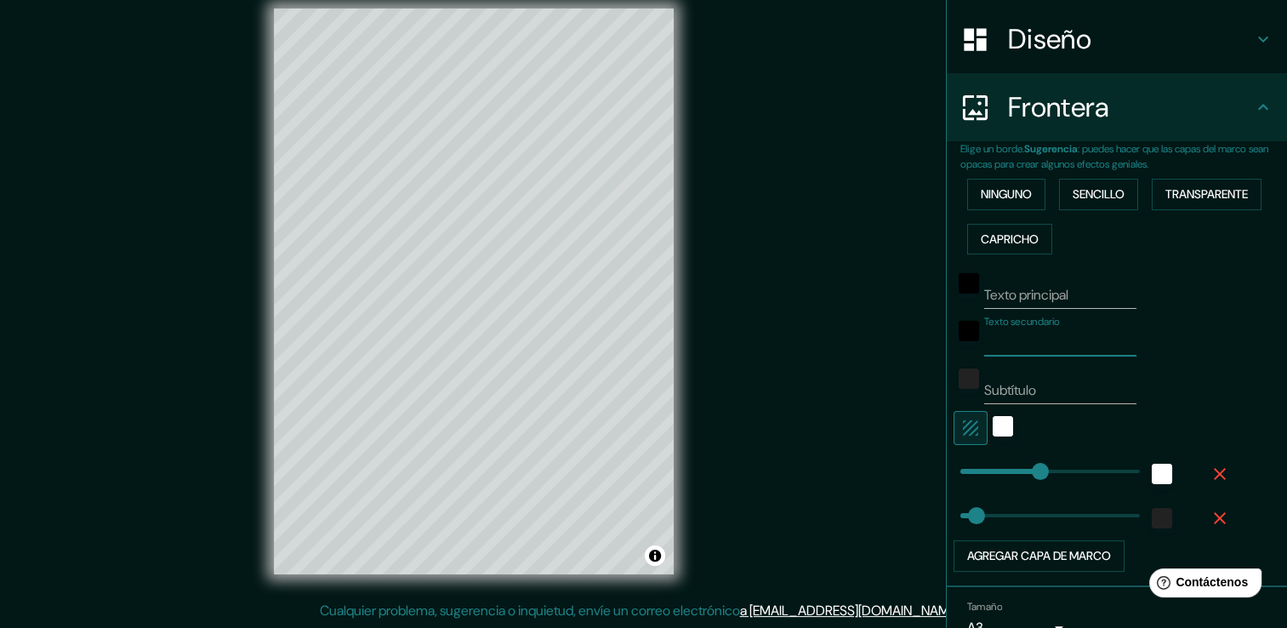
drag, startPoint x: 1176, startPoint y: 382, endPoint x: 1095, endPoint y: 401, distance: 83.1
click at [1174, 389] on div "Subtítulo" at bounding box center [1092, 383] width 279 height 41
click at [1077, 389] on input "Subtítulo" at bounding box center [1060, 390] width 152 height 27
click at [1161, 389] on div "Subtítulo" at bounding box center [1092, 383] width 279 height 41
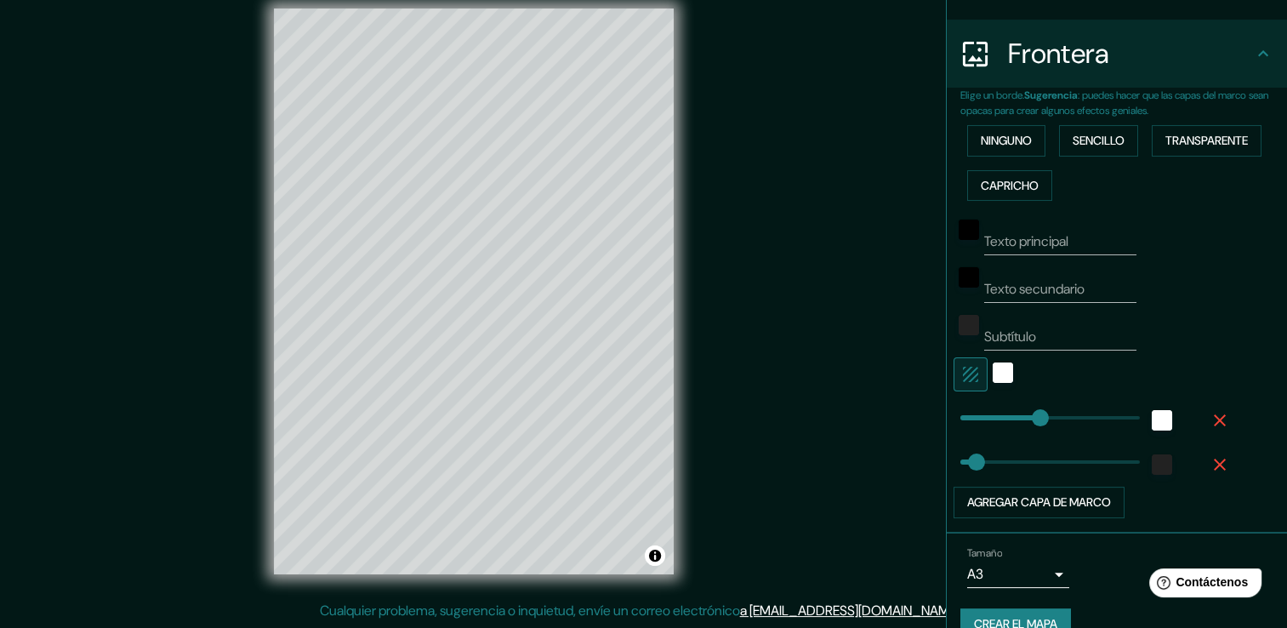
scroll to position [337, 0]
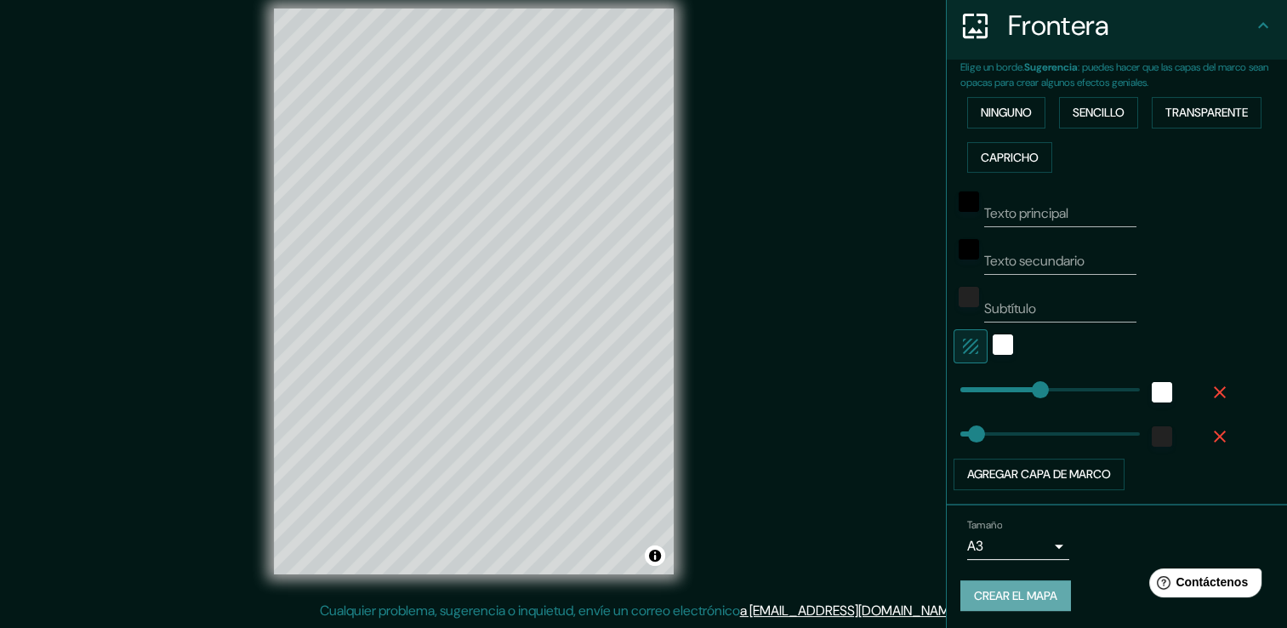
click at [1040, 585] on font "Crear el mapa" at bounding box center [1015, 595] width 83 height 21
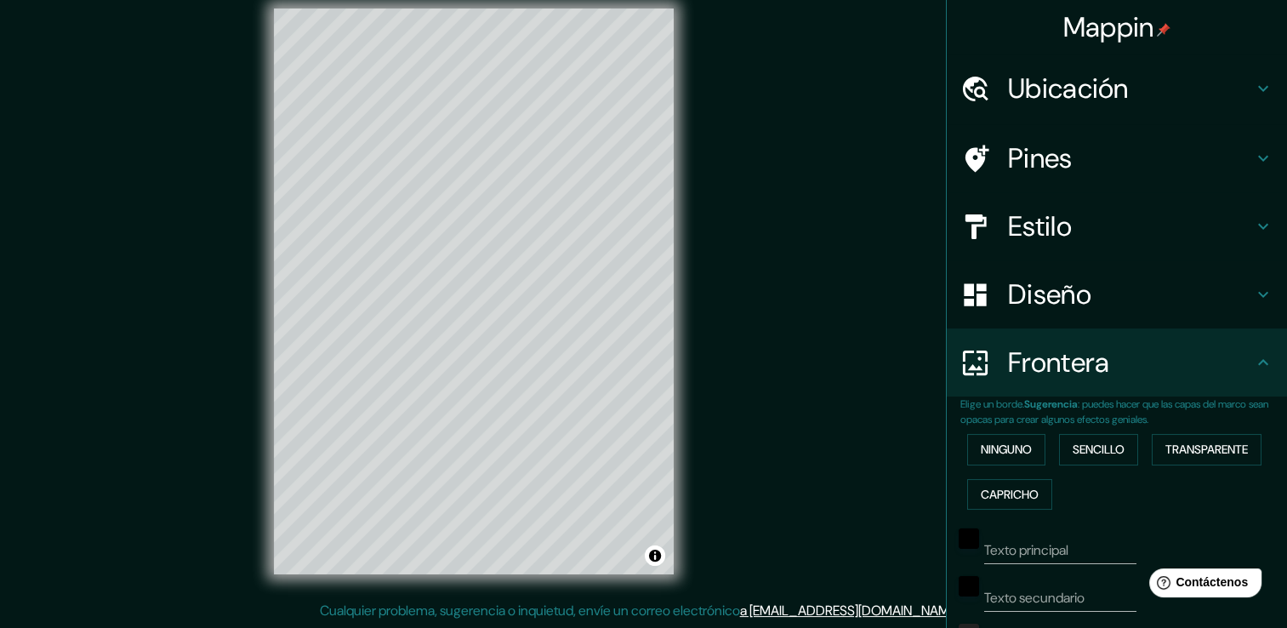
click at [1212, 155] on h4 "Pines" at bounding box center [1130, 158] width 245 height 34
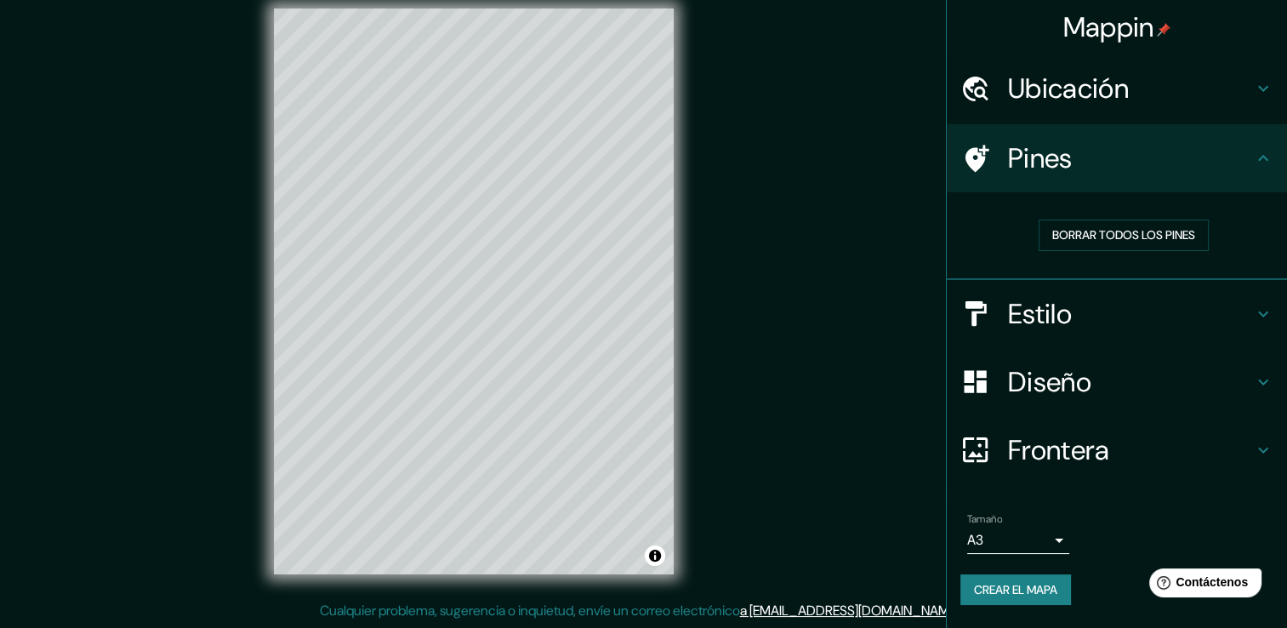
click at [1244, 318] on h4 "Estilo" at bounding box center [1130, 314] width 245 height 34
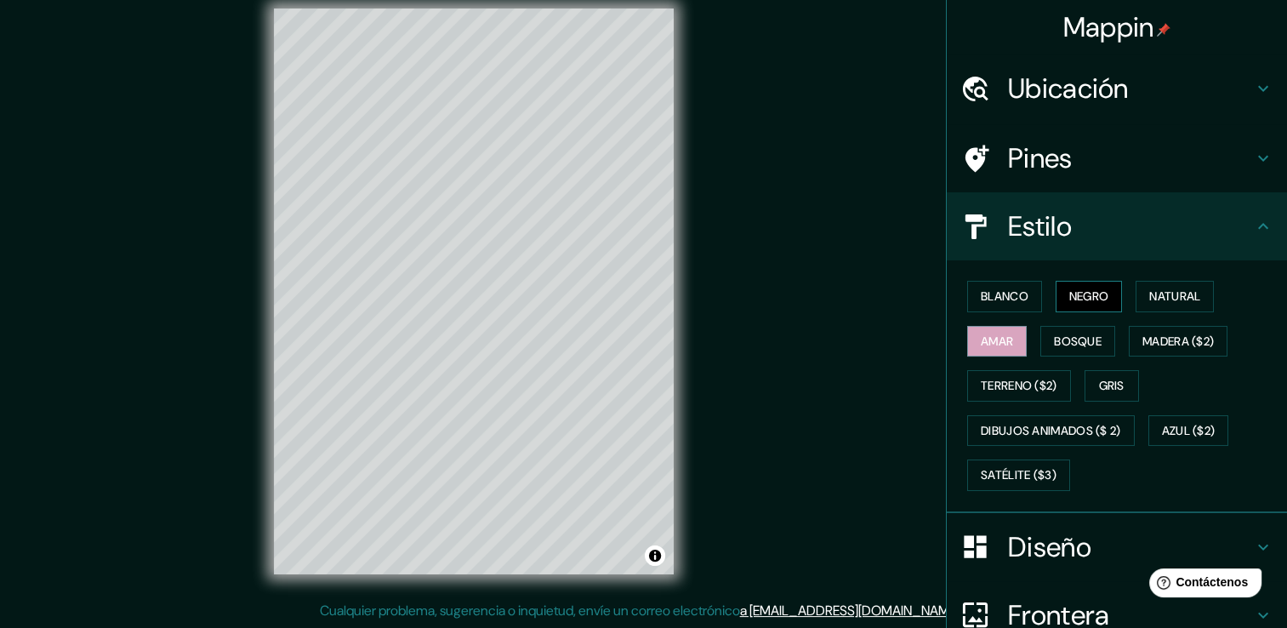
click at [1078, 295] on font "Negro" at bounding box center [1089, 296] width 40 height 21
click at [1009, 290] on font "Blanco" at bounding box center [1005, 296] width 48 height 21
click at [990, 344] on font "Amar" at bounding box center [997, 341] width 32 height 21
click at [1178, 295] on font "Natural" at bounding box center [1174, 296] width 51 height 21
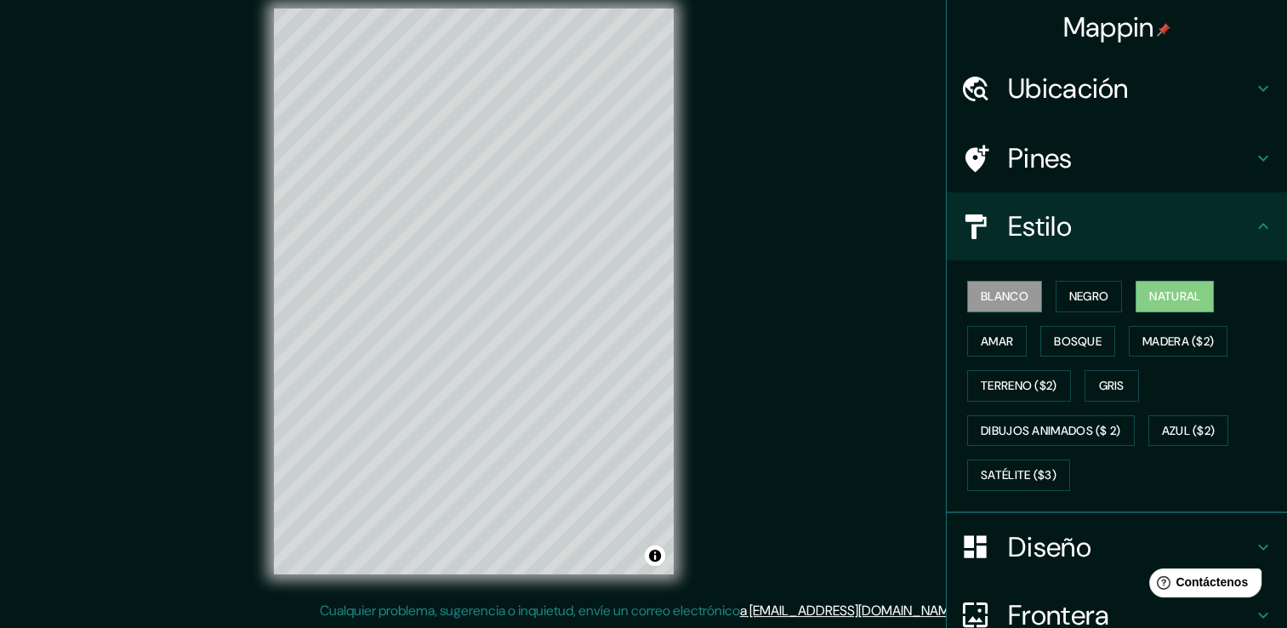
click at [1006, 308] on button "Blanco" at bounding box center [1004, 296] width 75 height 31
click at [1077, 308] on button "Negro" at bounding box center [1088, 296] width 67 height 31
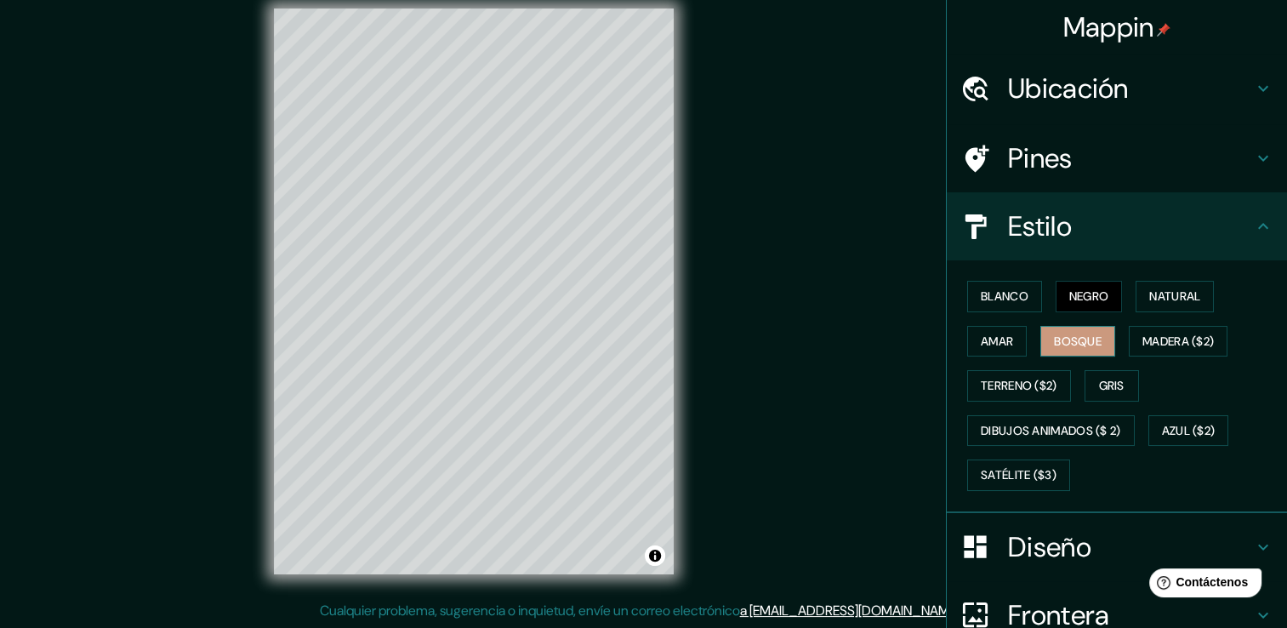
click at [1077, 339] on font "Bosque" at bounding box center [1078, 341] width 48 height 21
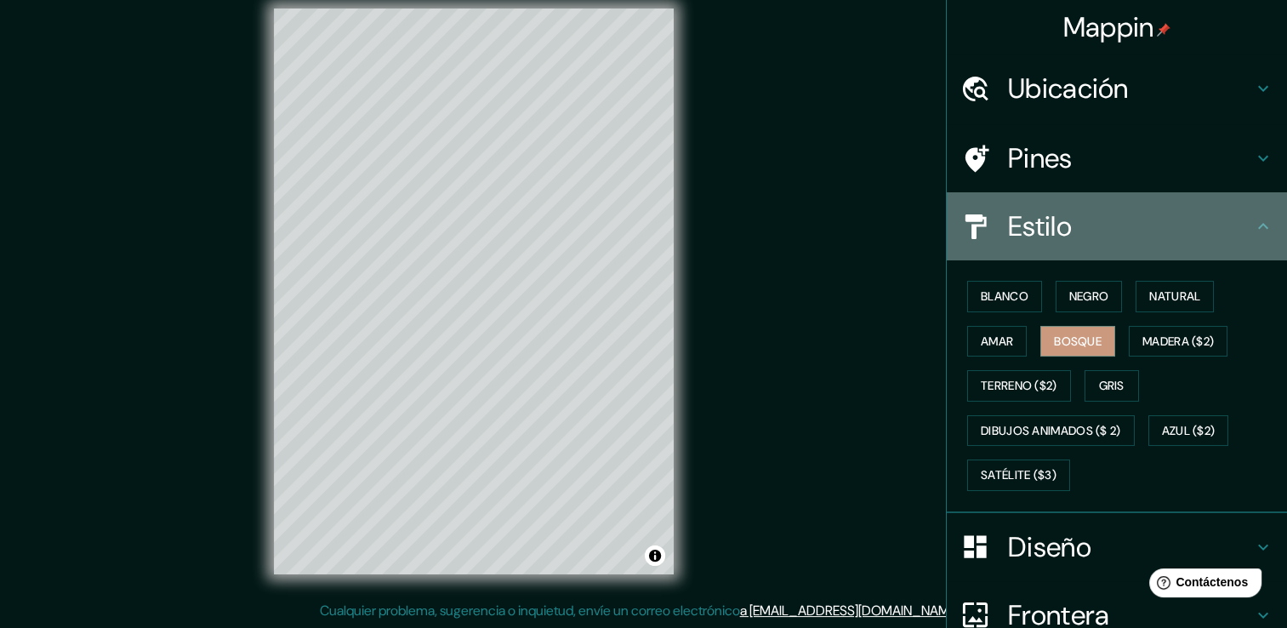
click at [1253, 230] on icon at bounding box center [1263, 226] width 20 height 20
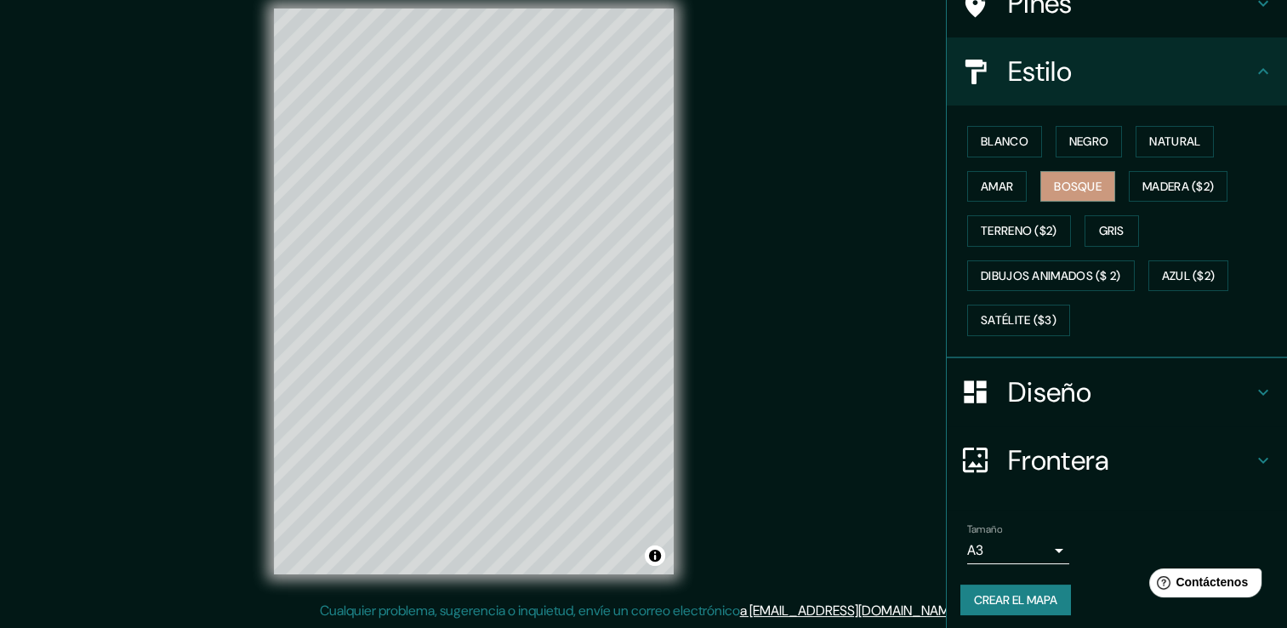
scroll to position [159, 0]
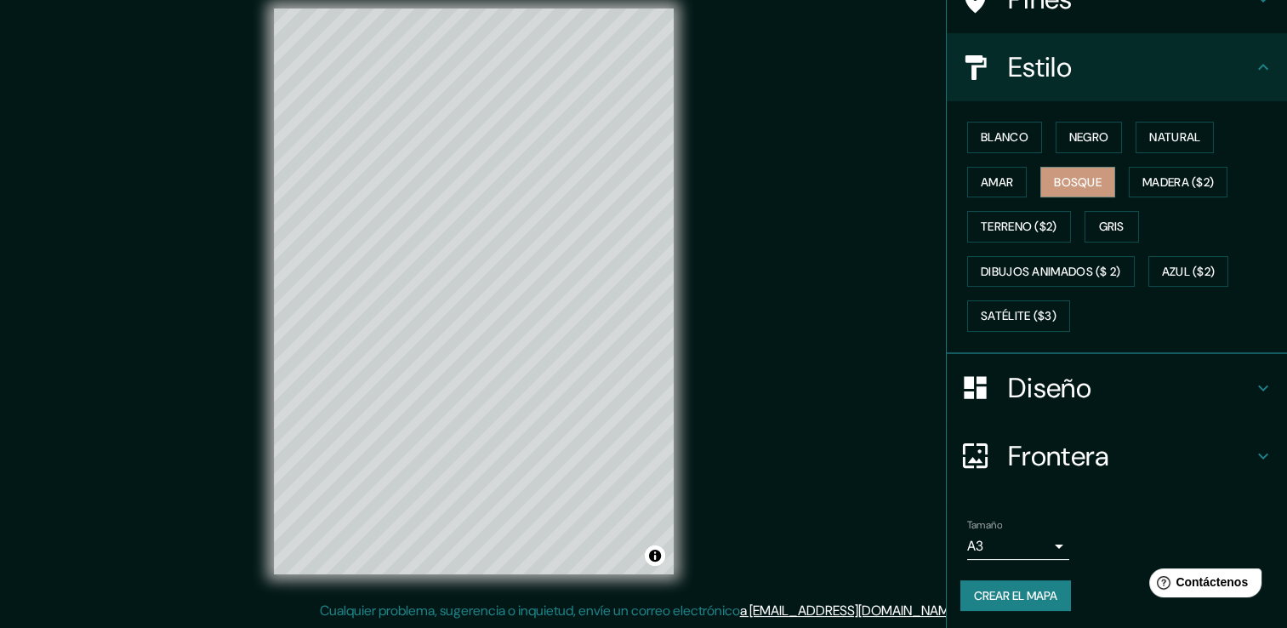
click at [1024, 591] on font "Crear el mapa" at bounding box center [1015, 595] width 83 height 21
click at [1007, 131] on font "Blanco" at bounding box center [1005, 137] width 48 height 21
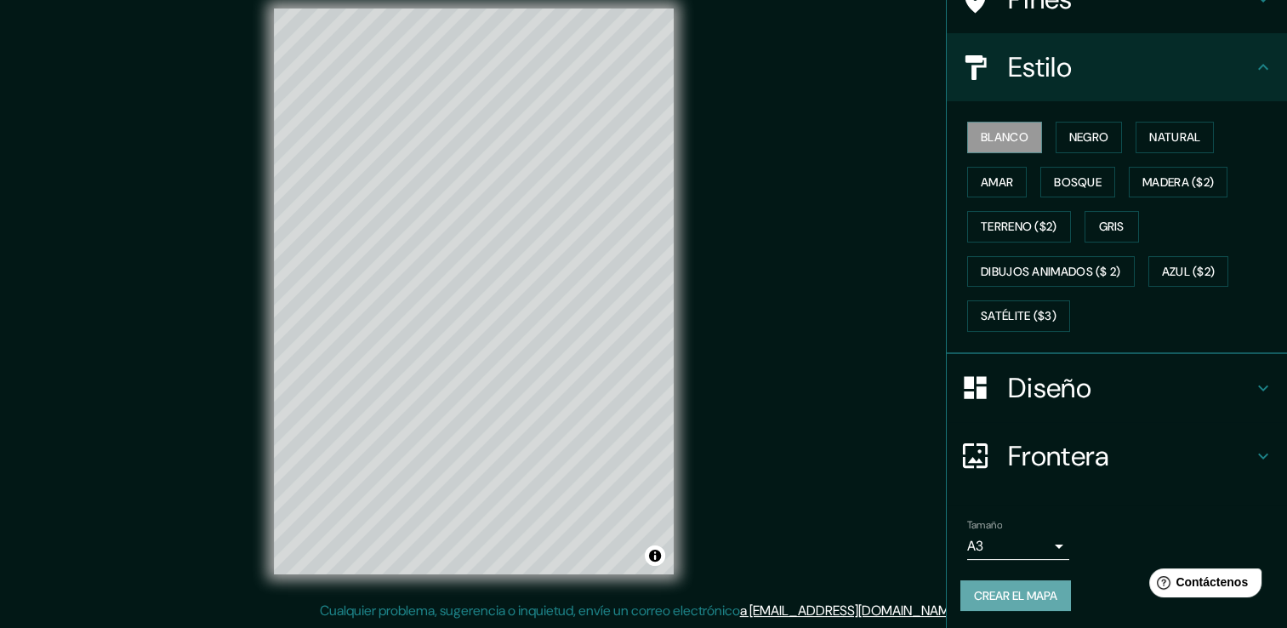
click at [1003, 597] on font "Crear el mapa" at bounding box center [1015, 595] width 83 height 21
click at [247, 417] on div "© Mapbox © OpenStreetMap Improve this map" at bounding box center [474, 290] width 454 height 619
click at [659, 560] on button "Alternar atribución" at bounding box center [655, 555] width 20 height 20
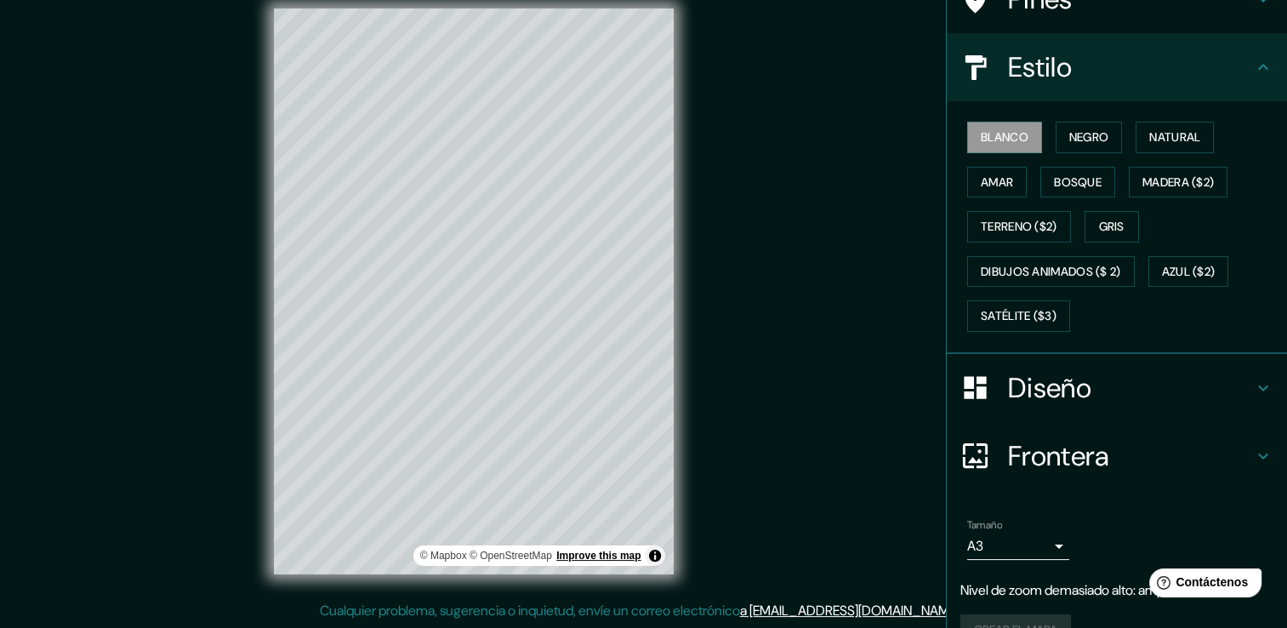
click at [586, 555] on link "Improve this map" at bounding box center [598, 555] width 84 height 12
click at [602, 555] on link "Mejorar este mapa" at bounding box center [595, 555] width 89 height 12
click at [790, 447] on div "Mappin Location Tulancingo, Hidalgo, México Tulancingo Hidalgo, México Calle Tu…" at bounding box center [643, 304] width 1287 height 646
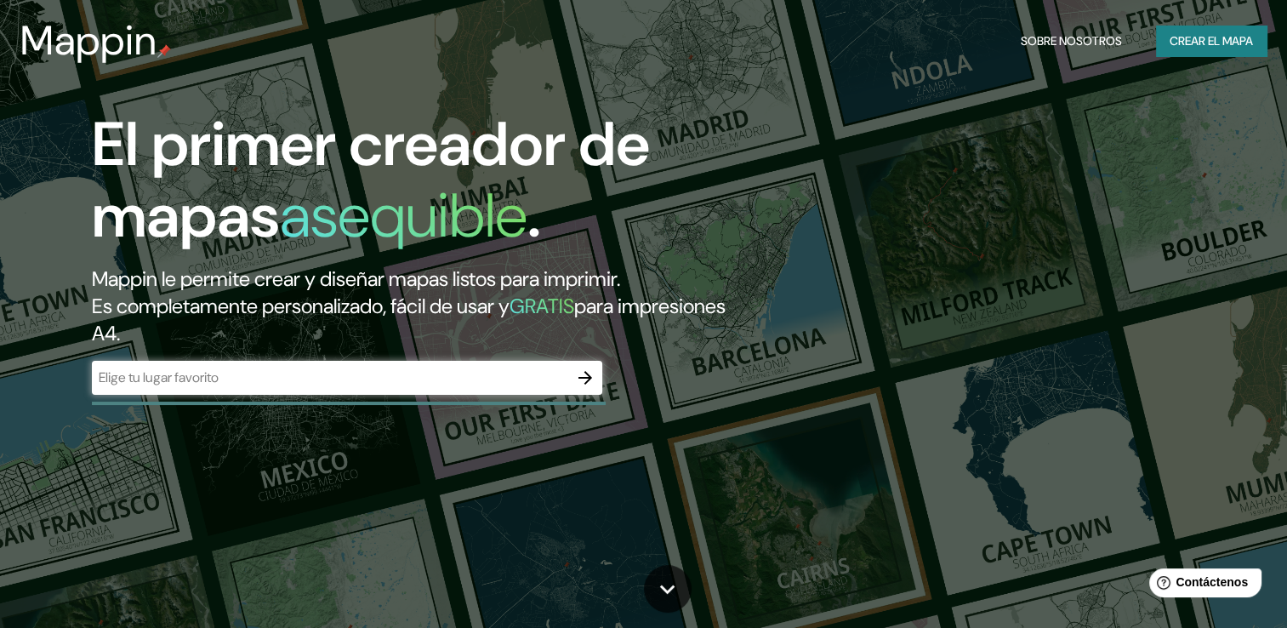
click at [1214, 39] on font "Crear el mapa" at bounding box center [1210, 41] width 83 height 21
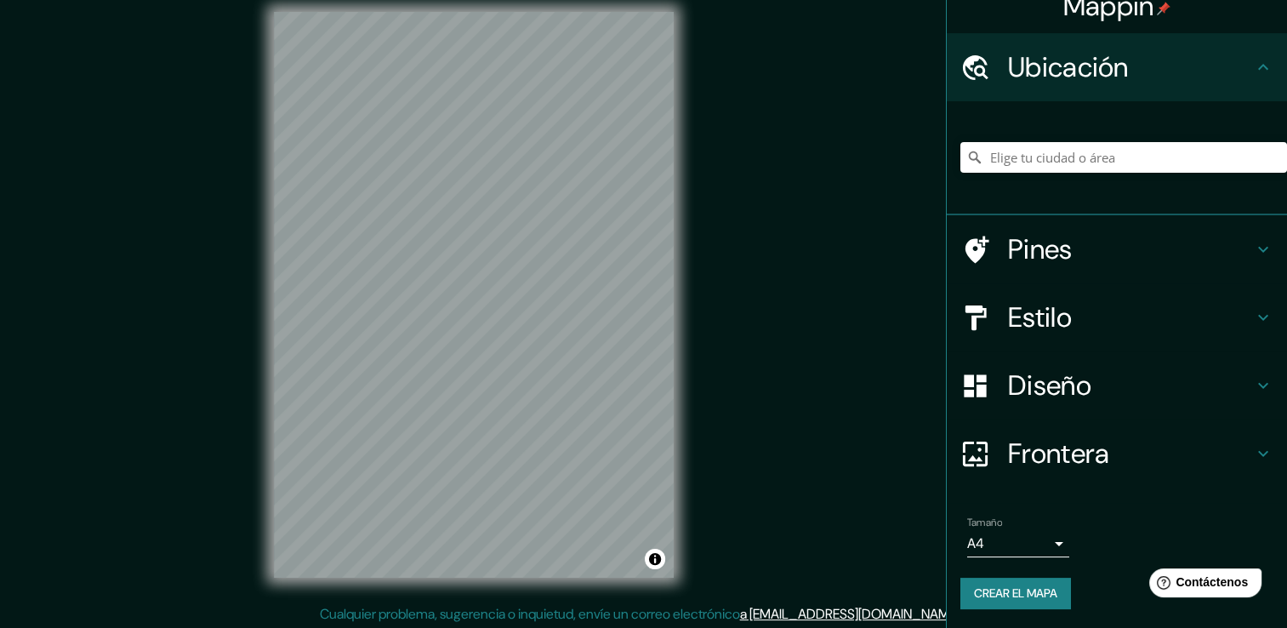
scroll to position [19, 0]
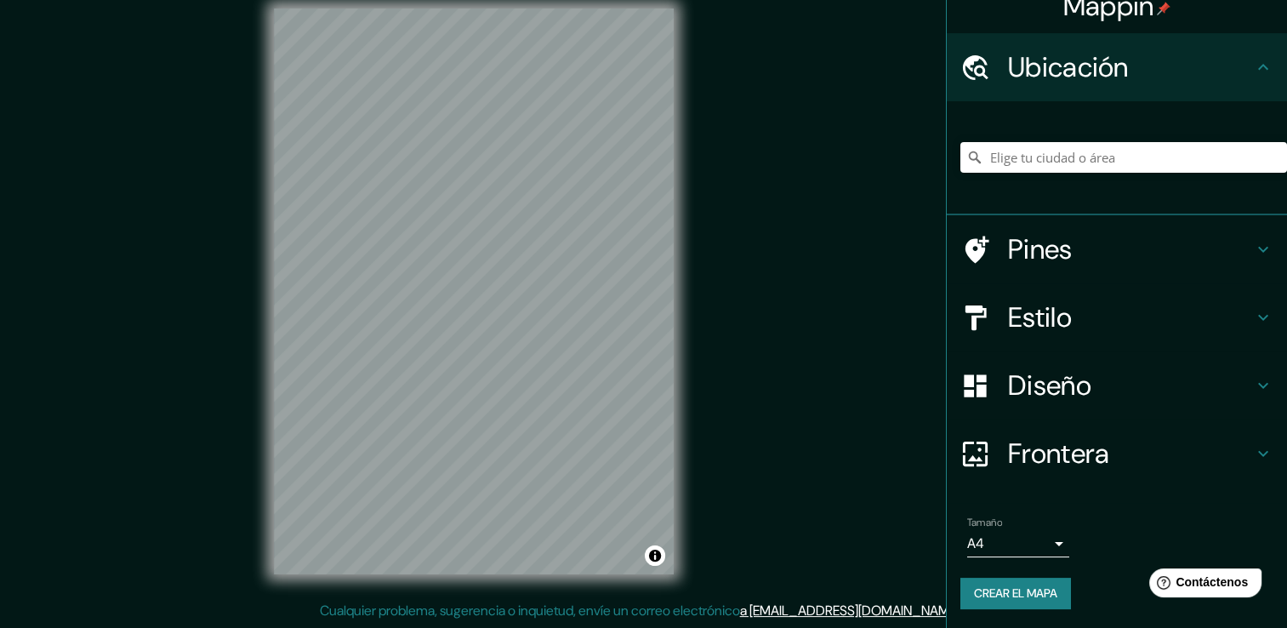
click at [1025, 594] on font "Crear el mapa" at bounding box center [1015, 593] width 83 height 21
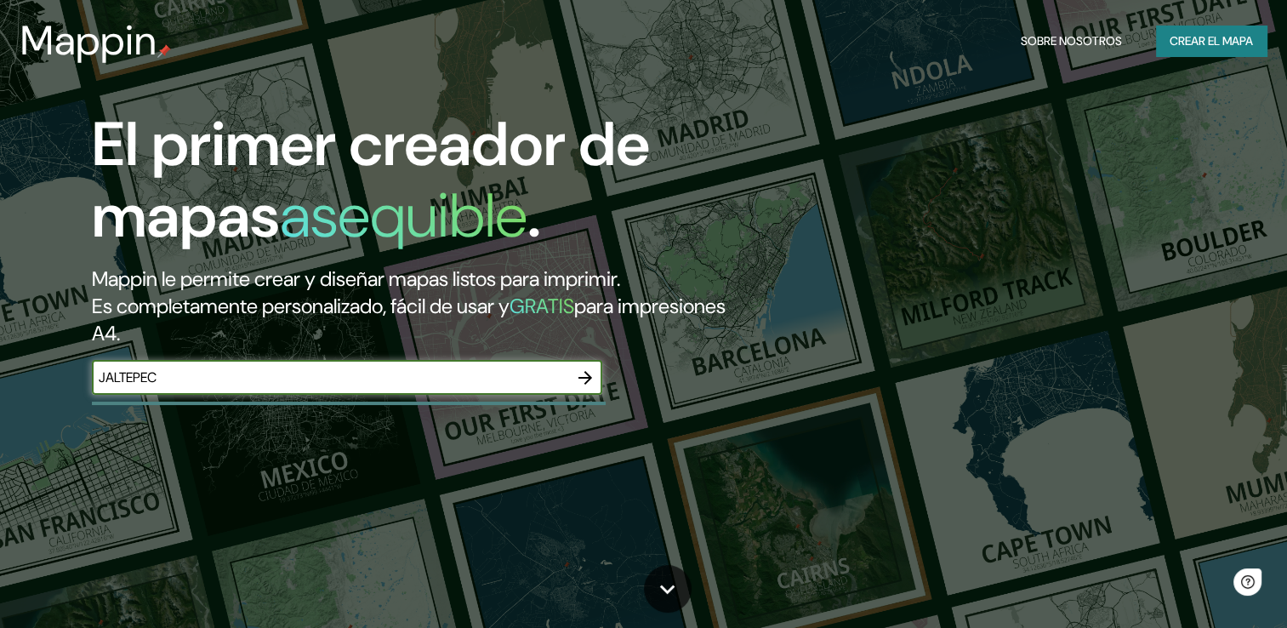
click at [587, 376] on icon "button" at bounding box center [585, 377] width 20 height 20
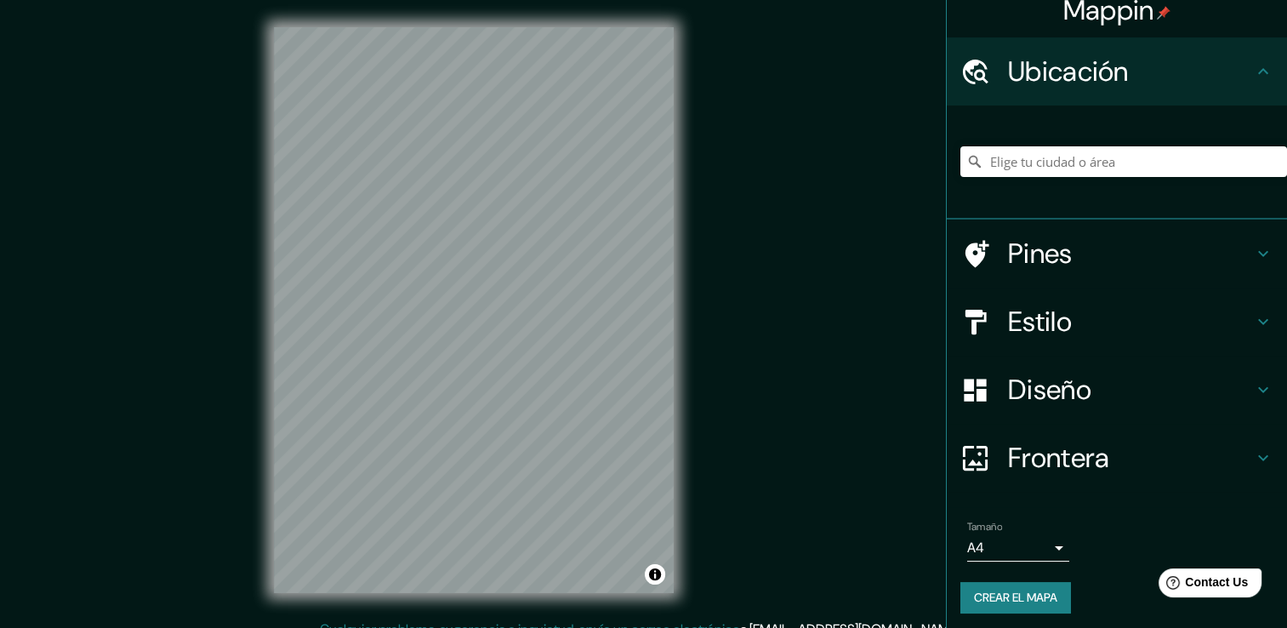
scroll to position [21, 0]
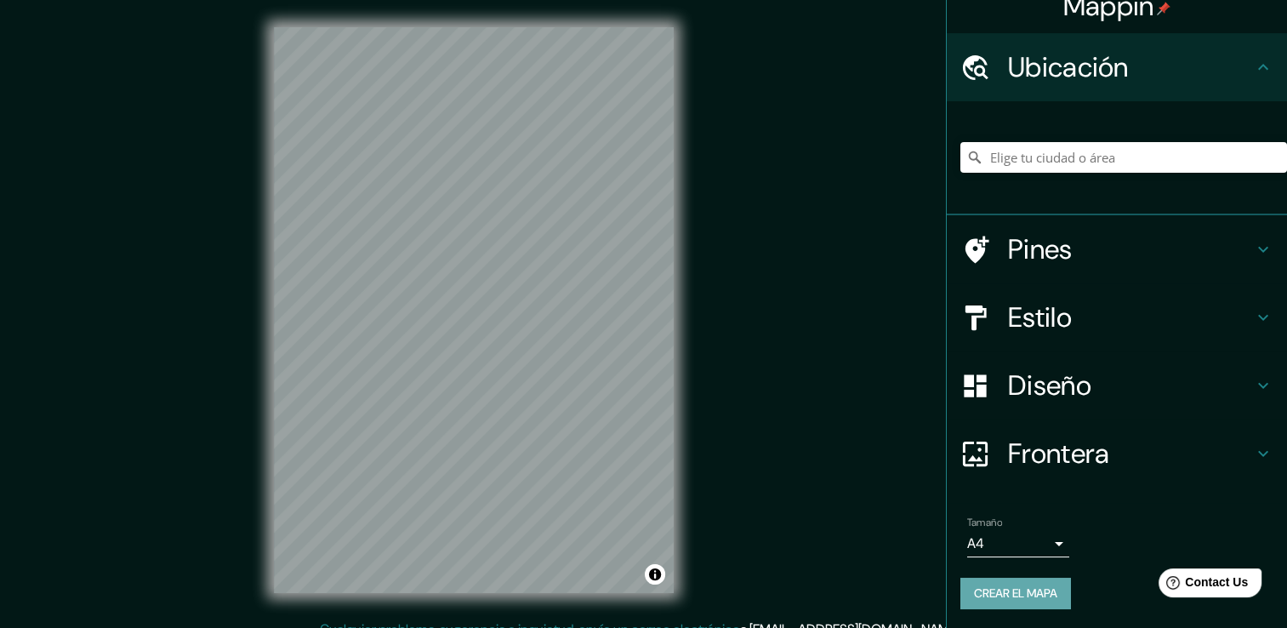
click at [1010, 588] on font "Crear el mapa" at bounding box center [1015, 593] width 83 height 21
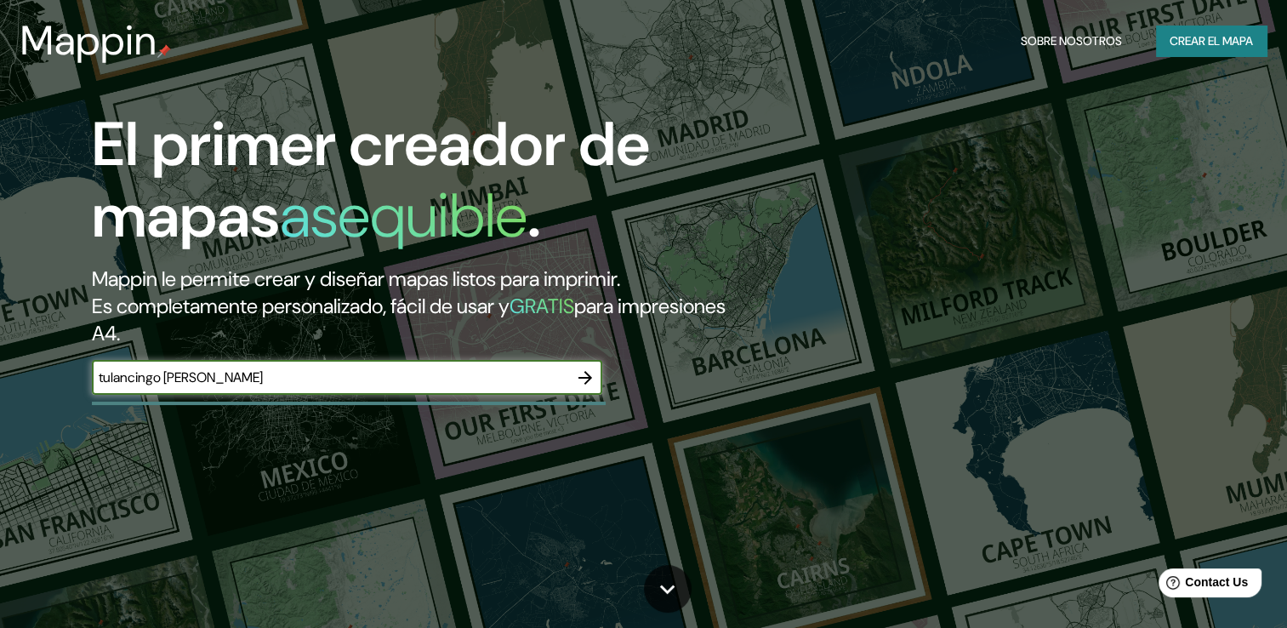
type input "tulancingo de bravo"
click at [586, 382] on icon "button" at bounding box center [585, 378] width 14 height 14
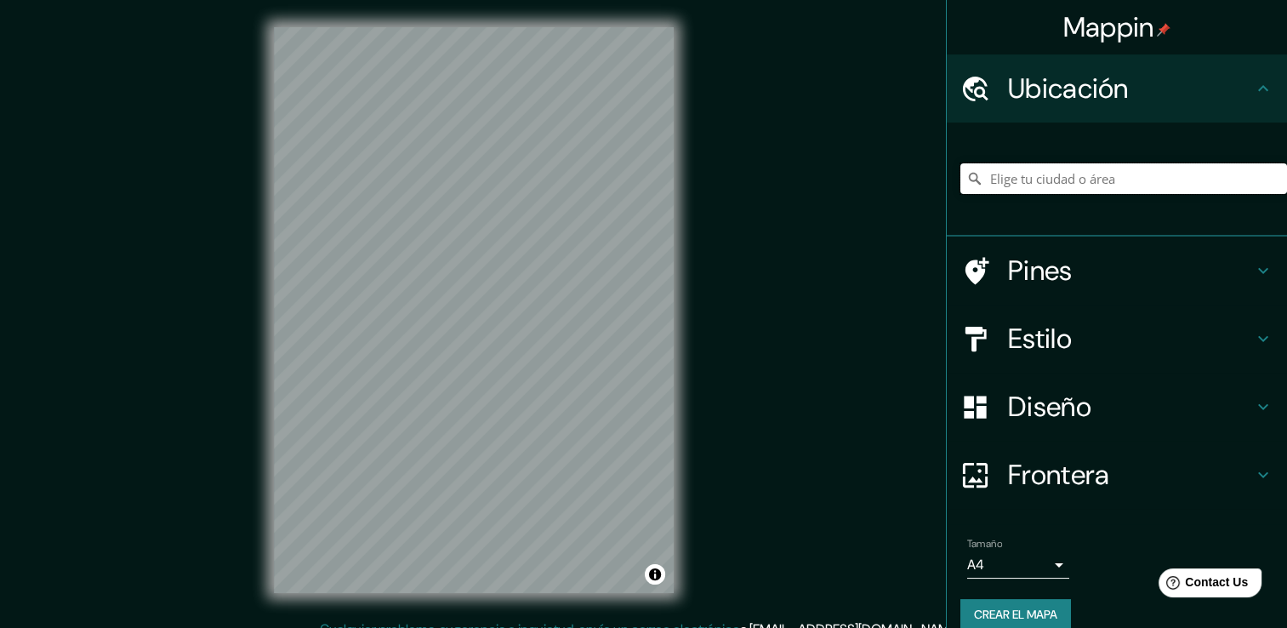
click at [1109, 178] on input "Elige tu ciudad o área" at bounding box center [1123, 178] width 327 height 31
click at [1154, 180] on input "Tulancingo, Hidalgo, México" at bounding box center [1123, 178] width 327 height 31
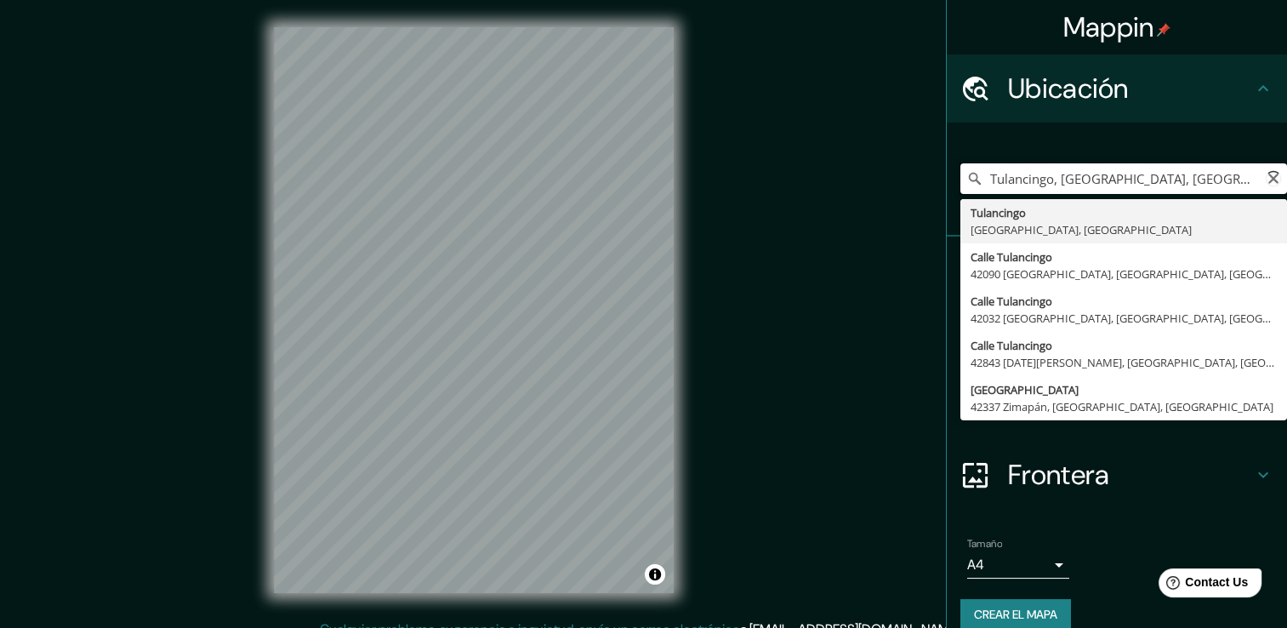
type input "Tulancingo, Hidalgo, México"
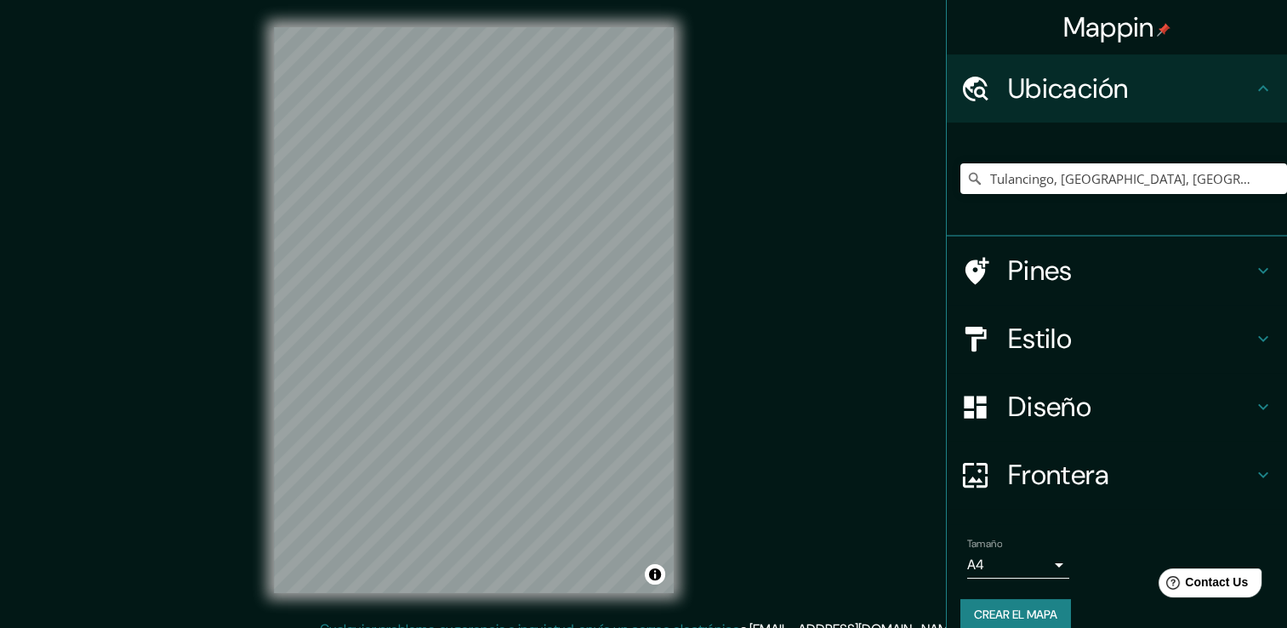
click at [1044, 615] on font "Crear el mapa" at bounding box center [1015, 614] width 83 height 21
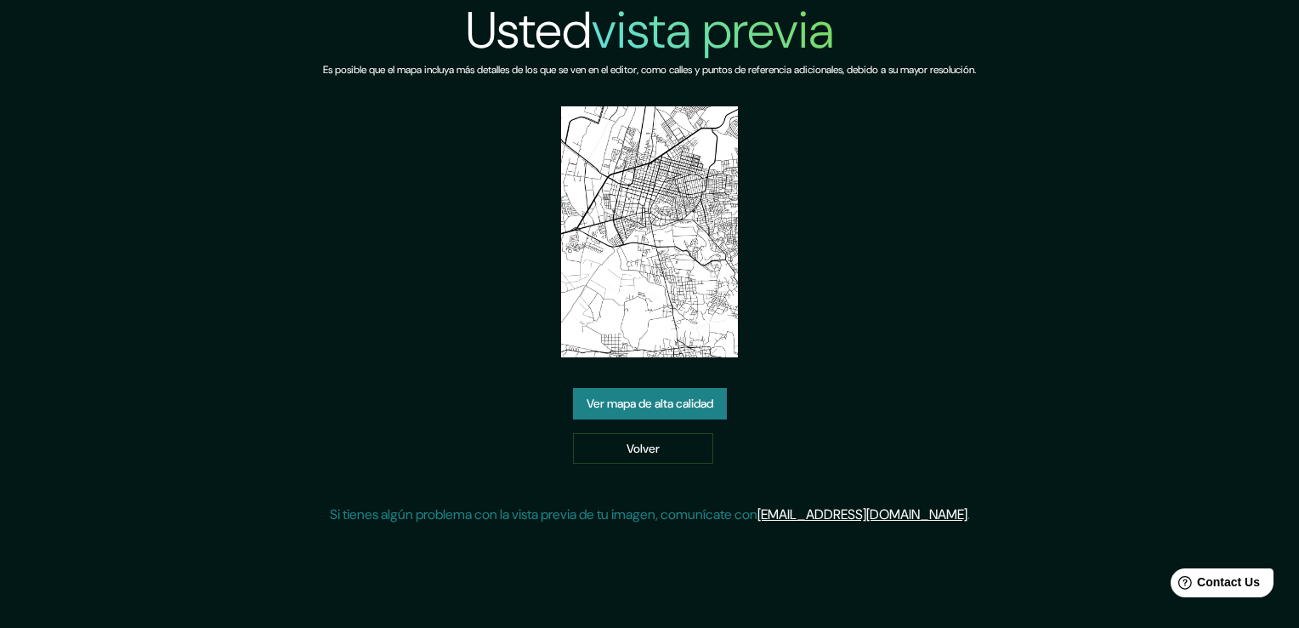
click at [646, 410] on link "Ver mapa de alta calidad" at bounding box center [650, 403] width 154 height 31
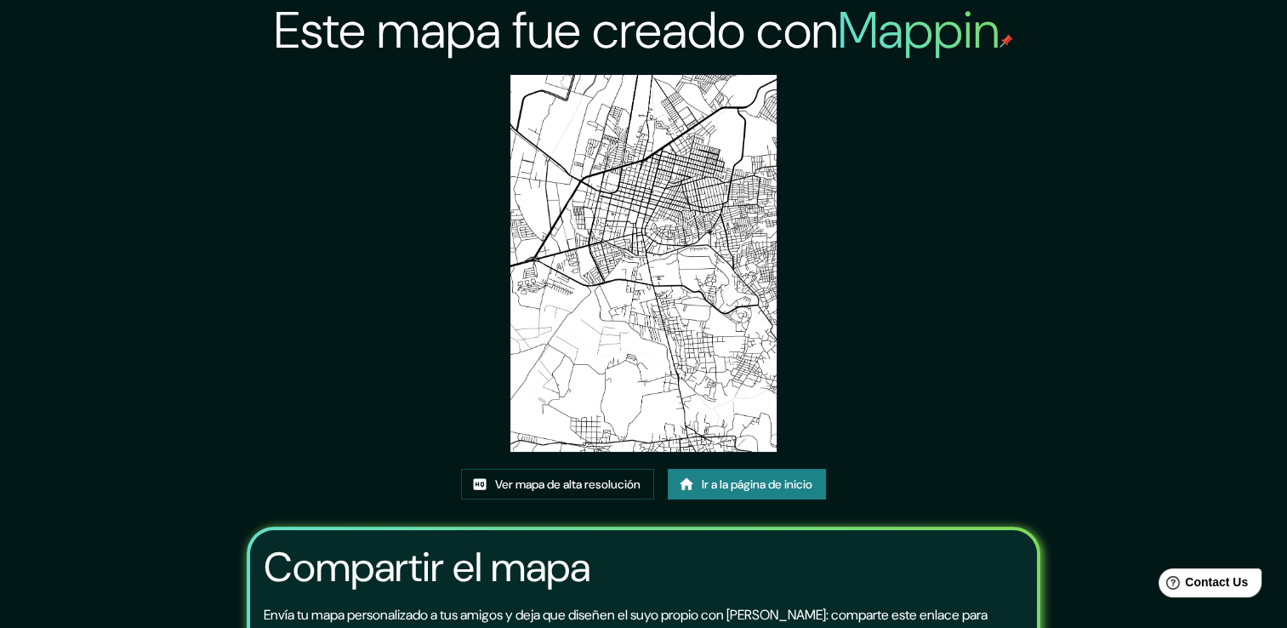
click at [690, 185] on img at bounding box center [643, 263] width 266 height 377
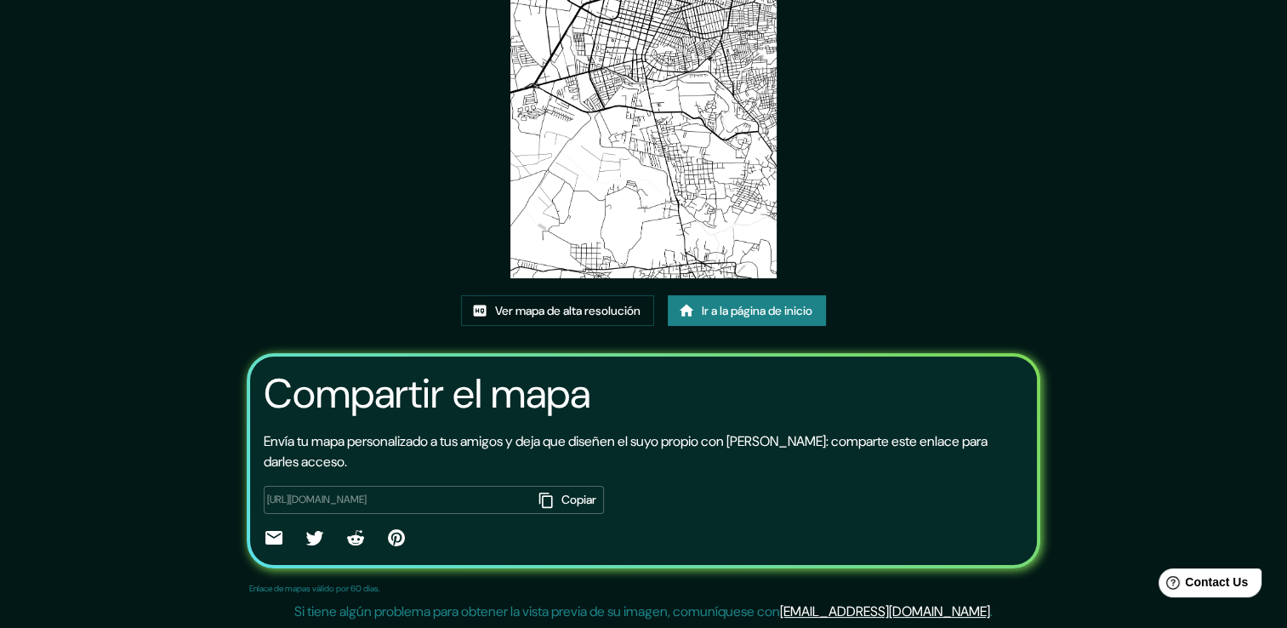
scroll to position [88, 0]
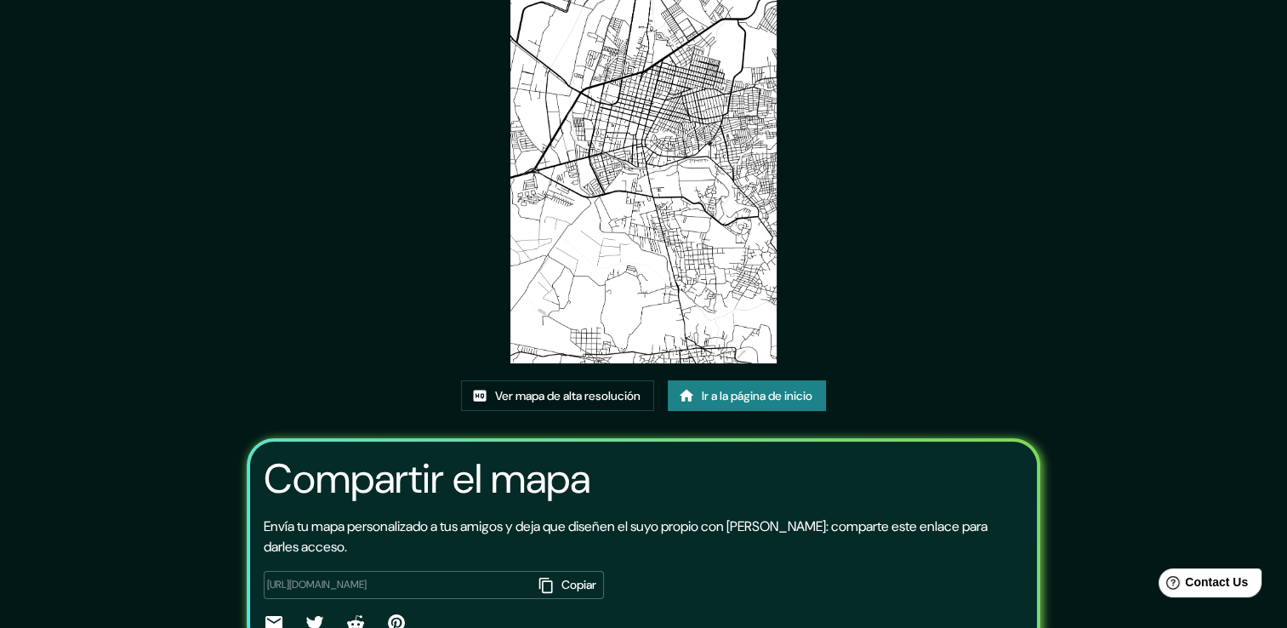
click at [904, 253] on div "Este mapa fue creado con Mappin Ver mapa de alta resolución Ir a la página de i…" at bounding box center [644, 313] width 844 height 802
click at [576, 241] on img at bounding box center [643, 174] width 266 height 377
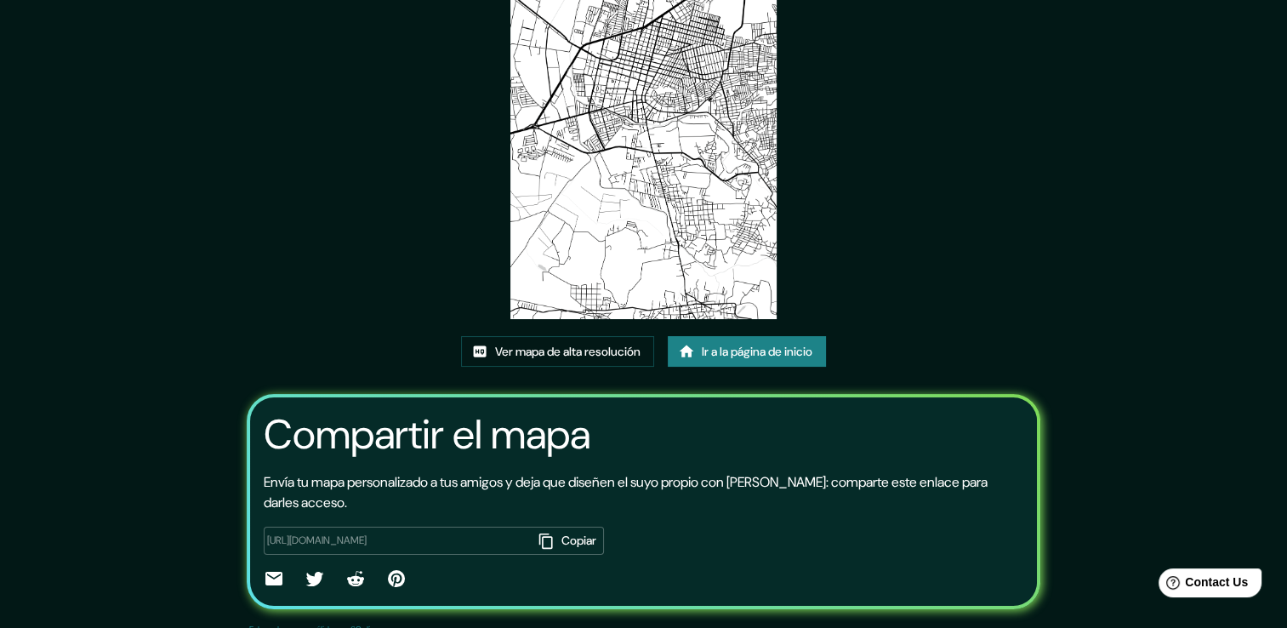
scroll to position [173, 0]
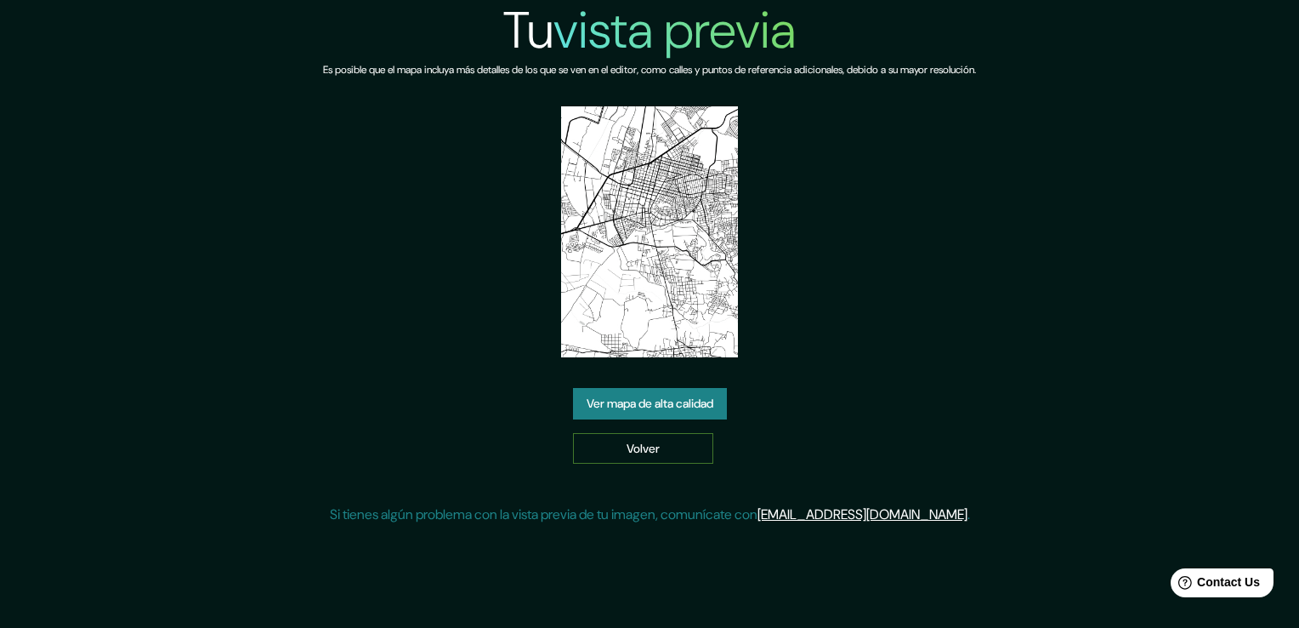
click at [680, 447] on link "Volver" at bounding box center [643, 448] width 140 height 31
click at [668, 401] on link "Ver mapa de alta calidad" at bounding box center [650, 403] width 154 height 31
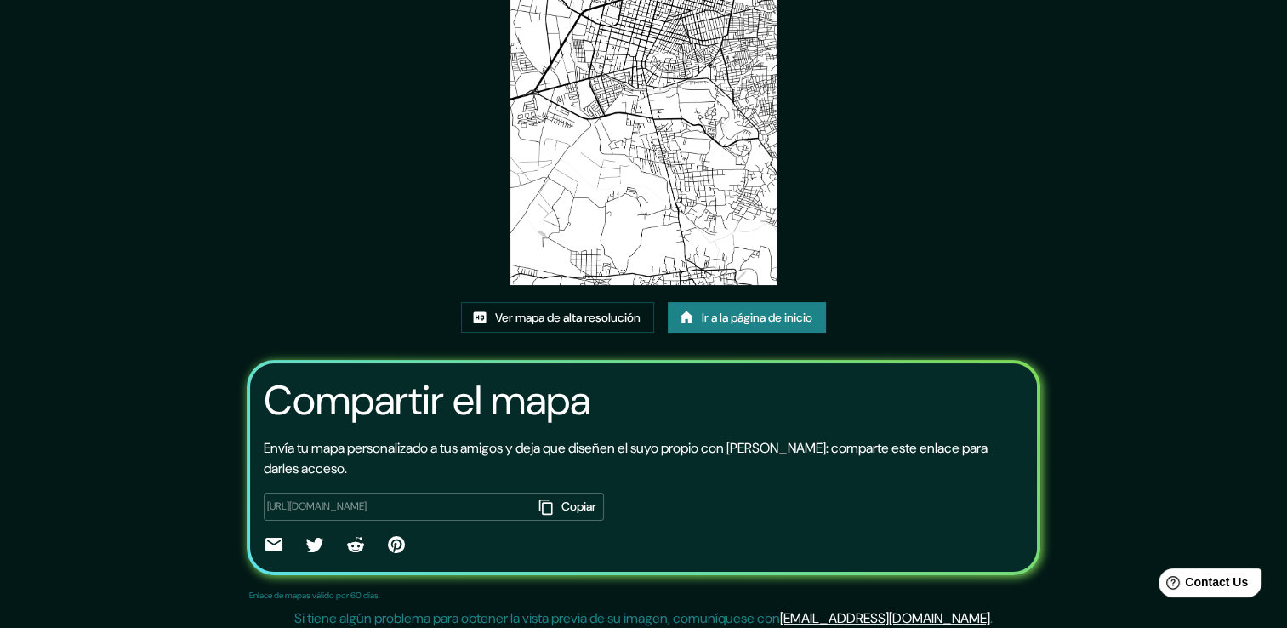
scroll to position [170, 0]
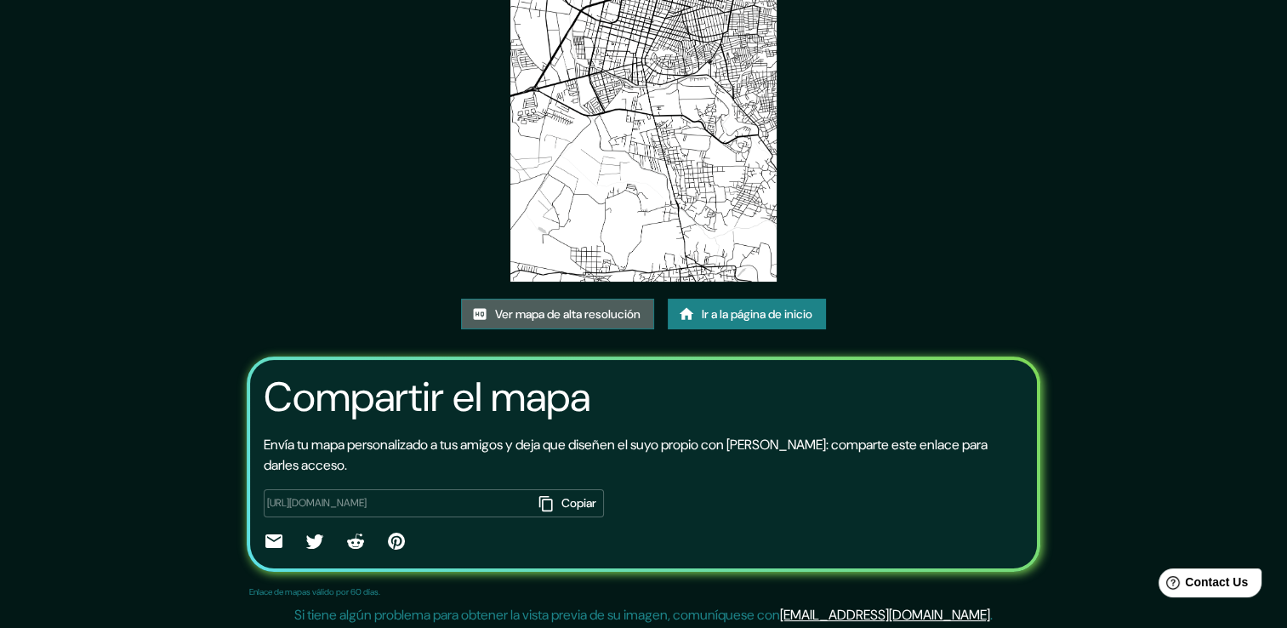
click at [599, 314] on font "Ver mapa de alta resolución" at bounding box center [567, 314] width 145 height 21
